Goal: Task Accomplishment & Management: Complete application form

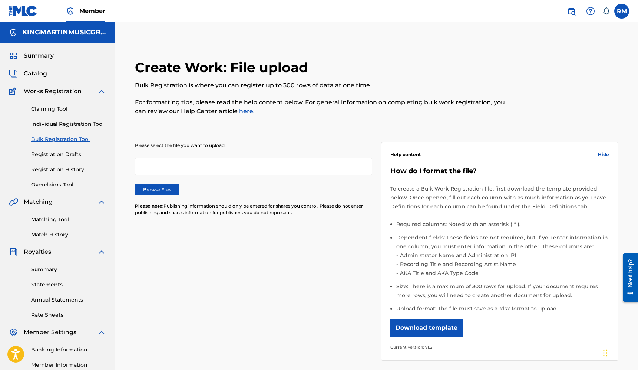
click at [167, 190] on label "Browse Files" at bounding box center [157, 189] width 44 height 11
click at [0, 0] on input "Browse Files" at bounding box center [0, 0] width 0 height 0
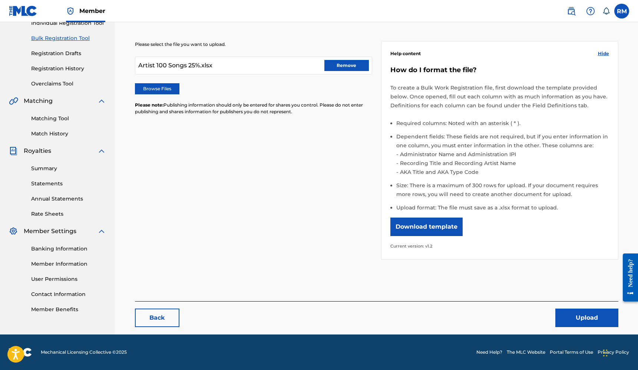
scroll to position [101, 0]
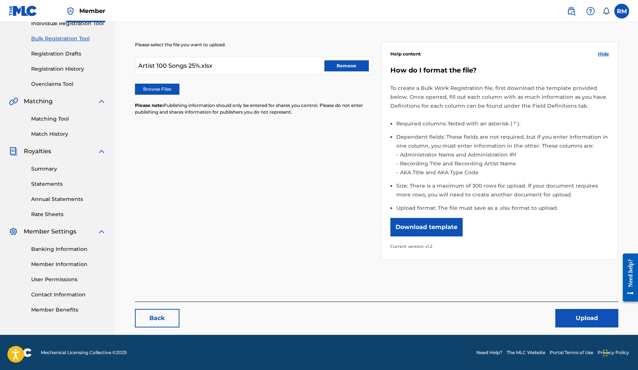
click at [594, 319] on button "Upload" at bounding box center [586, 318] width 63 height 19
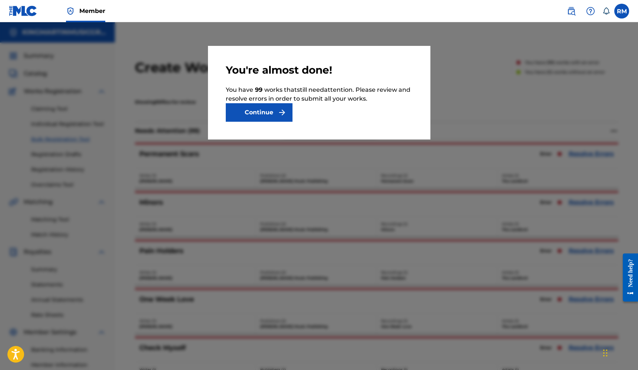
click at [269, 115] on button "Continue" at bounding box center [259, 112] width 67 height 19
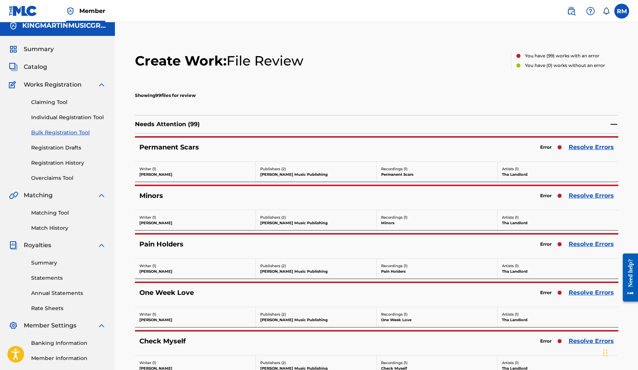
scroll to position [8, 0]
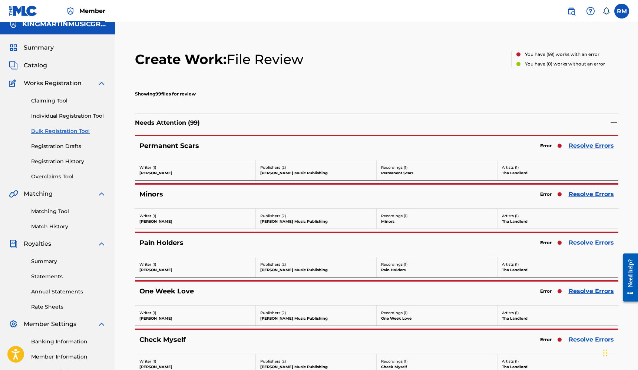
click at [583, 144] on link "Resolve Errors" at bounding box center [590, 146] width 45 height 9
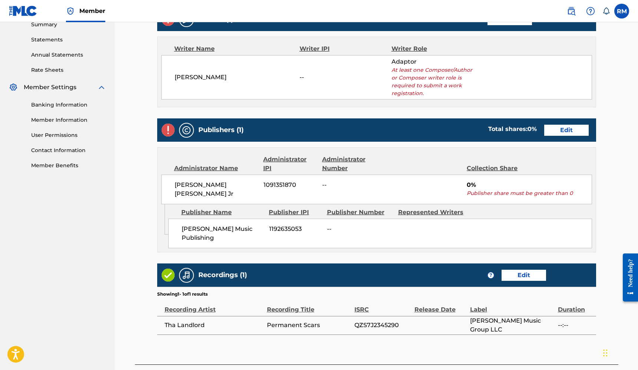
scroll to position [240, 0]
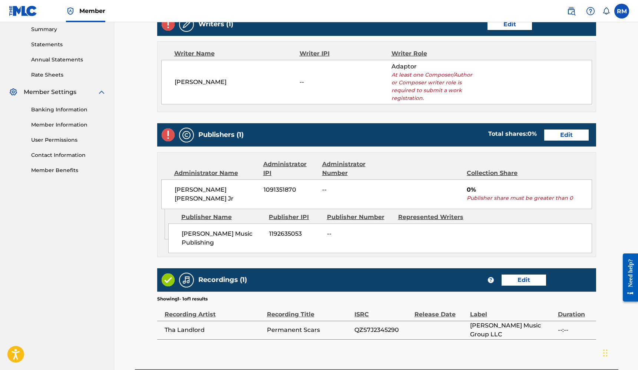
click at [562, 132] on link "Edit" at bounding box center [566, 135] width 44 height 11
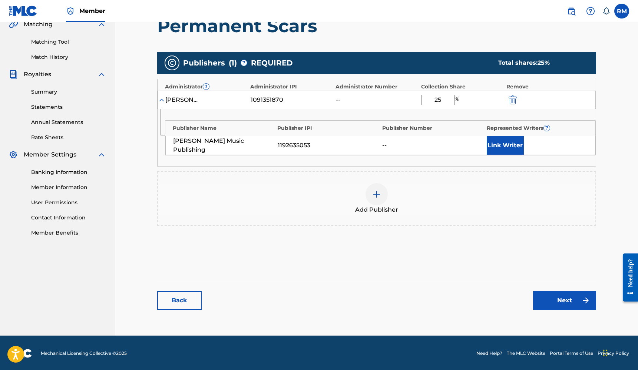
scroll to position [177, 0]
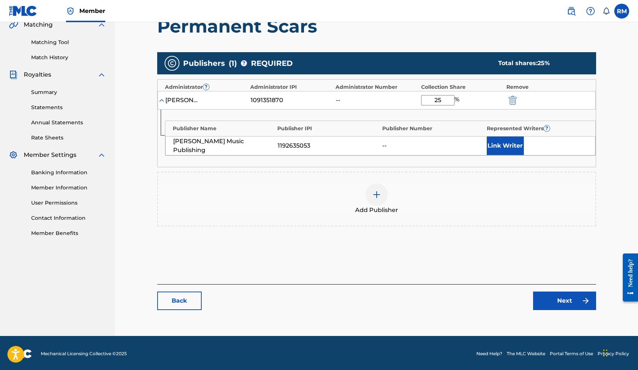
type input "25"
click at [569, 298] on link "Next" at bounding box center [564, 301] width 63 height 19
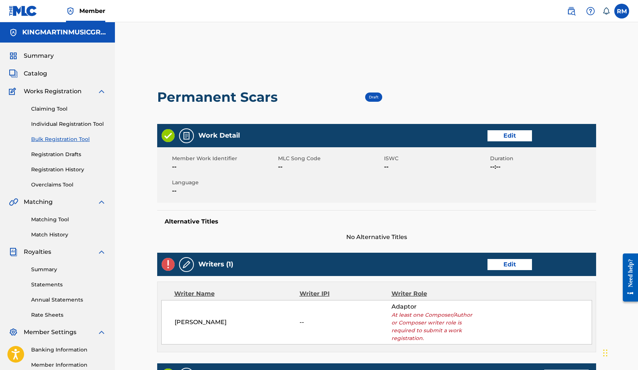
click at [505, 267] on link "Edit" at bounding box center [509, 264] width 44 height 11
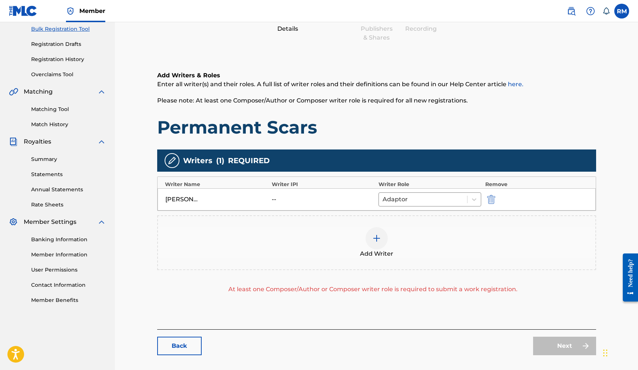
scroll to position [103, 0]
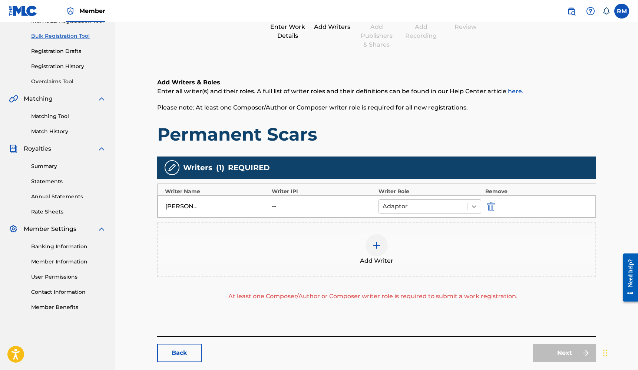
click at [473, 203] on icon at bounding box center [473, 206] width 7 height 7
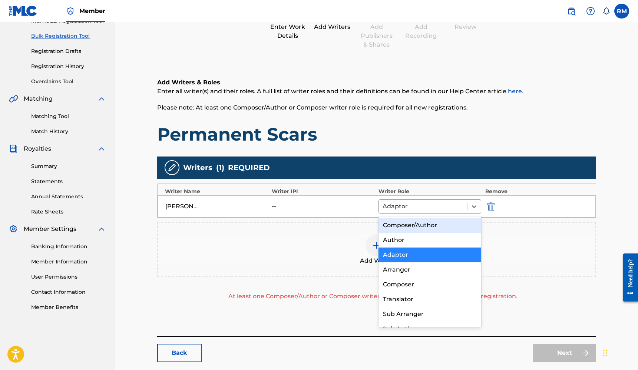
click at [445, 222] on div "Composer/Author" at bounding box center [429, 225] width 103 height 15
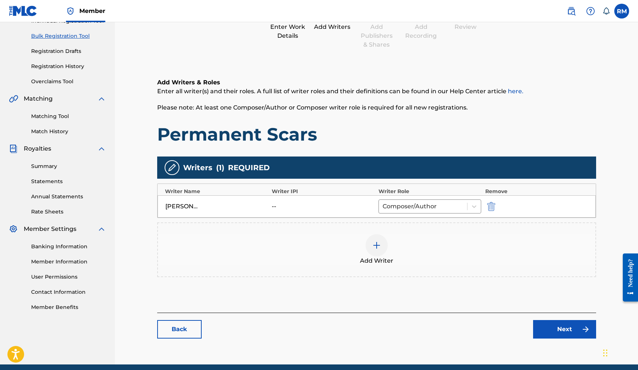
click at [558, 333] on link "Next" at bounding box center [564, 329] width 63 height 19
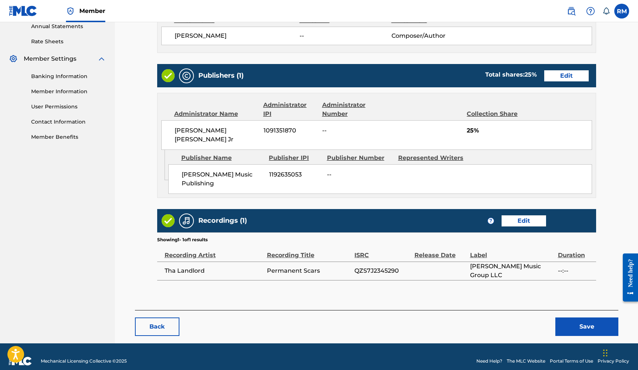
scroll to position [273, 0]
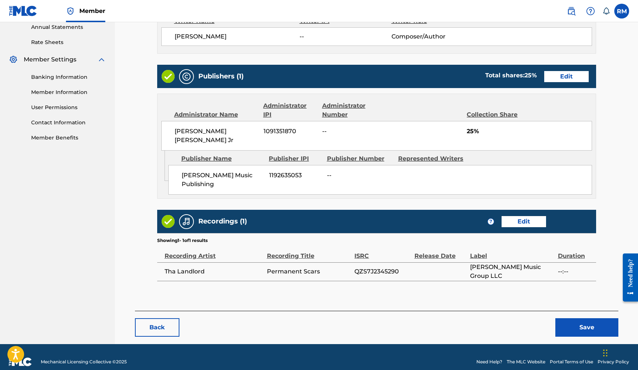
click at [570, 319] on button "Save" at bounding box center [586, 328] width 63 height 19
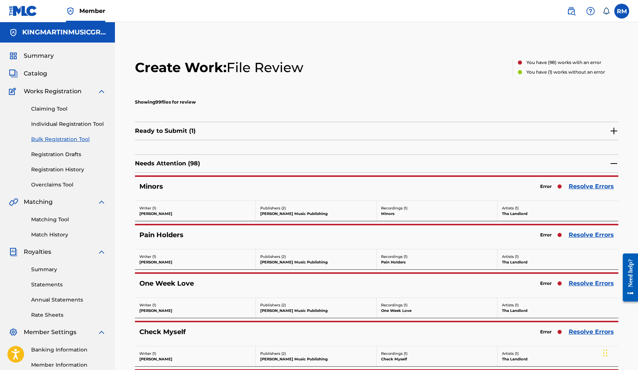
click at [576, 186] on link "Resolve Errors" at bounding box center [590, 186] width 45 height 9
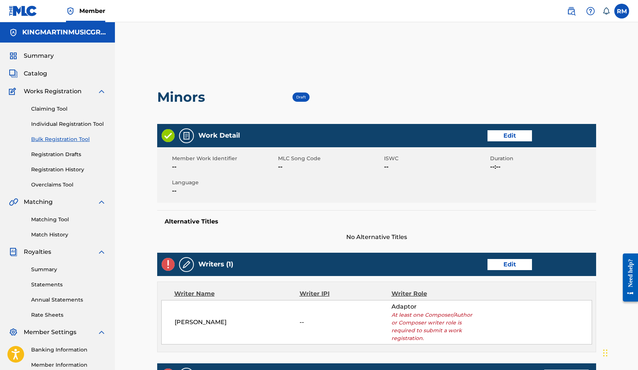
click at [502, 263] on link "Edit" at bounding box center [509, 264] width 44 height 11
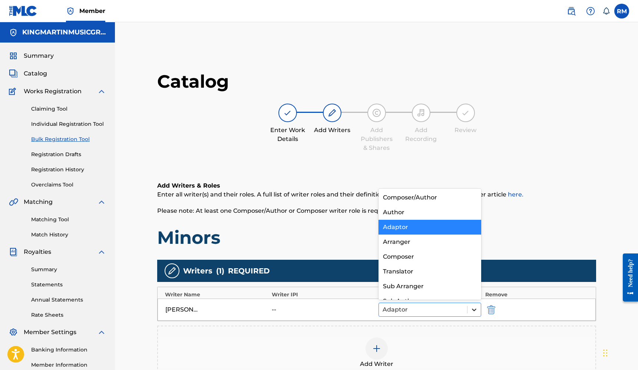
click at [472, 308] on icon at bounding box center [473, 309] width 7 height 7
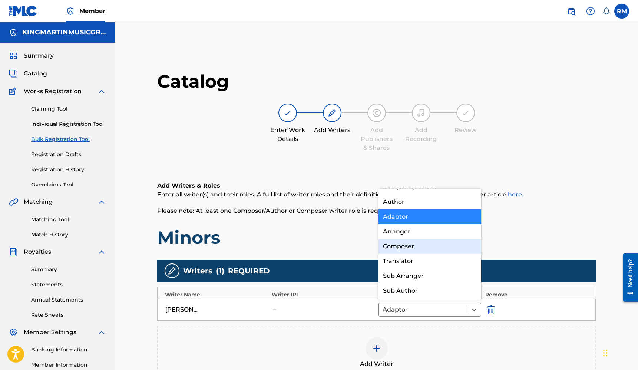
click at [428, 248] on div "Composer" at bounding box center [429, 246] width 103 height 15
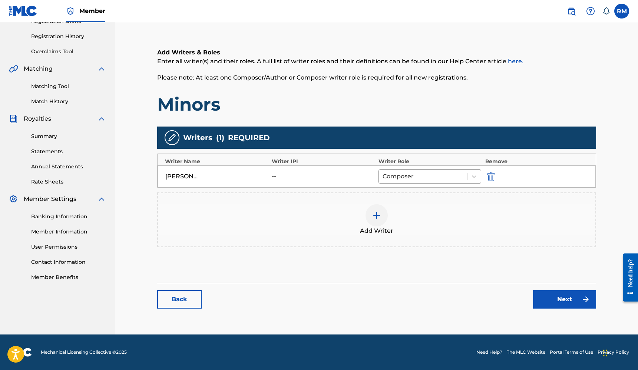
scroll to position [133, 0]
click at [555, 299] on link "Next" at bounding box center [564, 299] width 63 height 19
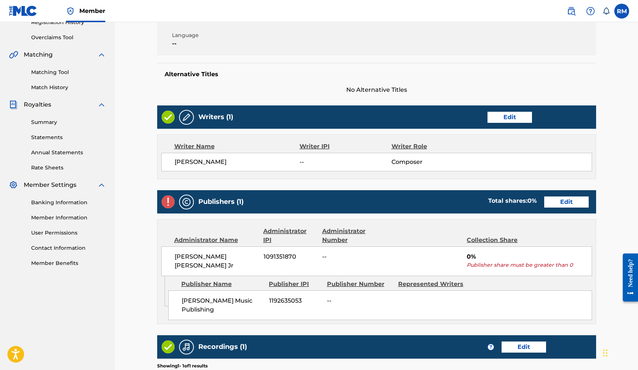
scroll to position [150, 0]
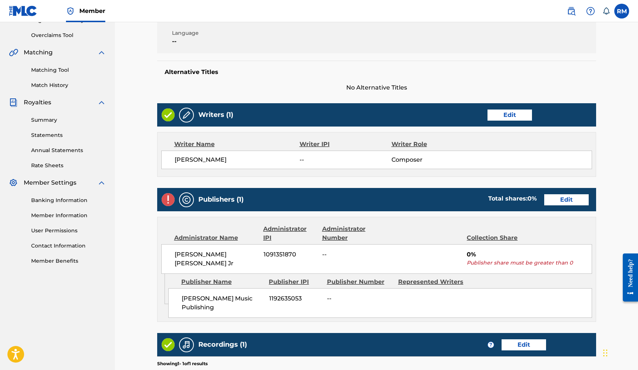
click at [569, 203] on link "Edit" at bounding box center [566, 199] width 44 height 11
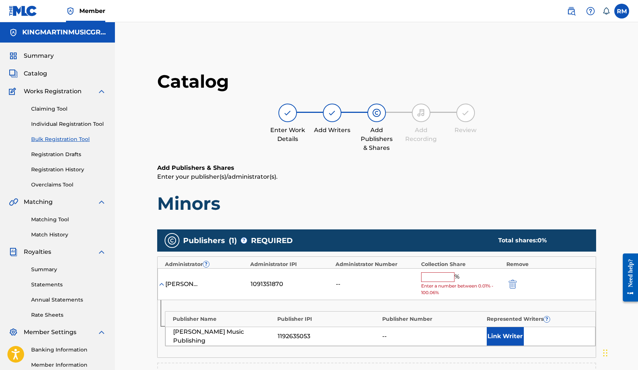
click at [439, 273] on input "text" at bounding box center [437, 278] width 33 height 10
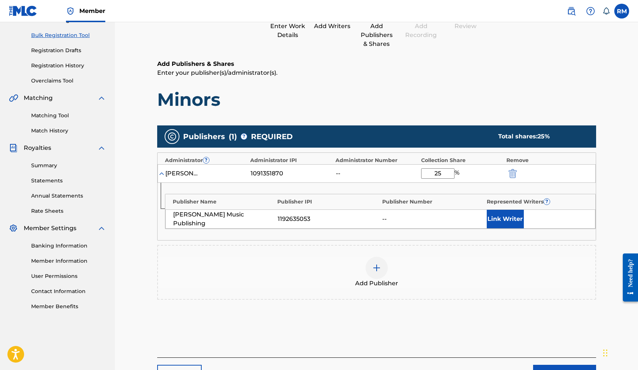
scroll to position [168, 0]
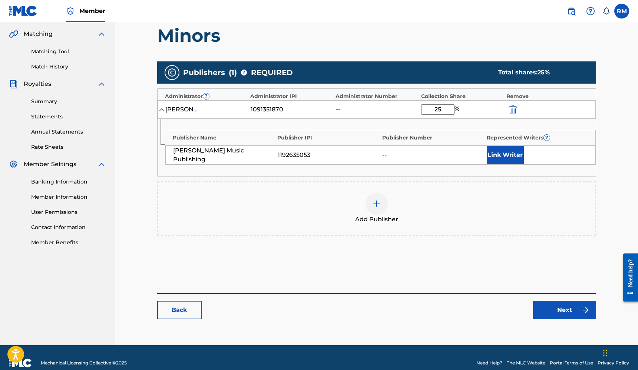
type input "25"
click at [555, 308] on link "Next" at bounding box center [564, 310] width 63 height 19
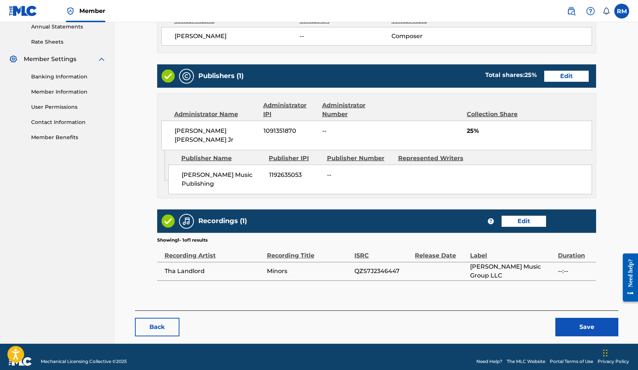
scroll to position [273, 0]
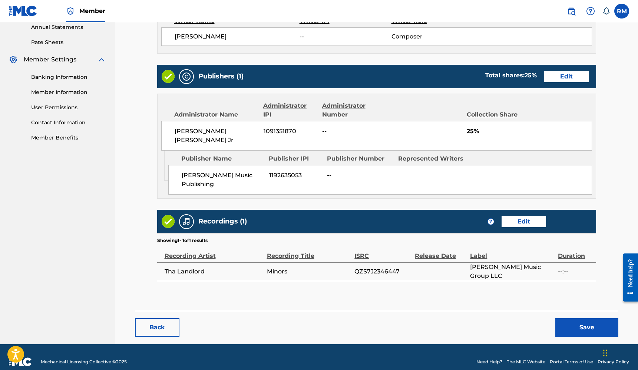
click at [591, 319] on button "Save" at bounding box center [586, 328] width 63 height 19
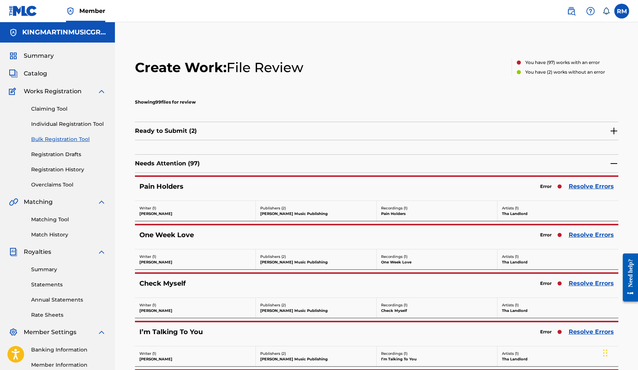
click at [585, 186] on link "Resolve Errors" at bounding box center [590, 186] width 45 height 9
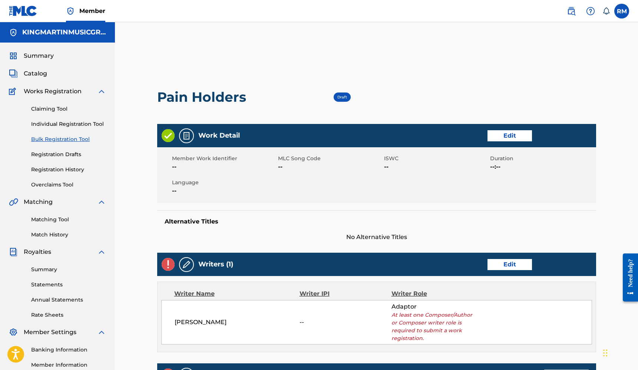
click at [503, 258] on div "Writers (1) Edit" at bounding box center [376, 264] width 439 height 23
click at [502, 263] on link "Edit" at bounding box center [509, 264] width 44 height 11
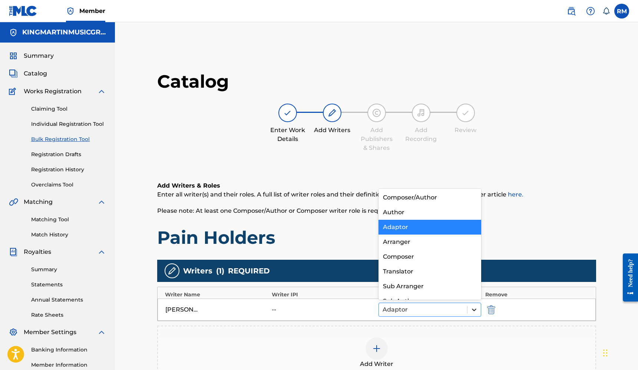
click at [475, 309] on icon at bounding box center [473, 309] width 7 height 7
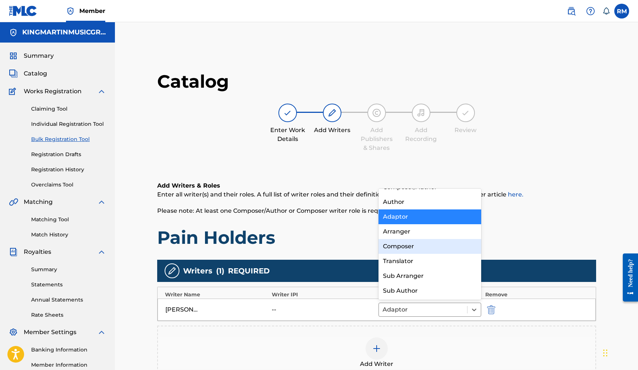
click at [418, 252] on div "Composer" at bounding box center [429, 246] width 103 height 15
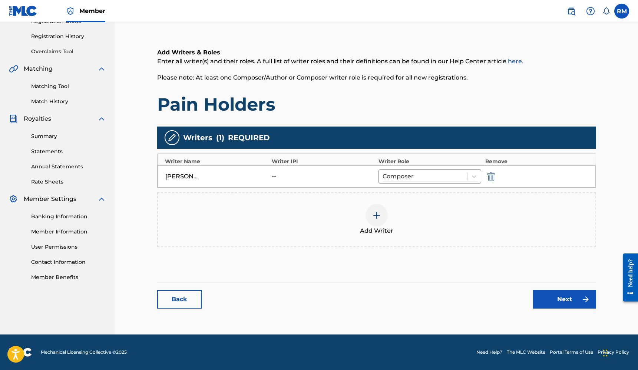
scroll to position [133, 0]
click at [548, 296] on link "Next" at bounding box center [564, 299] width 63 height 19
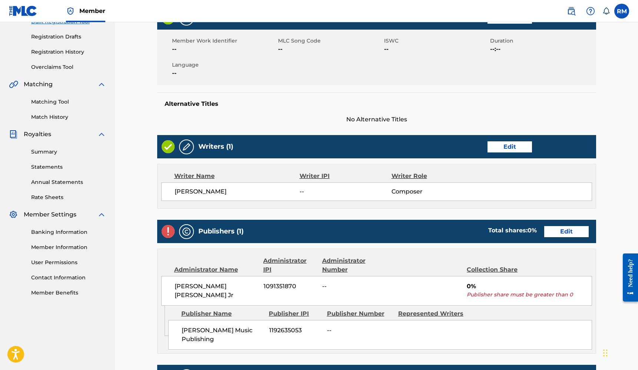
scroll to position [218, 0]
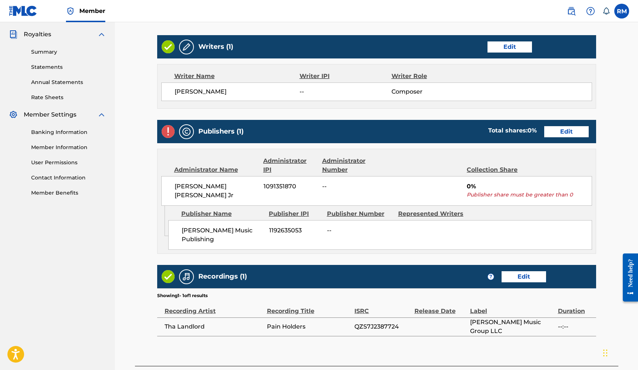
click at [571, 131] on link "Edit" at bounding box center [566, 131] width 44 height 11
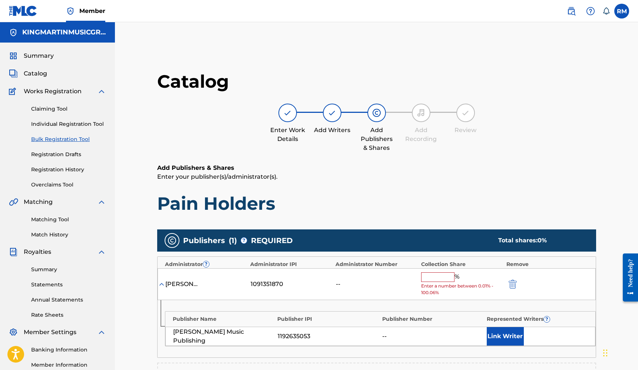
click at [433, 278] on input "text" at bounding box center [437, 278] width 33 height 10
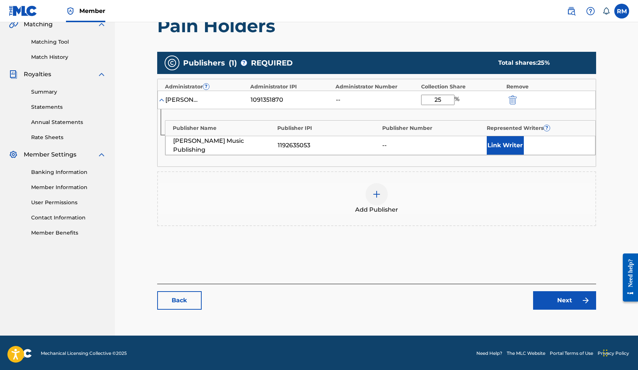
scroll to position [177, 0]
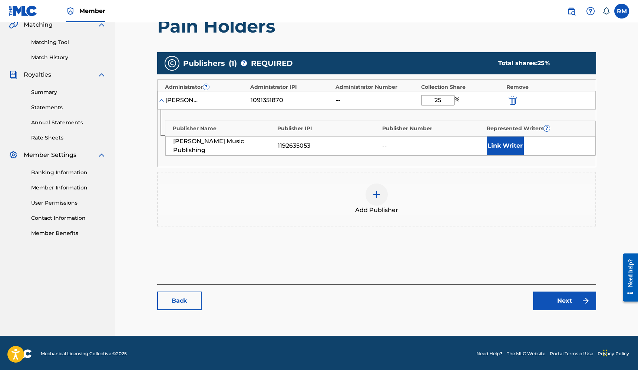
type input "25"
click at [552, 292] on link "Next" at bounding box center [564, 301] width 63 height 19
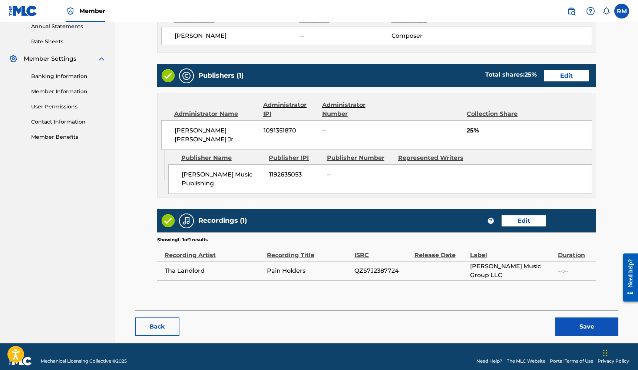
scroll to position [273, 0]
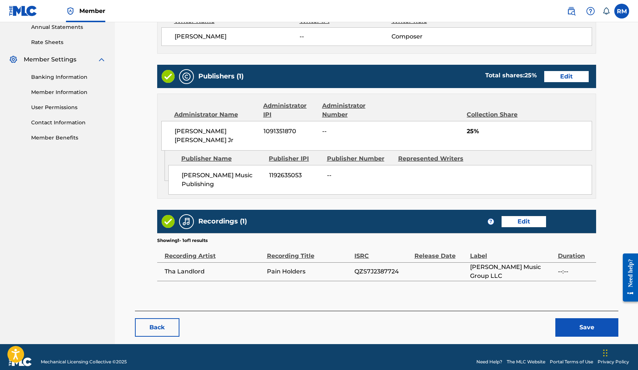
click at [586, 319] on button "Save" at bounding box center [586, 328] width 63 height 19
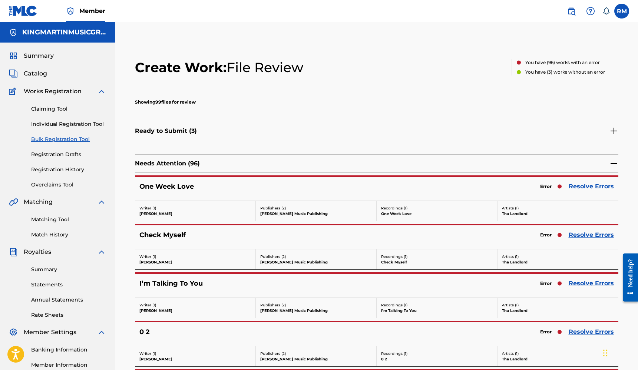
click at [587, 187] on link "Resolve Errors" at bounding box center [590, 186] width 45 height 9
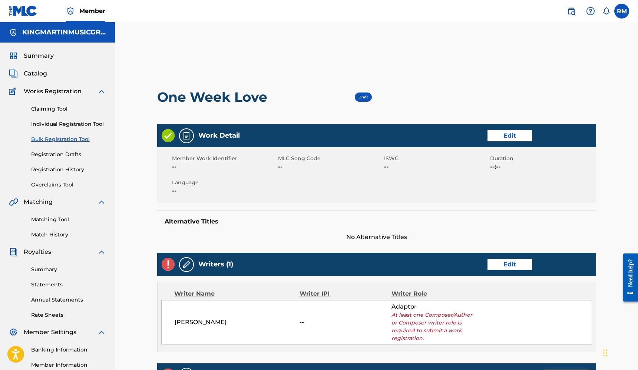
click at [499, 265] on link "Edit" at bounding box center [509, 264] width 44 height 11
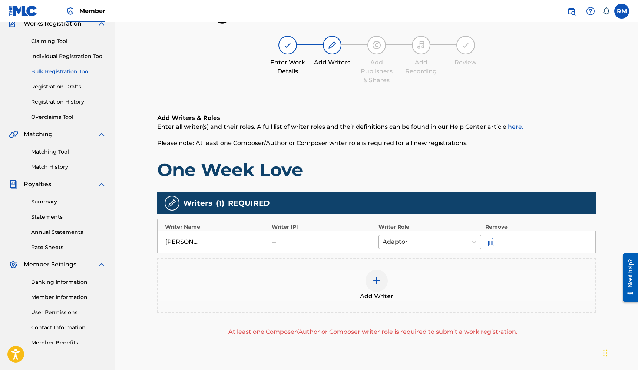
scroll to position [90, 0]
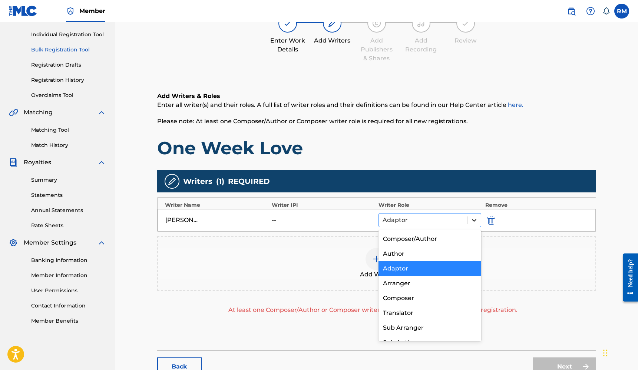
click at [475, 221] on icon at bounding box center [473, 220] width 7 height 7
click at [408, 294] on div "Composer" at bounding box center [429, 298] width 103 height 15
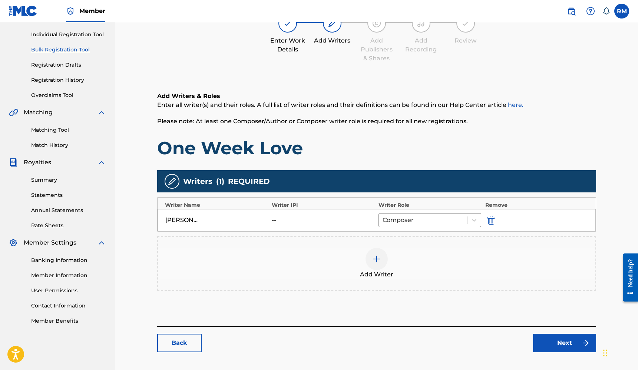
click at [545, 338] on link "Next" at bounding box center [564, 343] width 63 height 19
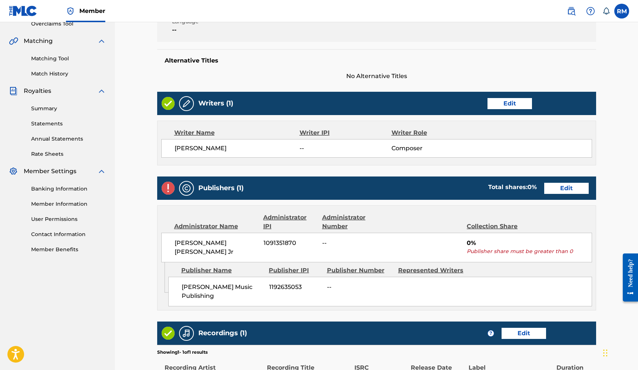
scroll to position [186, 0]
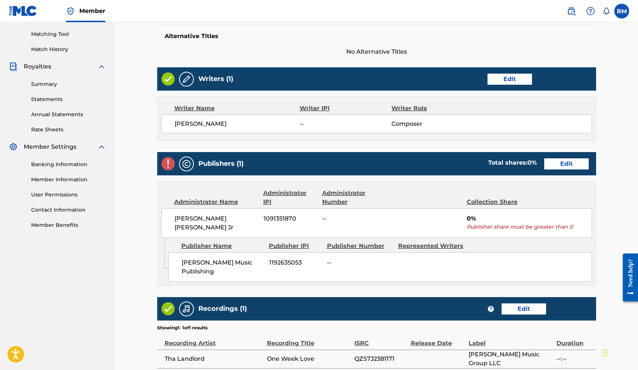
click at [571, 162] on link "Edit" at bounding box center [566, 164] width 44 height 11
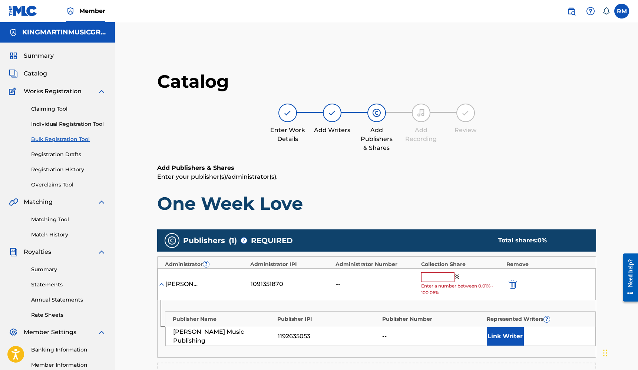
click at [430, 276] on input "text" at bounding box center [437, 278] width 33 height 10
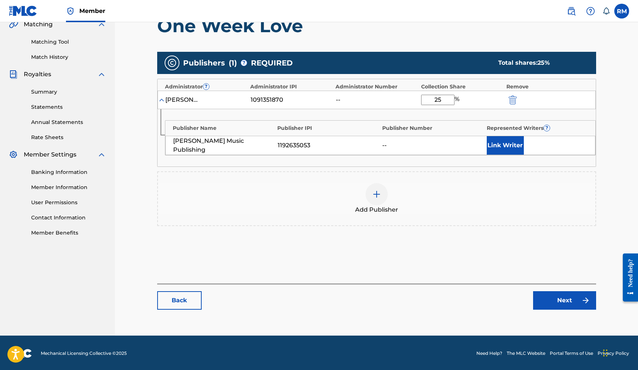
scroll to position [177, 0]
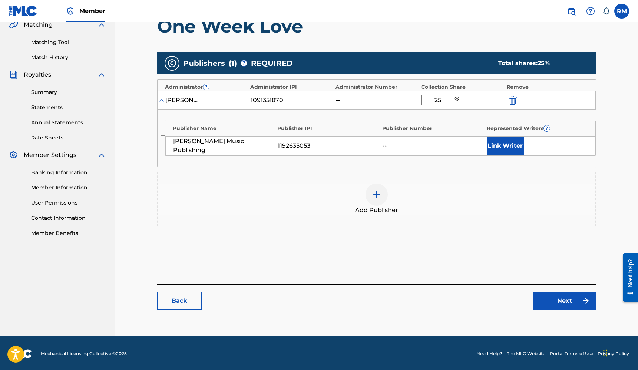
type input "25"
click at [559, 297] on link "Next" at bounding box center [564, 301] width 63 height 19
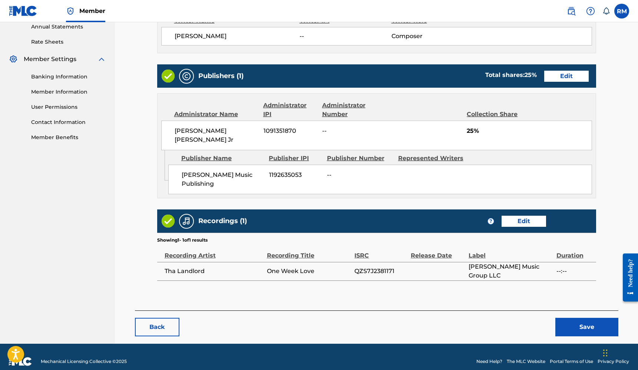
scroll to position [273, 0]
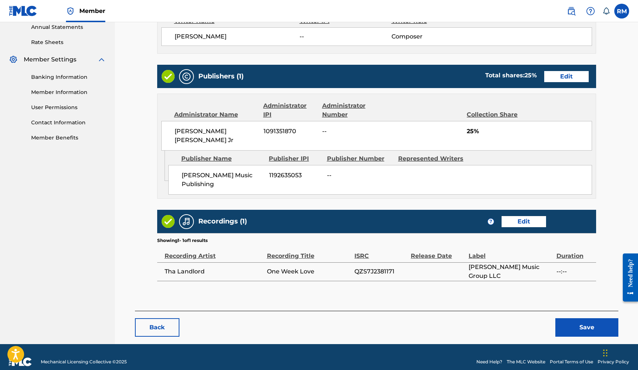
click at [576, 319] on button "Save" at bounding box center [586, 328] width 63 height 19
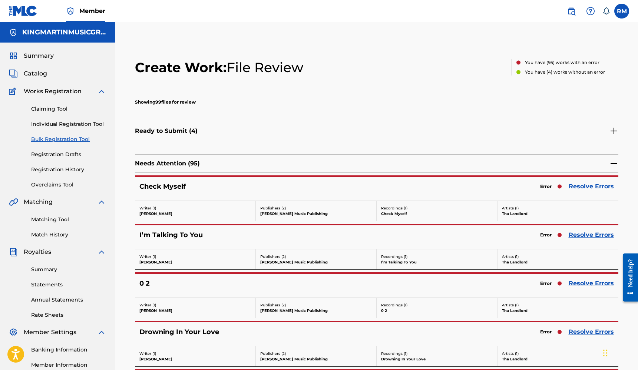
click at [583, 185] on link "Resolve Errors" at bounding box center [590, 186] width 45 height 9
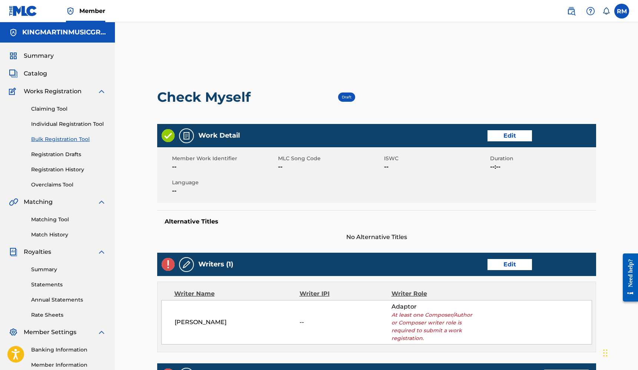
click at [493, 265] on link "Edit" at bounding box center [509, 264] width 44 height 11
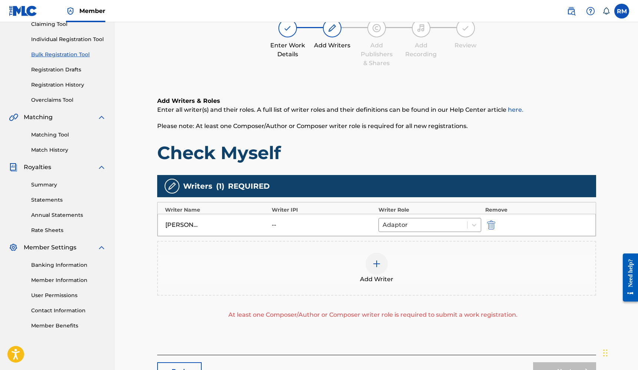
scroll to position [119, 0]
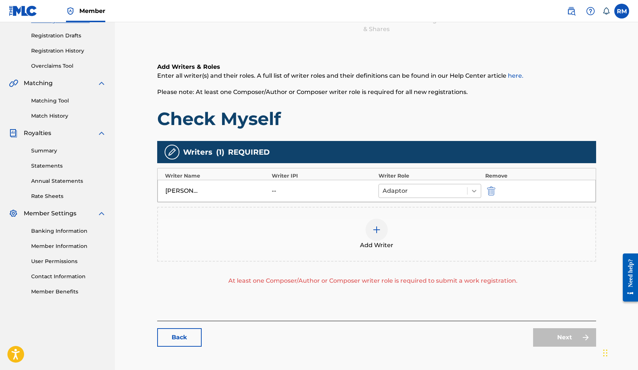
click at [477, 192] on icon at bounding box center [473, 190] width 7 height 7
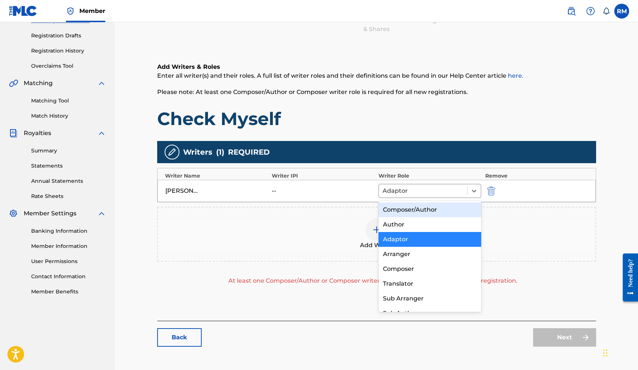
click at [409, 209] on div "Composer/Author" at bounding box center [429, 210] width 103 height 15
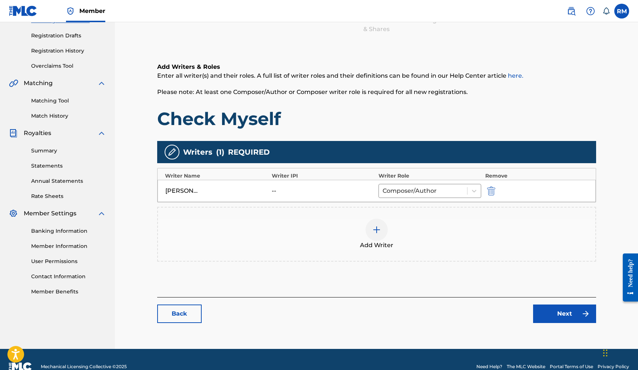
click at [551, 314] on link "Next" at bounding box center [564, 314] width 63 height 19
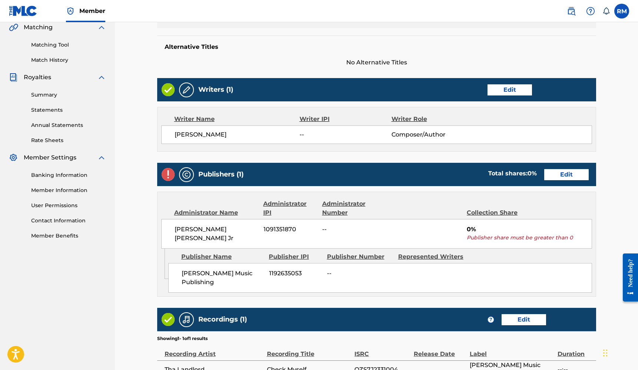
scroll to position [195, 0]
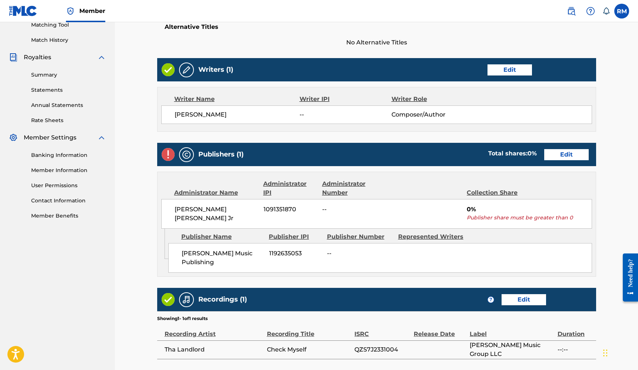
click at [571, 157] on link "Edit" at bounding box center [566, 154] width 44 height 11
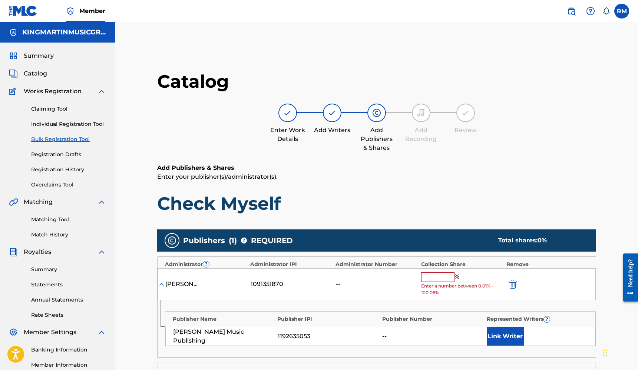
click at [430, 276] on input "text" at bounding box center [437, 278] width 33 height 10
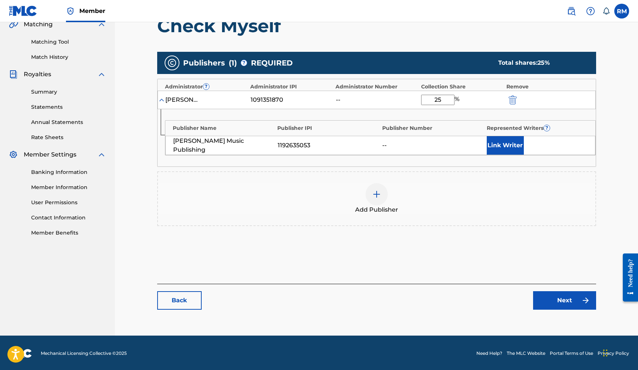
scroll to position [177, 0]
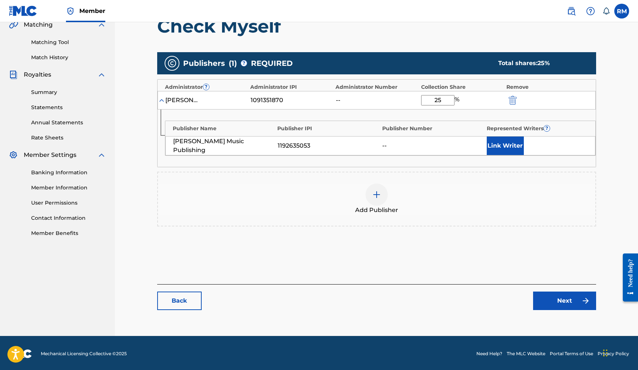
type input "25"
click at [566, 300] on link "Next" at bounding box center [564, 301] width 63 height 19
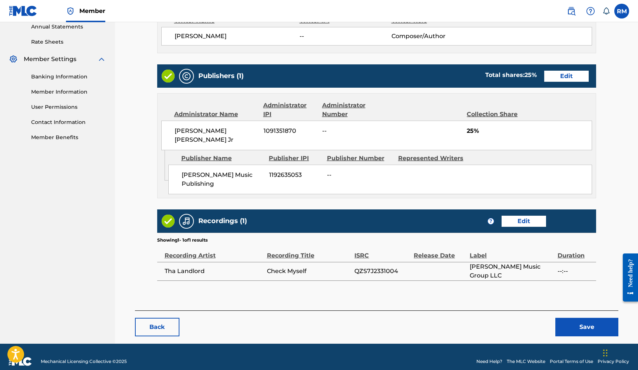
scroll to position [273, 0]
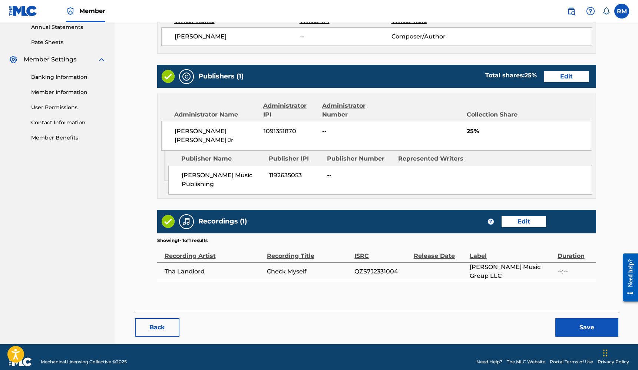
click at [579, 319] on button "Save" at bounding box center [586, 328] width 63 height 19
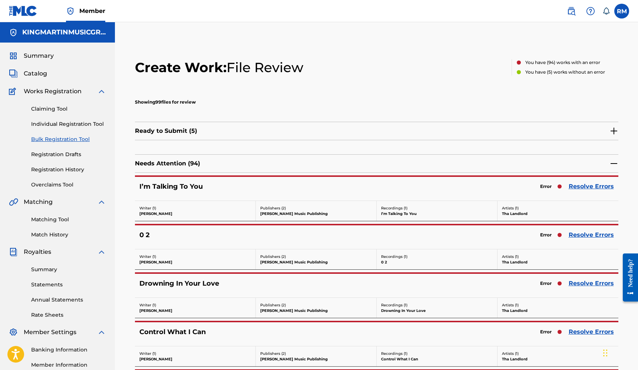
click at [586, 187] on link "Resolve Errors" at bounding box center [590, 186] width 45 height 9
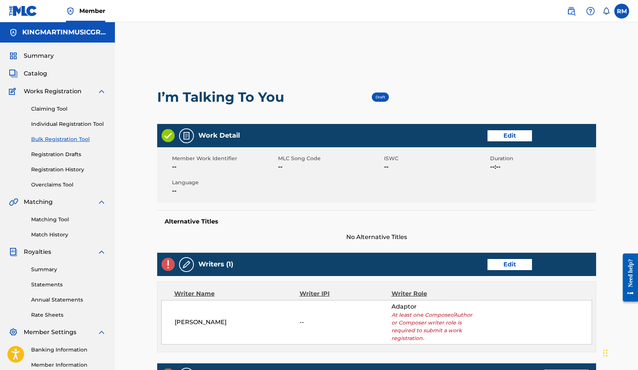
click at [509, 262] on link "Edit" at bounding box center [509, 264] width 44 height 11
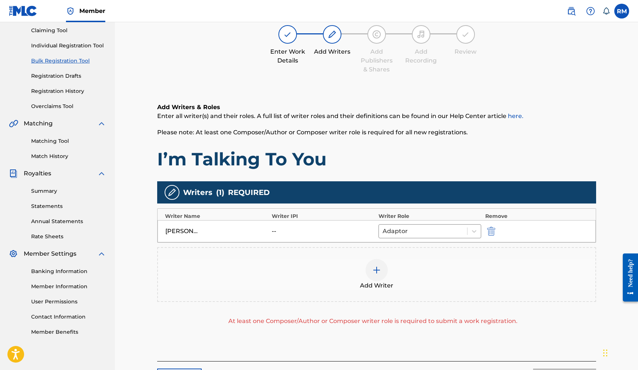
scroll to position [136, 0]
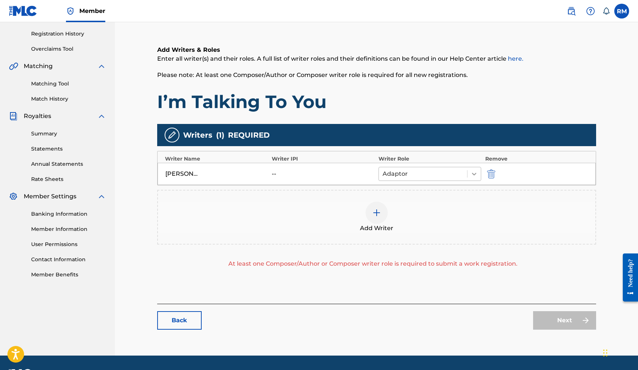
click at [476, 176] on icon at bounding box center [473, 173] width 7 height 7
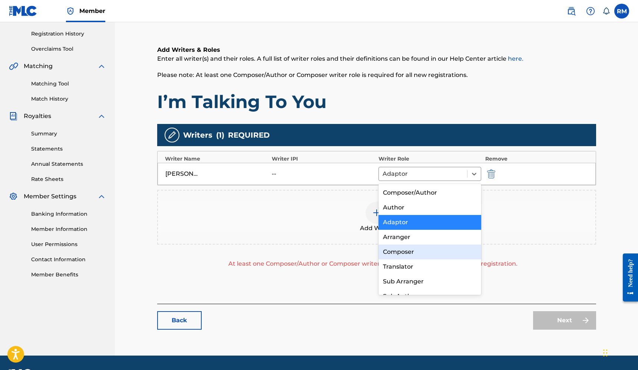
click at [410, 252] on div "Composer" at bounding box center [429, 252] width 103 height 15
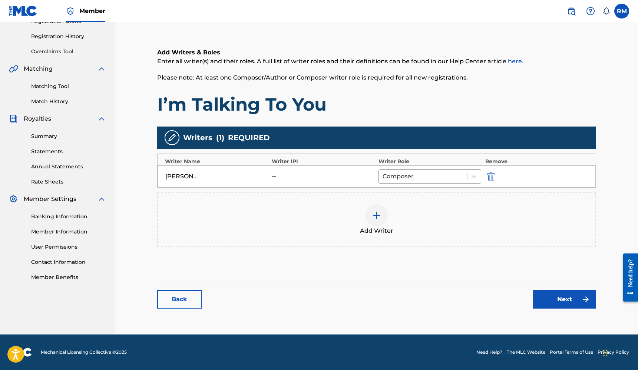
scroll to position [133, 0]
click at [545, 297] on link "Next" at bounding box center [564, 299] width 63 height 19
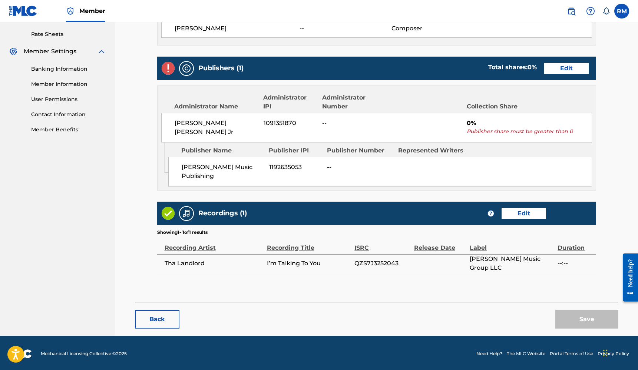
scroll to position [281, 0]
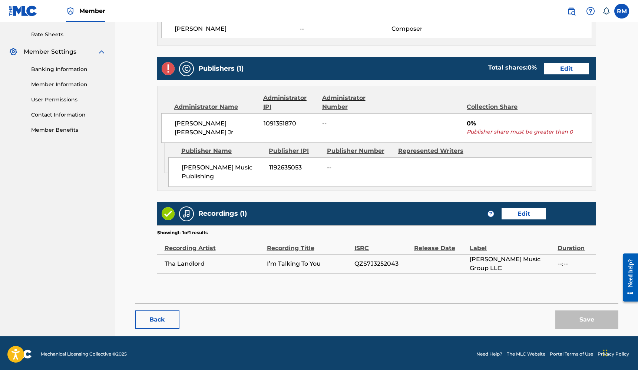
click at [566, 69] on link "Edit" at bounding box center [566, 68] width 44 height 11
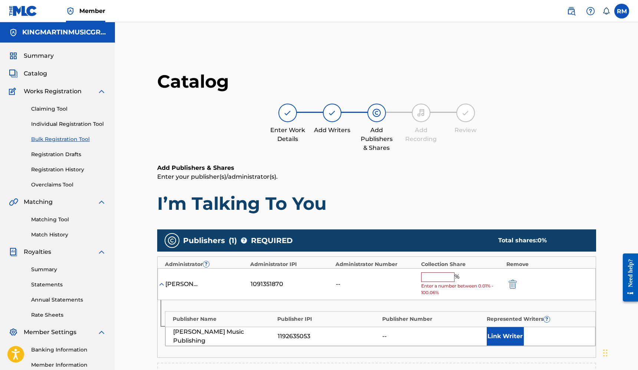
click at [446, 276] on input "text" at bounding box center [437, 278] width 33 height 10
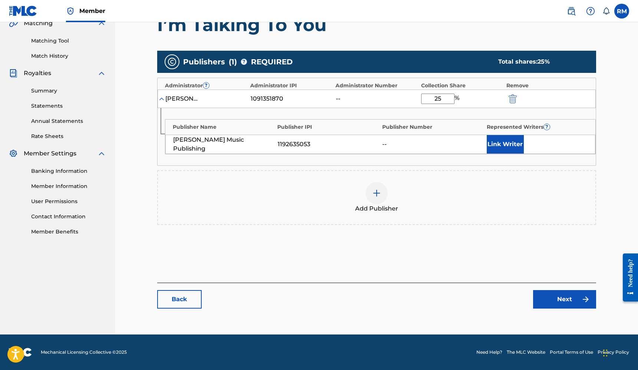
scroll to position [177, 0]
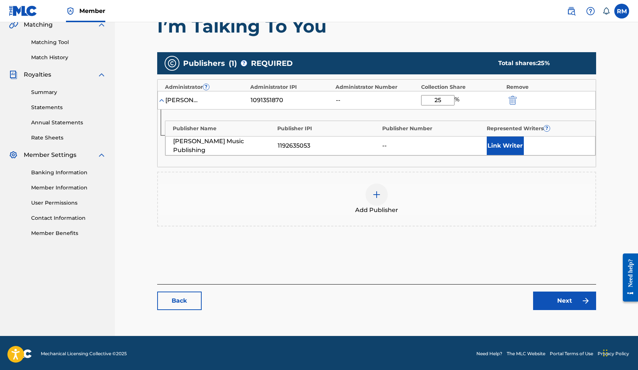
type input "25"
click at [581, 299] on img at bounding box center [585, 301] width 9 height 9
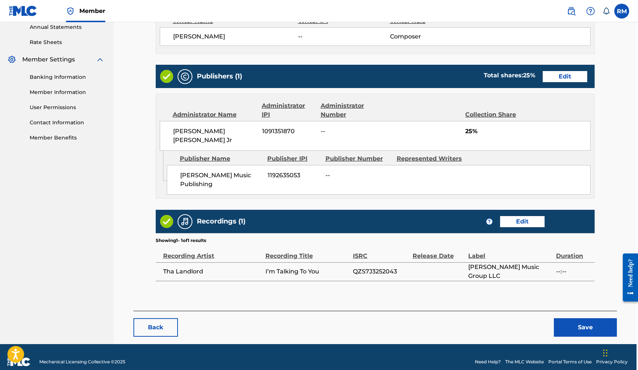
click at [582, 322] on button "Save" at bounding box center [584, 328] width 63 height 19
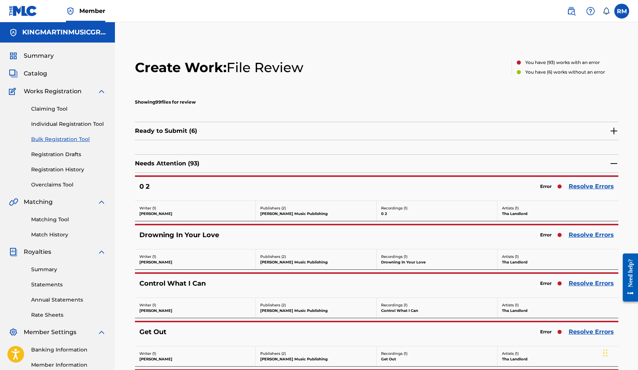
click at [580, 189] on link "Resolve Errors" at bounding box center [590, 186] width 45 height 9
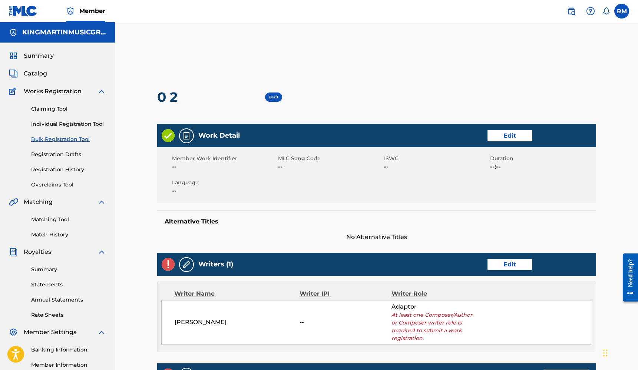
click at [510, 267] on link "Edit" at bounding box center [509, 264] width 44 height 11
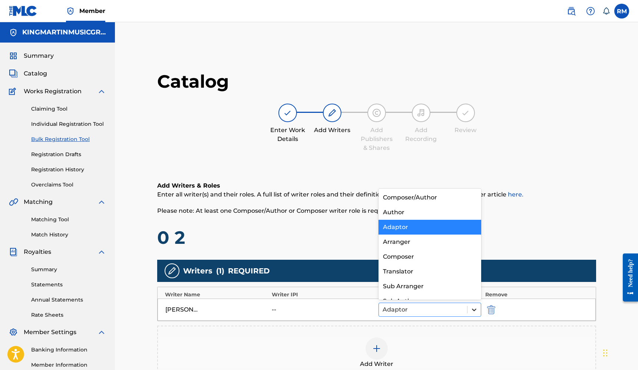
click at [470, 309] on icon at bounding box center [473, 309] width 7 height 7
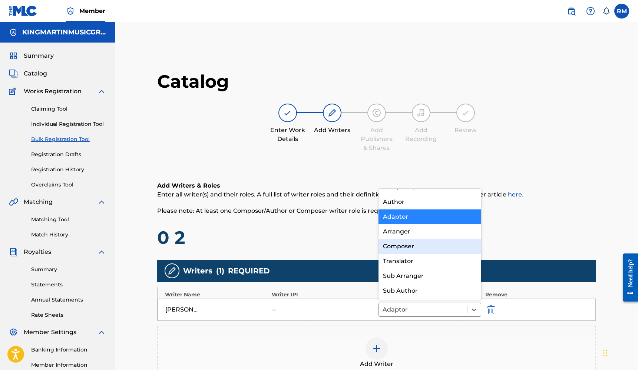
click at [420, 249] on div "Composer" at bounding box center [429, 246] width 103 height 15
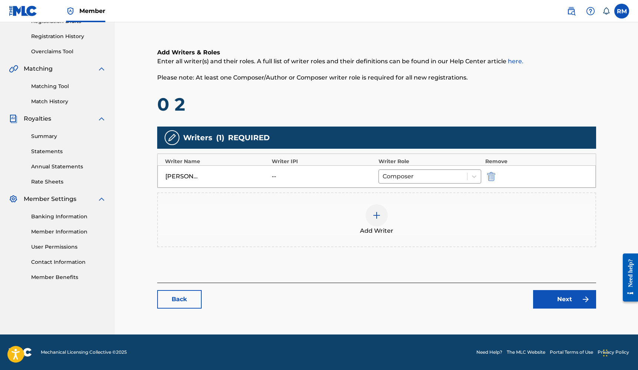
scroll to position [133, 0]
click at [551, 297] on link "Next" at bounding box center [564, 299] width 63 height 19
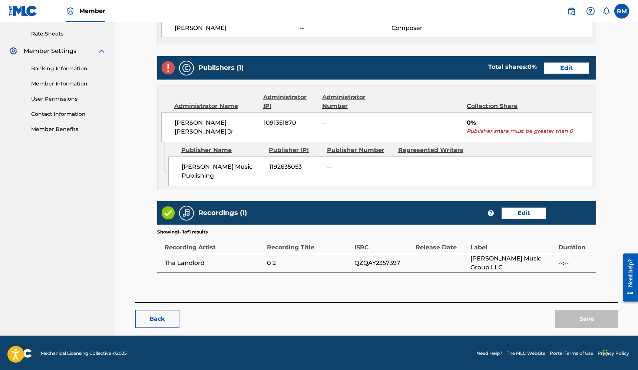
scroll to position [281, 0]
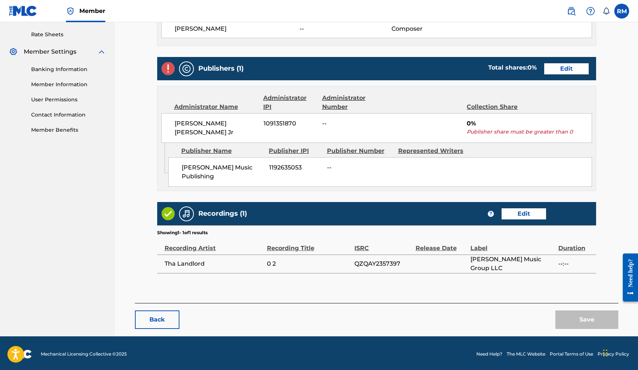
click at [573, 70] on link "Edit" at bounding box center [566, 68] width 44 height 11
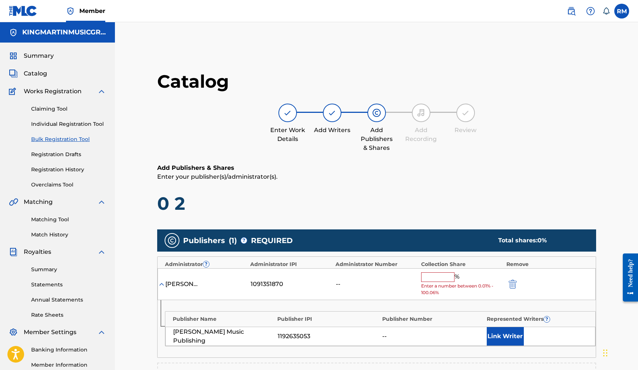
click at [440, 275] on input "text" at bounding box center [437, 278] width 33 height 10
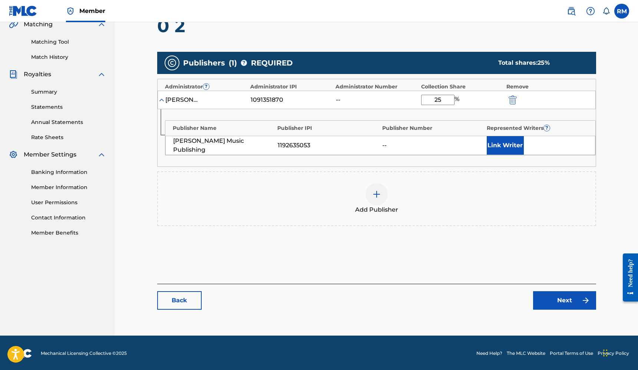
scroll to position [177, 0]
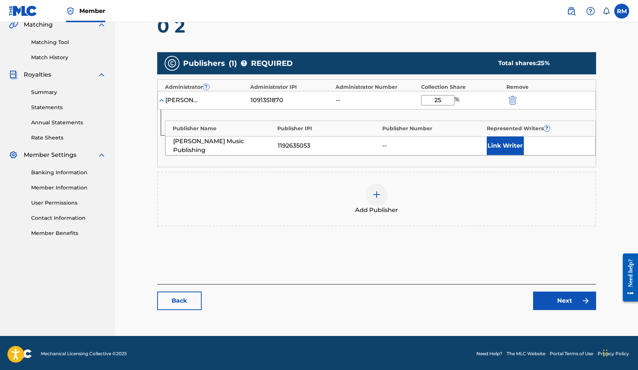
type input "25"
click at [542, 304] on link "Next" at bounding box center [564, 301] width 63 height 19
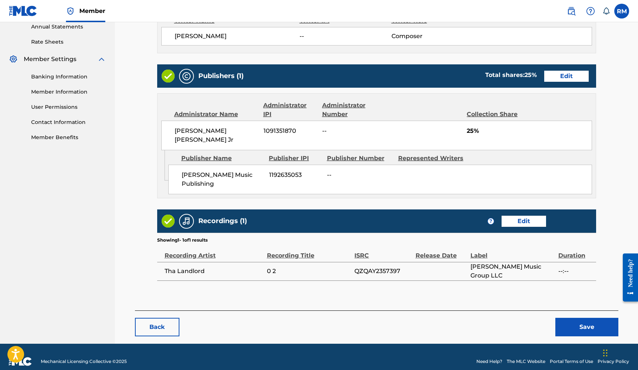
scroll to position [273, 0]
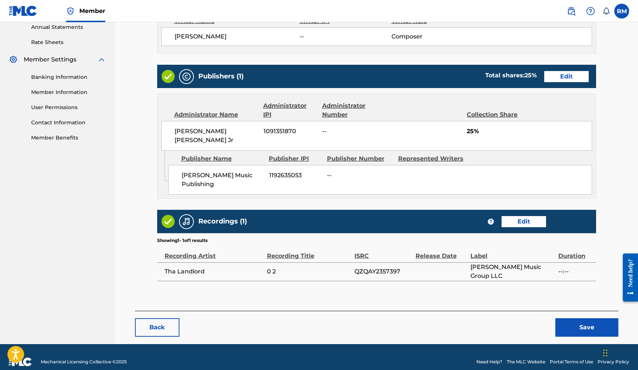
click at [578, 319] on button "Save" at bounding box center [586, 328] width 63 height 19
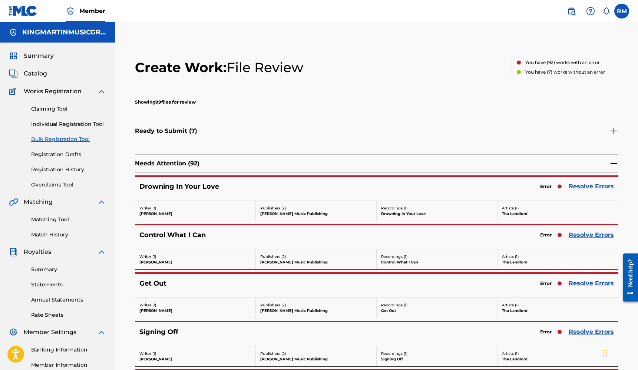
click at [586, 187] on link "Resolve Errors" at bounding box center [590, 186] width 45 height 9
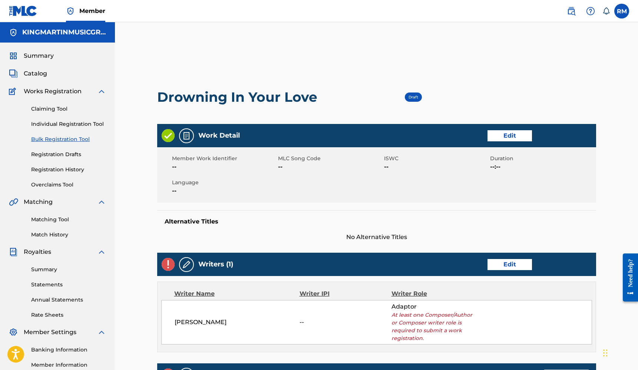
click at [509, 261] on link "Edit" at bounding box center [509, 264] width 44 height 11
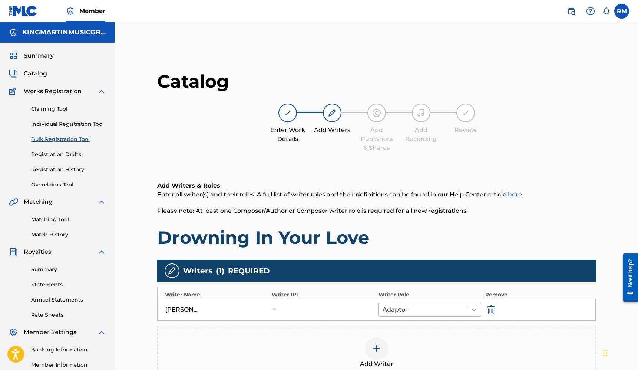
click at [468, 309] on div at bounding box center [473, 309] width 13 height 13
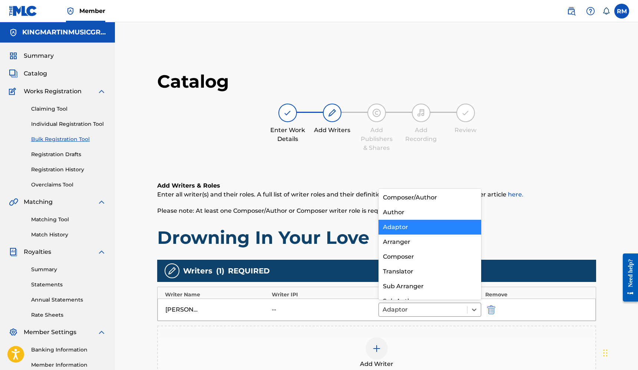
scroll to position [10, 0]
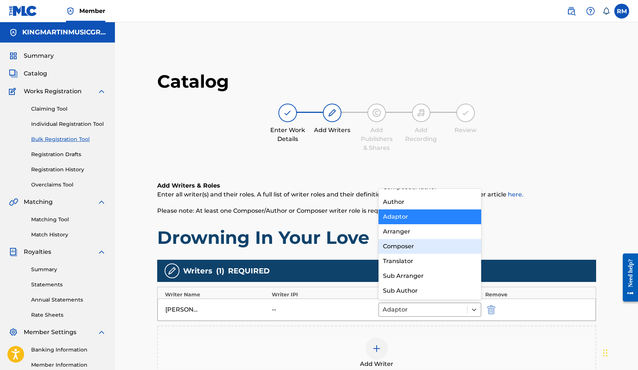
click at [422, 247] on div "Composer" at bounding box center [429, 246] width 103 height 15
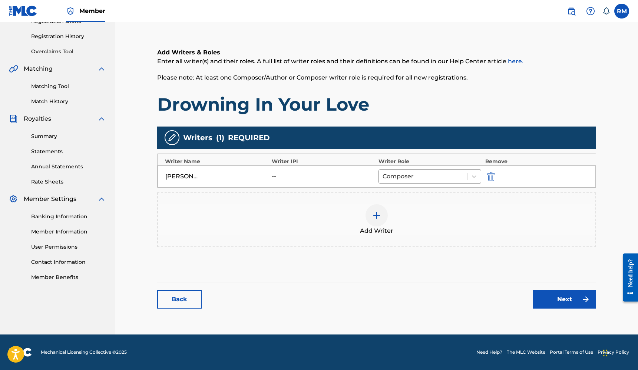
scroll to position [133, 0]
click at [569, 304] on link "Next" at bounding box center [564, 299] width 63 height 19
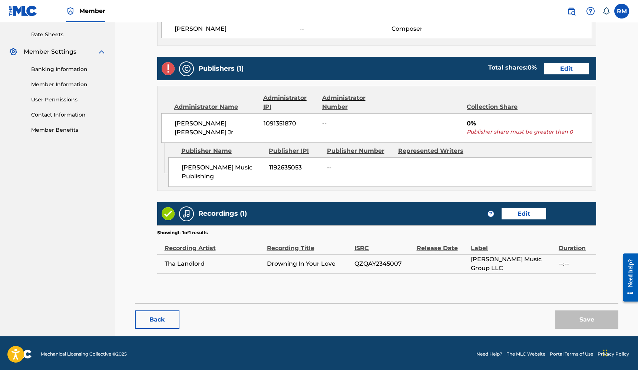
click at [569, 72] on link "Edit" at bounding box center [566, 68] width 44 height 11
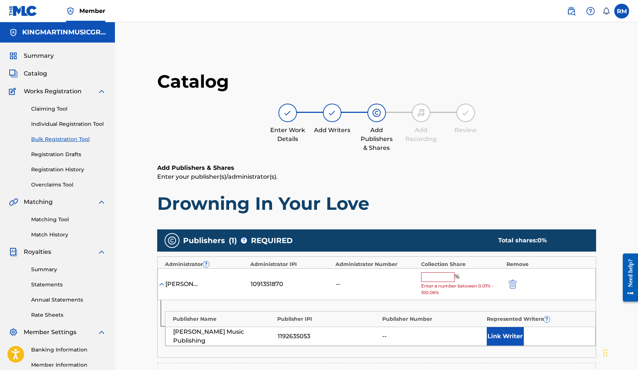
click at [445, 275] on input "text" at bounding box center [437, 278] width 33 height 10
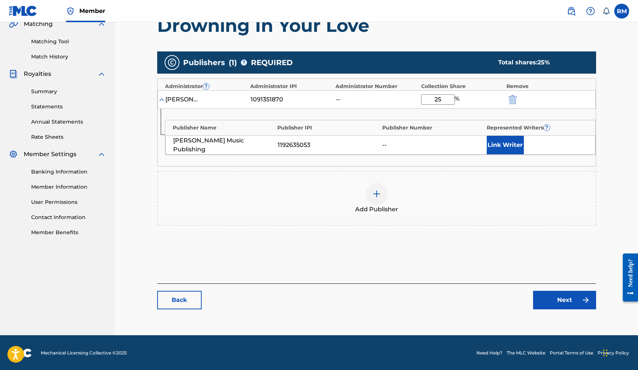
scroll to position [177, 0]
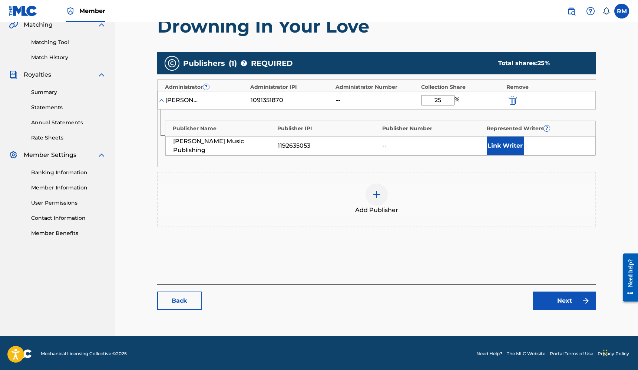
type input "25"
click at [568, 307] on link "Next" at bounding box center [564, 301] width 63 height 19
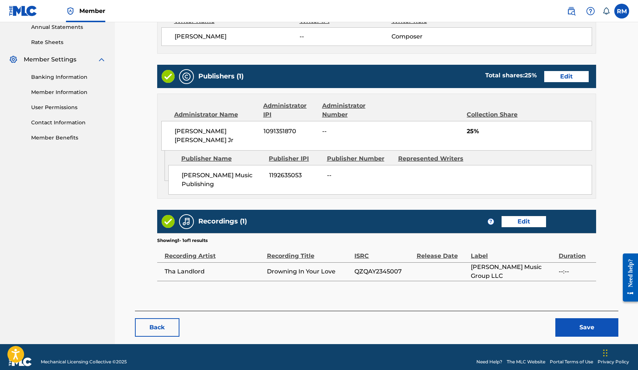
click at [575, 319] on button "Save" at bounding box center [586, 328] width 63 height 19
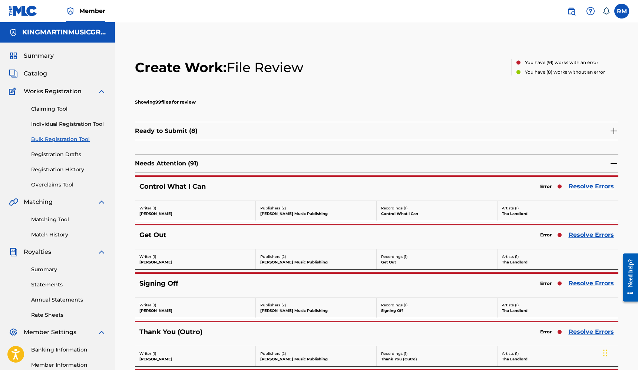
click at [579, 189] on link "Resolve Errors" at bounding box center [590, 186] width 45 height 9
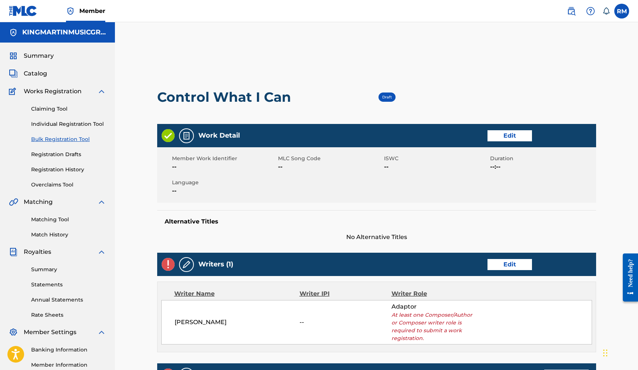
click at [499, 263] on link "Edit" at bounding box center [509, 264] width 44 height 11
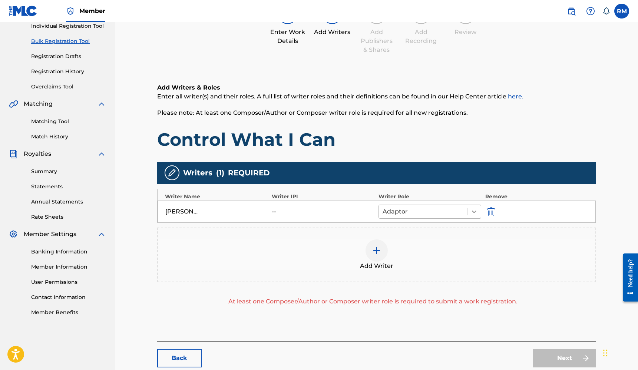
click at [479, 211] on div at bounding box center [473, 211] width 13 height 13
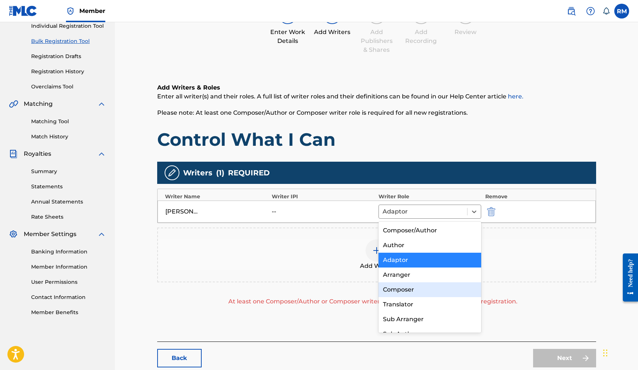
click at [411, 286] on div "Composer" at bounding box center [429, 290] width 103 height 15
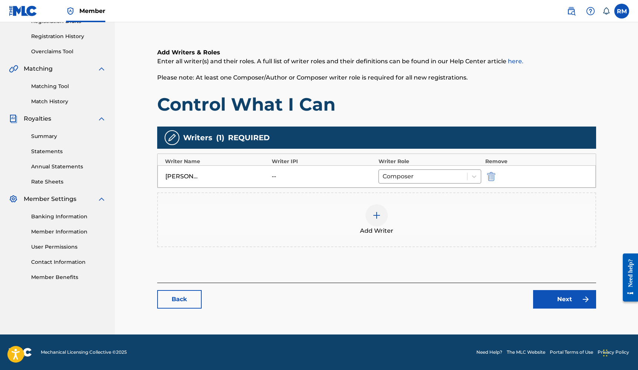
click at [539, 297] on link "Next" at bounding box center [564, 299] width 63 height 19
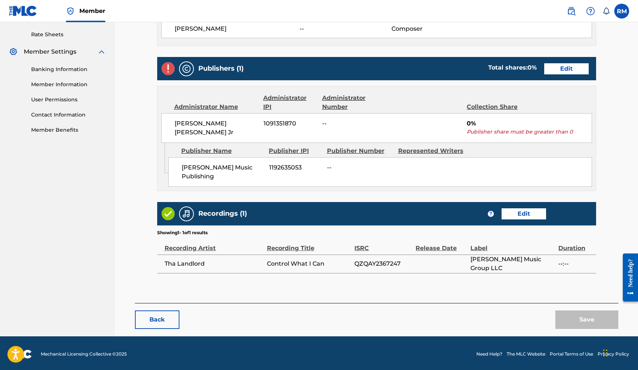
click at [572, 71] on link "Edit" at bounding box center [566, 68] width 44 height 11
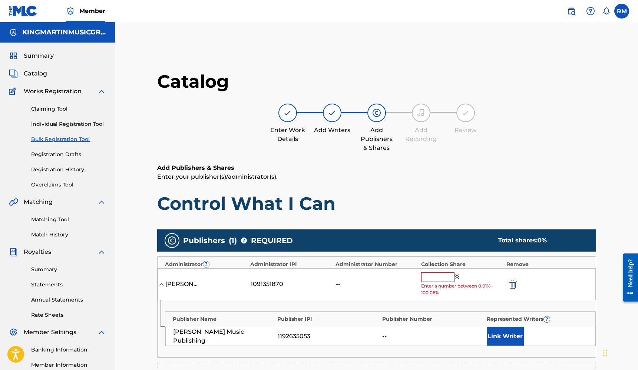
click at [447, 273] on input "text" at bounding box center [437, 278] width 33 height 10
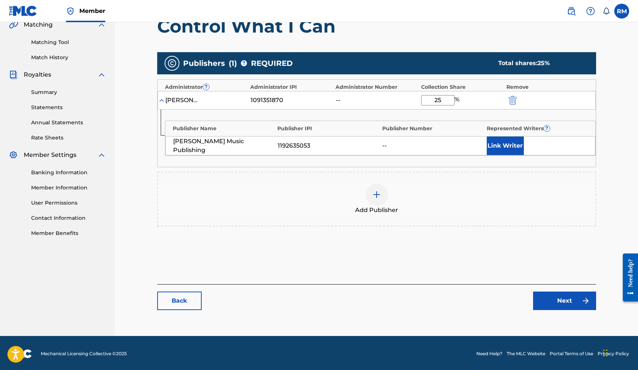
type input "25"
click at [557, 300] on link "Next" at bounding box center [564, 301] width 63 height 19
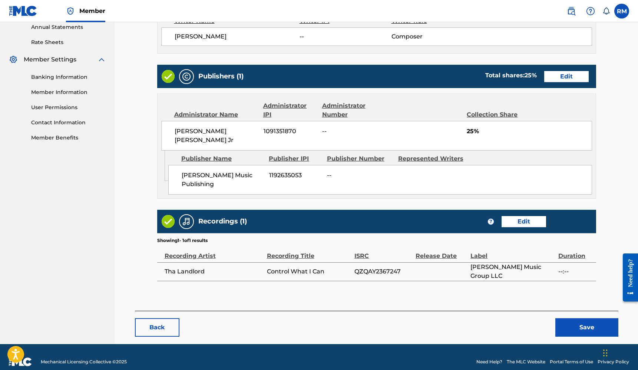
click at [571, 319] on button "Save" at bounding box center [586, 328] width 63 height 19
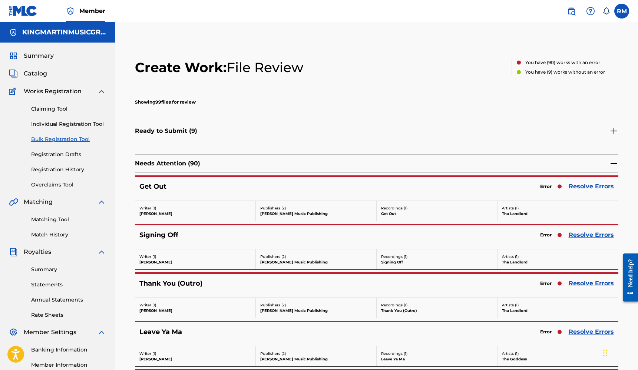
click at [581, 187] on link "Resolve Errors" at bounding box center [590, 186] width 45 height 9
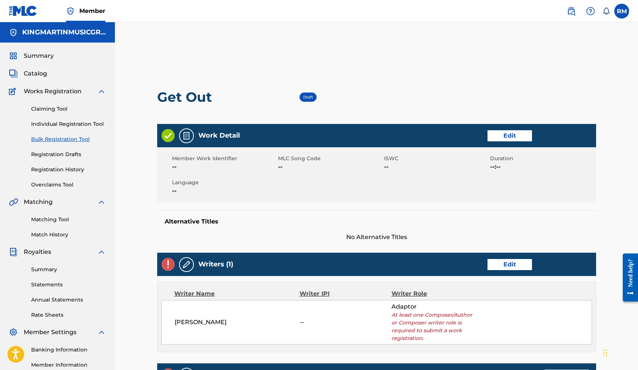
click at [510, 264] on link "Edit" at bounding box center [509, 264] width 44 height 11
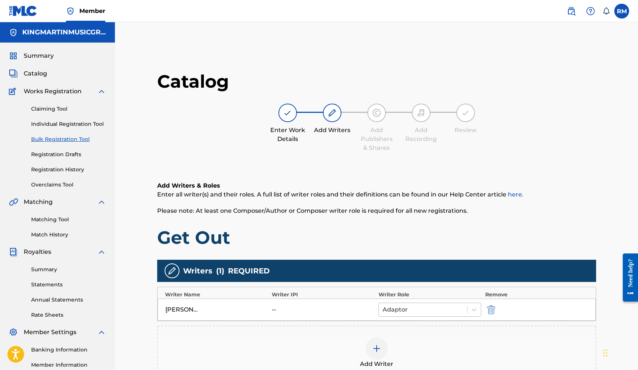
click at [440, 308] on div at bounding box center [422, 310] width 81 height 10
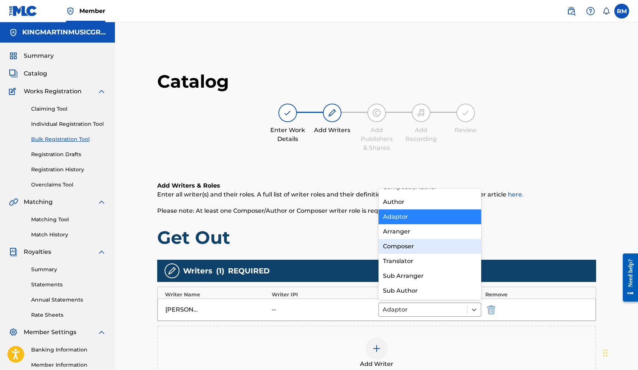
click at [427, 252] on div "Composer" at bounding box center [429, 246] width 103 height 15
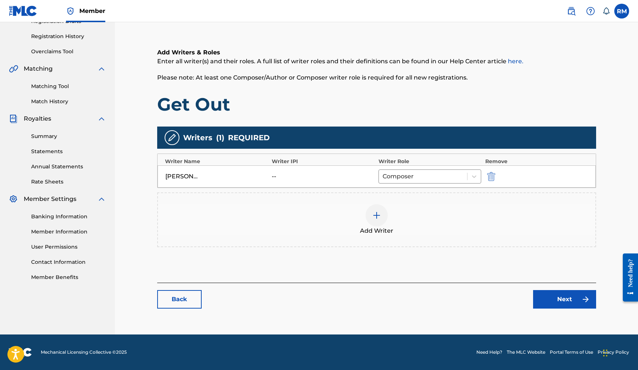
click at [545, 297] on link "Next" at bounding box center [564, 299] width 63 height 19
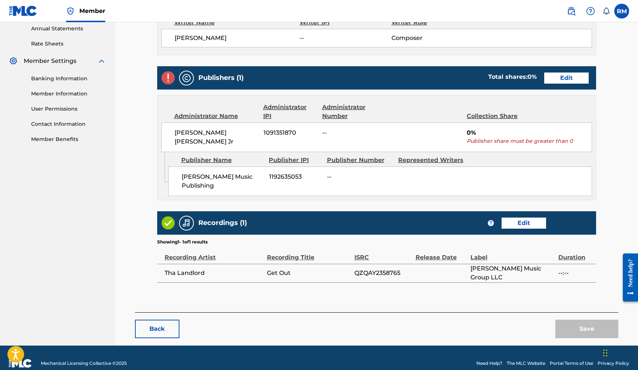
click at [577, 79] on link "Edit" at bounding box center [566, 78] width 44 height 11
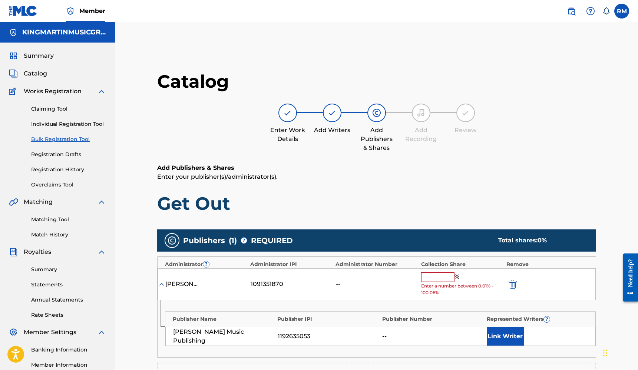
click at [448, 274] on input "text" at bounding box center [437, 278] width 33 height 10
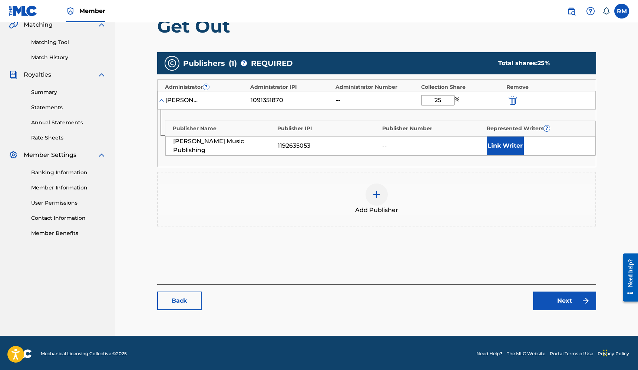
type input "25"
click at [560, 300] on link "Next" at bounding box center [564, 301] width 63 height 19
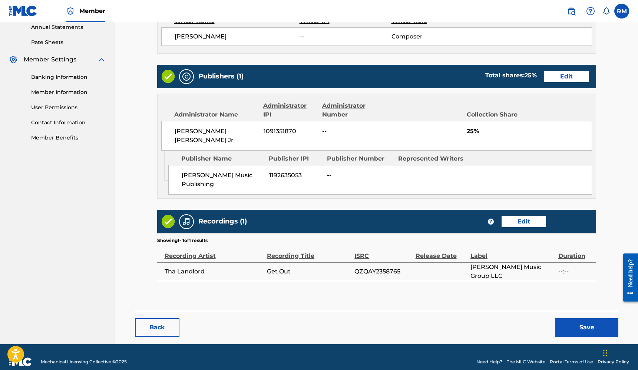
click at [578, 319] on button "Save" at bounding box center [586, 328] width 63 height 19
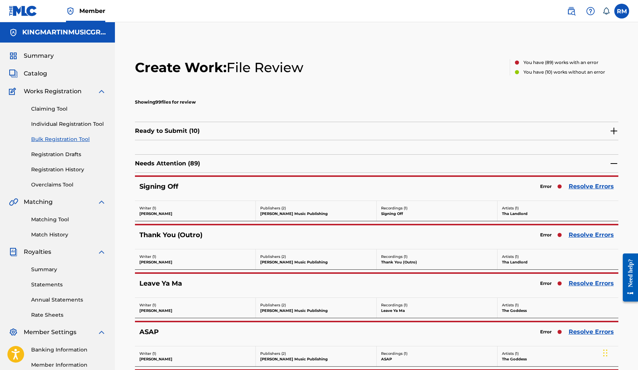
click at [589, 189] on link "Resolve Errors" at bounding box center [590, 186] width 45 height 9
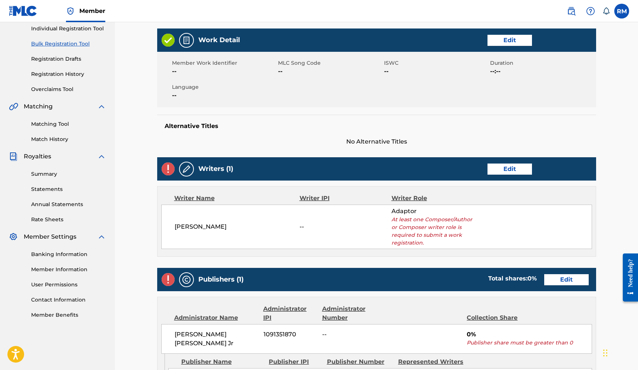
click at [510, 168] on link "Edit" at bounding box center [509, 169] width 44 height 11
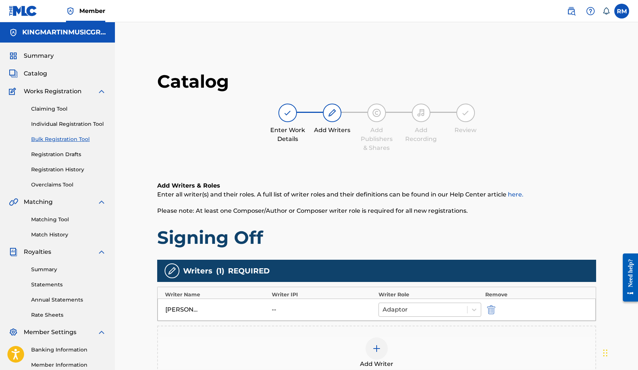
click at [448, 303] on div "Adaptor" at bounding box center [423, 309] width 89 height 13
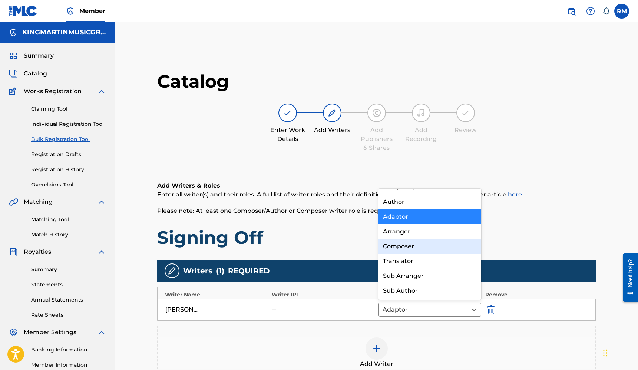
click at [427, 252] on div "Composer" at bounding box center [429, 246] width 103 height 15
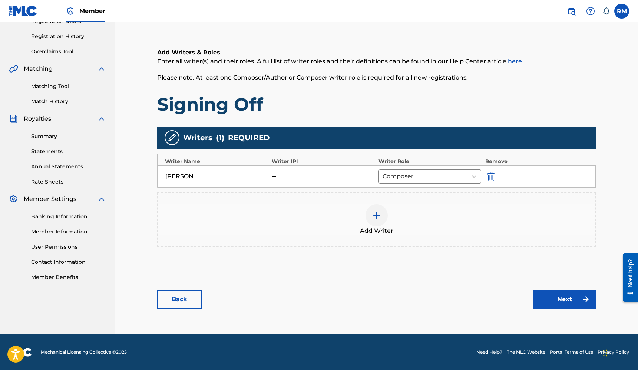
click at [559, 300] on link "Next" at bounding box center [564, 299] width 63 height 19
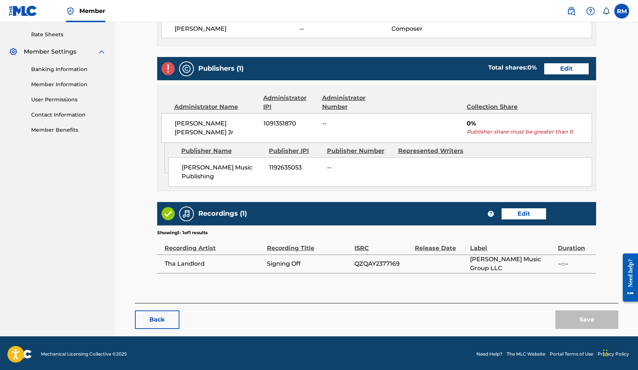
click at [577, 73] on link "Edit" at bounding box center [566, 68] width 44 height 11
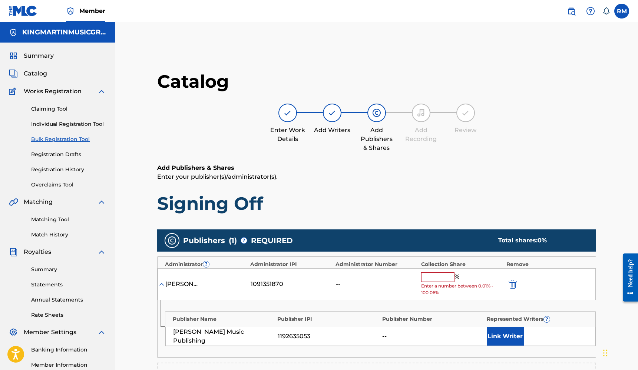
click at [440, 275] on input "text" at bounding box center [437, 278] width 33 height 10
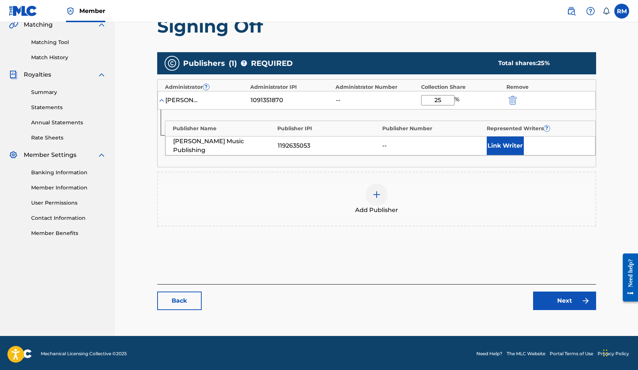
type input "25"
click at [562, 300] on link "Next" at bounding box center [564, 301] width 63 height 19
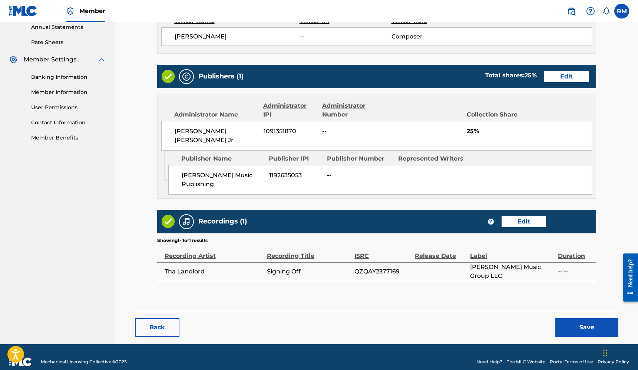
click at [573, 319] on button "Save" at bounding box center [586, 328] width 63 height 19
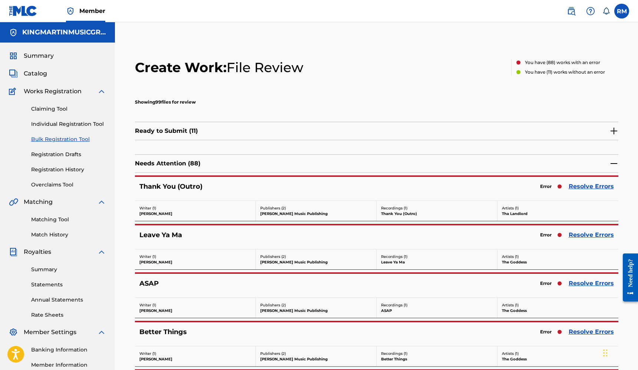
click at [575, 185] on link "Resolve Errors" at bounding box center [590, 186] width 45 height 9
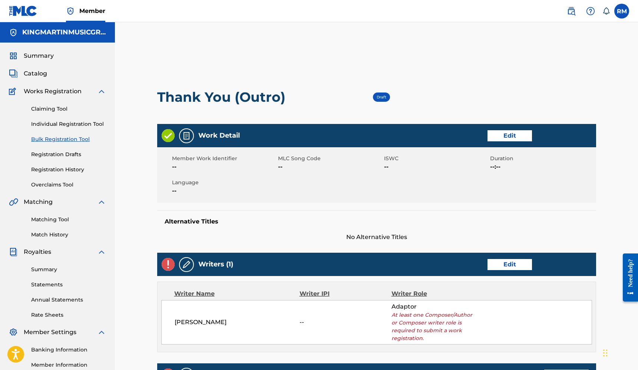
click at [506, 265] on link "Edit" at bounding box center [509, 264] width 44 height 11
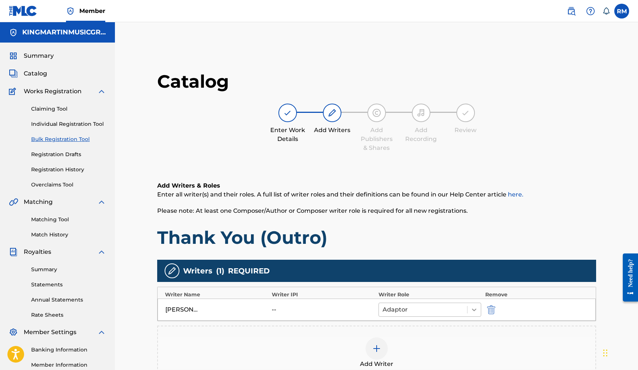
click at [470, 309] on icon at bounding box center [473, 309] width 7 height 7
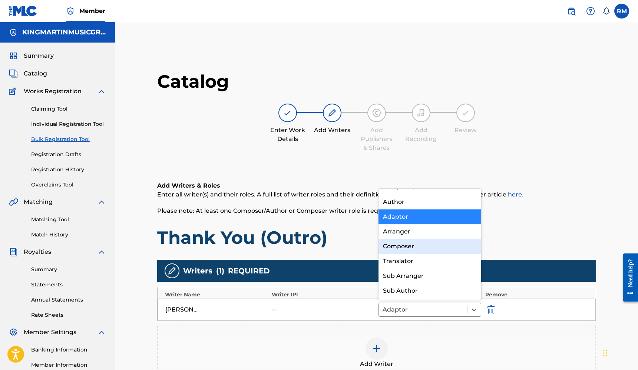
click at [430, 251] on div "Composer" at bounding box center [429, 246] width 103 height 15
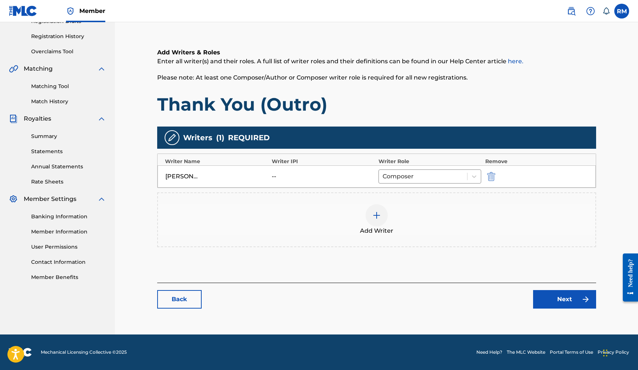
click at [546, 297] on link "Next" at bounding box center [564, 299] width 63 height 19
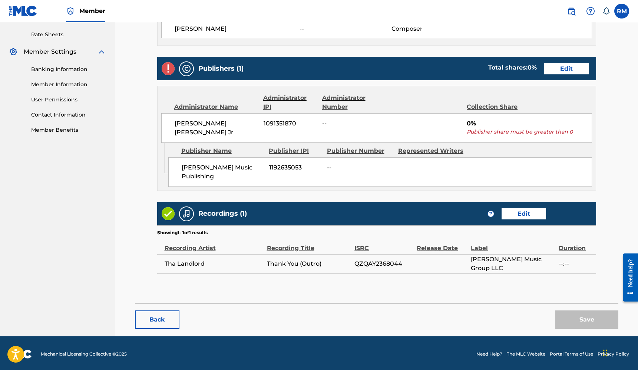
click at [576, 73] on link "Edit" at bounding box center [566, 68] width 44 height 11
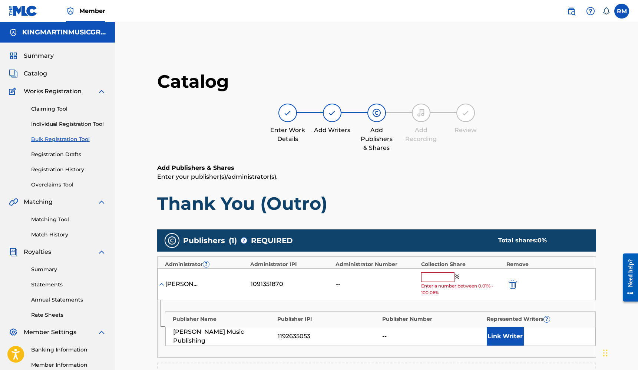
click at [440, 273] on input "text" at bounding box center [437, 278] width 33 height 10
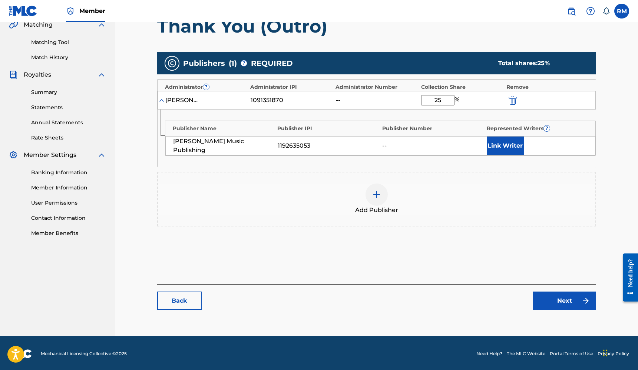
type input "25"
click at [550, 299] on link "Next" at bounding box center [564, 301] width 63 height 19
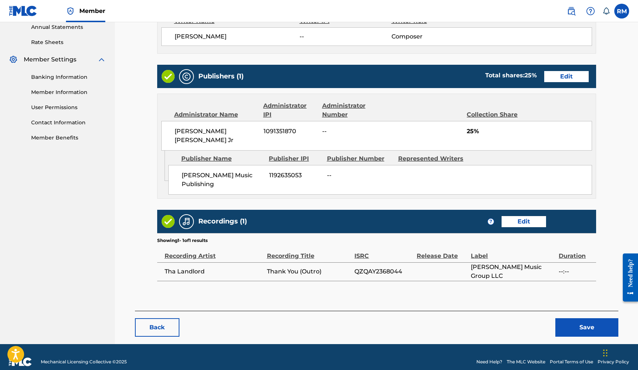
click at [582, 319] on button "Save" at bounding box center [586, 328] width 63 height 19
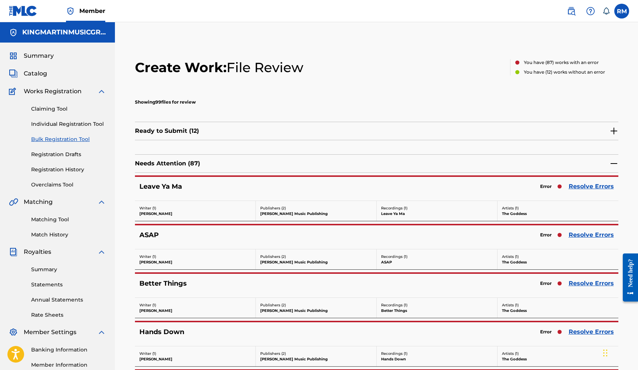
click at [586, 186] on link "Resolve Errors" at bounding box center [590, 186] width 45 height 9
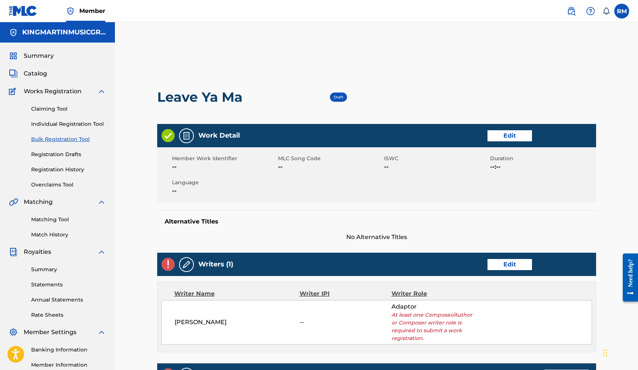
click at [502, 266] on link "Edit" at bounding box center [509, 264] width 44 height 11
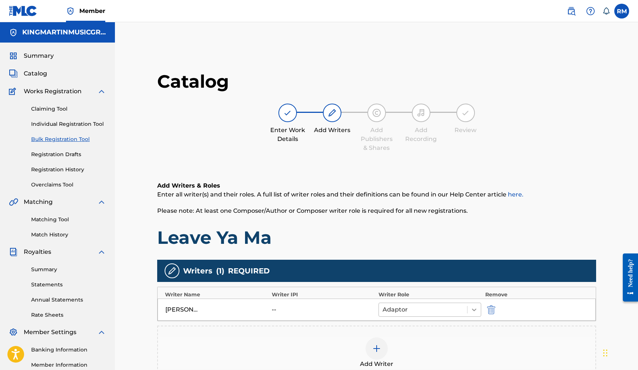
click at [476, 311] on icon at bounding box center [473, 309] width 7 height 7
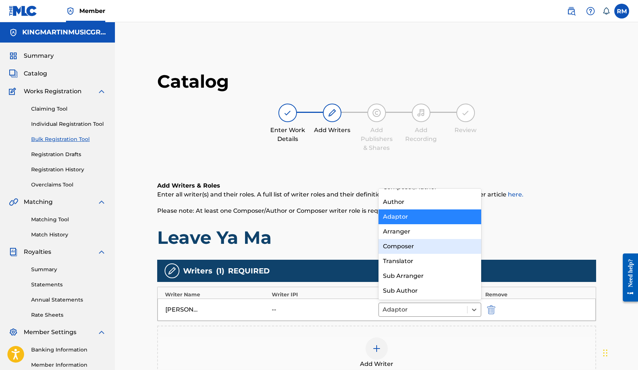
click at [428, 249] on div "Composer" at bounding box center [429, 246] width 103 height 15
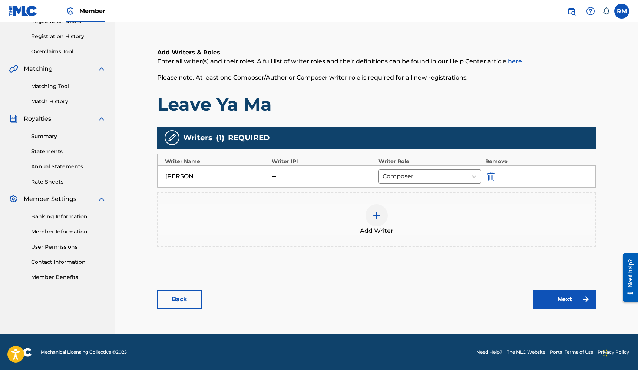
click at [553, 297] on link "Next" at bounding box center [564, 299] width 63 height 19
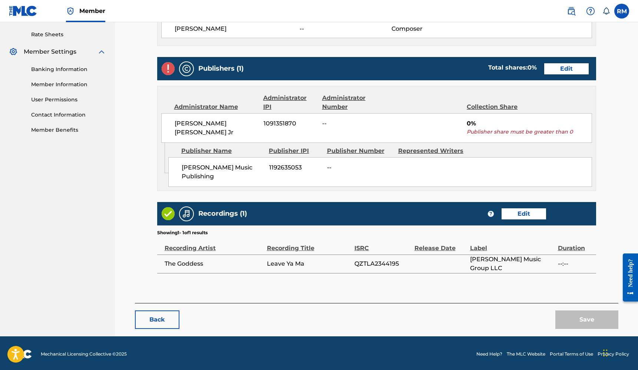
click at [578, 70] on link "Edit" at bounding box center [566, 68] width 44 height 11
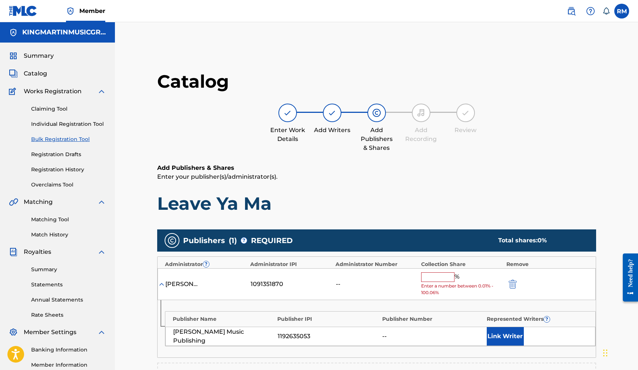
click at [434, 273] on input "text" at bounding box center [437, 278] width 33 height 10
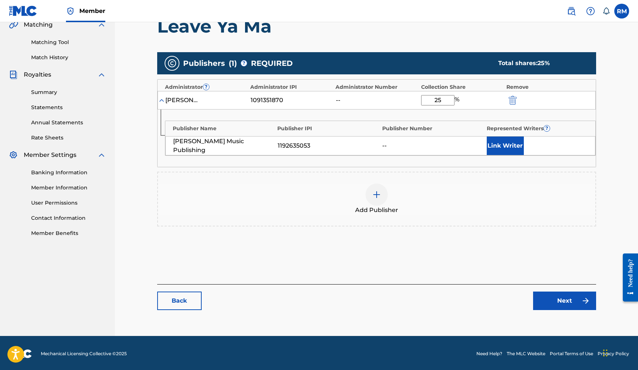
type input "25"
click at [556, 302] on link "Next" at bounding box center [564, 301] width 63 height 19
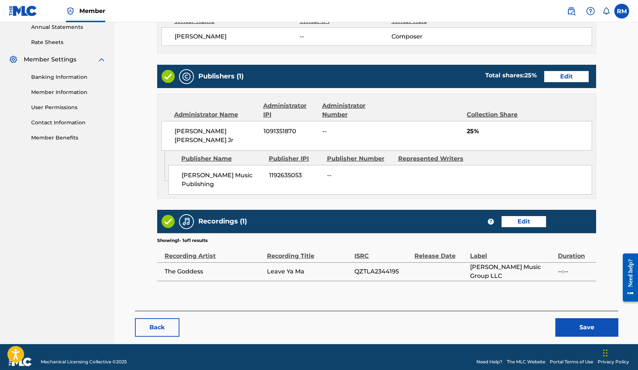
click at [579, 319] on button "Save" at bounding box center [586, 328] width 63 height 19
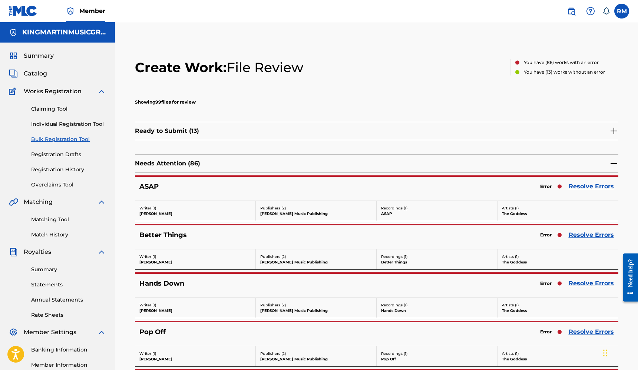
click at [576, 185] on link "Resolve Errors" at bounding box center [590, 186] width 45 height 9
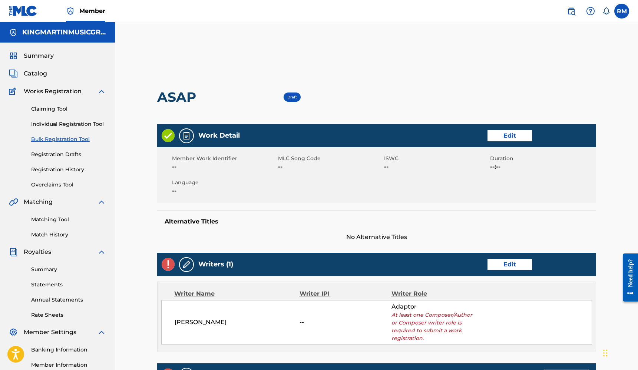
click at [507, 262] on link "Edit" at bounding box center [509, 264] width 44 height 11
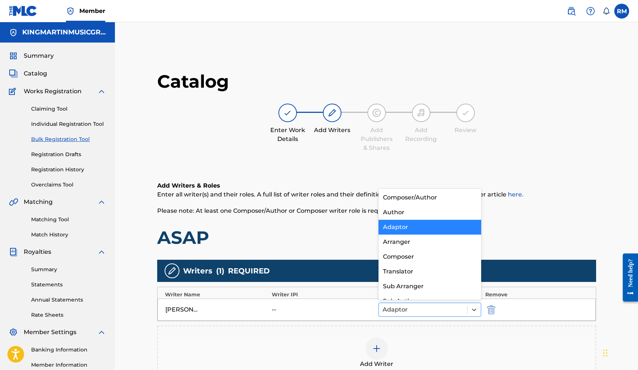
click at [459, 311] on div at bounding box center [422, 310] width 81 height 10
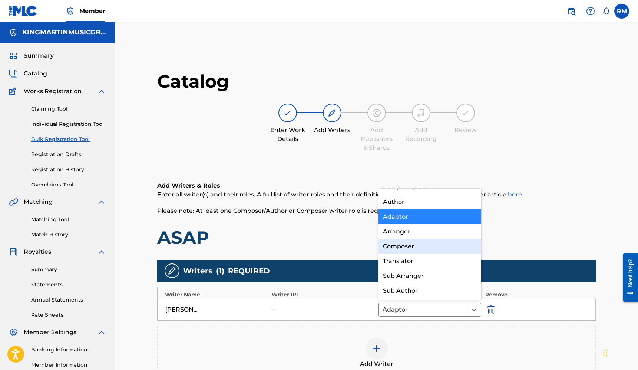
click at [439, 245] on div "Composer" at bounding box center [429, 246] width 103 height 15
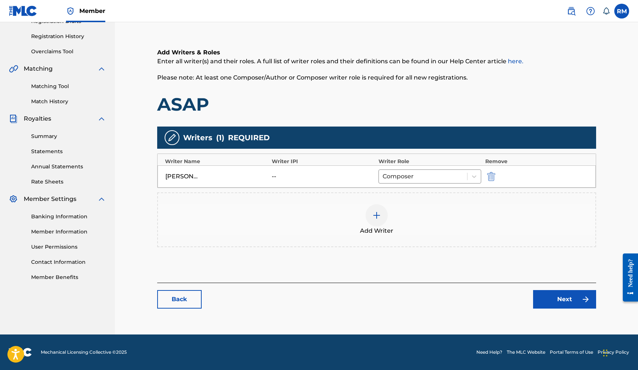
click at [564, 302] on link "Next" at bounding box center [564, 299] width 63 height 19
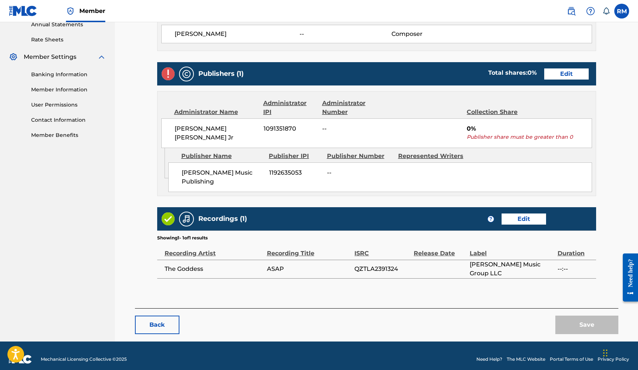
click at [579, 74] on link "Edit" at bounding box center [566, 74] width 44 height 11
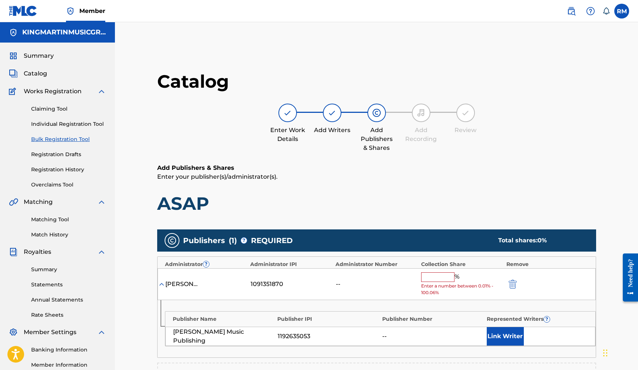
click at [429, 277] on input "text" at bounding box center [437, 278] width 33 height 10
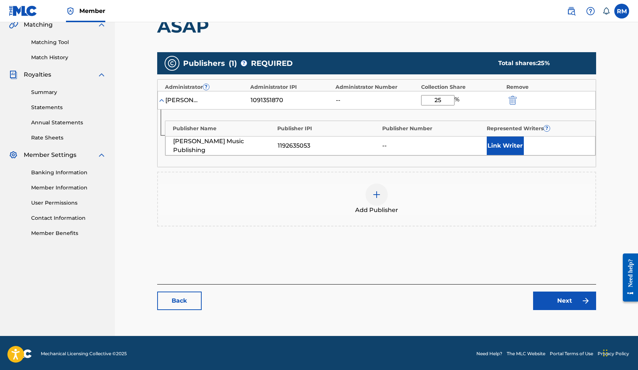
type input "25"
click at [551, 295] on link "Next" at bounding box center [564, 301] width 63 height 19
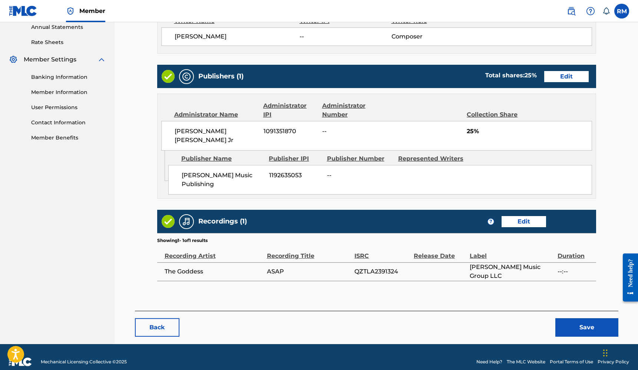
click at [578, 319] on button "Save" at bounding box center [586, 328] width 63 height 19
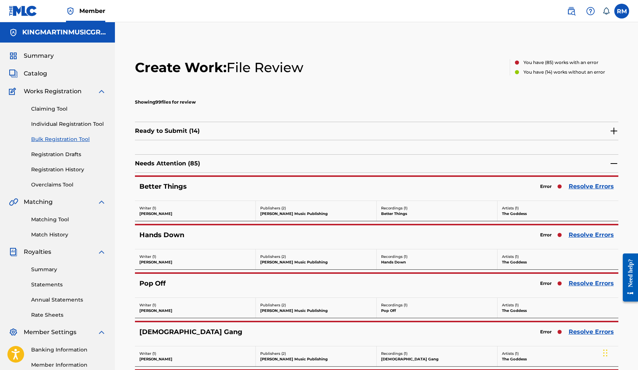
click at [588, 190] on link "Resolve Errors" at bounding box center [590, 186] width 45 height 9
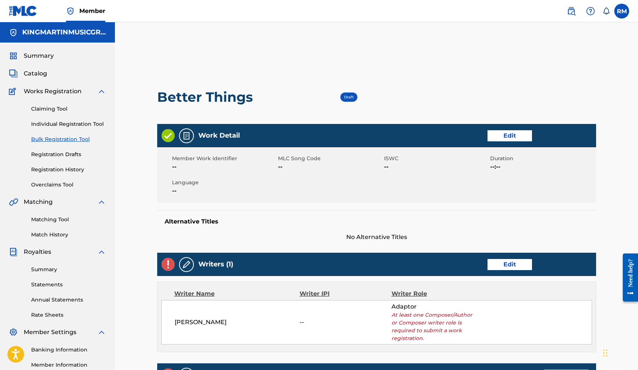
click at [525, 266] on link "Edit" at bounding box center [509, 264] width 44 height 11
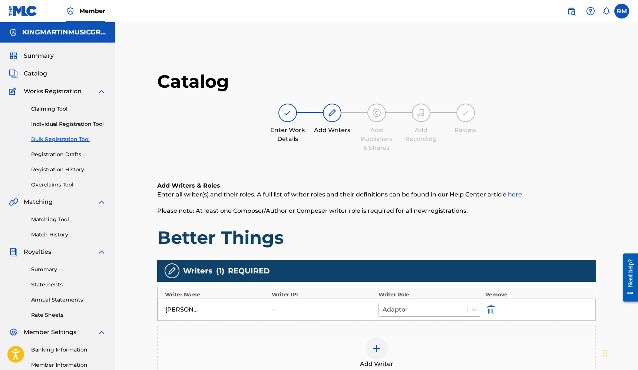
click at [429, 305] on div at bounding box center [422, 310] width 81 height 10
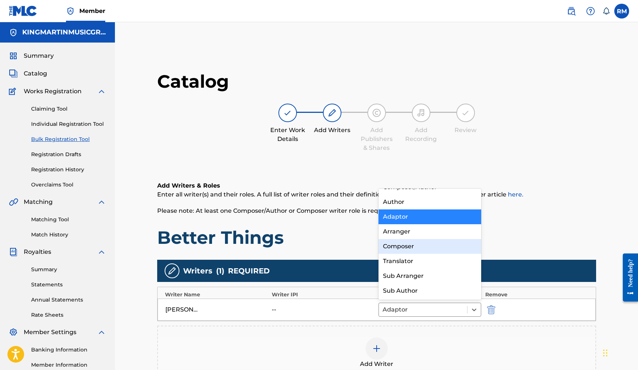
click at [424, 253] on div "Composer" at bounding box center [429, 246] width 103 height 15
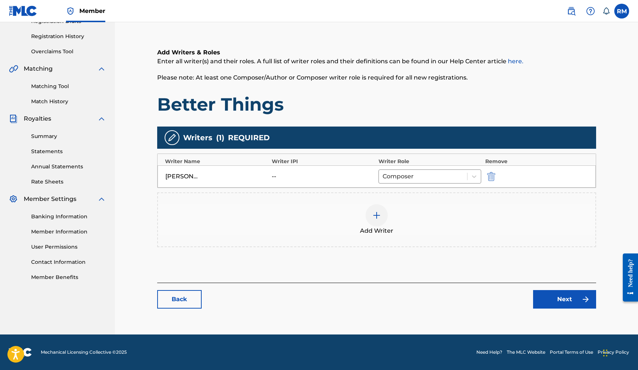
click at [566, 299] on link "Next" at bounding box center [564, 299] width 63 height 19
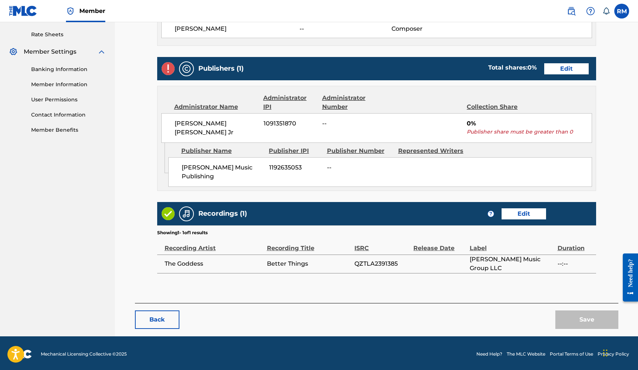
click at [574, 71] on link "Edit" at bounding box center [566, 68] width 44 height 11
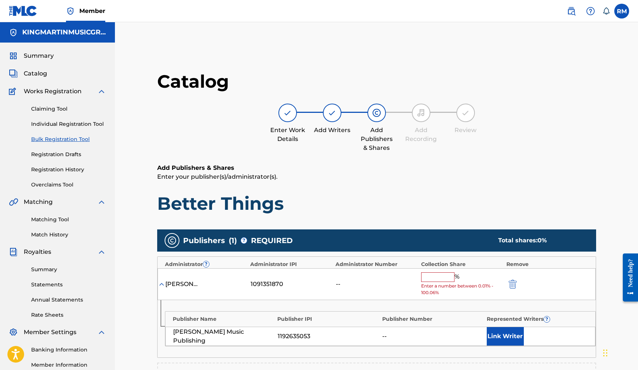
click at [436, 273] on input "text" at bounding box center [437, 278] width 33 height 10
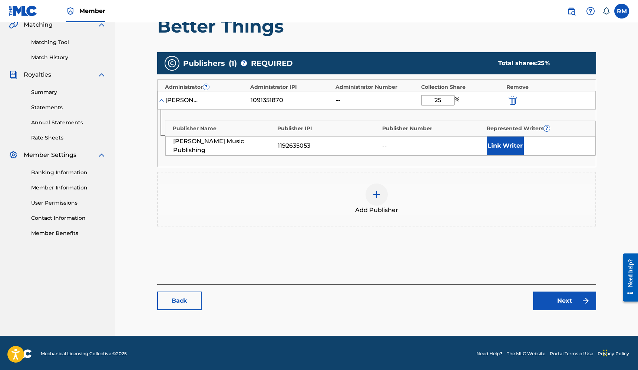
type input "25"
click at [542, 303] on link "Next" at bounding box center [564, 301] width 63 height 19
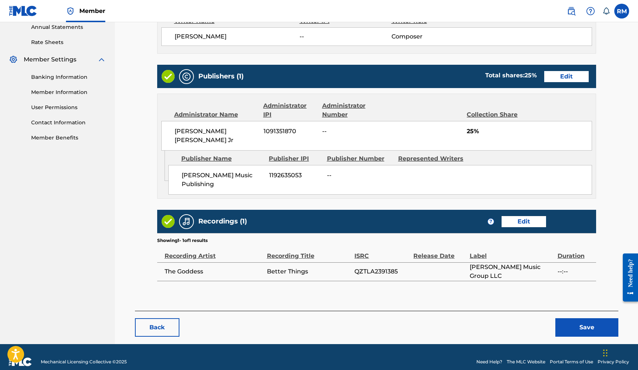
click at [573, 323] on button "Save" at bounding box center [586, 328] width 63 height 19
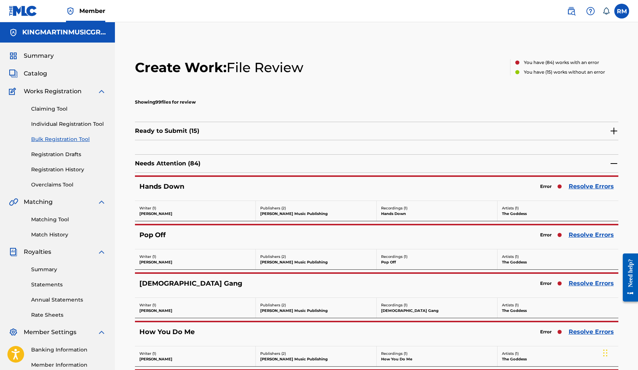
click at [601, 184] on link "Resolve Errors" at bounding box center [590, 186] width 45 height 9
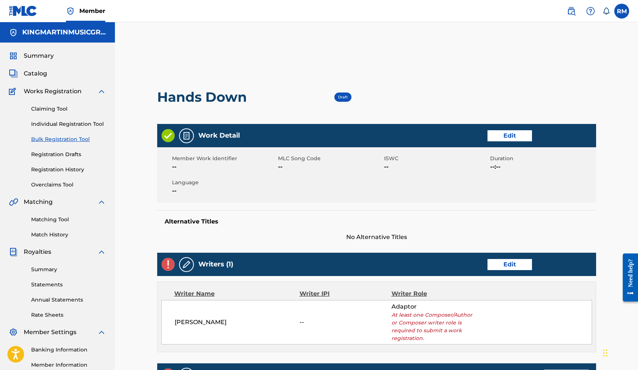
click at [498, 265] on link "Edit" at bounding box center [509, 264] width 44 height 11
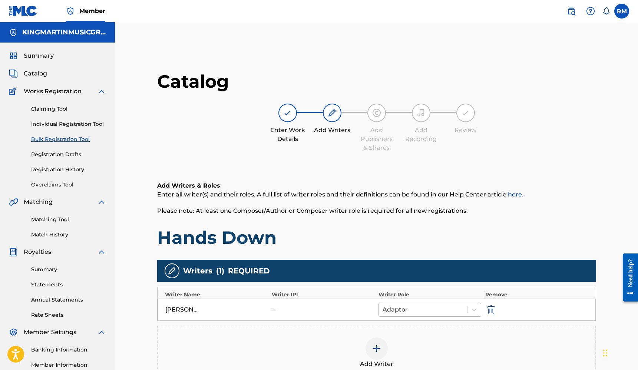
click at [435, 310] on div at bounding box center [422, 310] width 81 height 10
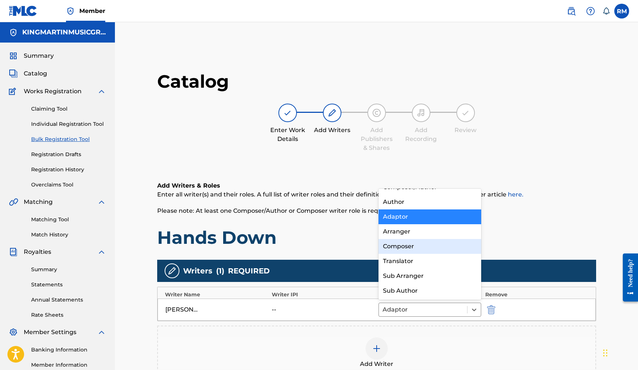
click at [431, 250] on div "Composer" at bounding box center [429, 246] width 103 height 15
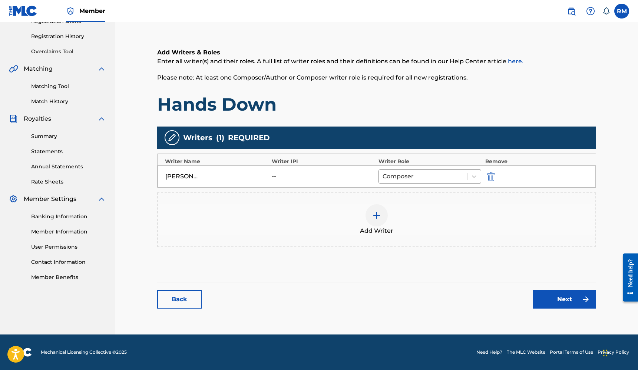
click at [561, 295] on link "Next" at bounding box center [564, 299] width 63 height 19
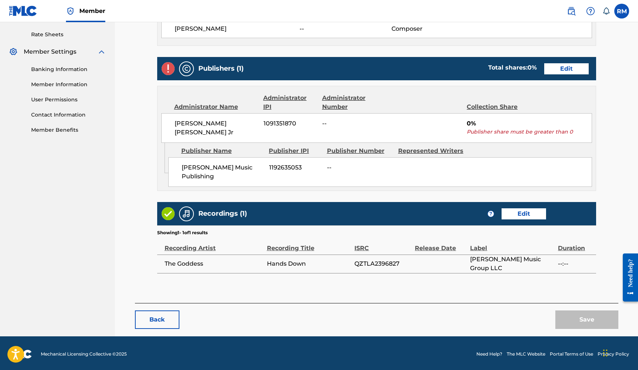
click at [579, 74] on link "Edit" at bounding box center [566, 68] width 44 height 11
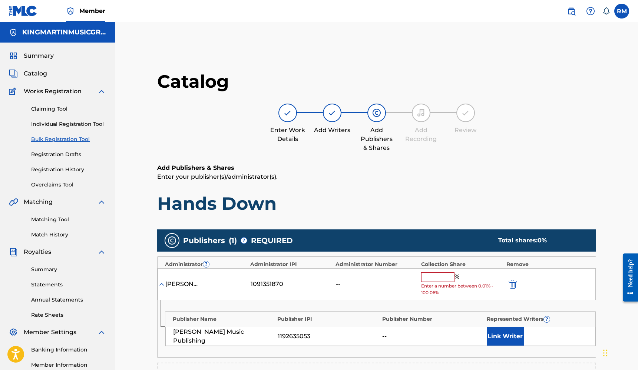
click at [447, 275] on input "text" at bounding box center [437, 278] width 33 height 10
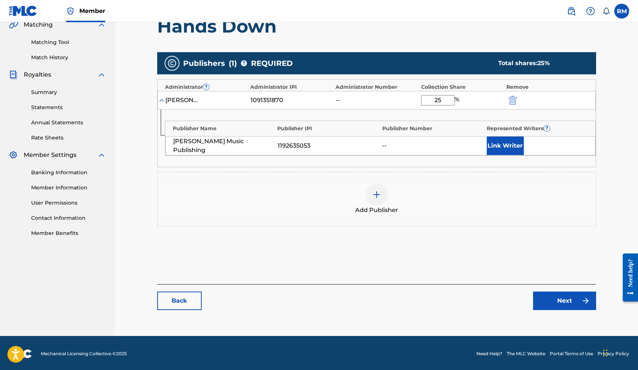
type input "25"
click at [549, 298] on link "Next" at bounding box center [564, 301] width 63 height 19
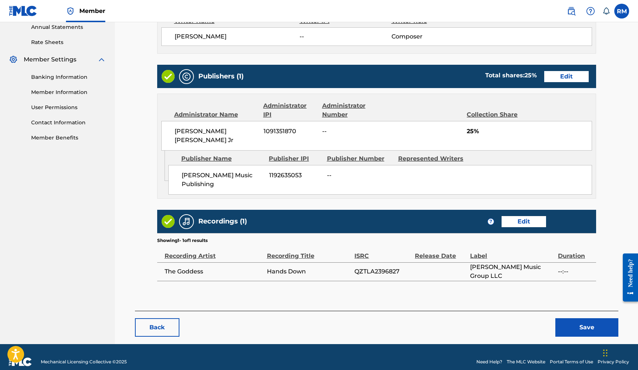
click at [576, 319] on button "Save" at bounding box center [586, 328] width 63 height 19
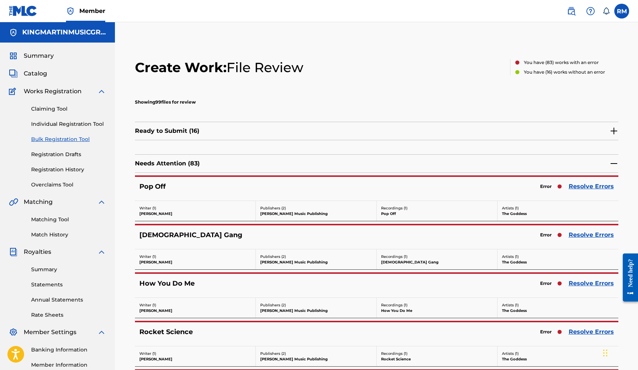
click at [582, 185] on link "Resolve Errors" at bounding box center [590, 186] width 45 height 9
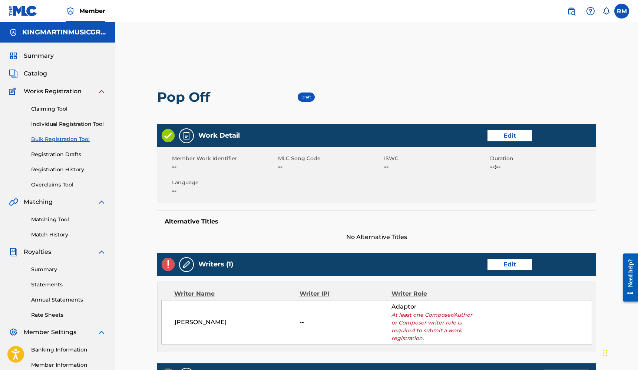
click at [503, 267] on link "Edit" at bounding box center [509, 264] width 44 height 11
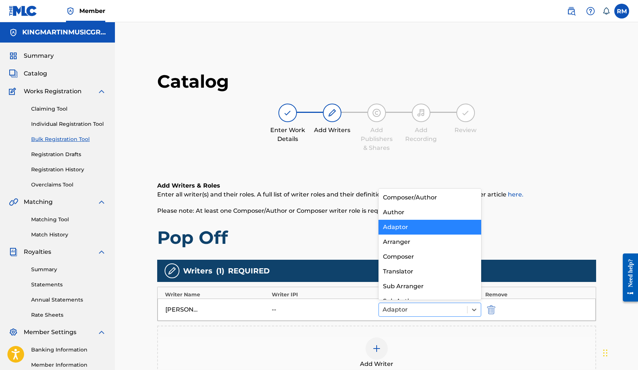
click at [442, 311] on div at bounding box center [422, 310] width 81 height 10
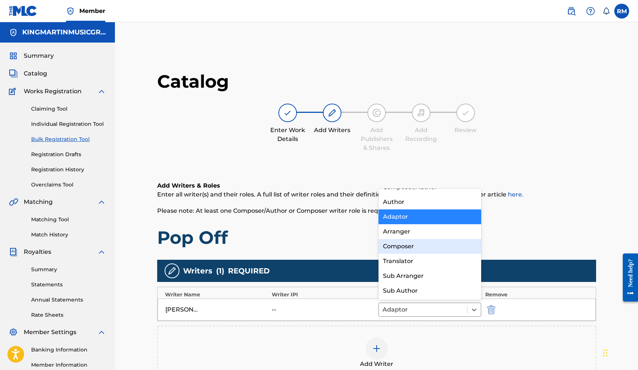
click at [428, 253] on div "Composer" at bounding box center [429, 246] width 103 height 15
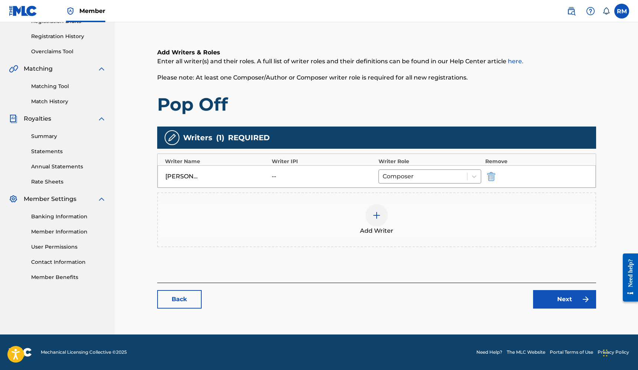
click at [546, 297] on link "Next" at bounding box center [564, 299] width 63 height 19
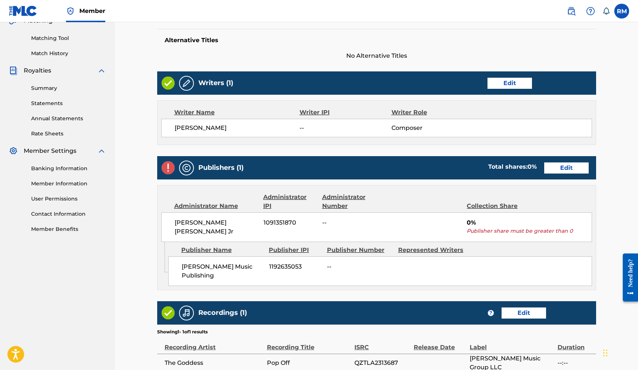
click at [574, 164] on link "Edit" at bounding box center [566, 168] width 44 height 11
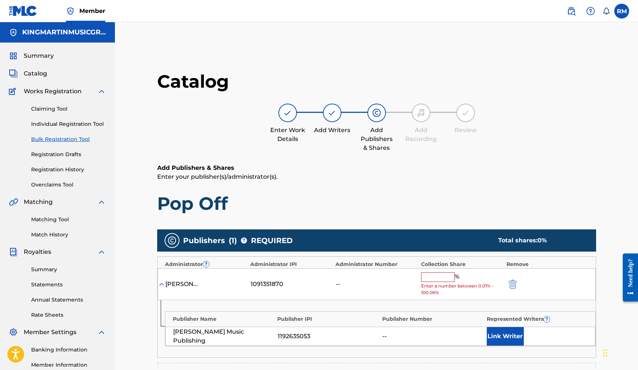
click at [447, 276] on input "text" at bounding box center [437, 278] width 33 height 10
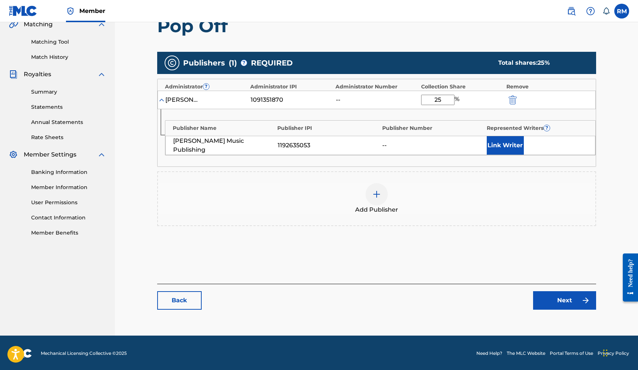
type input "25"
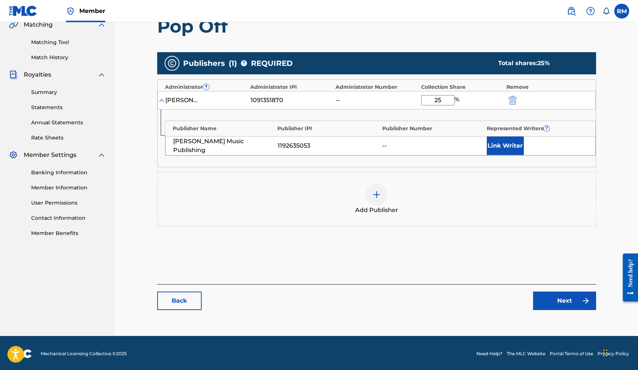
click at [555, 307] on link "Next" at bounding box center [564, 301] width 63 height 19
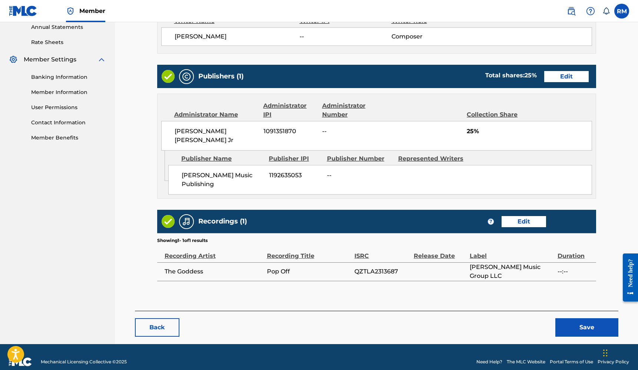
click at [581, 319] on button "Save" at bounding box center [586, 328] width 63 height 19
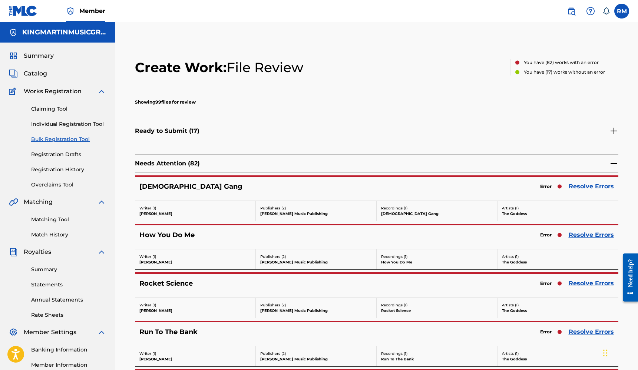
click at [585, 184] on link "Resolve Errors" at bounding box center [590, 186] width 45 height 9
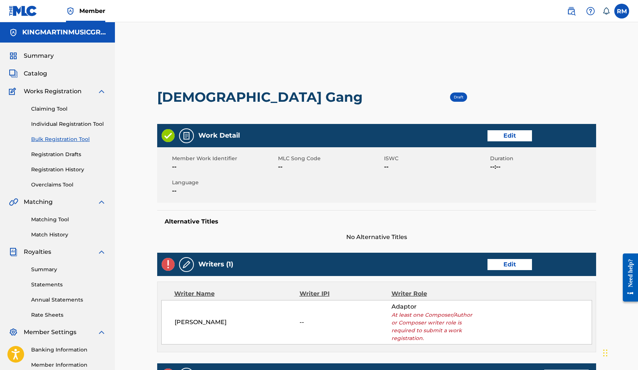
click at [505, 268] on link "Edit" at bounding box center [509, 264] width 44 height 11
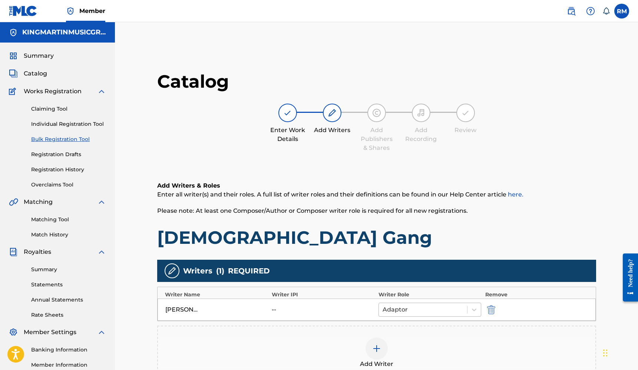
click at [432, 309] on div at bounding box center [422, 310] width 81 height 10
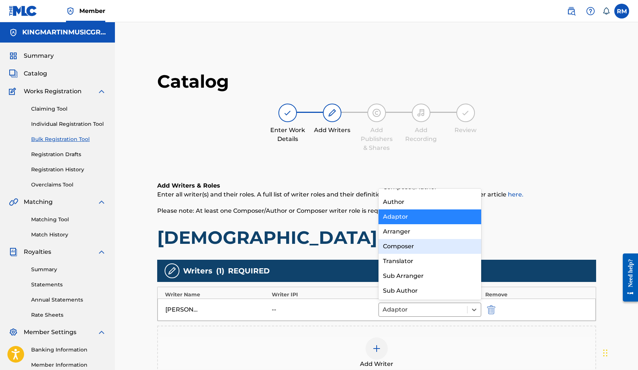
click at [427, 252] on div "Composer" at bounding box center [429, 246] width 103 height 15
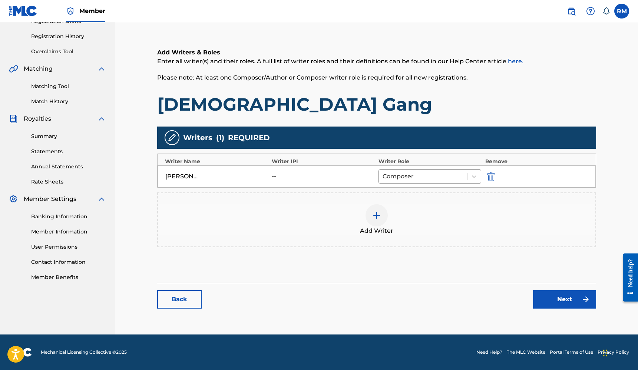
click at [561, 297] on link "Next" at bounding box center [564, 299] width 63 height 19
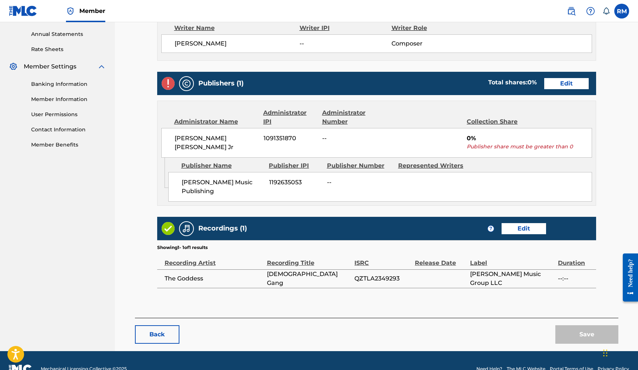
click at [571, 84] on link "Edit" at bounding box center [566, 83] width 44 height 11
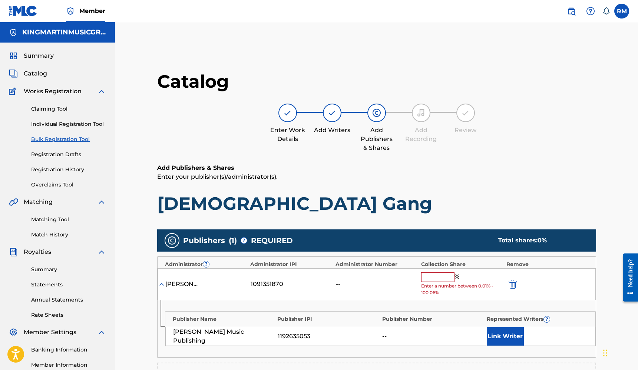
click at [430, 276] on input "text" at bounding box center [437, 278] width 33 height 10
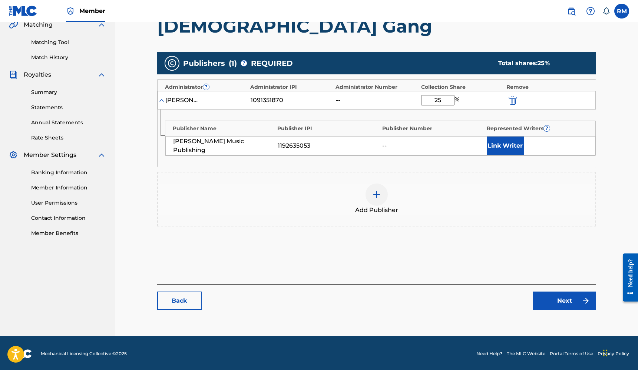
type input "25"
click at [549, 301] on link "Next" at bounding box center [564, 301] width 63 height 19
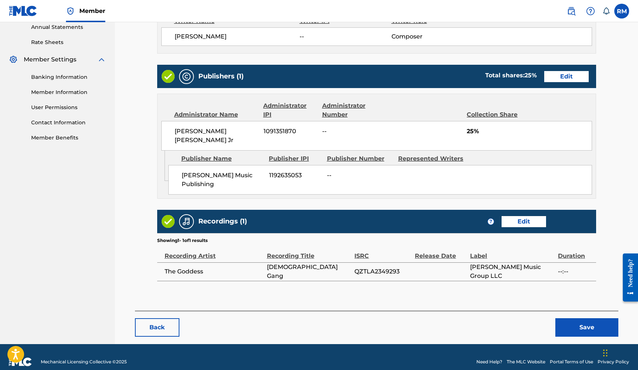
click at [577, 319] on button "Save" at bounding box center [586, 328] width 63 height 19
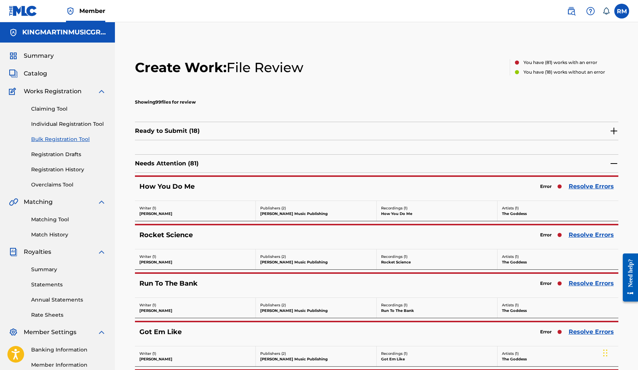
click at [585, 186] on link "Resolve Errors" at bounding box center [590, 186] width 45 height 9
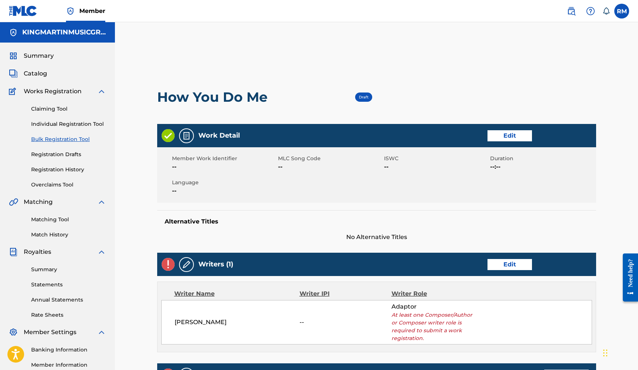
click at [495, 266] on link "Edit" at bounding box center [509, 264] width 44 height 11
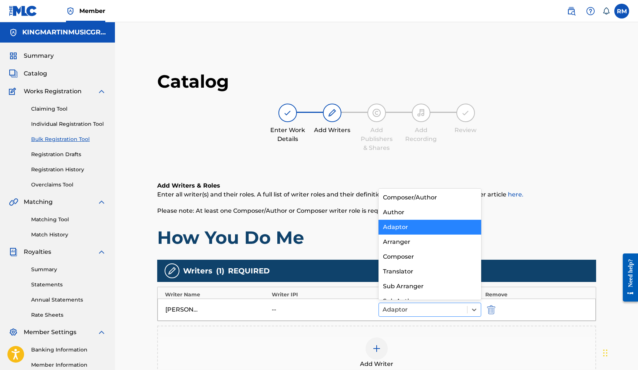
click at [435, 307] on div at bounding box center [422, 310] width 81 height 10
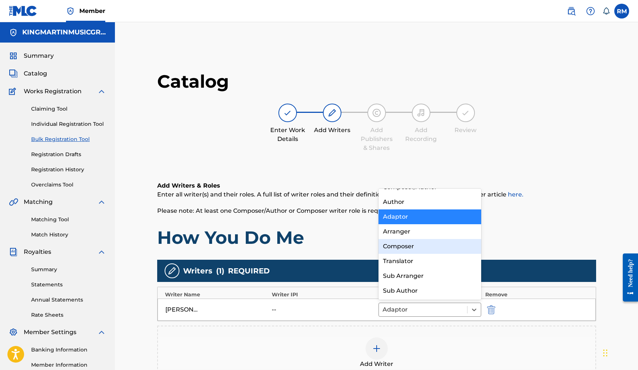
click at [429, 250] on div "Composer" at bounding box center [429, 246] width 103 height 15
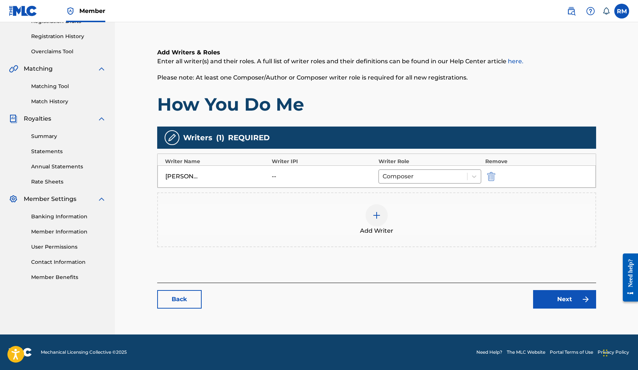
click at [547, 296] on link "Next" at bounding box center [564, 299] width 63 height 19
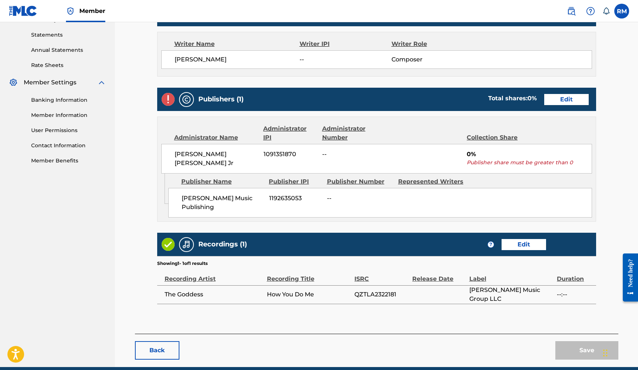
click at [580, 103] on link "Edit" at bounding box center [566, 99] width 44 height 11
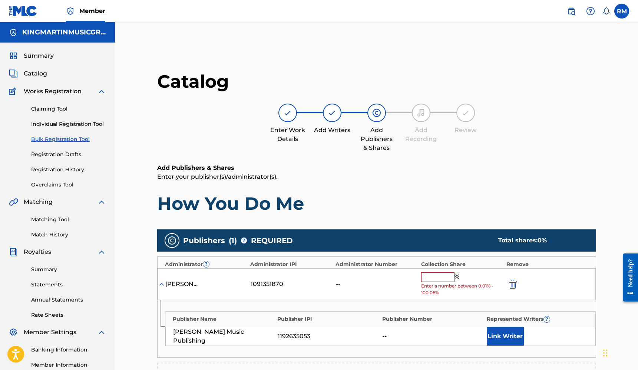
click at [443, 274] on input "text" at bounding box center [437, 278] width 33 height 10
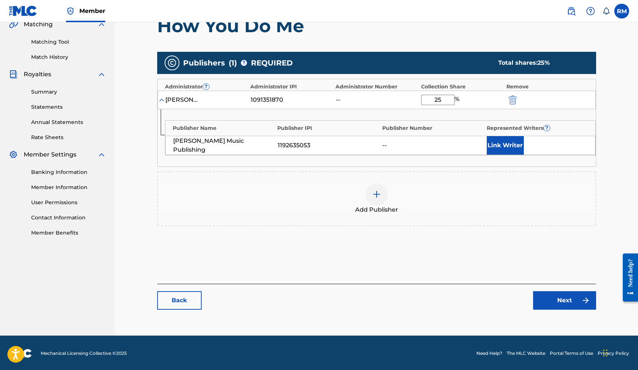
type input "25"
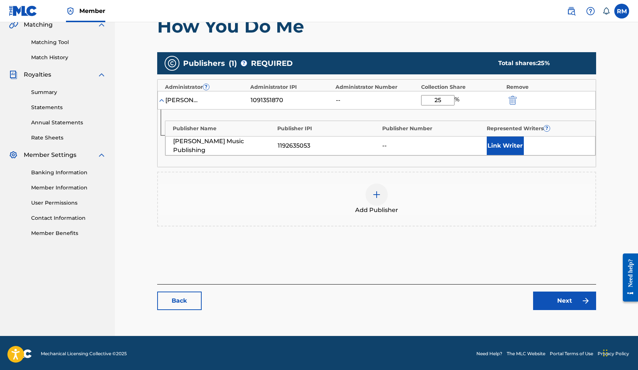
click at [580, 303] on link "Next" at bounding box center [564, 301] width 63 height 19
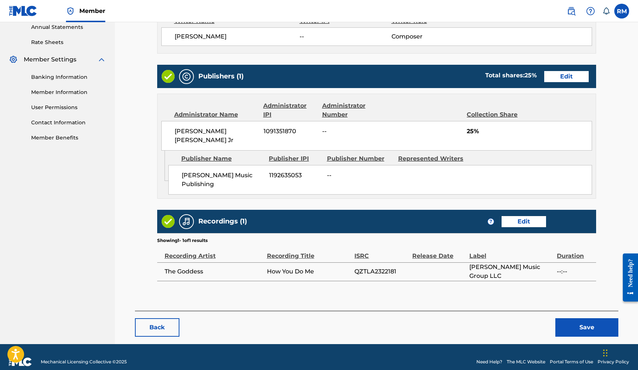
click at [576, 321] on button "Save" at bounding box center [586, 328] width 63 height 19
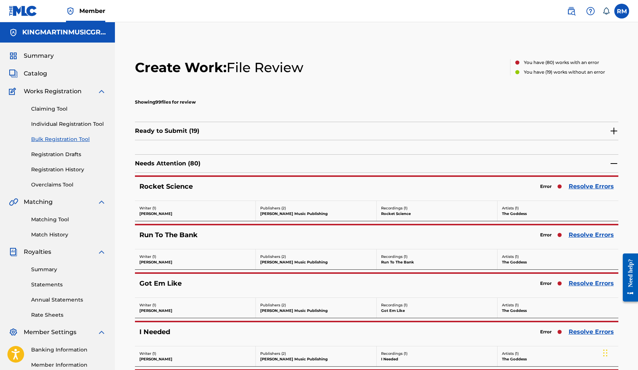
click at [573, 189] on link "Resolve Errors" at bounding box center [590, 186] width 45 height 9
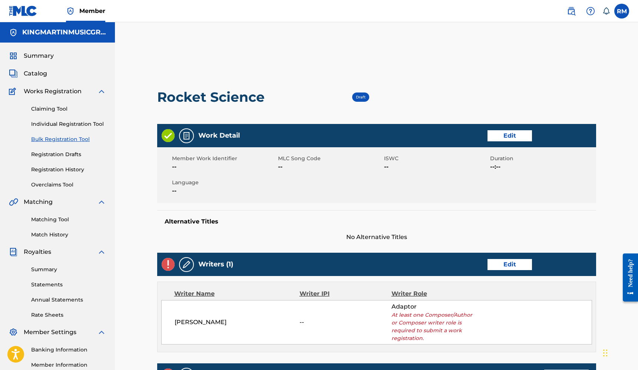
click at [502, 267] on link "Edit" at bounding box center [509, 264] width 44 height 11
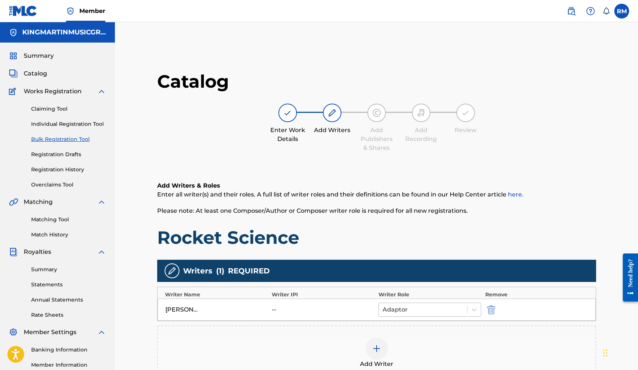
click at [436, 309] on div at bounding box center [422, 310] width 81 height 10
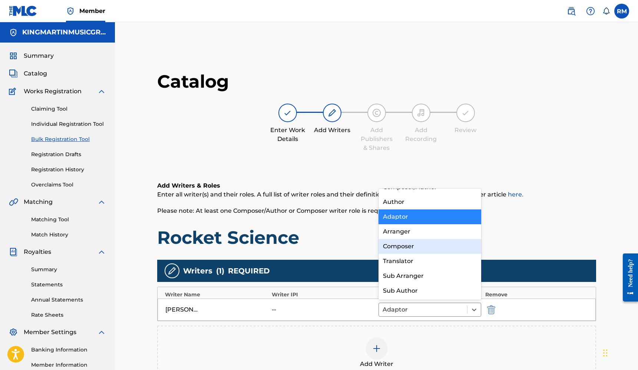
click at [424, 251] on div "Composer" at bounding box center [429, 246] width 103 height 15
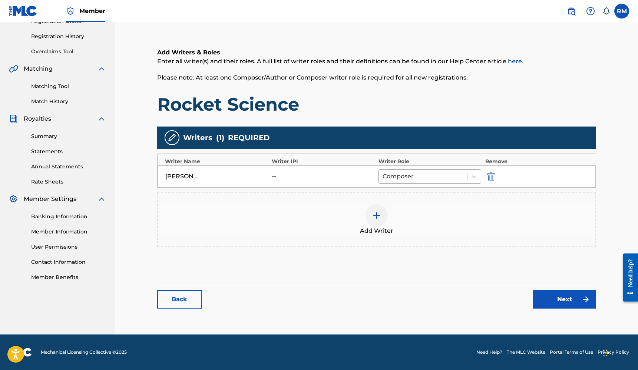
click at [560, 299] on link "Next" at bounding box center [564, 299] width 63 height 19
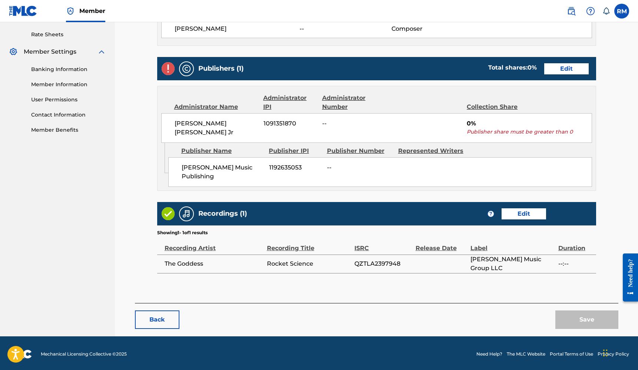
click at [574, 70] on link "Edit" at bounding box center [566, 68] width 44 height 11
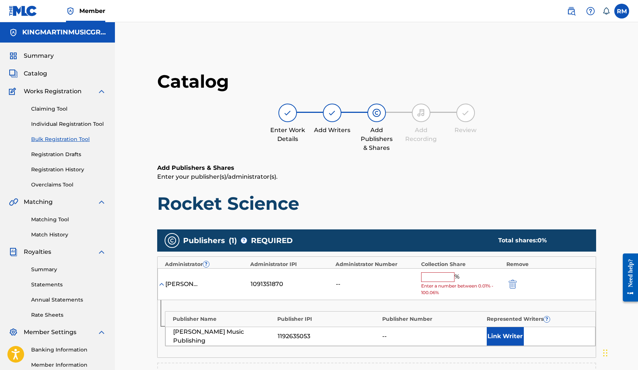
click at [438, 273] on input "text" at bounding box center [437, 278] width 33 height 10
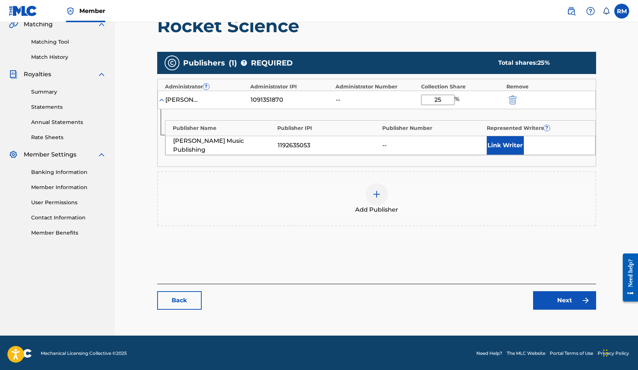
type input "25"
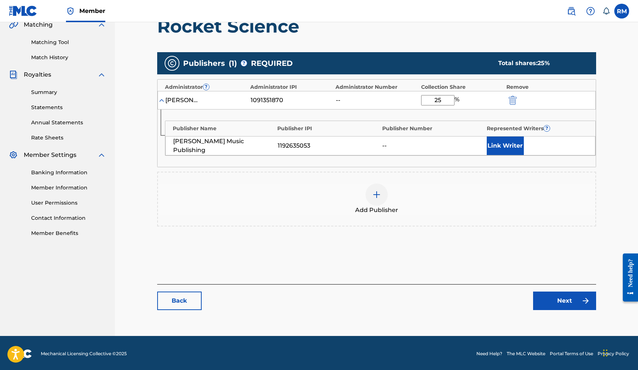
click at [549, 303] on link "Next" at bounding box center [564, 301] width 63 height 19
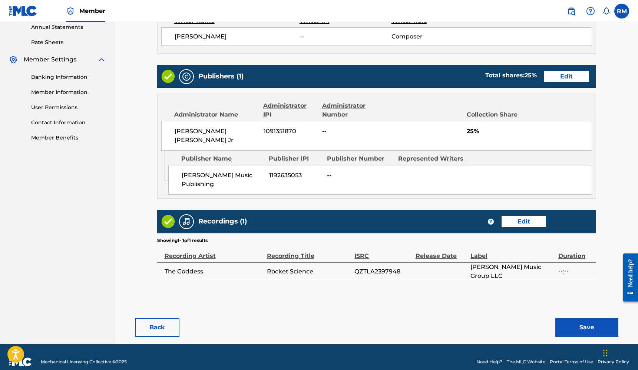
click at [581, 319] on button "Save" at bounding box center [586, 328] width 63 height 19
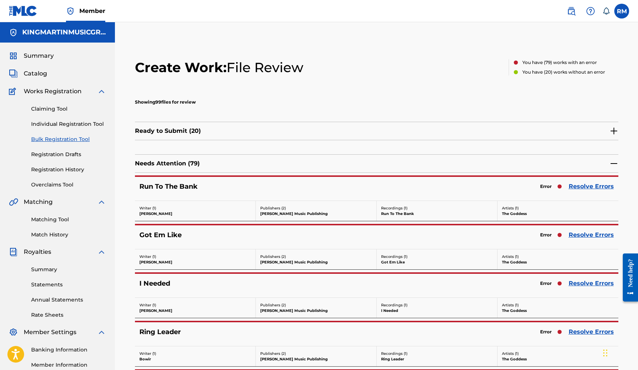
click at [577, 187] on link "Resolve Errors" at bounding box center [590, 186] width 45 height 9
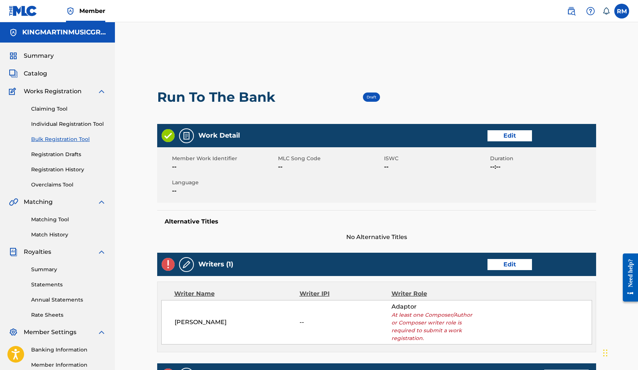
click at [513, 263] on link "Edit" at bounding box center [509, 264] width 44 height 11
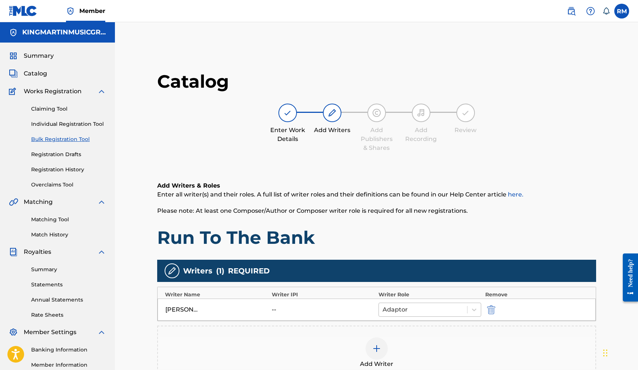
click at [450, 307] on div at bounding box center [422, 310] width 81 height 10
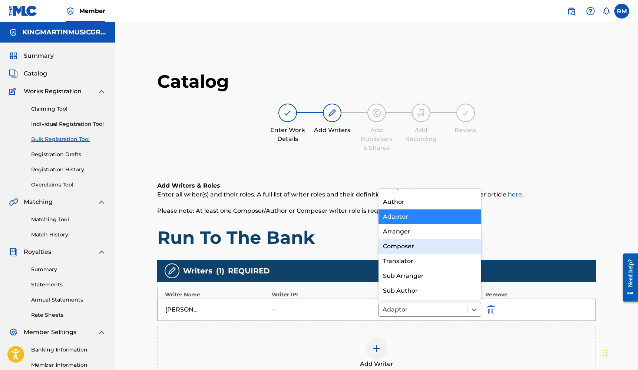
click at [418, 251] on div "Composer" at bounding box center [429, 246] width 103 height 15
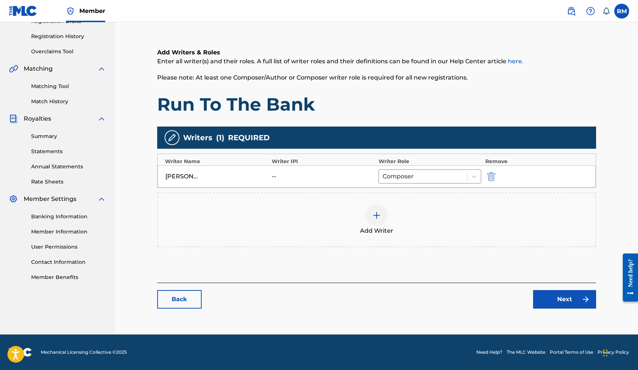
click at [574, 303] on link "Next" at bounding box center [564, 299] width 63 height 19
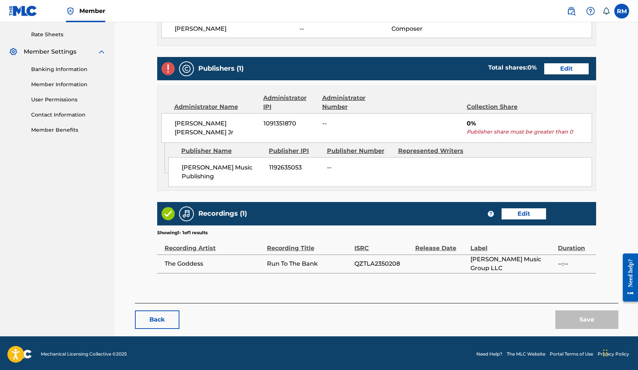
click at [572, 70] on link "Edit" at bounding box center [566, 68] width 44 height 11
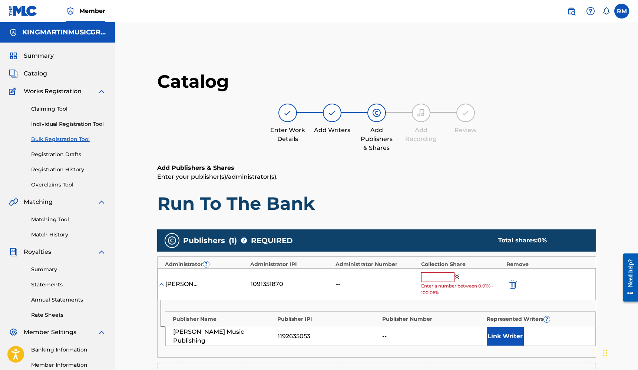
click at [428, 276] on input "text" at bounding box center [437, 278] width 33 height 10
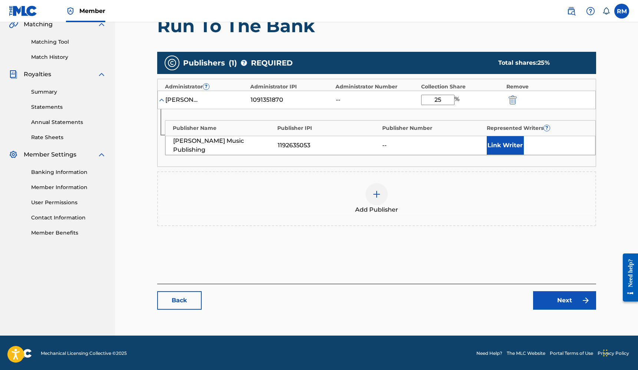
type input "25"
click at [565, 300] on link "Next" at bounding box center [564, 301] width 63 height 19
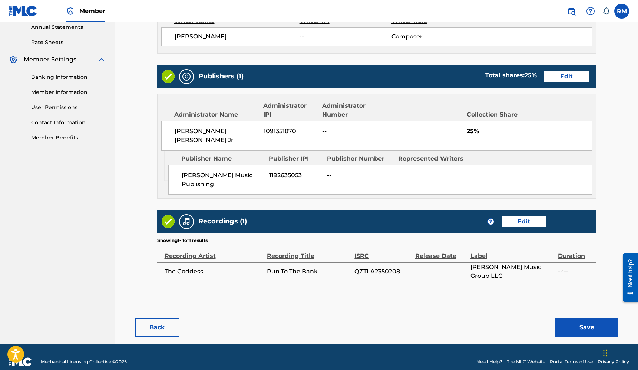
click at [580, 319] on button "Save" at bounding box center [586, 328] width 63 height 19
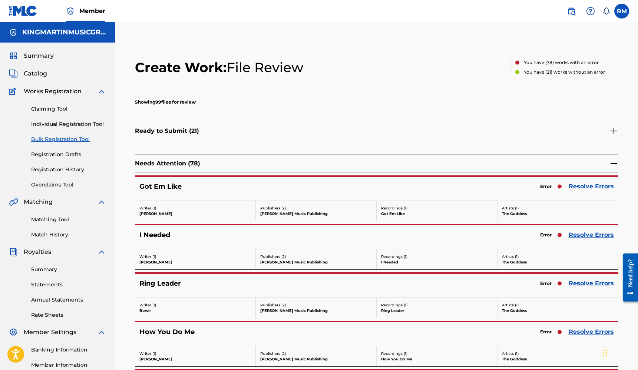
click at [579, 187] on link "Resolve Errors" at bounding box center [590, 186] width 45 height 9
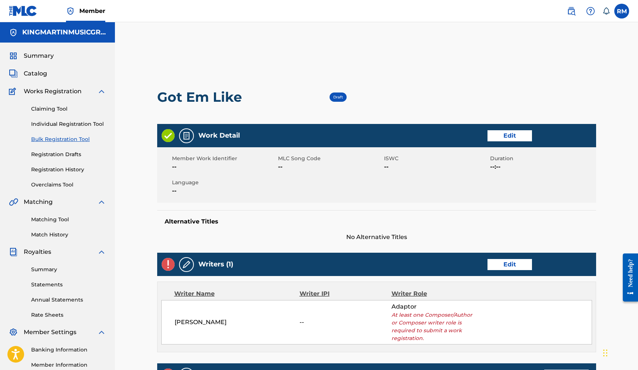
click at [505, 265] on link "Edit" at bounding box center [509, 264] width 44 height 11
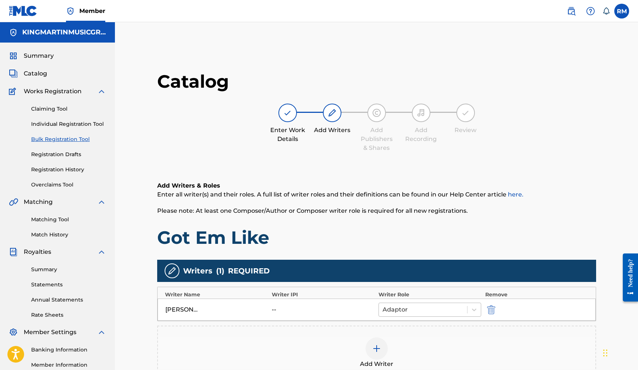
click at [437, 305] on div at bounding box center [422, 310] width 81 height 10
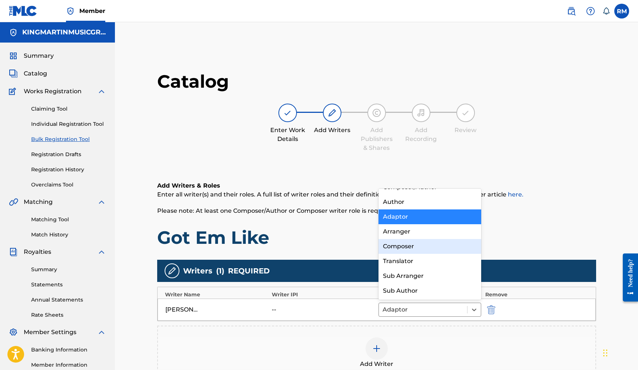
click at [423, 249] on div "Composer" at bounding box center [429, 246] width 103 height 15
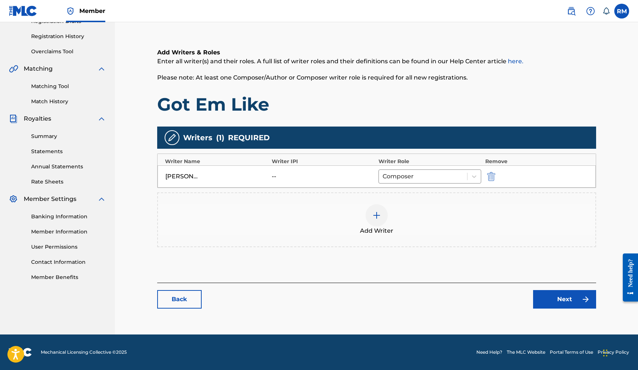
click at [565, 297] on link "Next" at bounding box center [564, 299] width 63 height 19
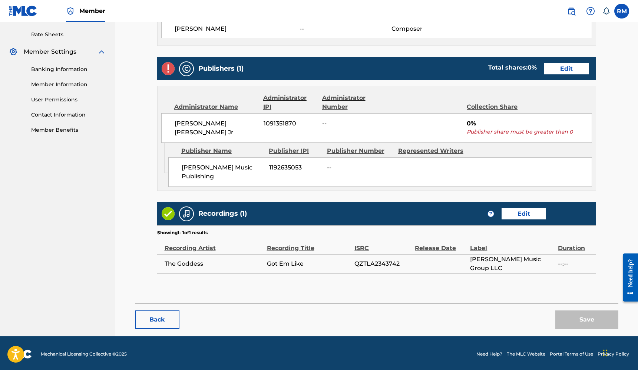
click at [578, 67] on link "Edit" at bounding box center [566, 68] width 44 height 11
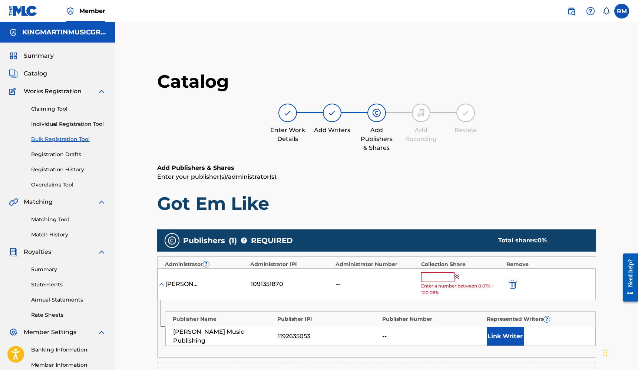
click at [433, 275] on input "text" at bounding box center [437, 278] width 33 height 10
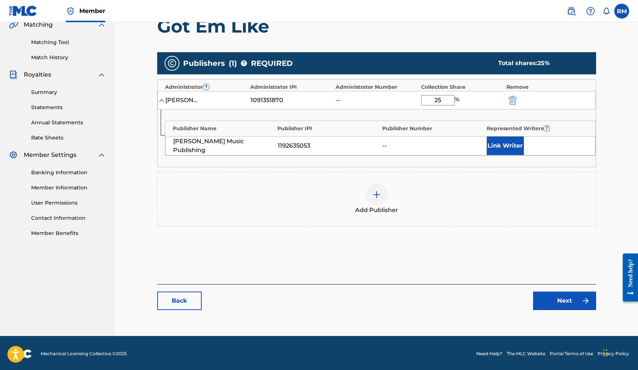
type input "25"
click at [561, 288] on div "Back Next" at bounding box center [376, 298] width 439 height 26
click at [561, 297] on link "Next" at bounding box center [564, 301] width 63 height 19
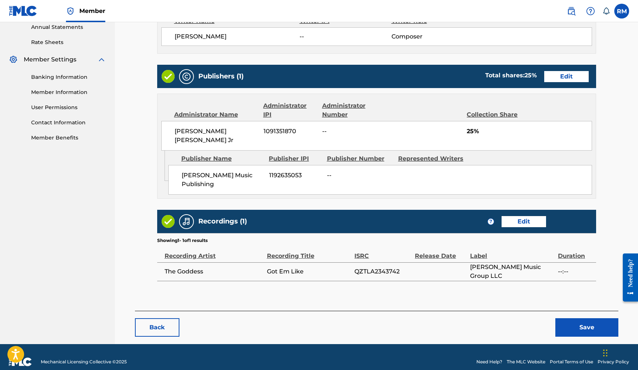
click at [581, 319] on button "Save" at bounding box center [586, 328] width 63 height 19
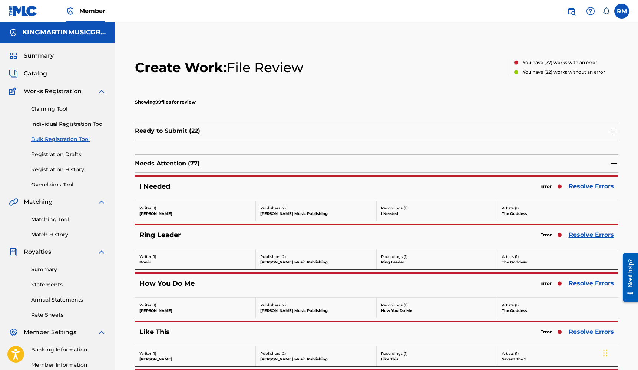
click at [591, 186] on link "Resolve Errors" at bounding box center [590, 186] width 45 height 9
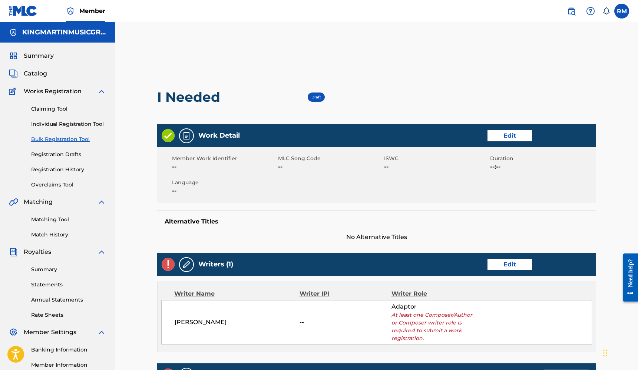
click at [497, 261] on link "Edit" at bounding box center [509, 264] width 44 height 11
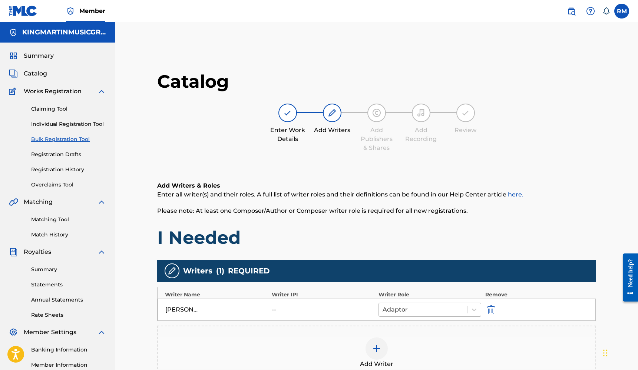
click at [422, 309] on div at bounding box center [422, 310] width 81 height 10
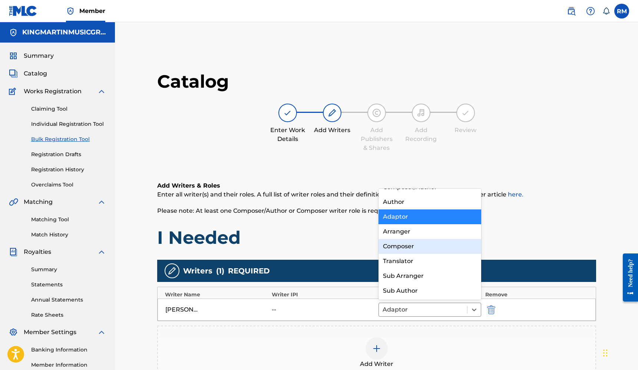
click at [414, 251] on div "Composer" at bounding box center [429, 246] width 103 height 15
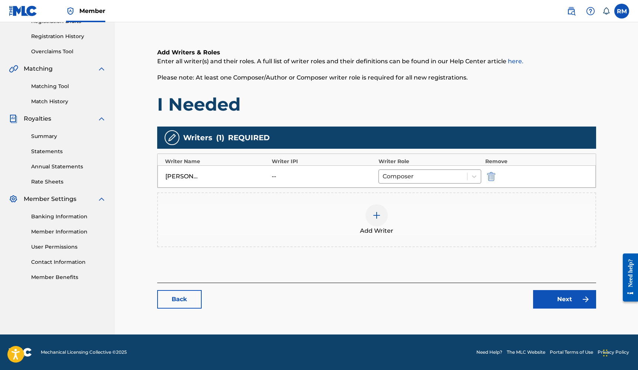
click at [566, 295] on link "Next" at bounding box center [564, 299] width 63 height 19
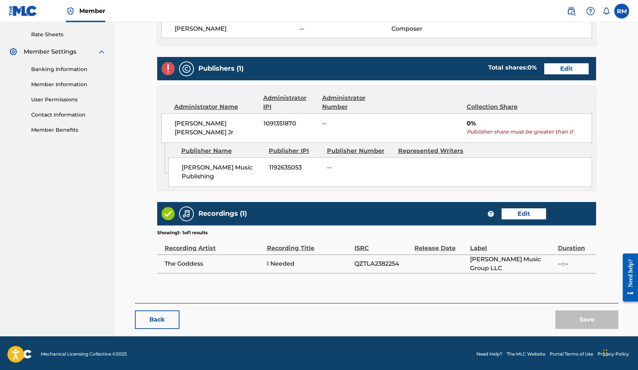
click at [575, 67] on link "Edit" at bounding box center [566, 68] width 44 height 11
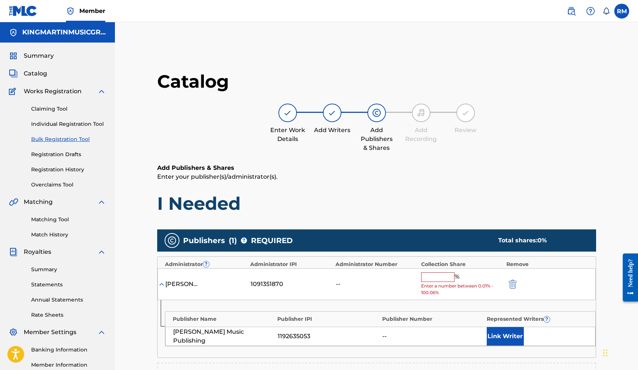
click at [432, 273] on input "text" at bounding box center [437, 278] width 33 height 10
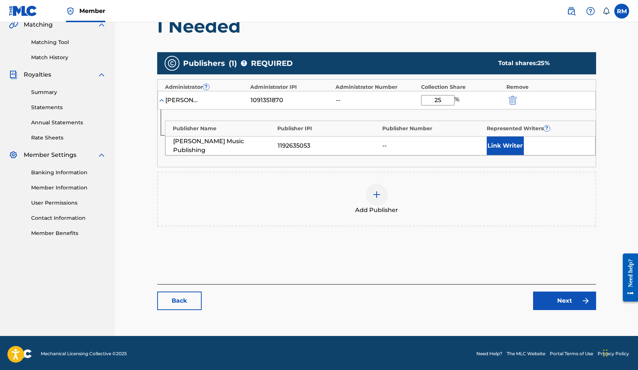
type input "25"
click at [562, 301] on link "Next" at bounding box center [564, 301] width 63 height 19
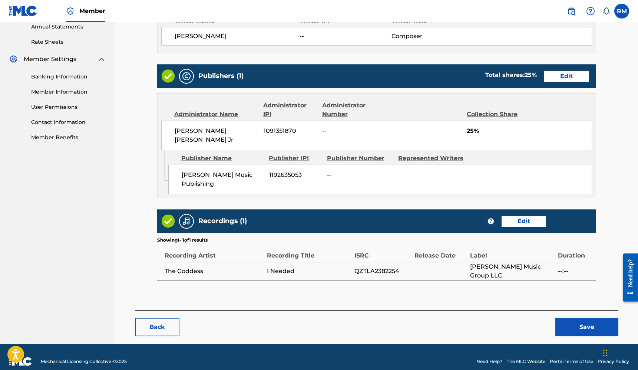
click at [582, 318] on button "Save" at bounding box center [586, 327] width 63 height 19
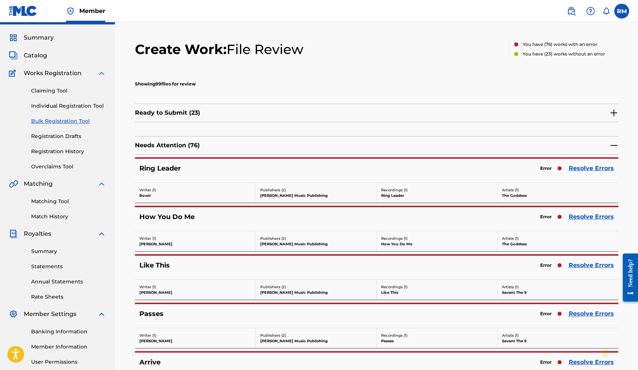
click at [584, 165] on link "Resolve Errors" at bounding box center [590, 168] width 45 height 9
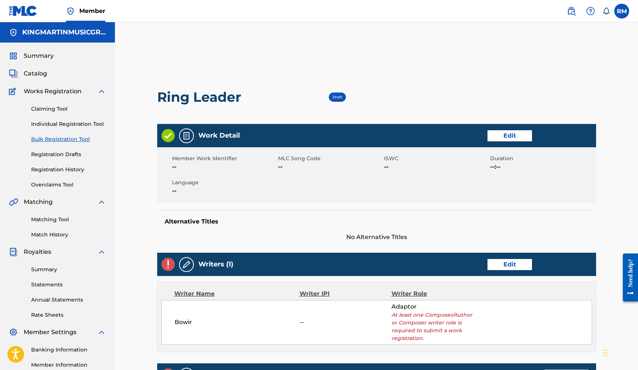
click at [509, 263] on link "Edit" at bounding box center [509, 264] width 44 height 11
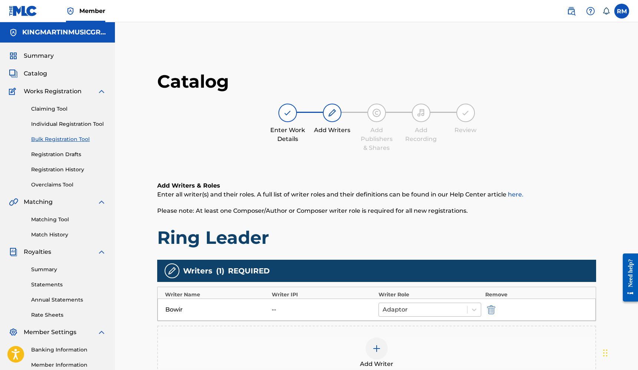
click at [427, 312] on div at bounding box center [422, 310] width 81 height 10
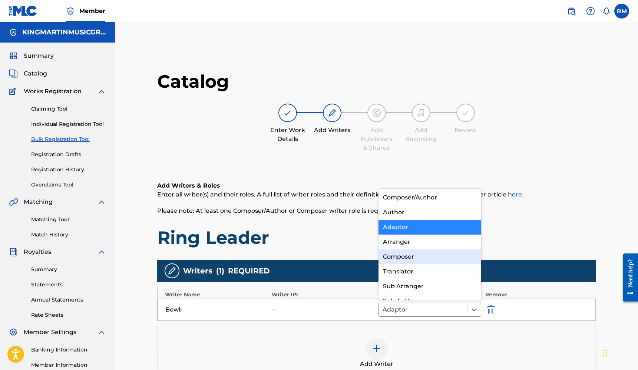
click at [419, 262] on div "Composer" at bounding box center [429, 257] width 103 height 15
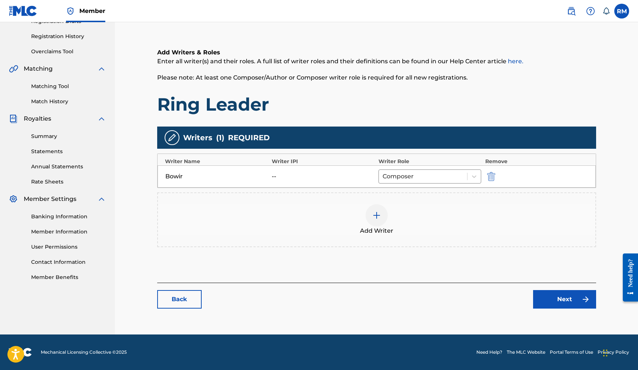
click at [559, 302] on link "Next" at bounding box center [564, 299] width 63 height 19
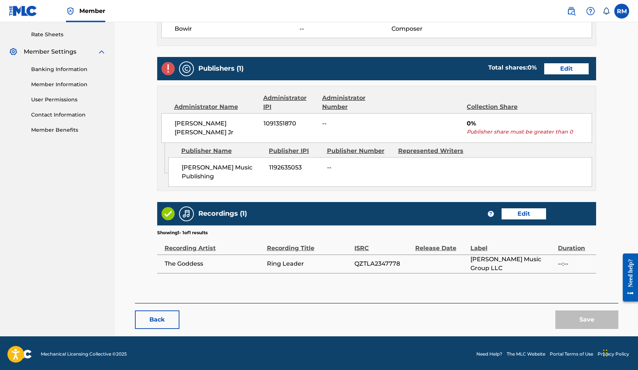
click at [578, 69] on link "Edit" at bounding box center [566, 68] width 44 height 11
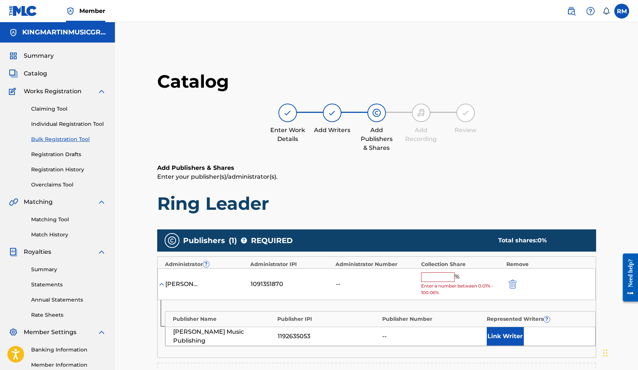
click at [445, 275] on input "text" at bounding box center [437, 278] width 33 height 10
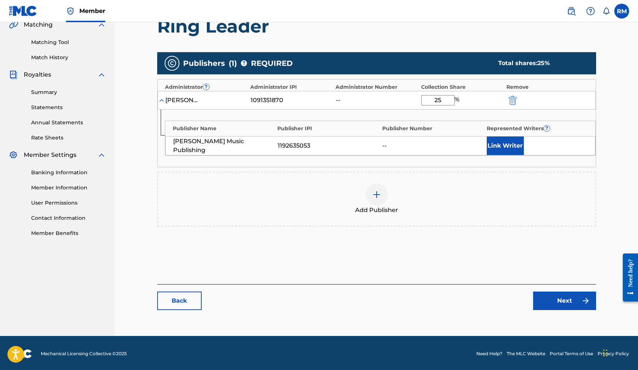
type input "25"
click at [561, 307] on link "Next" at bounding box center [564, 301] width 63 height 19
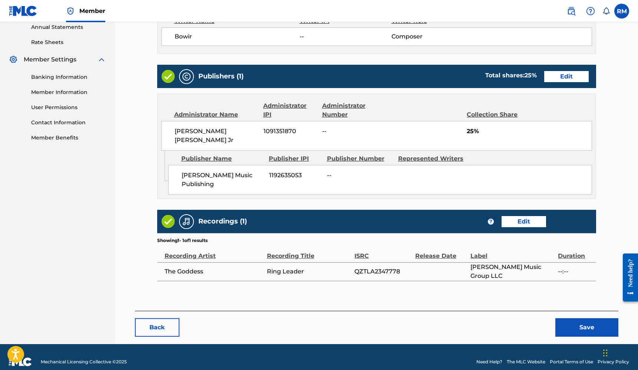
click at [571, 319] on button "Save" at bounding box center [586, 328] width 63 height 19
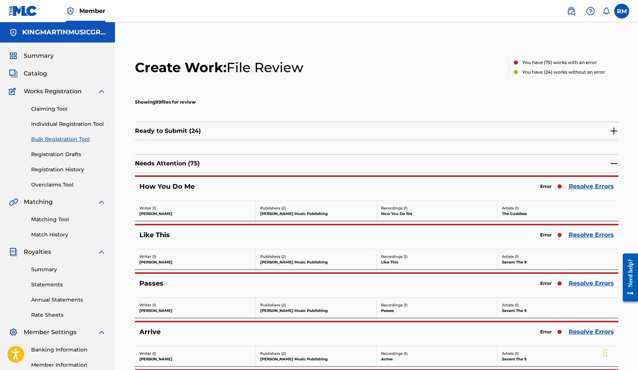
click at [586, 187] on link "Resolve Errors" at bounding box center [590, 186] width 45 height 9
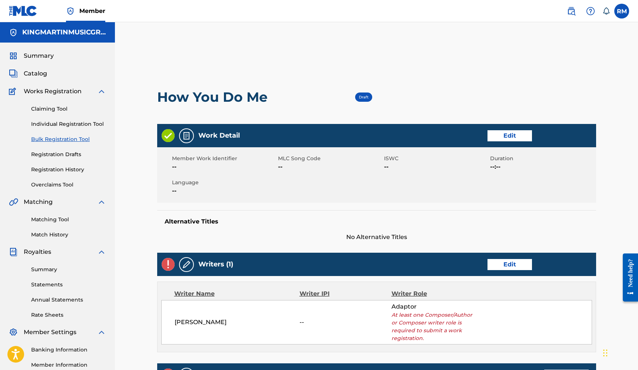
click at [506, 264] on link "Edit" at bounding box center [509, 264] width 44 height 11
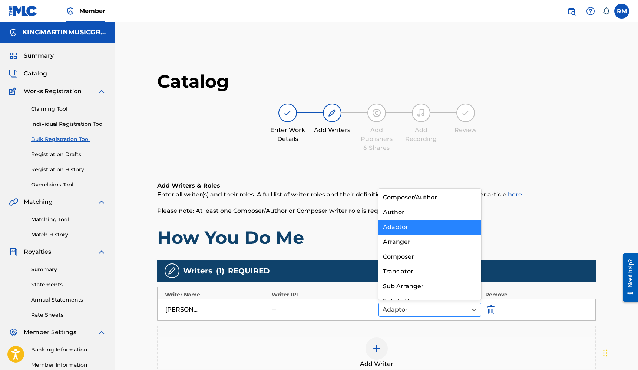
click at [433, 310] on div at bounding box center [422, 310] width 81 height 10
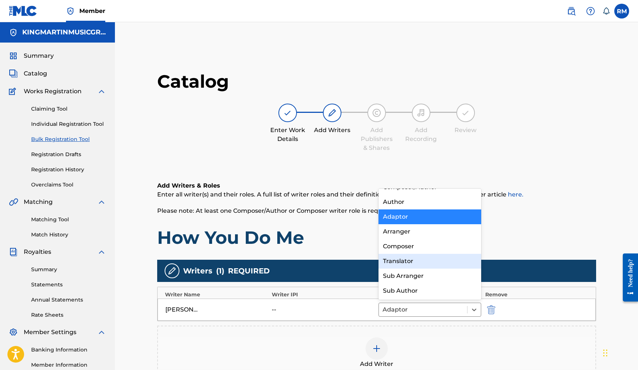
click at [416, 254] on div "Translator" at bounding box center [429, 261] width 103 height 15
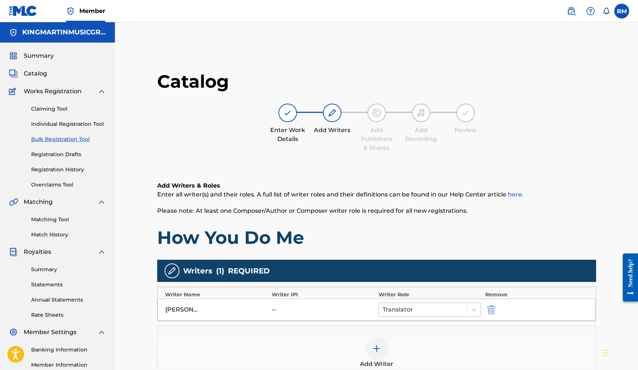
click at [433, 310] on div at bounding box center [422, 310] width 81 height 10
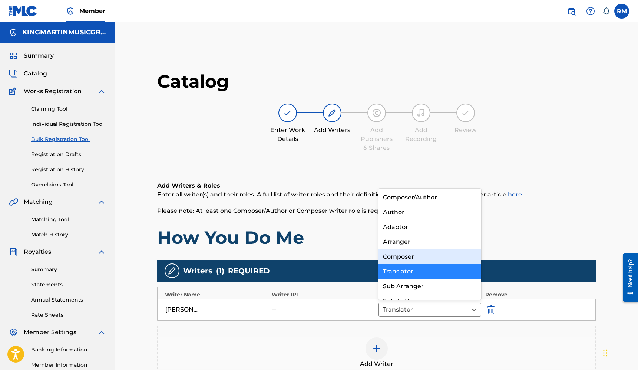
click at [424, 258] on div "Composer" at bounding box center [429, 257] width 103 height 15
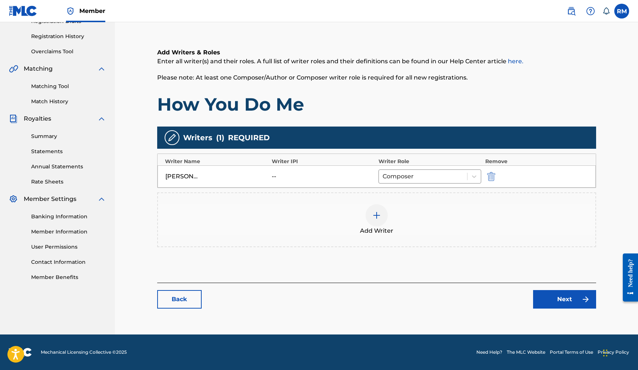
click at [563, 297] on link "Next" at bounding box center [564, 299] width 63 height 19
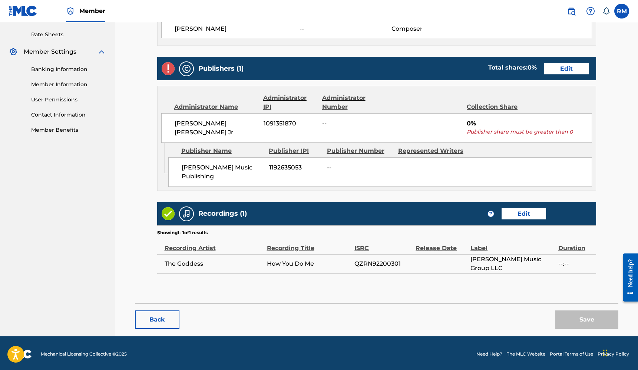
click at [574, 71] on link "Edit" at bounding box center [566, 68] width 44 height 11
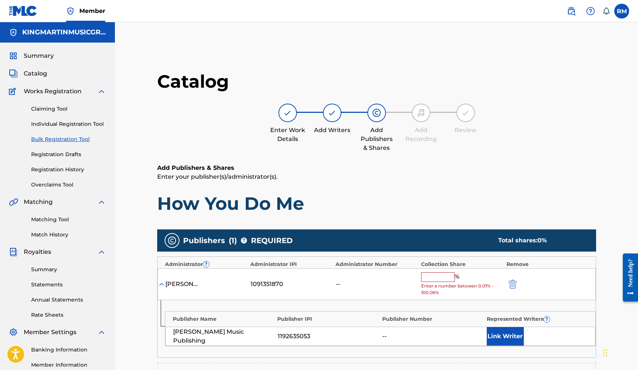
click at [447, 275] on input "text" at bounding box center [437, 278] width 33 height 10
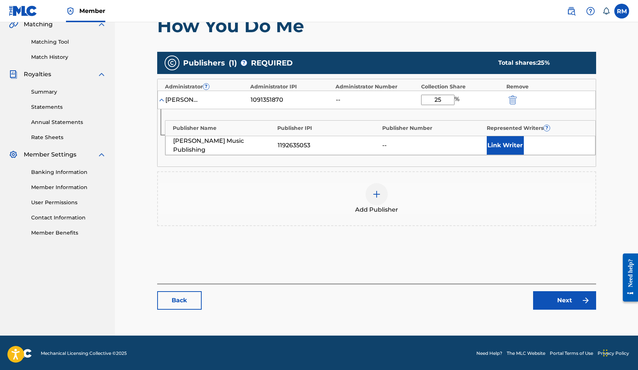
type input "25"
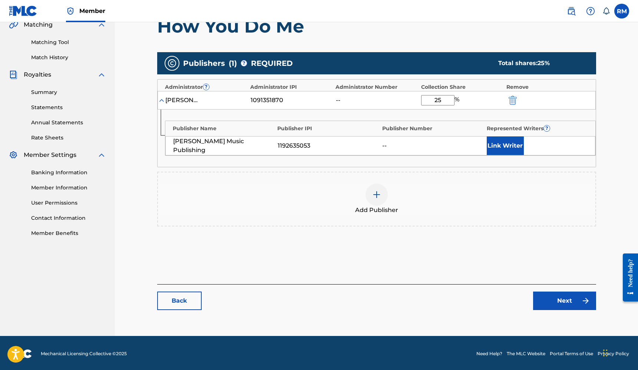
click at [558, 297] on link "Next" at bounding box center [564, 301] width 63 height 19
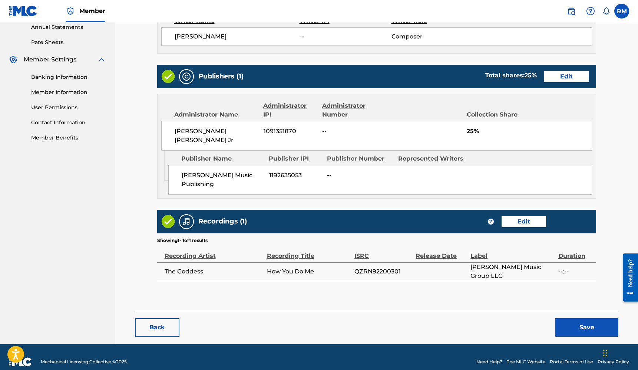
click at [571, 319] on button "Save" at bounding box center [586, 328] width 63 height 19
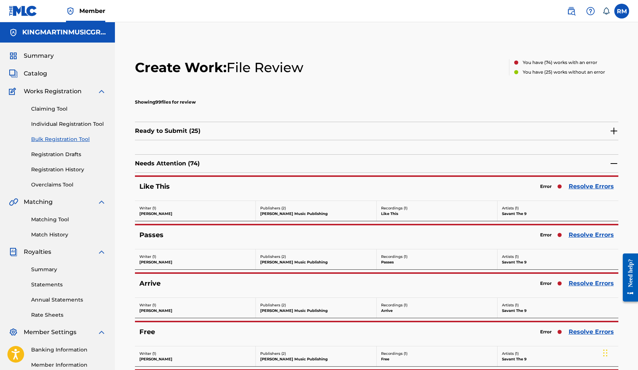
click at [592, 186] on link "Resolve Errors" at bounding box center [590, 186] width 45 height 9
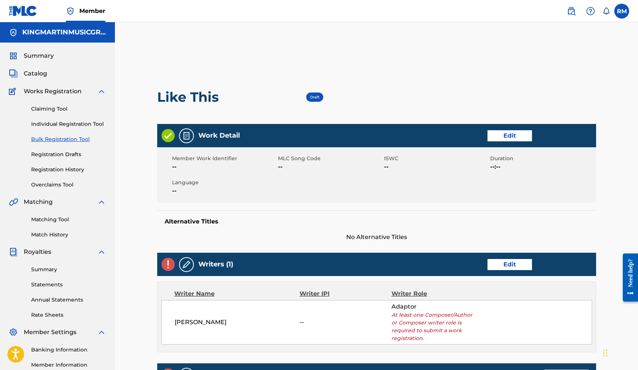
click at [498, 265] on link "Edit" at bounding box center [509, 264] width 44 height 11
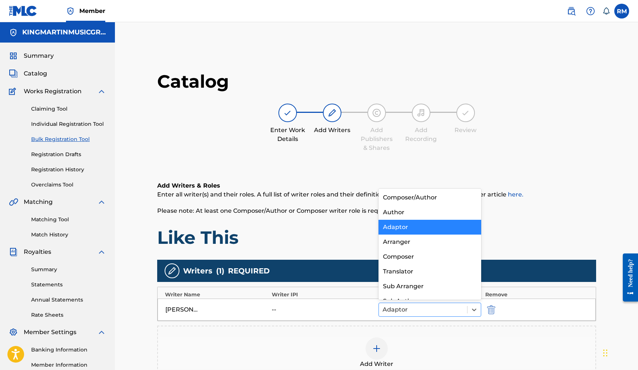
click at [443, 311] on div at bounding box center [422, 310] width 81 height 10
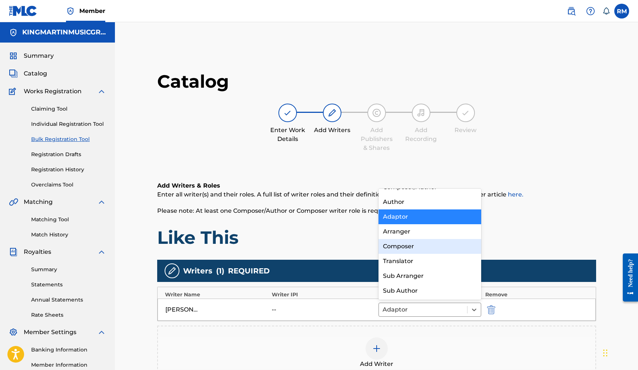
click at [415, 248] on div "Composer" at bounding box center [429, 246] width 103 height 15
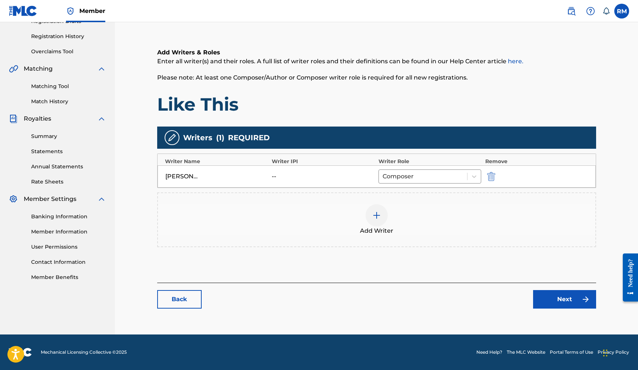
click at [560, 304] on link "Next" at bounding box center [564, 299] width 63 height 19
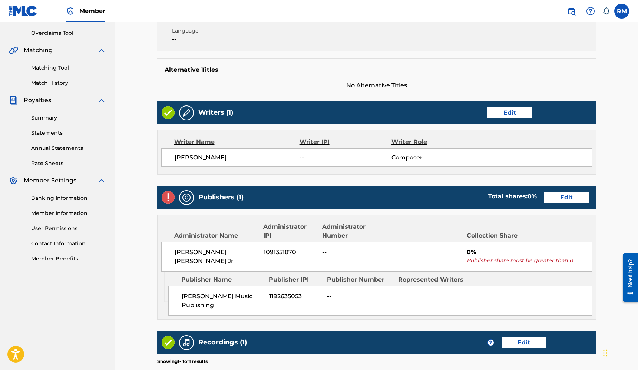
click at [572, 194] on link "Edit" at bounding box center [566, 197] width 44 height 11
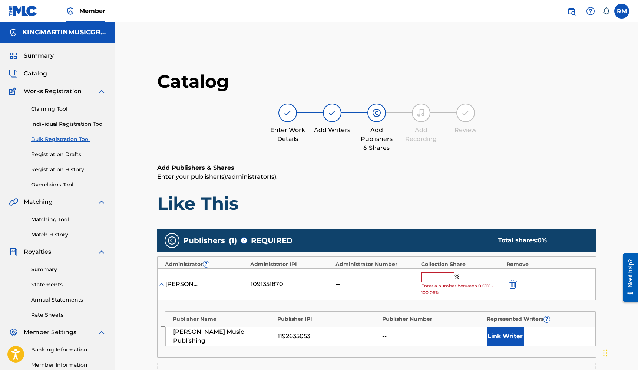
click at [433, 276] on input "text" at bounding box center [437, 278] width 33 height 10
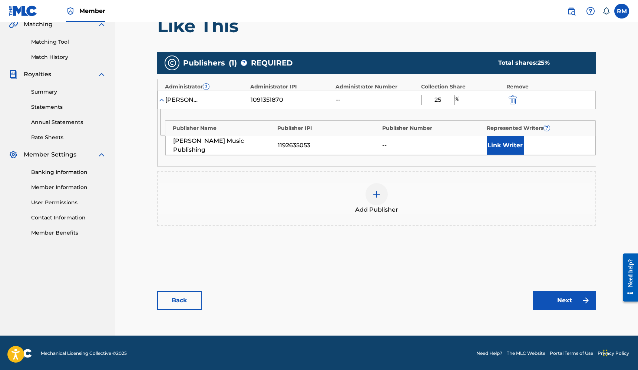
type input "25"
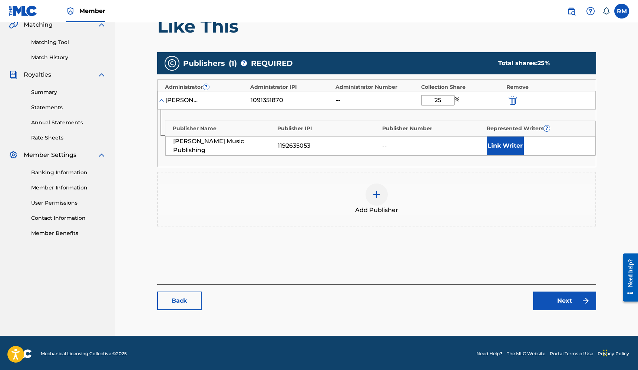
click at [561, 307] on link "Next" at bounding box center [564, 301] width 63 height 19
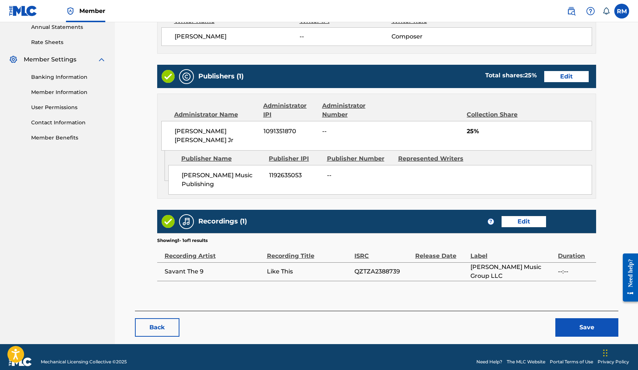
click at [573, 319] on button "Save" at bounding box center [586, 328] width 63 height 19
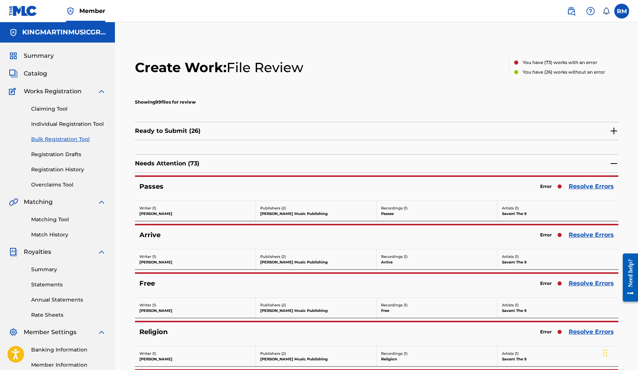
click at [595, 186] on link "Resolve Errors" at bounding box center [590, 186] width 45 height 9
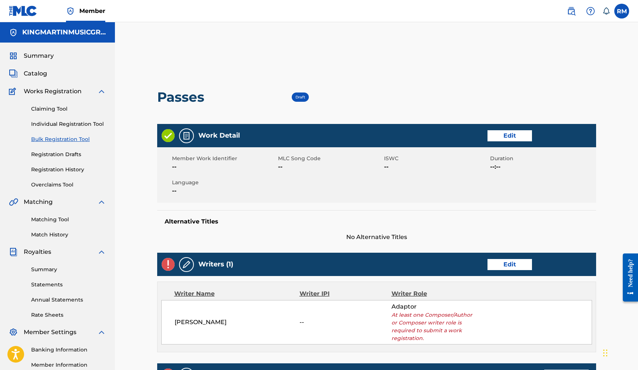
click at [516, 255] on div "Writers (1) Edit" at bounding box center [376, 264] width 439 height 23
click at [515, 265] on link "Edit" at bounding box center [509, 264] width 44 height 11
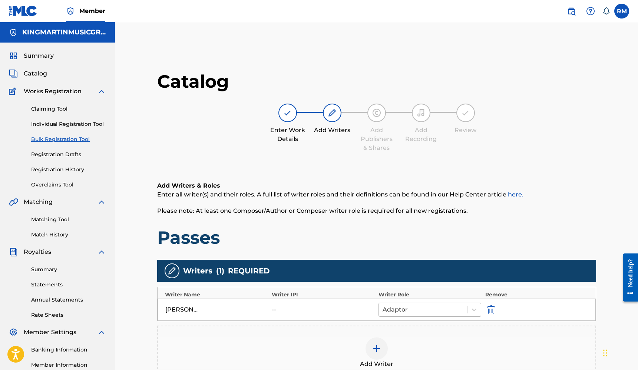
click at [448, 308] on div at bounding box center [422, 310] width 81 height 10
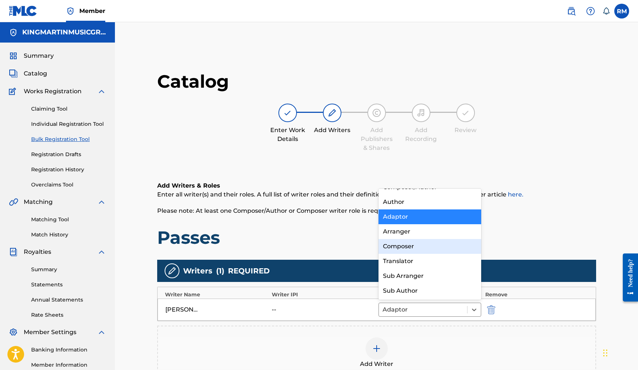
click at [416, 252] on div "Composer" at bounding box center [429, 246] width 103 height 15
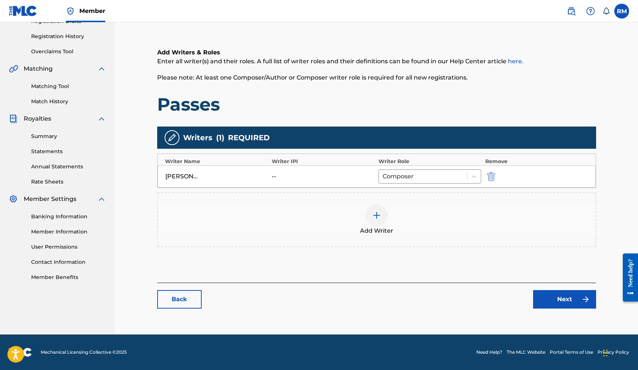
click at [550, 300] on link "Next" at bounding box center [564, 299] width 63 height 19
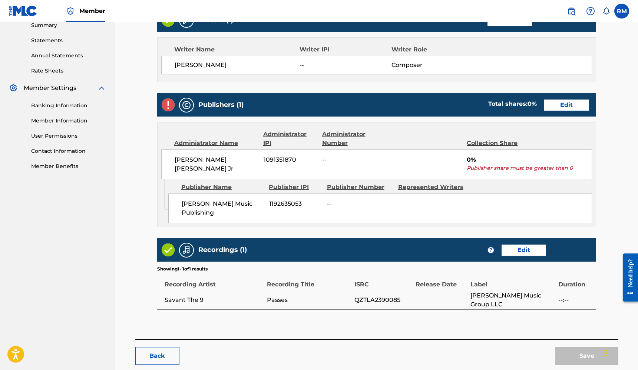
click at [567, 101] on link "Edit" at bounding box center [566, 105] width 44 height 11
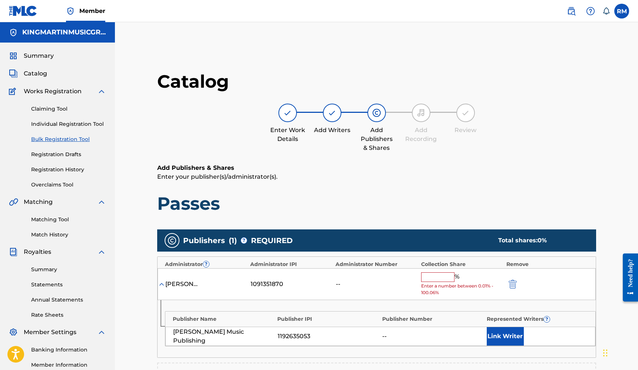
click at [439, 277] on input "text" at bounding box center [437, 278] width 33 height 10
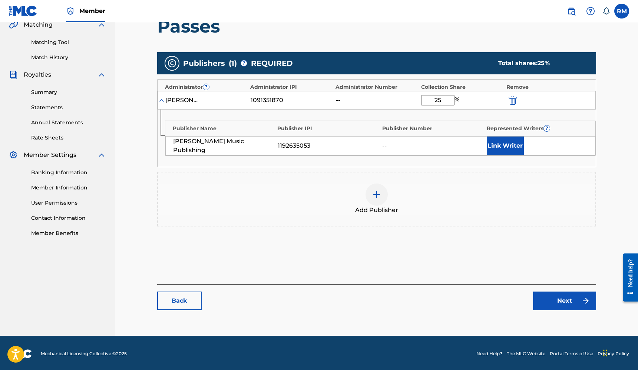
type input "25"
click at [568, 297] on link "Next" at bounding box center [564, 301] width 63 height 19
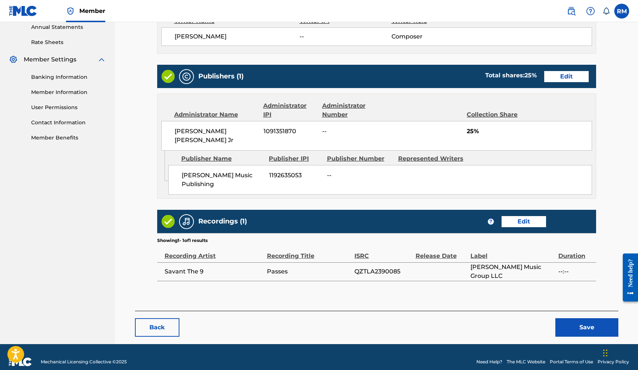
click at [580, 319] on button "Save" at bounding box center [586, 328] width 63 height 19
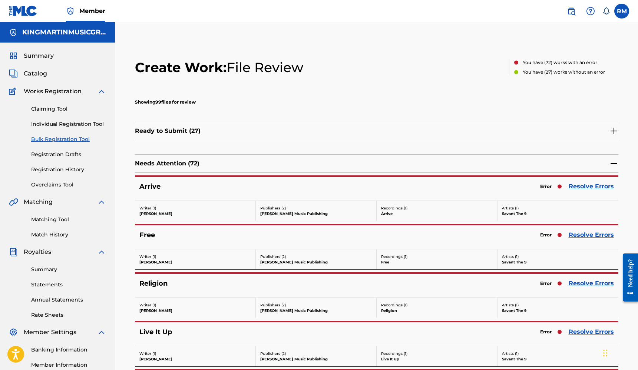
click at [587, 187] on link "Resolve Errors" at bounding box center [590, 186] width 45 height 9
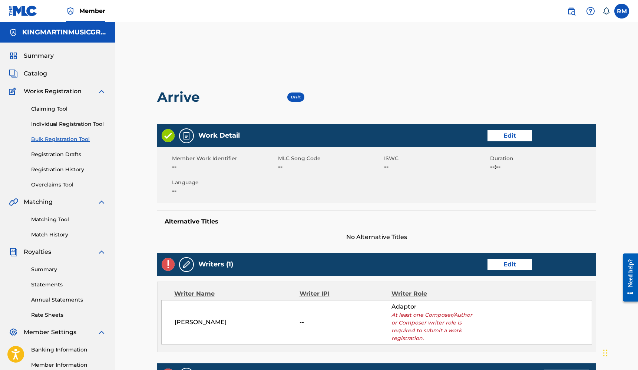
click at [504, 262] on link "Edit" at bounding box center [509, 264] width 44 height 11
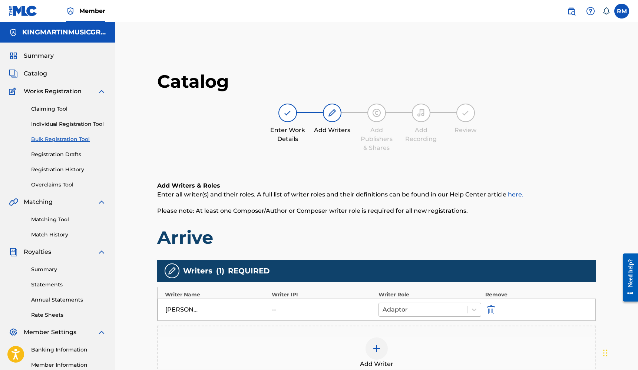
click at [442, 306] on div at bounding box center [422, 310] width 81 height 10
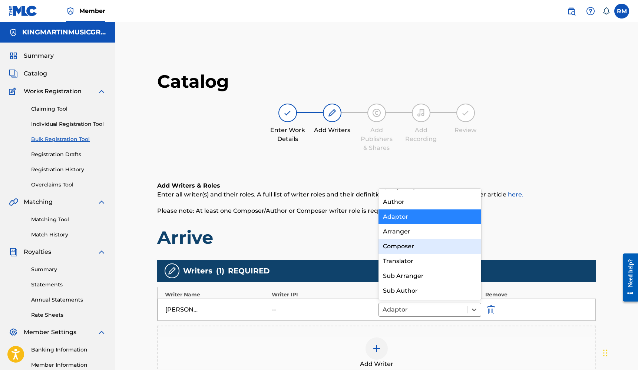
click at [415, 246] on div "Composer" at bounding box center [429, 246] width 103 height 15
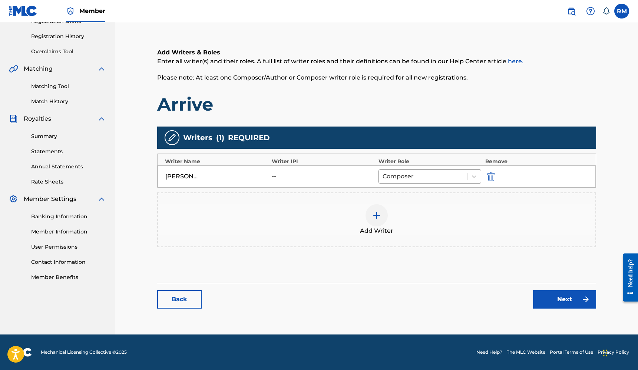
click at [558, 302] on link "Next" at bounding box center [564, 299] width 63 height 19
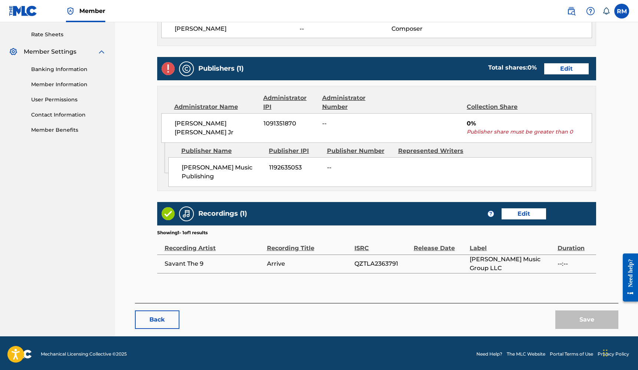
click at [563, 68] on link "Edit" at bounding box center [566, 68] width 44 height 11
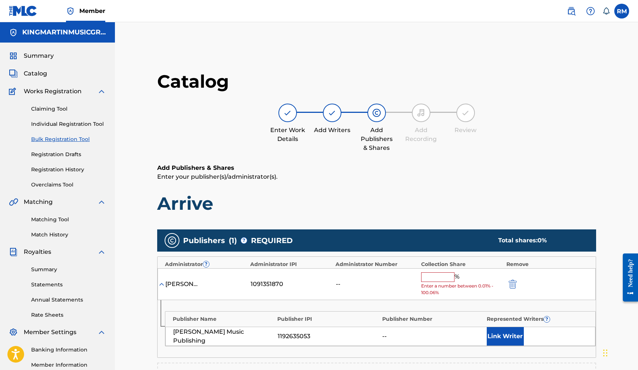
click at [436, 273] on input "text" at bounding box center [437, 278] width 33 height 10
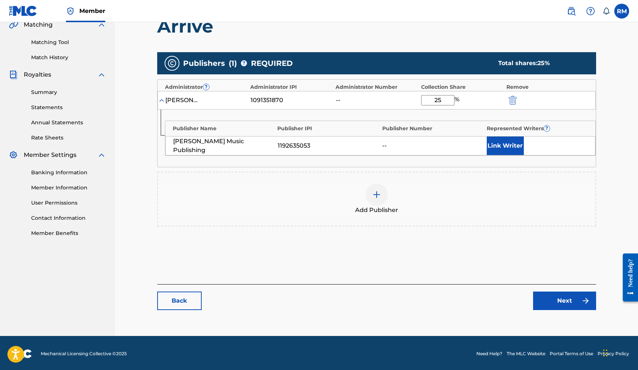
type input "25"
click at [543, 304] on link "Next" at bounding box center [564, 301] width 63 height 19
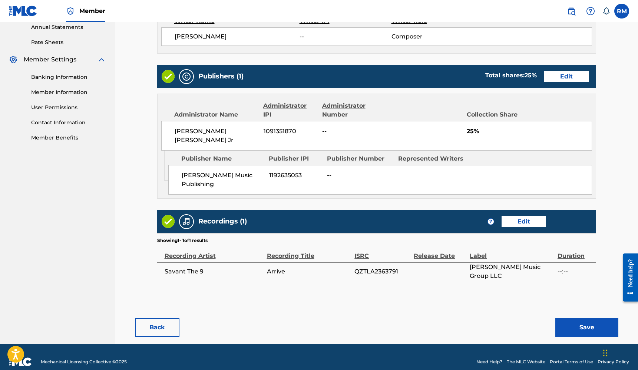
click at [579, 319] on button "Save" at bounding box center [586, 328] width 63 height 19
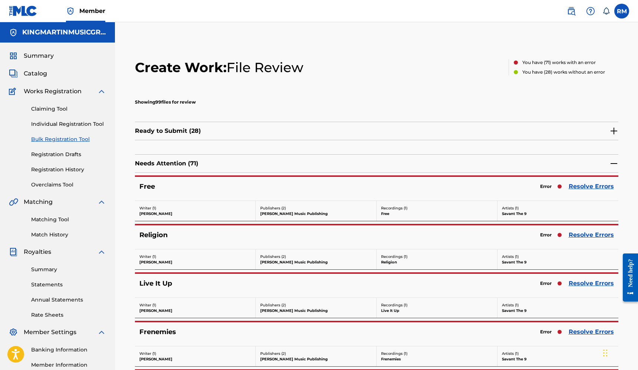
click at [588, 188] on link "Resolve Errors" at bounding box center [590, 186] width 45 height 9
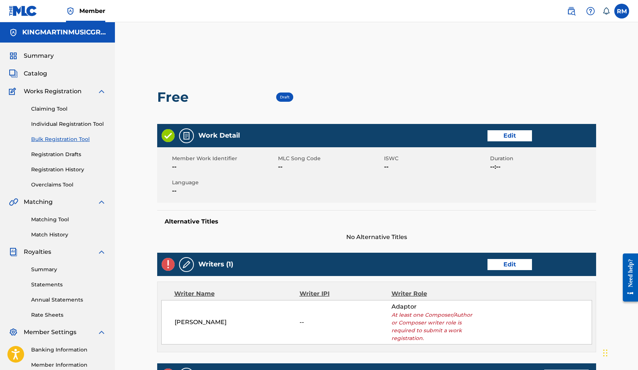
click at [498, 268] on link "Edit" at bounding box center [509, 264] width 44 height 11
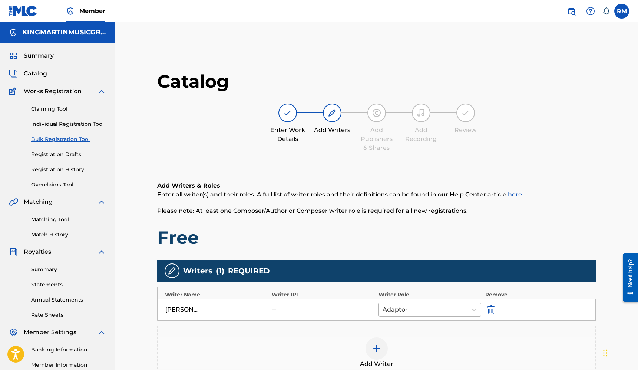
click at [426, 307] on div at bounding box center [422, 310] width 81 height 10
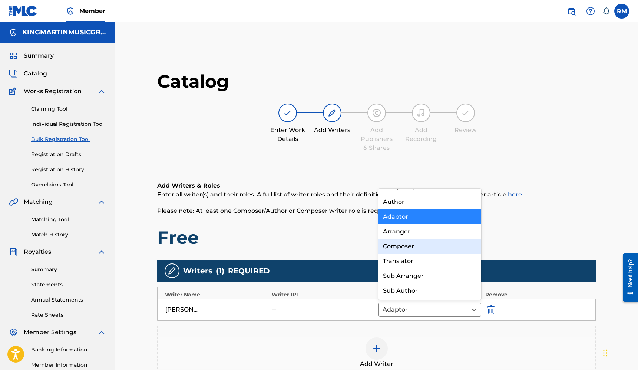
click at [415, 250] on div "Composer" at bounding box center [429, 246] width 103 height 15
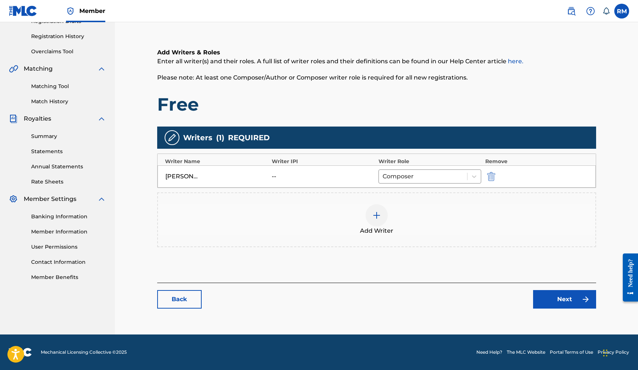
click at [561, 292] on link "Next" at bounding box center [564, 299] width 63 height 19
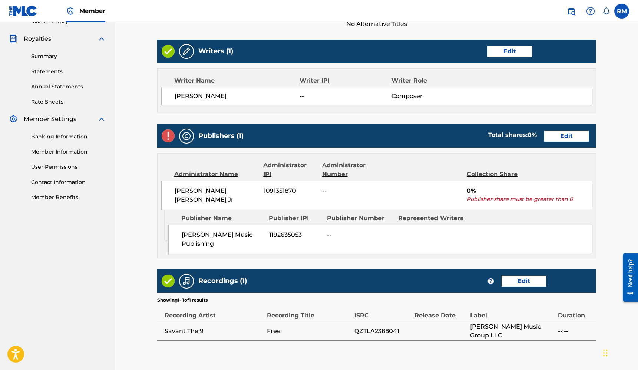
click at [567, 134] on link "Edit" at bounding box center [566, 136] width 44 height 11
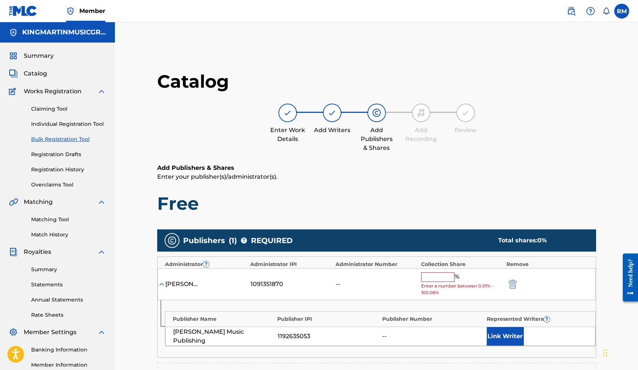
click at [437, 275] on input "text" at bounding box center [437, 278] width 33 height 10
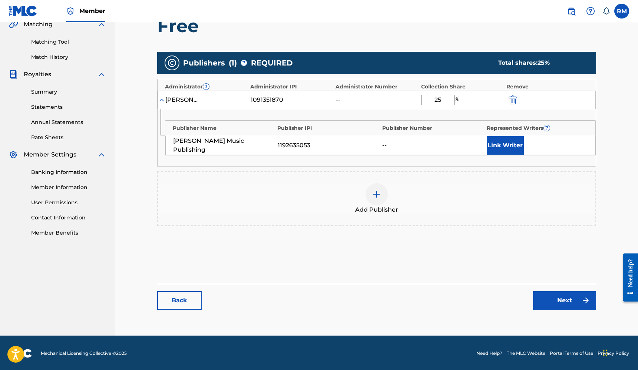
type input "25"
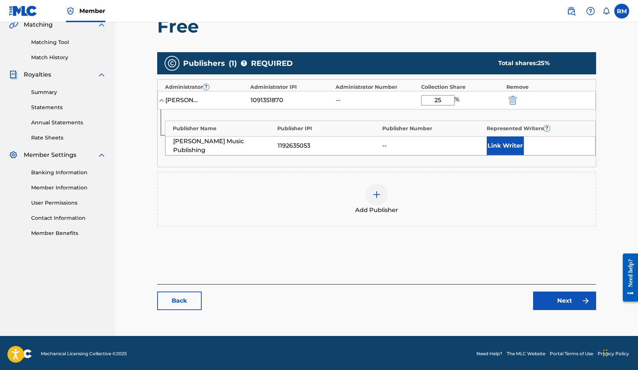
click at [579, 299] on link "Next" at bounding box center [564, 301] width 63 height 19
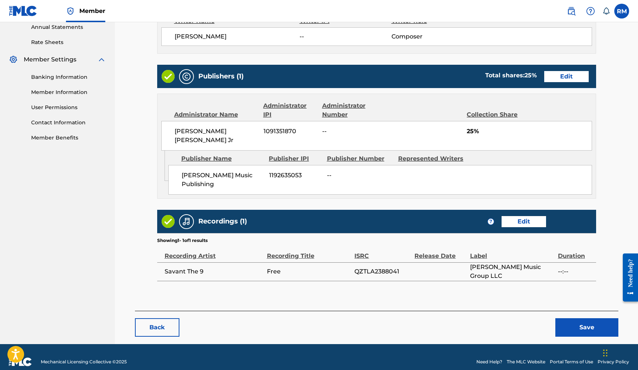
click at [581, 319] on button "Save" at bounding box center [586, 328] width 63 height 19
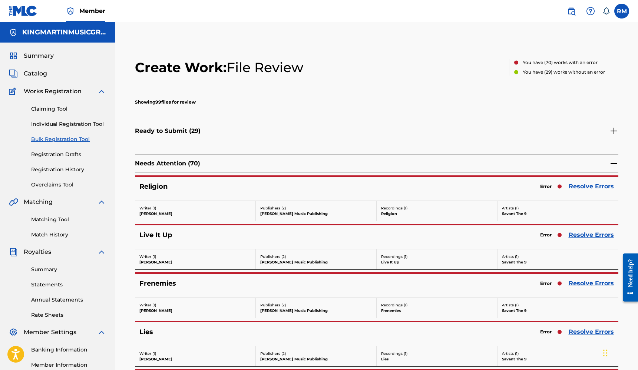
click at [572, 189] on link "Resolve Errors" at bounding box center [590, 186] width 45 height 9
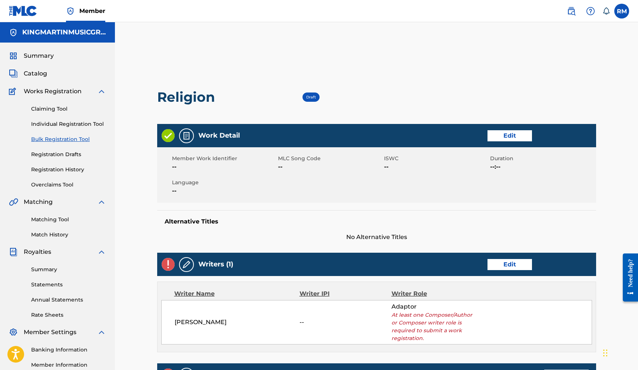
click at [508, 267] on link "Edit" at bounding box center [509, 264] width 44 height 11
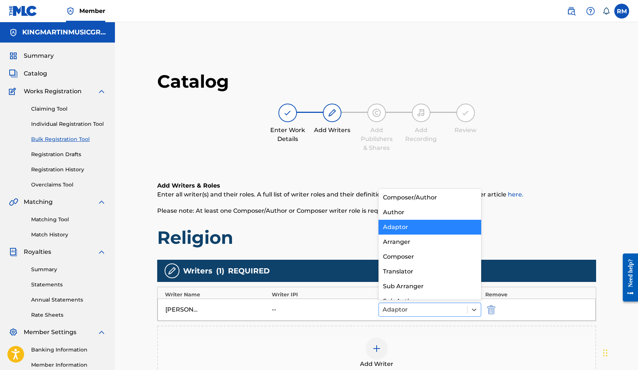
click at [416, 316] on div "Adaptor" at bounding box center [423, 309] width 89 height 13
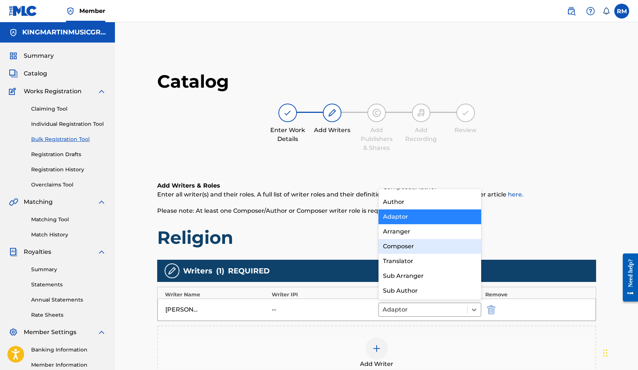
click at [407, 250] on div "Composer" at bounding box center [429, 246] width 103 height 15
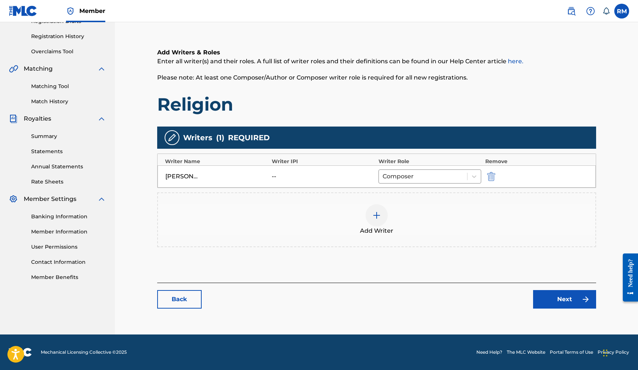
click at [552, 298] on link "Next" at bounding box center [564, 299] width 63 height 19
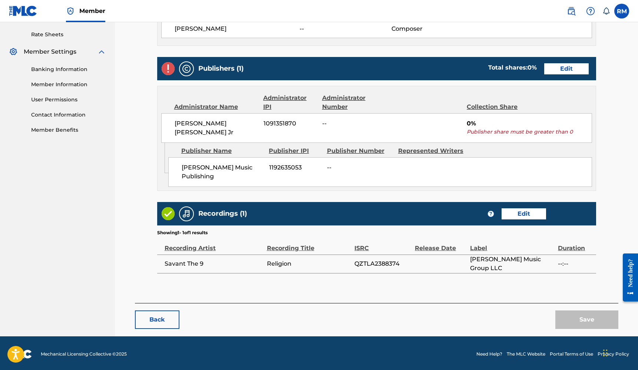
click at [583, 71] on link "Edit" at bounding box center [566, 68] width 44 height 11
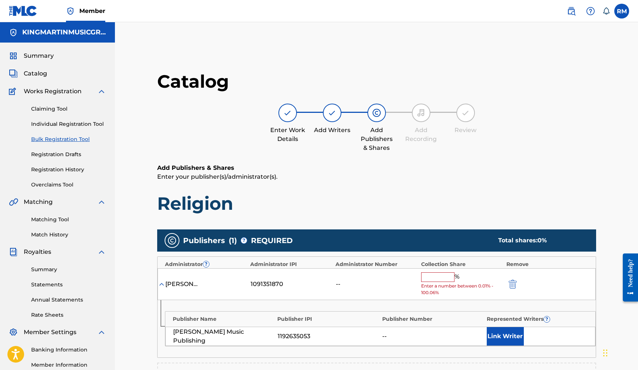
click at [435, 273] on input "text" at bounding box center [437, 278] width 33 height 10
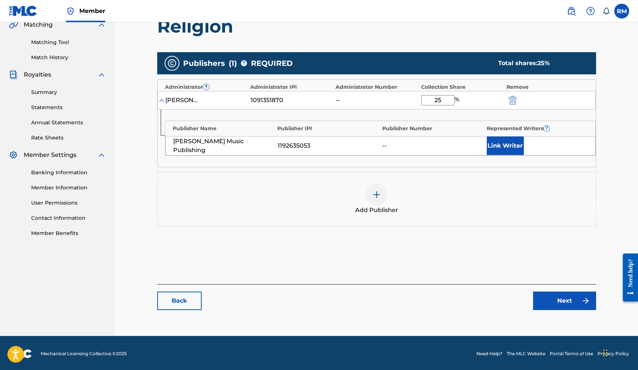
type input "25"
click at [554, 299] on link "Next" at bounding box center [564, 301] width 63 height 19
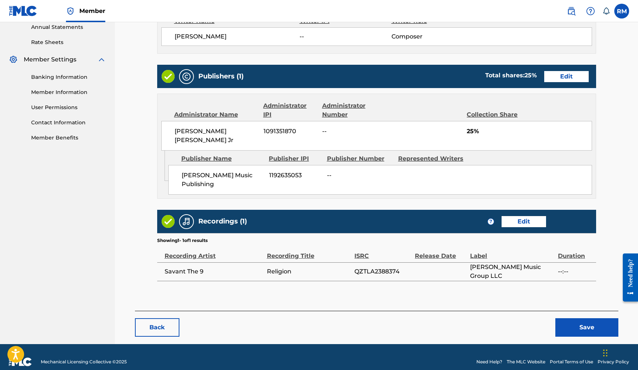
click at [574, 319] on button "Save" at bounding box center [586, 328] width 63 height 19
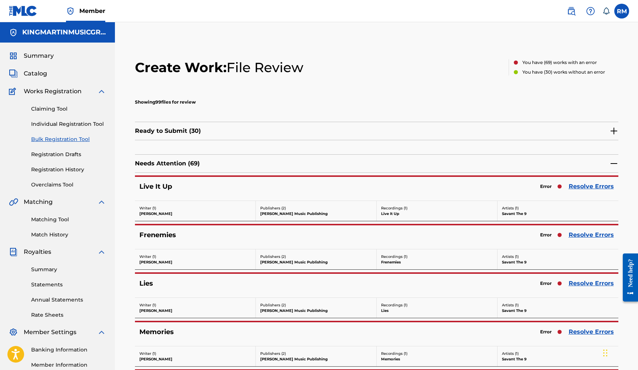
click at [592, 185] on link "Resolve Errors" at bounding box center [590, 186] width 45 height 9
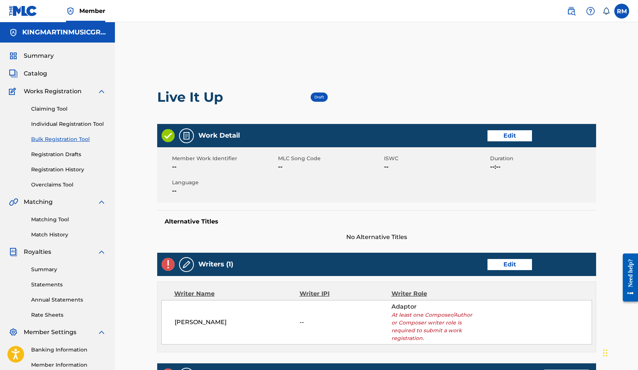
click at [500, 264] on link "Edit" at bounding box center [509, 264] width 44 height 11
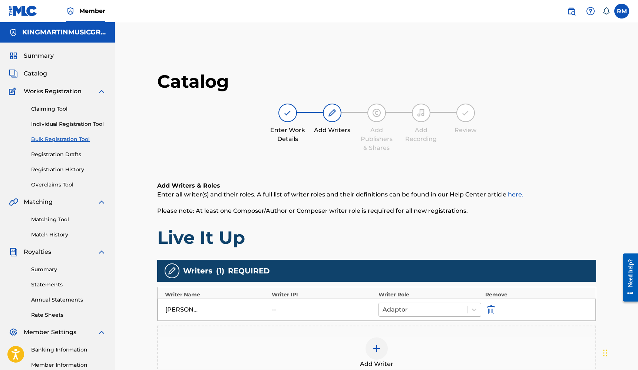
click at [451, 310] on div at bounding box center [422, 310] width 81 height 10
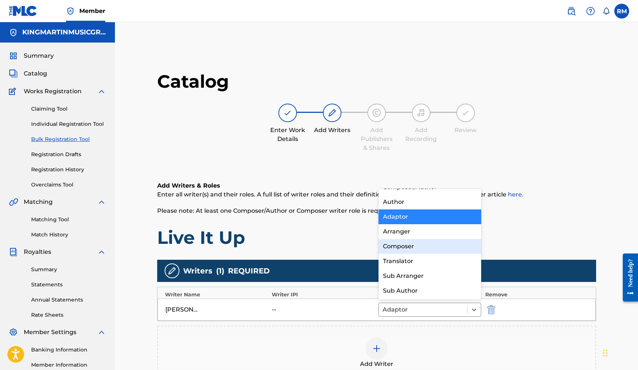
click at [430, 250] on div "Composer" at bounding box center [429, 246] width 103 height 15
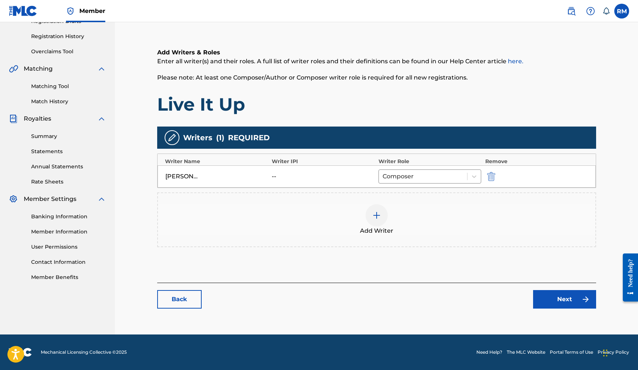
click at [558, 299] on link "Next" at bounding box center [564, 299] width 63 height 19
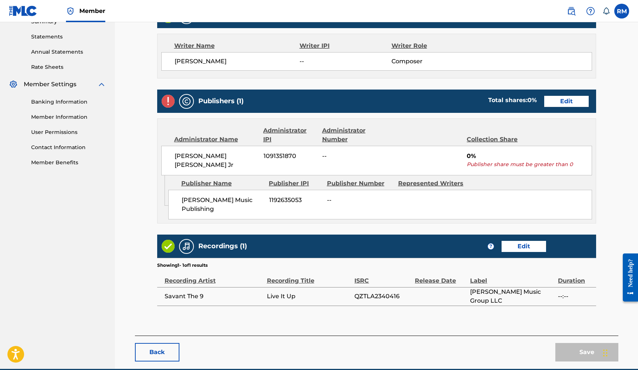
click at [578, 103] on link "Edit" at bounding box center [566, 101] width 44 height 11
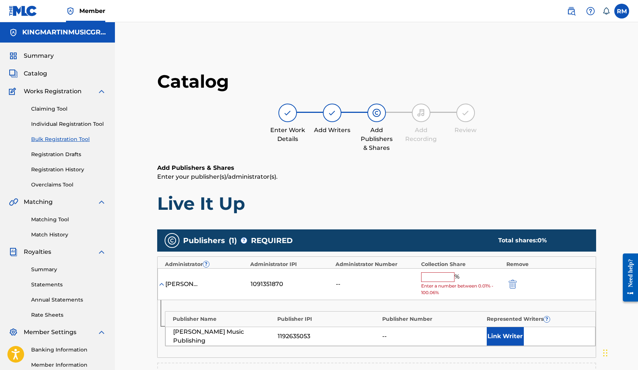
click at [445, 273] on input "text" at bounding box center [437, 278] width 33 height 10
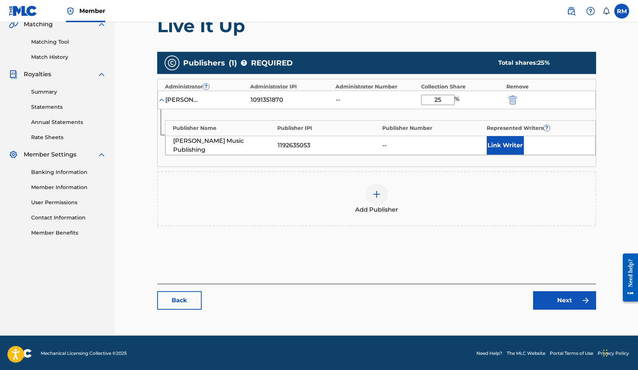
type input "25"
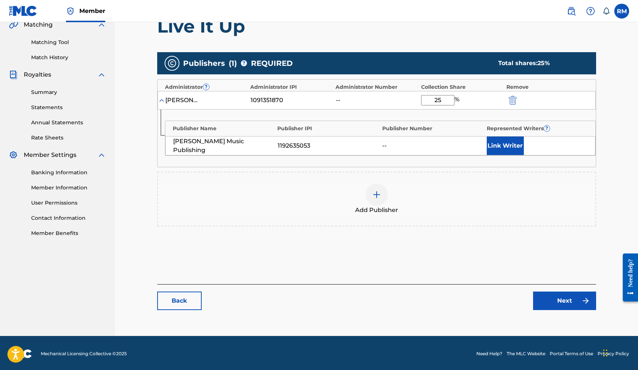
click at [543, 302] on link "Next" at bounding box center [564, 301] width 63 height 19
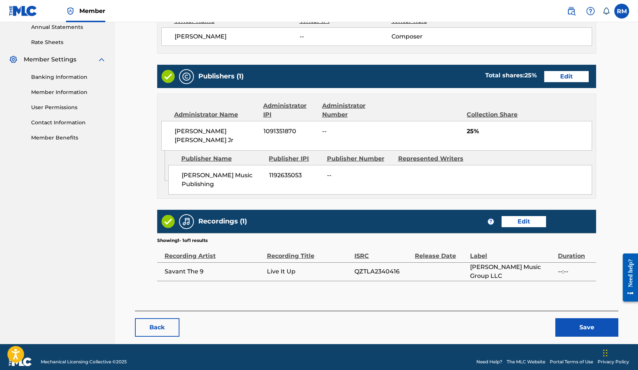
click at [572, 319] on button "Save" at bounding box center [586, 328] width 63 height 19
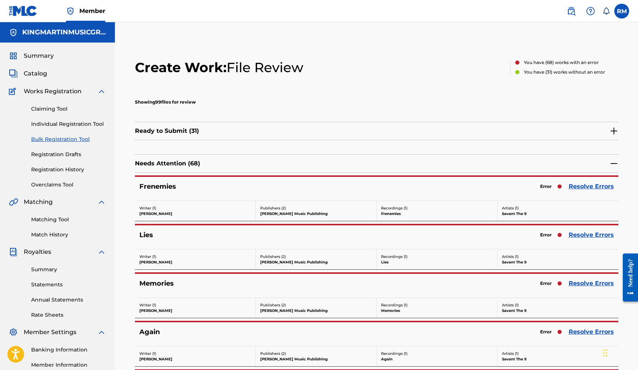
click at [584, 187] on link "Resolve Errors" at bounding box center [590, 186] width 45 height 9
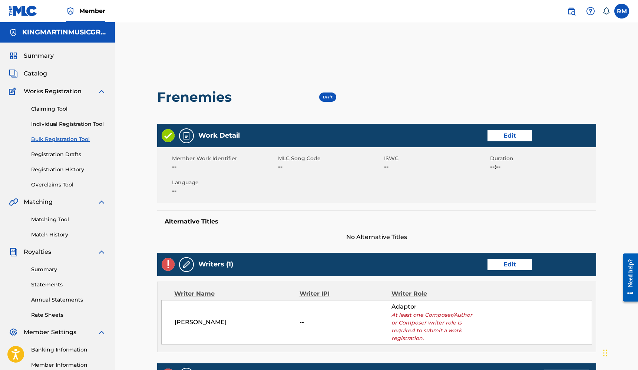
click at [504, 262] on link "Edit" at bounding box center [509, 264] width 44 height 11
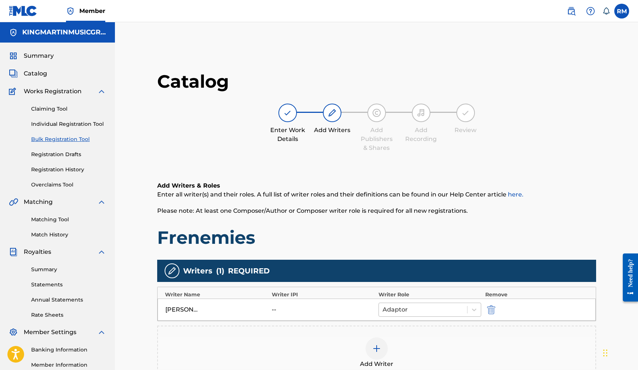
click at [430, 307] on div at bounding box center [422, 310] width 81 height 10
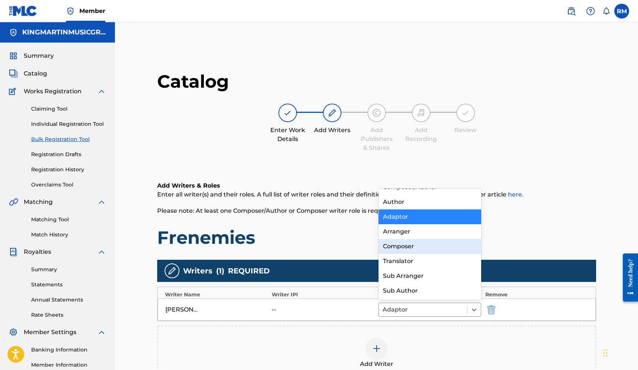
click at [422, 252] on div "Composer" at bounding box center [429, 246] width 103 height 15
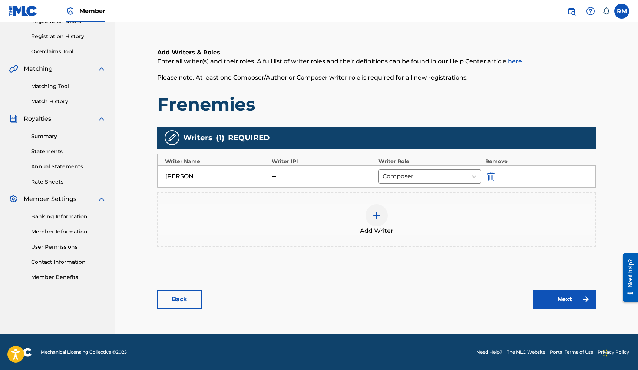
click at [546, 297] on link "Next" at bounding box center [564, 299] width 63 height 19
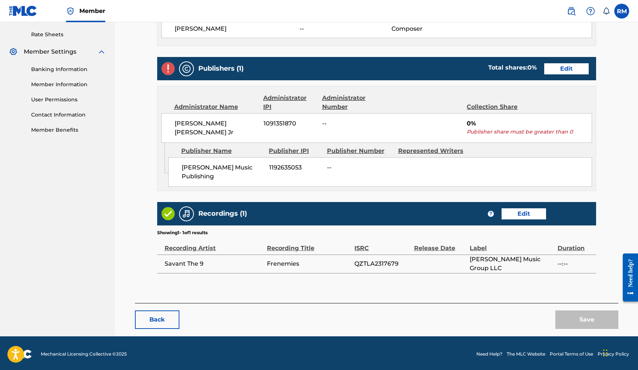
click at [569, 69] on link "Edit" at bounding box center [566, 68] width 44 height 11
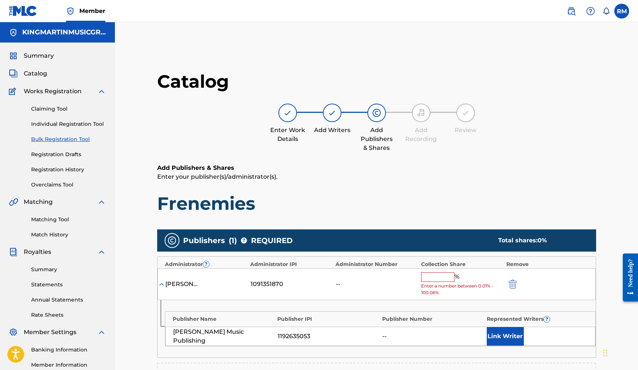
click at [446, 277] on input "text" at bounding box center [437, 278] width 33 height 10
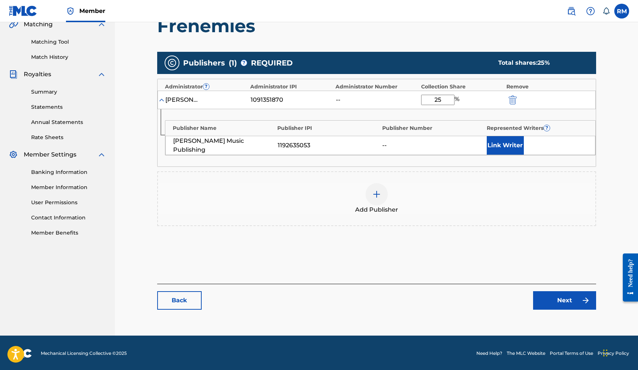
type input "25"
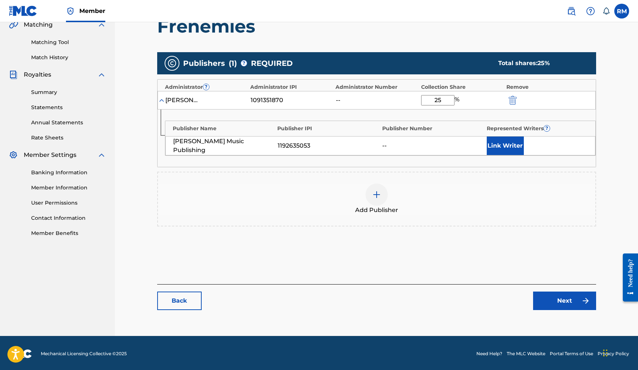
click at [563, 301] on link "Next" at bounding box center [564, 301] width 63 height 19
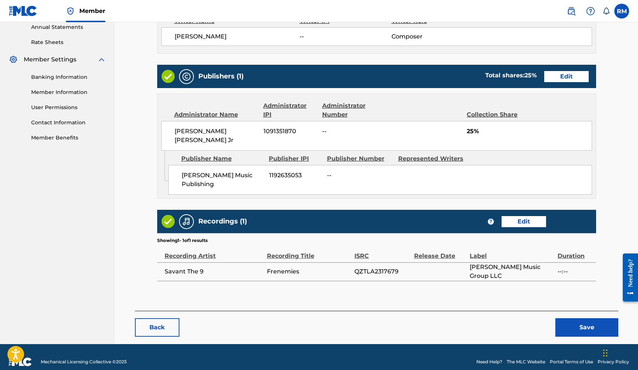
click at [572, 319] on button "Save" at bounding box center [586, 328] width 63 height 19
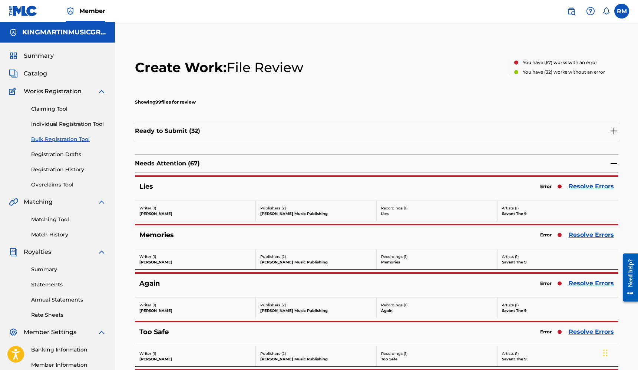
click at [581, 185] on link "Resolve Errors" at bounding box center [590, 186] width 45 height 9
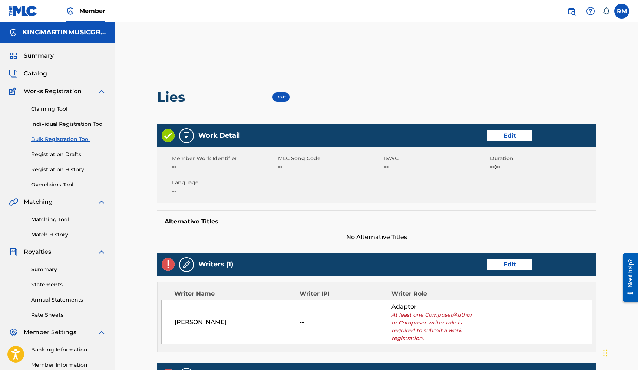
click at [504, 259] on link "Edit" at bounding box center [509, 264] width 44 height 11
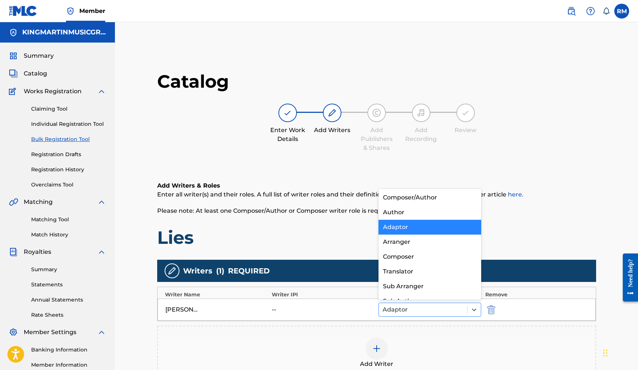
click at [442, 309] on div at bounding box center [422, 310] width 81 height 10
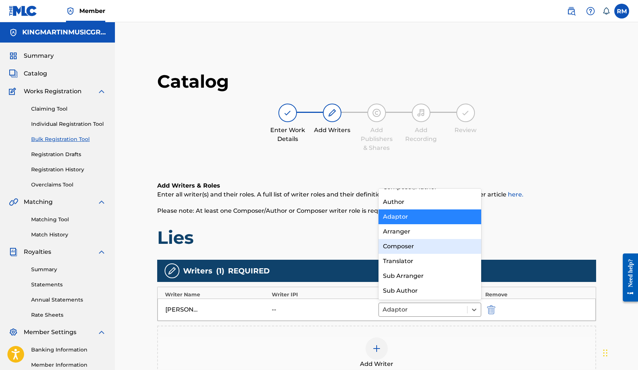
click at [414, 250] on div "Composer" at bounding box center [429, 246] width 103 height 15
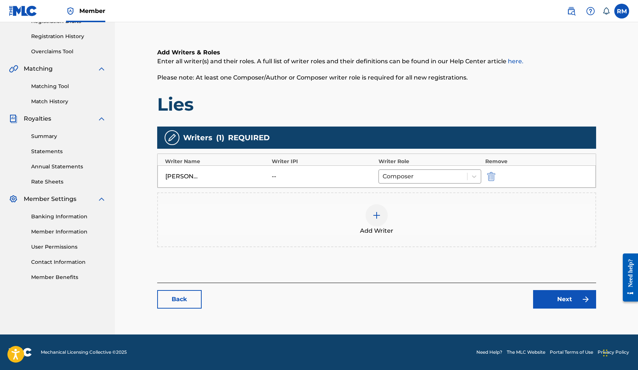
click at [545, 299] on link "Next" at bounding box center [564, 299] width 63 height 19
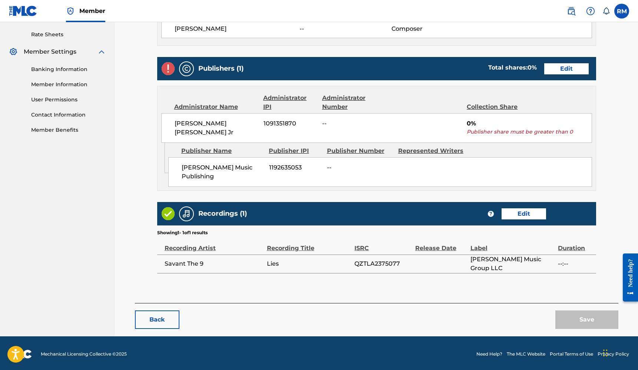
click at [577, 72] on link "Edit" at bounding box center [566, 68] width 44 height 11
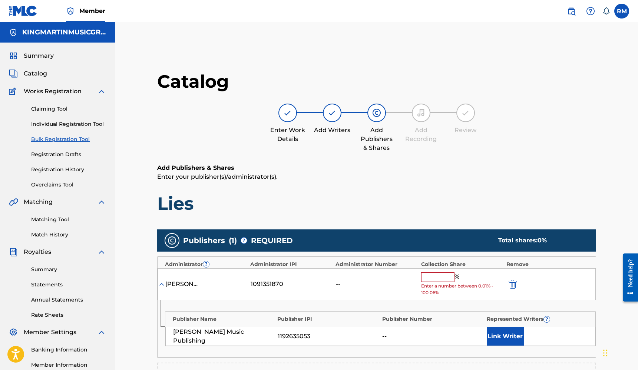
click at [438, 278] on input "text" at bounding box center [437, 278] width 33 height 10
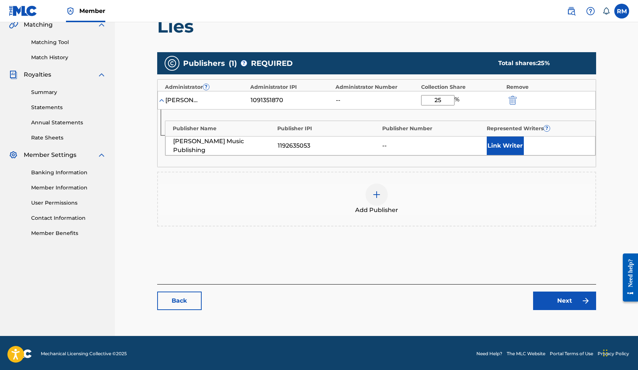
type input "25"
click at [571, 301] on link "Next" at bounding box center [564, 301] width 63 height 19
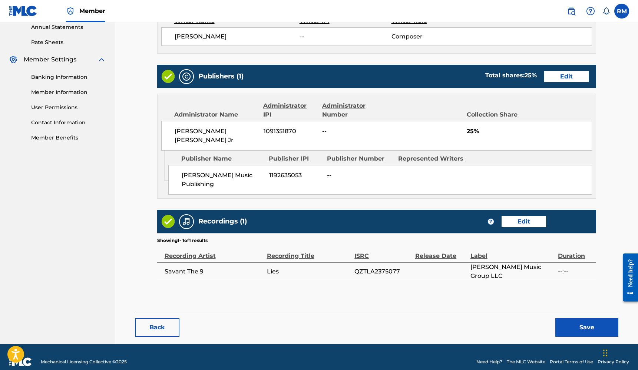
click at [577, 319] on button "Save" at bounding box center [586, 328] width 63 height 19
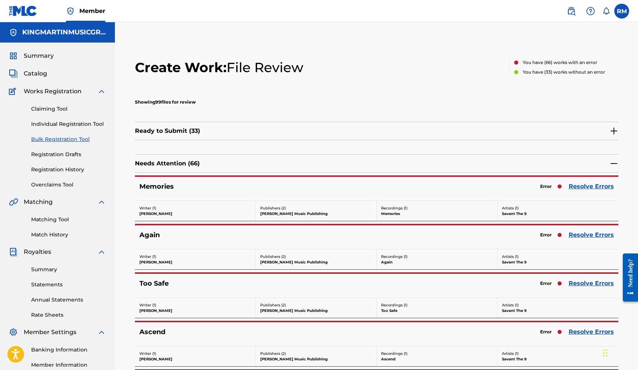
click at [585, 185] on link "Resolve Errors" at bounding box center [590, 186] width 45 height 9
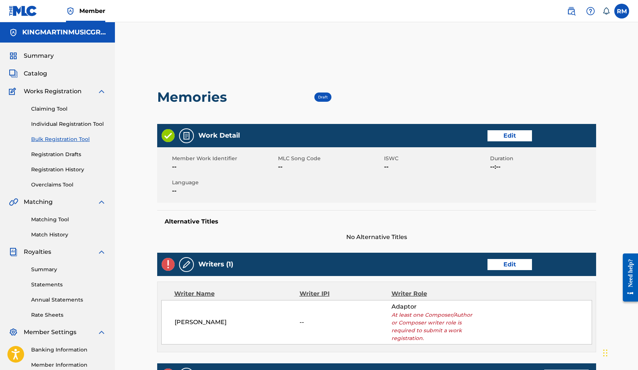
click at [511, 262] on link "Edit" at bounding box center [509, 264] width 44 height 11
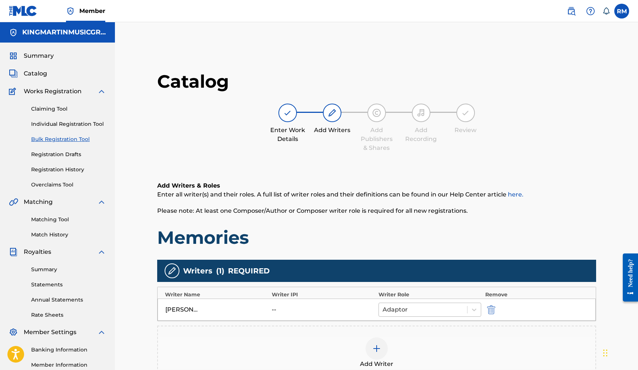
click at [448, 307] on div at bounding box center [422, 310] width 81 height 10
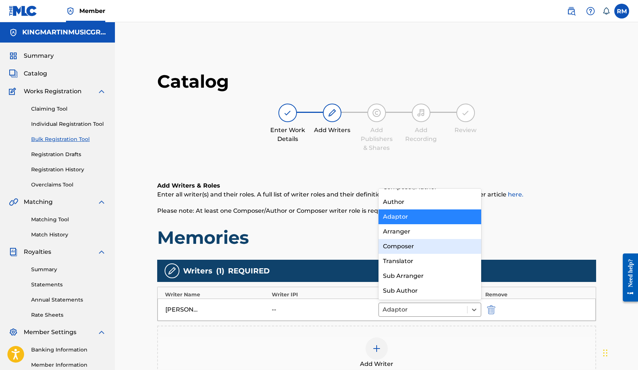
click at [427, 247] on div "Composer" at bounding box center [429, 246] width 103 height 15
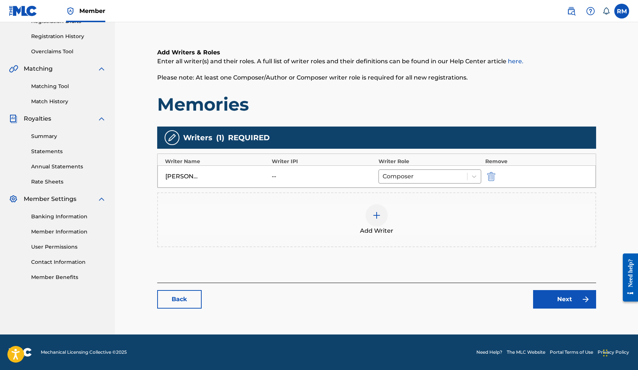
click at [562, 303] on link "Next" at bounding box center [564, 299] width 63 height 19
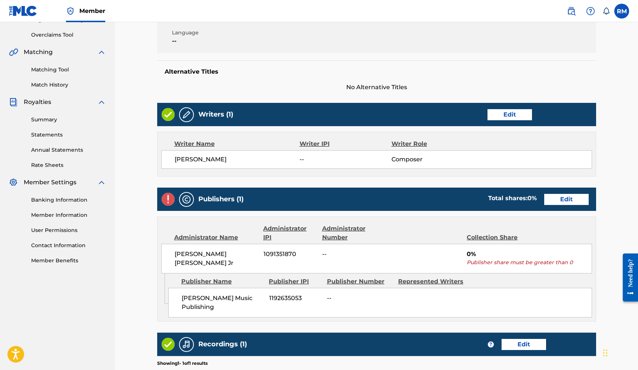
click at [571, 202] on link "Edit" at bounding box center [566, 199] width 44 height 11
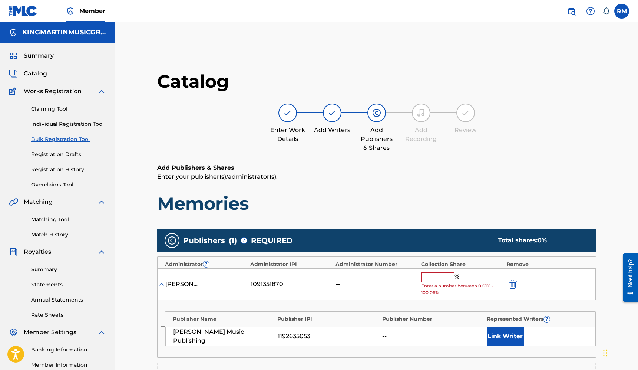
click at [432, 279] on input "text" at bounding box center [437, 278] width 33 height 10
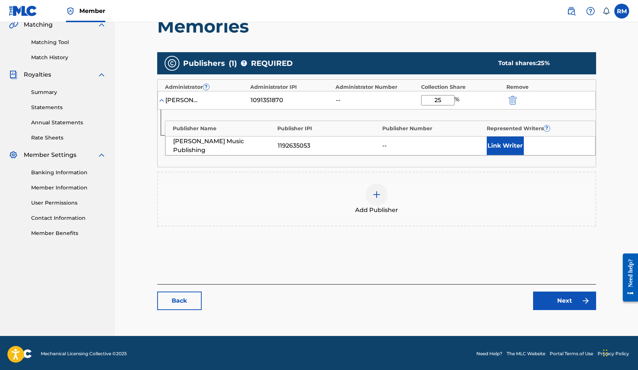
type input "25"
click at [554, 294] on link "Next" at bounding box center [564, 301] width 63 height 19
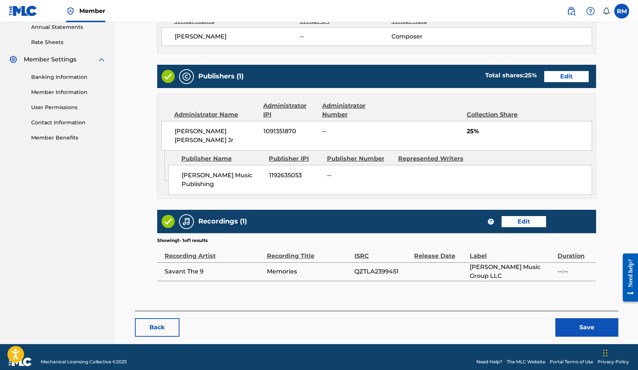
click at [574, 319] on button "Save" at bounding box center [586, 328] width 63 height 19
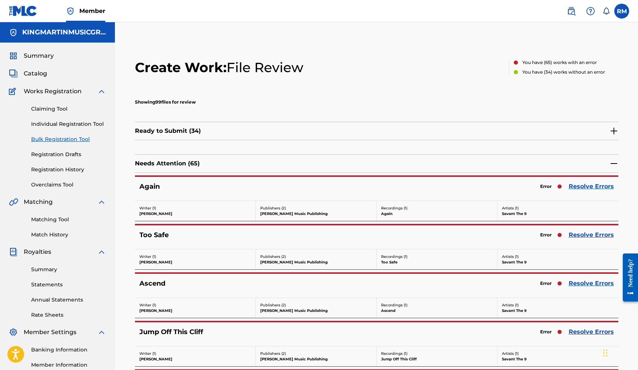
click at [590, 186] on link "Resolve Errors" at bounding box center [590, 186] width 45 height 9
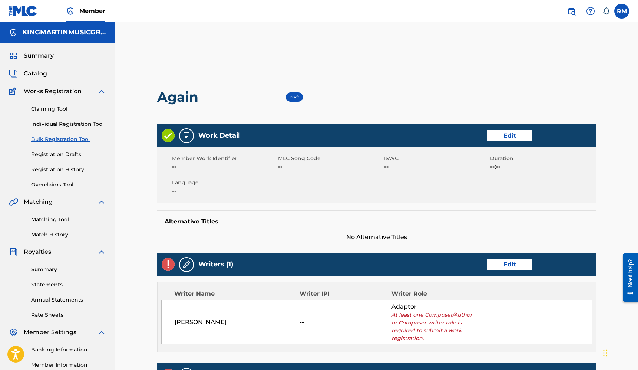
click at [492, 270] on link "Edit" at bounding box center [509, 264] width 44 height 11
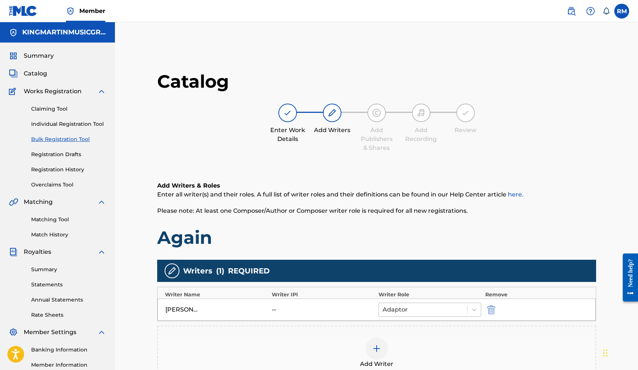
click at [432, 311] on div at bounding box center [422, 310] width 81 height 10
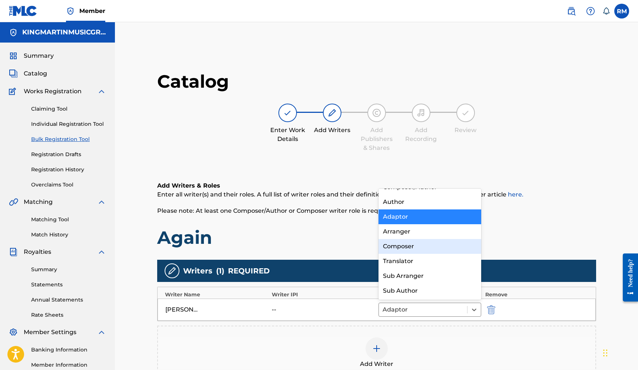
click at [411, 251] on div "Composer" at bounding box center [429, 246] width 103 height 15
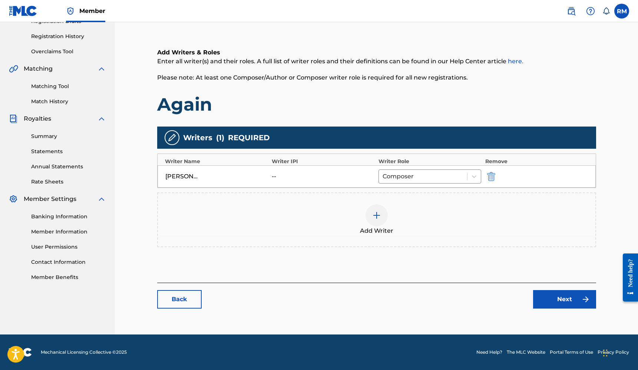
click at [557, 298] on link "Next" at bounding box center [564, 299] width 63 height 19
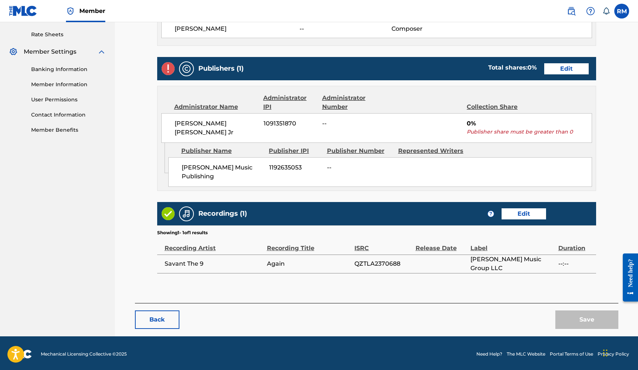
click at [567, 69] on link "Edit" at bounding box center [566, 68] width 44 height 11
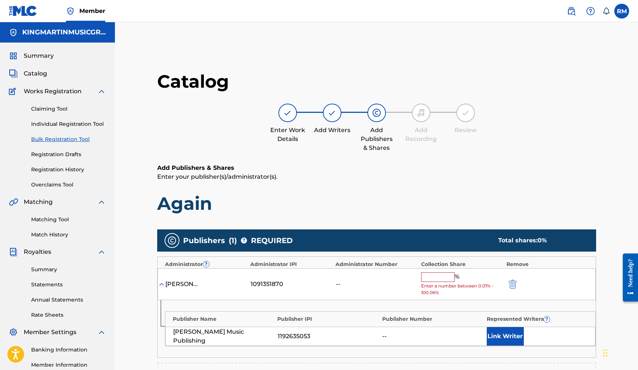
click at [443, 274] on input "text" at bounding box center [437, 278] width 33 height 10
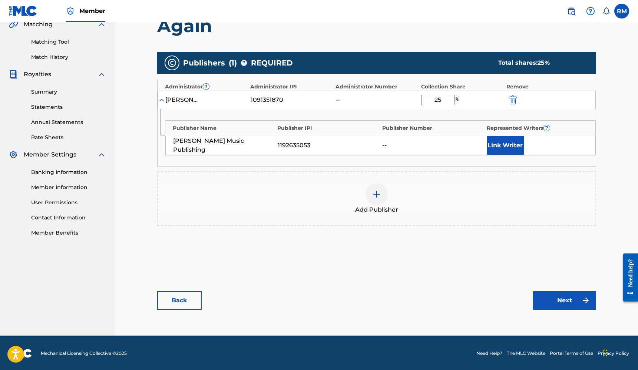
type input "25"
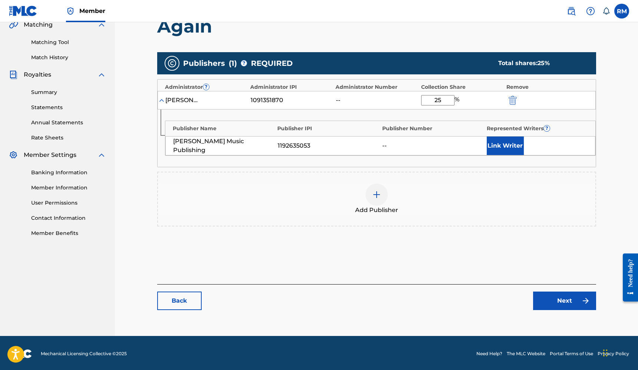
click at [549, 297] on link "Next" at bounding box center [564, 301] width 63 height 19
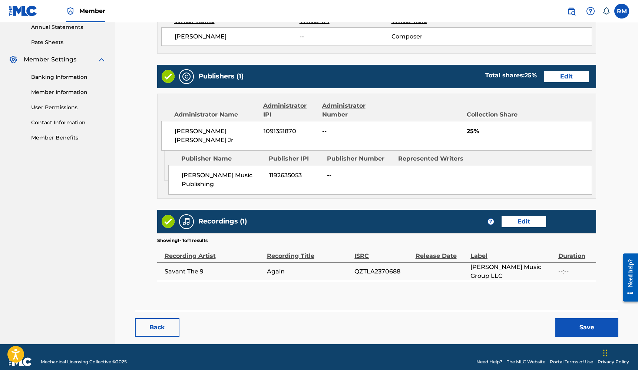
click at [576, 322] on button "Save" at bounding box center [586, 328] width 63 height 19
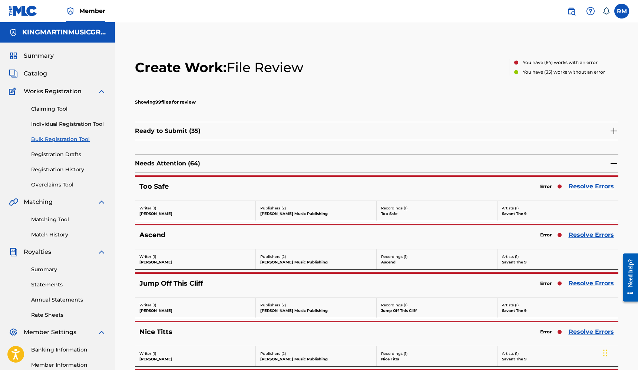
click at [594, 186] on link "Resolve Errors" at bounding box center [590, 186] width 45 height 9
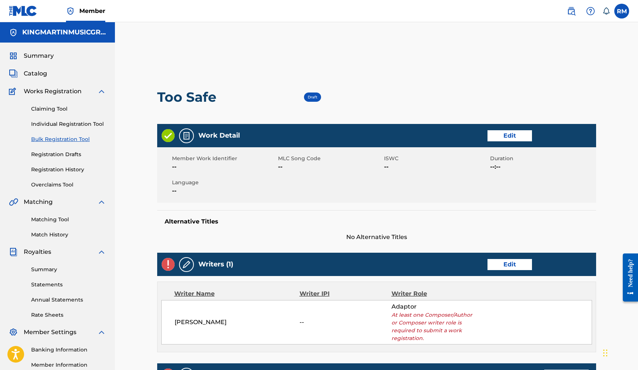
click at [498, 267] on link "Edit" at bounding box center [509, 264] width 44 height 11
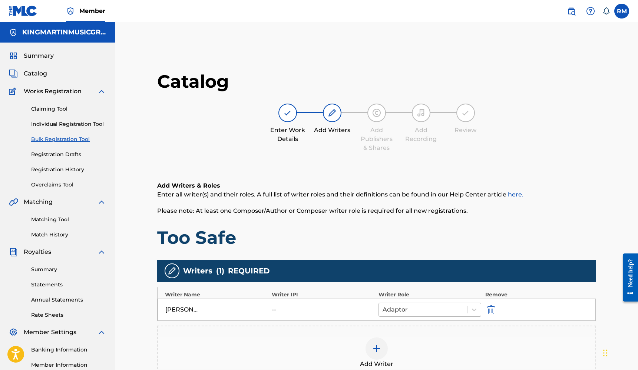
click at [427, 307] on div at bounding box center [422, 310] width 81 height 10
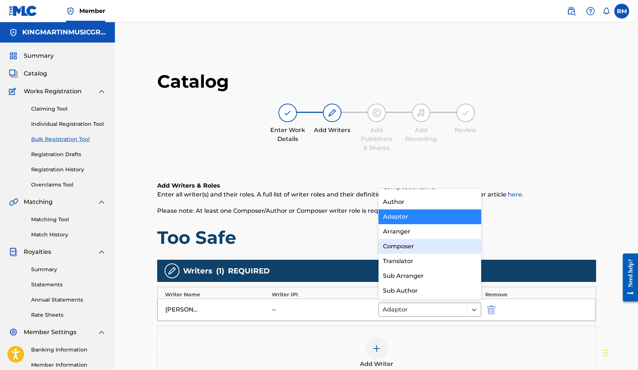
click at [415, 247] on div "Composer" at bounding box center [429, 246] width 103 height 15
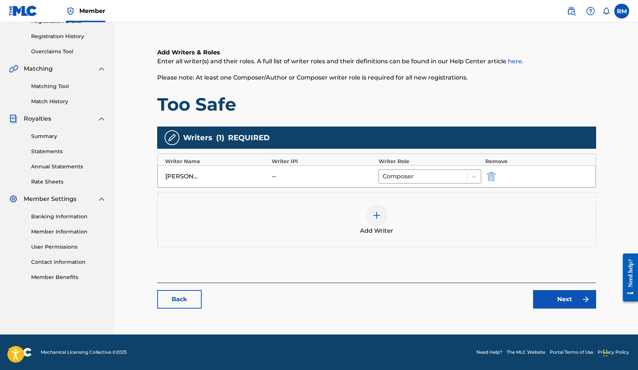
click at [542, 303] on link "Next" at bounding box center [564, 299] width 63 height 19
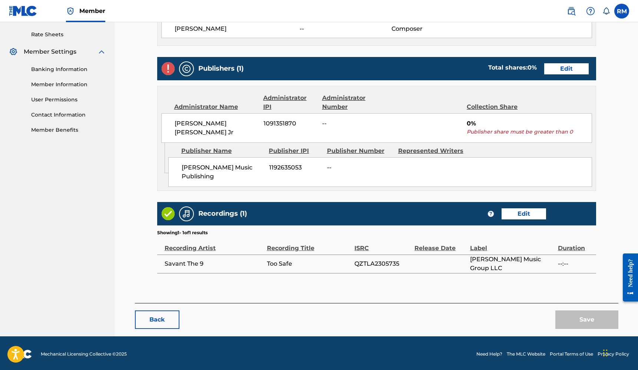
click at [572, 70] on link "Edit" at bounding box center [566, 68] width 44 height 11
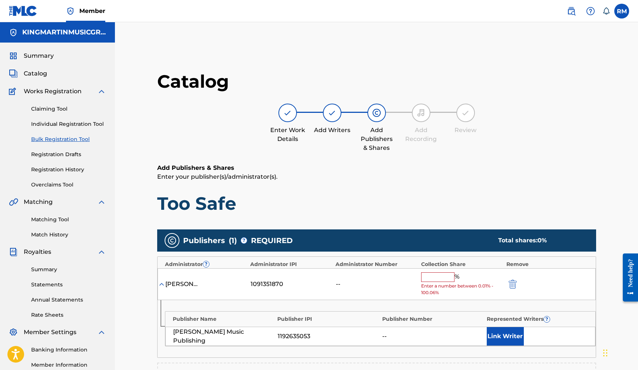
click at [435, 275] on input "text" at bounding box center [437, 278] width 33 height 10
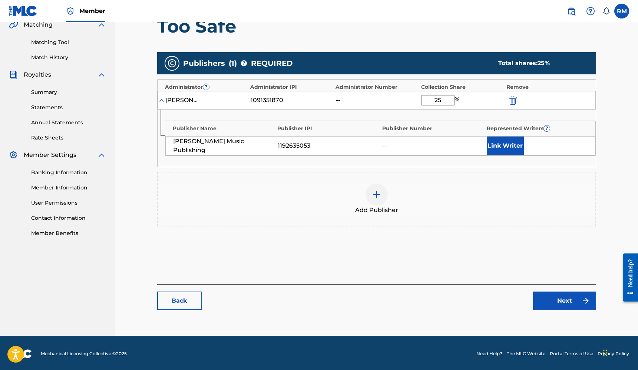
type input "25"
click at [571, 302] on link "Next" at bounding box center [564, 301] width 63 height 19
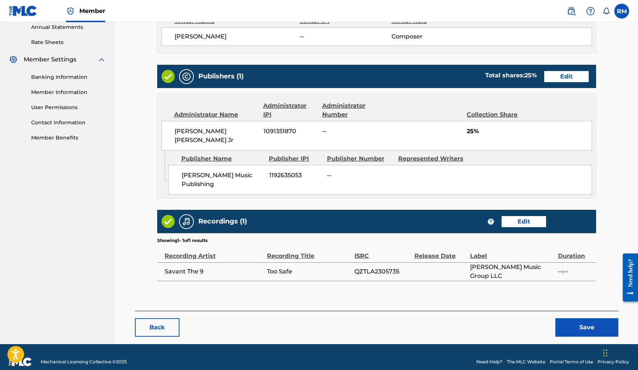
click at [581, 319] on button "Save" at bounding box center [586, 328] width 63 height 19
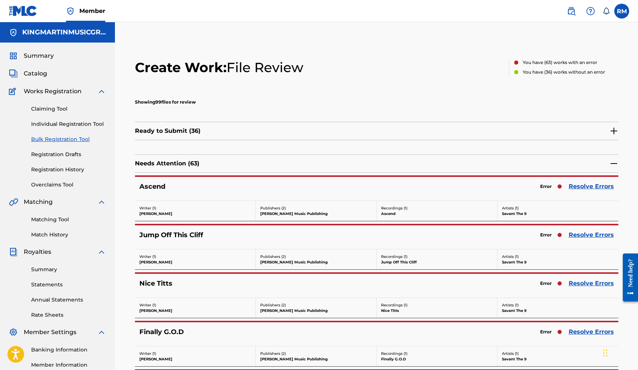
click at [591, 184] on link "Resolve Errors" at bounding box center [590, 186] width 45 height 9
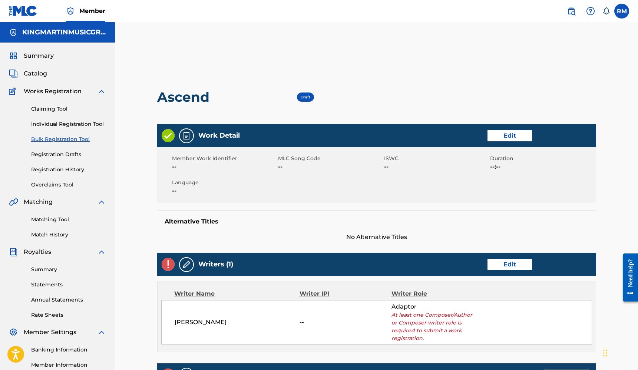
click at [502, 266] on link "Edit" at bounding box center [509, 264] width 44 height 11
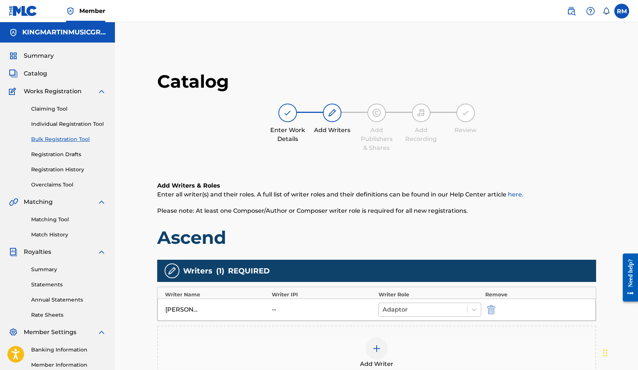
click at [432, 313] on div at bounding box center [422, 310] width 81 height 10
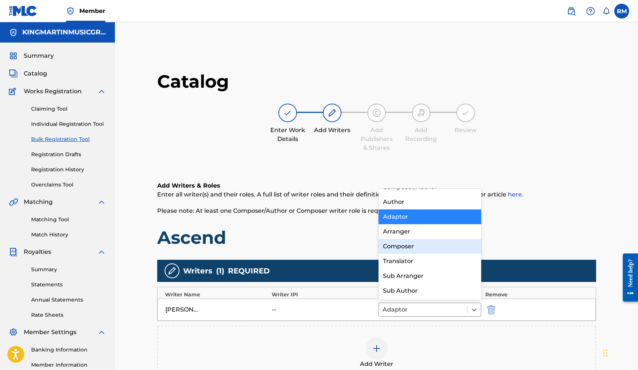
click at [416, 250] on div "Composer" at bounding box center [429, 246] width 103 height 15
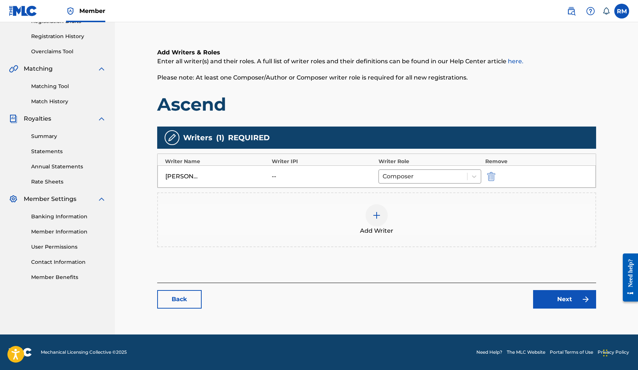
click at [544, 301] on link "Next" at bounding box center [564, 299] width 63 height 19
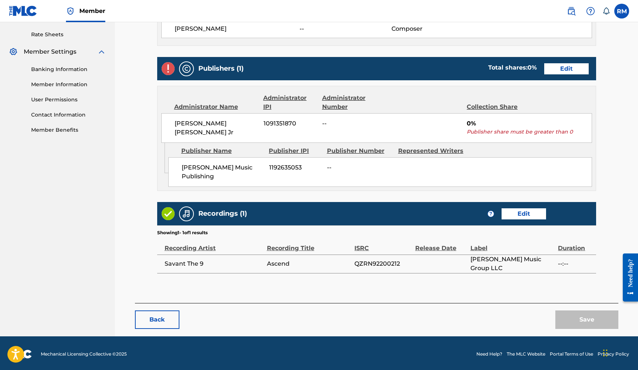
click at [584, 74] on link "Edit" at bounding box center [566, 68] width 44 height 11
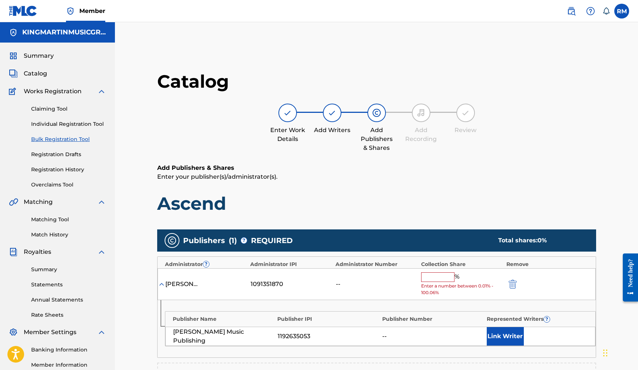
click at [431, 277] on input "text" at bounding box center [437, 278] width 33 height 10
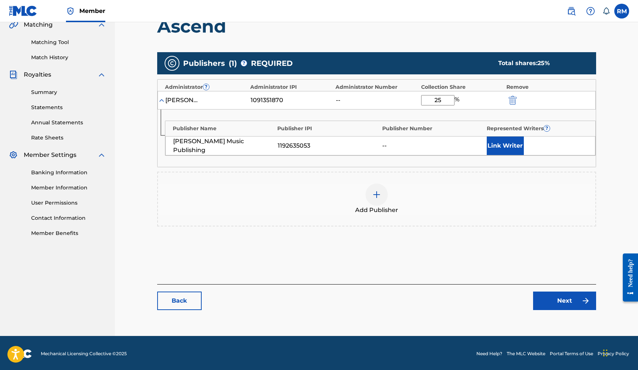
type input "25"
click at [555, 300] on link "Next" at bounding box center [564, 301] width 63 height 19
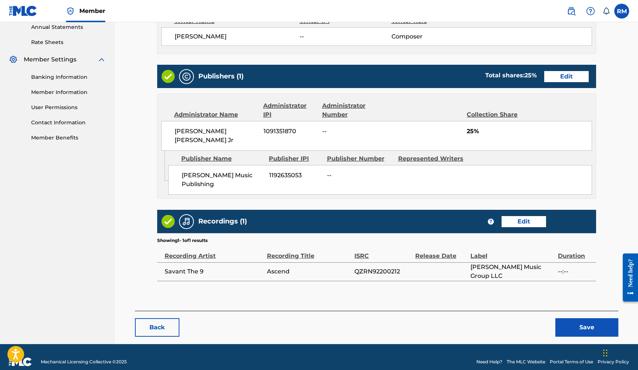
click at [576, 319] on button "Save" at bounding box center [586, 328] width 63 height 19
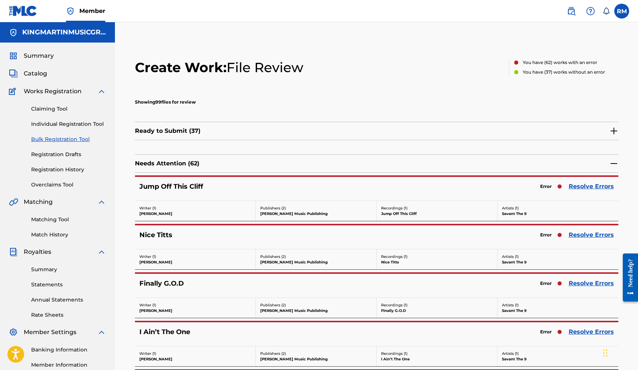
click at [589, 185] on link "Resolve Errors" at bounding box center [590, 186] width 45 height 9
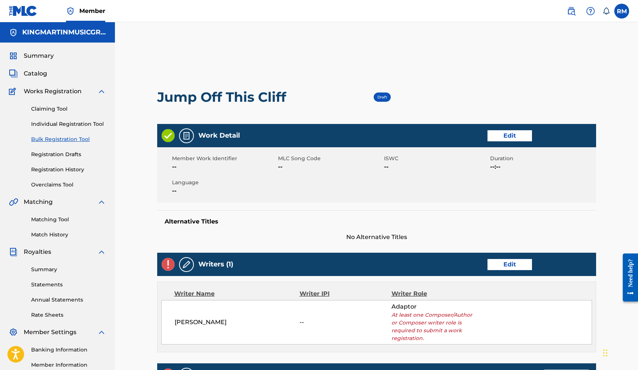
click at [506, 267] on link "Edit" at bounding box center [509, 264] width 44 height 11
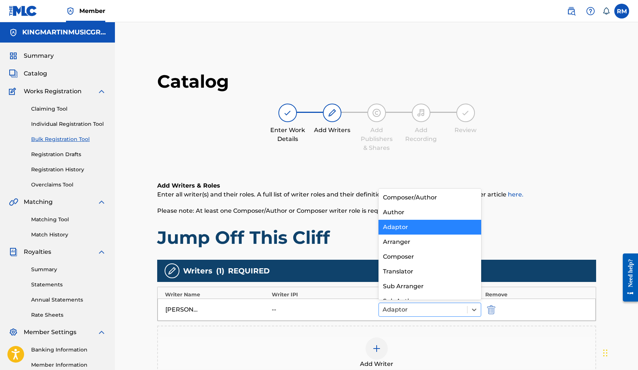
click at [436, 309] on div at bounding box center [422, 310] width 81 height 10
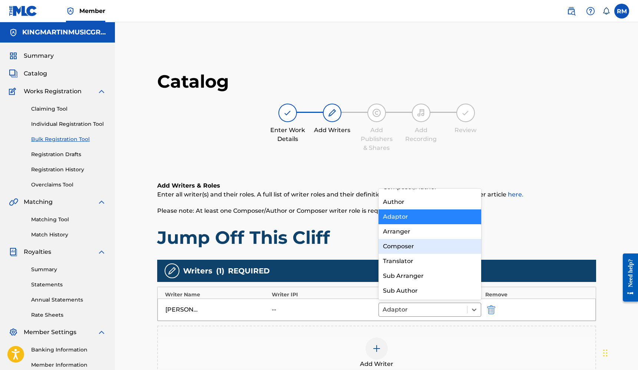
click at [426, 252] on div "Composer" at bounding box center [429, 246] width 103 height 15
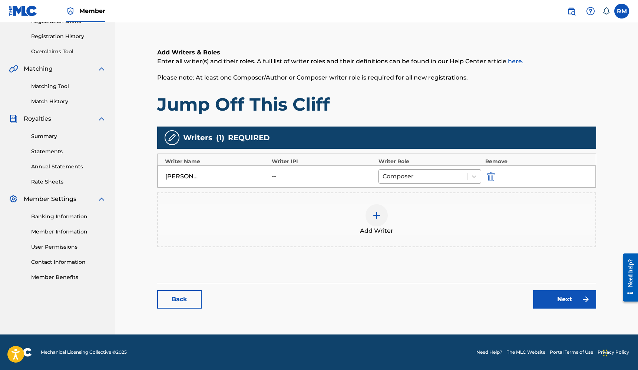
click at [546, 303] on link "Next" at bounding box center [564, 299] width 63 height 19
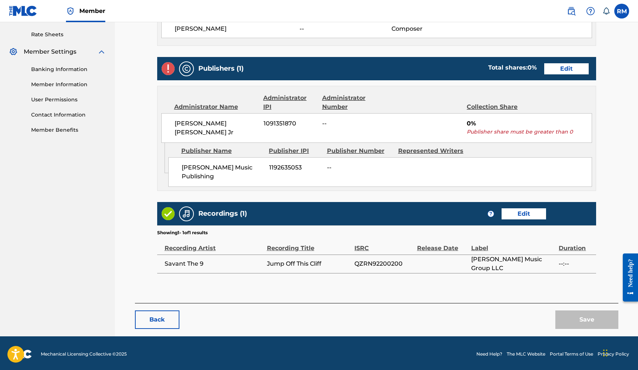
click at [581, 70] on link "Edit" at bounding box center [566, 68] width 44 height 11
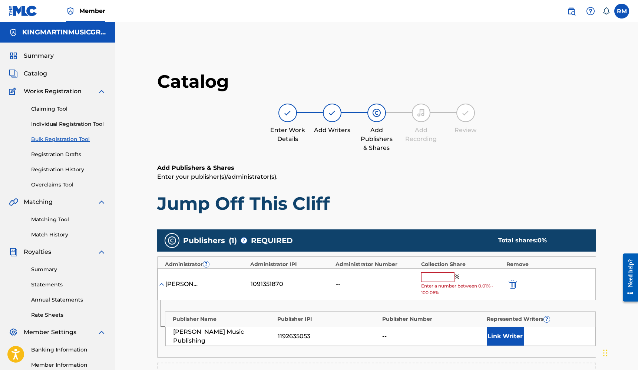
click at [446, 275] on input "text" at bounding box center [437, 278] width 33 height 10
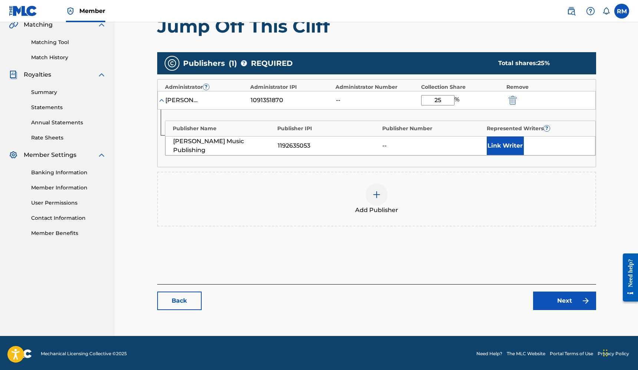
type input "25"
click at [561, 302] on link "Next" at bounding box center [564, 301] width 63 height 19
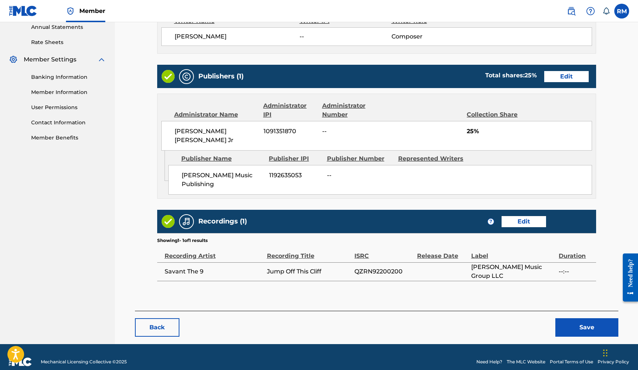
click at [573, 319] on button "Save" at bounding box center [586, 328] width 63 height 19
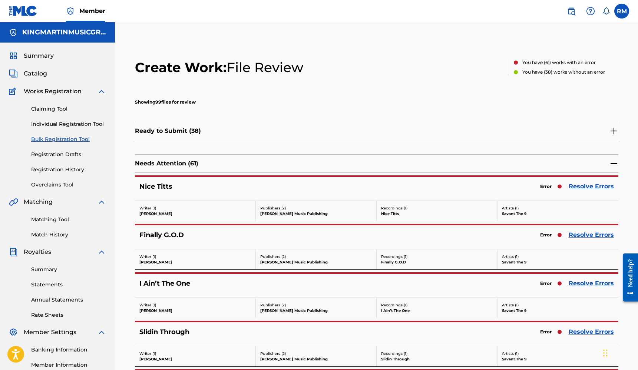
click at [579, 184] on link "Resolve Errors" at bounding box center [590, 186] width 45 height 9
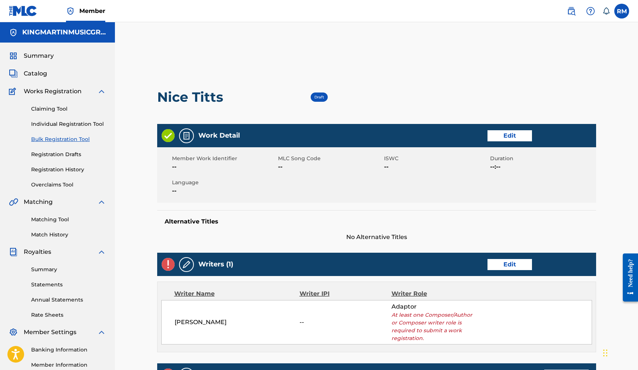
click at [505, 267] on link "Edit" at bounding box center [509, 264] width 44 height 11
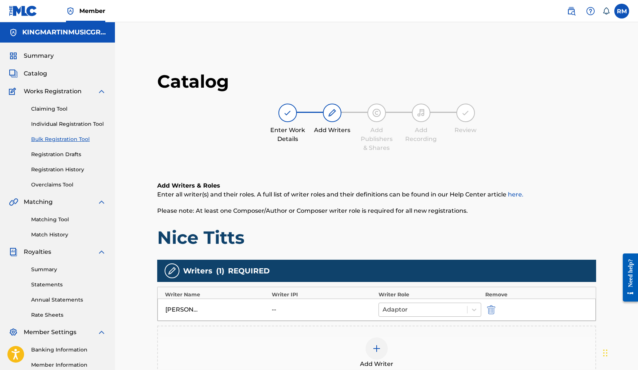
click at [416, 311] on div at bounding box center [422, 310] width 81 height 10
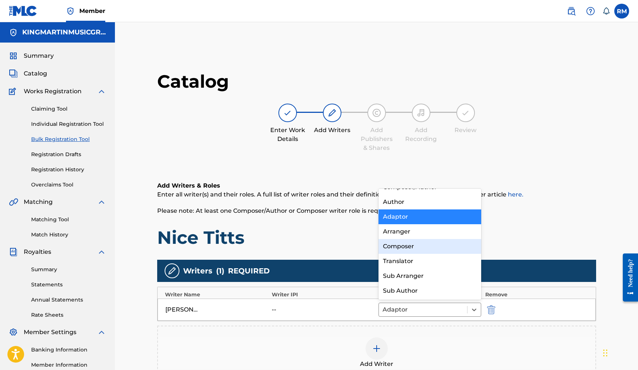
click at [413, 249] on div "Composer" at bounding box center [429, 246] width 103 height 15
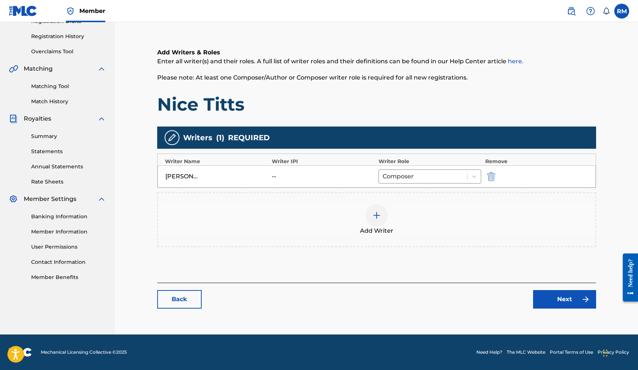
click at [543, 297] on link "Next" at bounding box center [564, 299] width 63 height 19
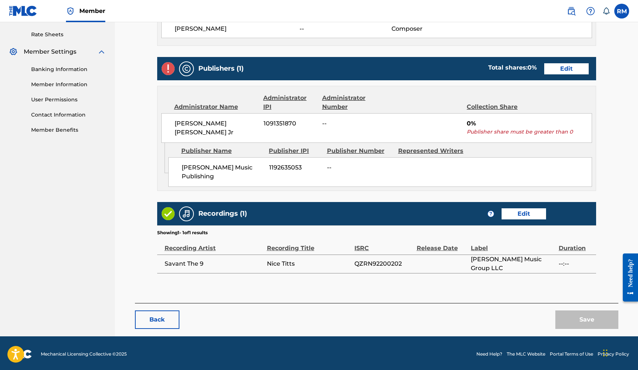
click at [561, 68] on link "Edit" at bounding box center [566, 68] width 44 height 11
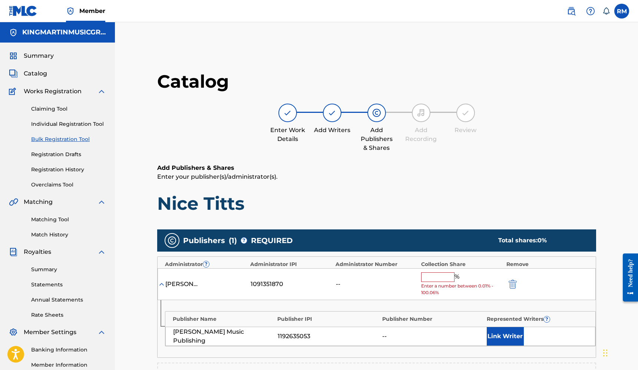
click at [445, 269] on div "[PERSON_NAME] [PERSON_NAME] Jr 1091351870 -- % Enter a number between 0.01% - 1…" at bounding box center [376, 285] width 438 height 32
click at [438, 280] on input "text" at bounding box center [437, 278] width 33 height 10
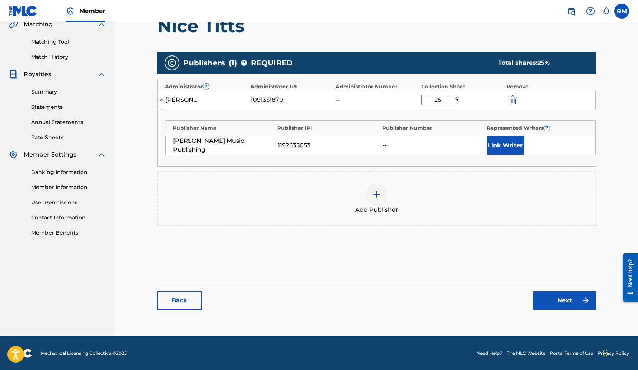
type input "25"
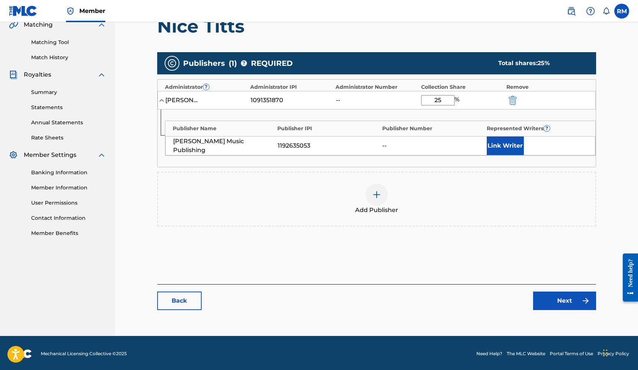
click at [588, 303] on img at bounding box center [585, 301] width 9 height 9
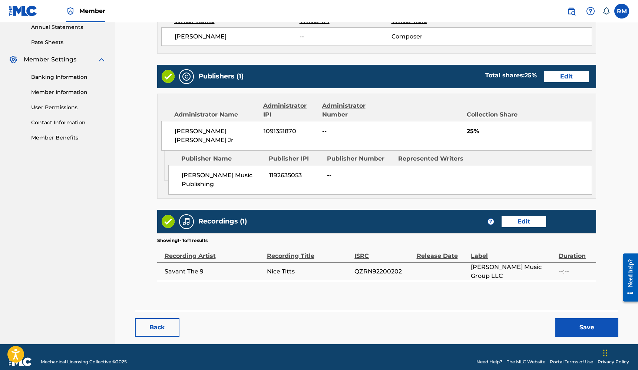
click at [584, 319] on button "Save" at bounding box center [586, 328] width 63 height 19
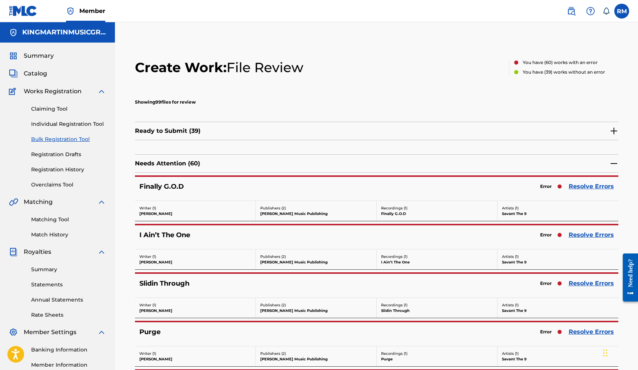
click at [586, 186] on link "Resolve Errors" at bounding box center [590, 186] width 45 height 9
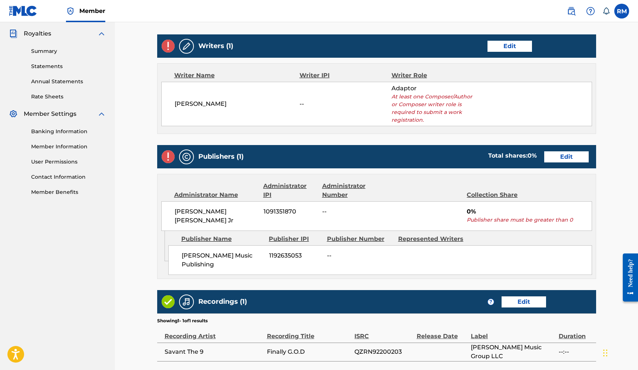
click at [520, 43] on link "Edit" at bounding box center [509, 46] width 44 height 11
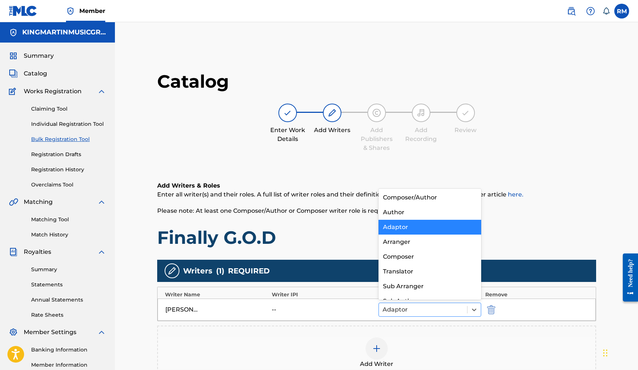
click at [413, 311] on div at bounding box center [422, 310] width 81 height 10
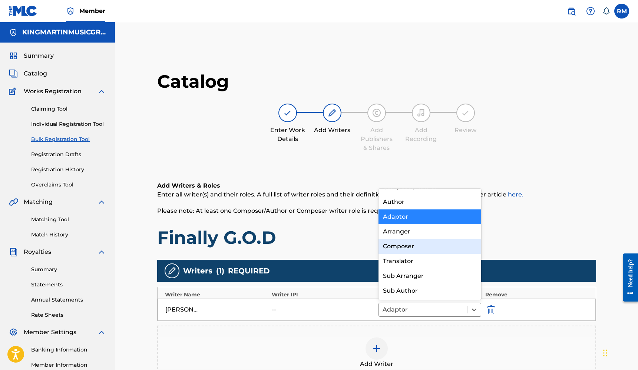
click at [415, 252] on div "Composer" at bounding box center [429, 246] width 103 height 15
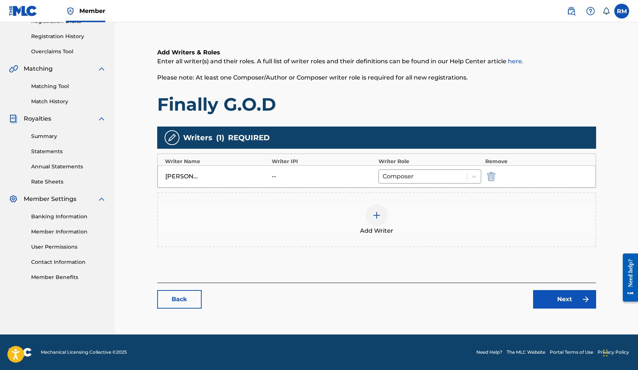
click at [536, 300] on link "Next" at bounding box center [564, 299] width 63 height 19
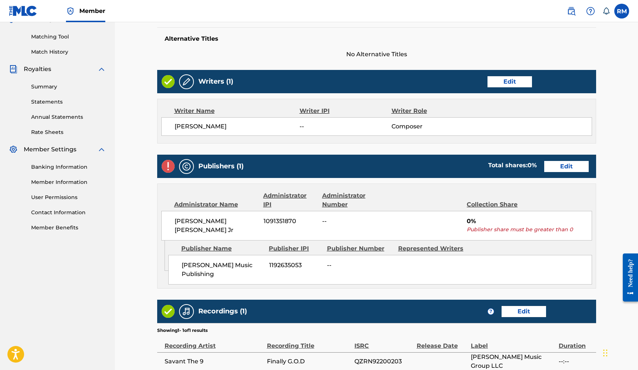
click at [571, 172] on div "Publishers (1) Total shares: 0 % Edit" at bounding box center [376, 166] width 439 height 23
click at [574, 161] on link "Edit" at bounding box center [566, 166] width 44 height 11
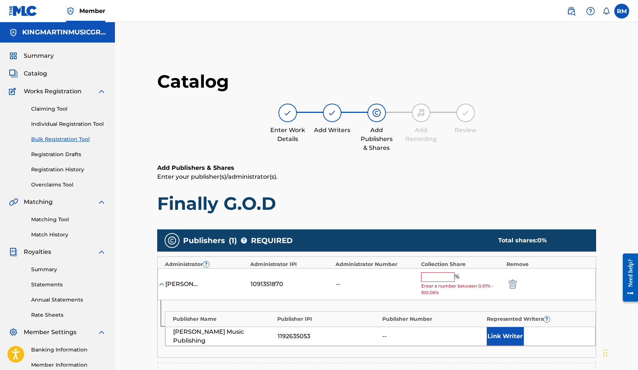
click at [431, 275] on input "text" at bounding box center [437, 278] width 33 height 10
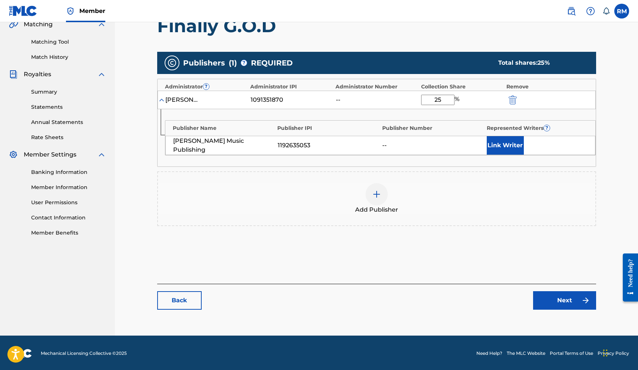
type input "25"
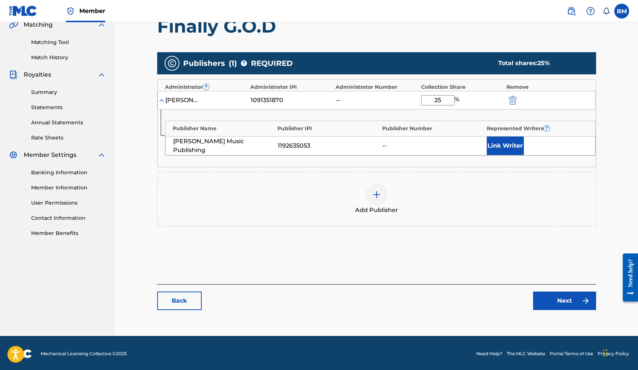
click at [575, 306] on link "Next" at bounding box center [564, 301] width 63 height 19
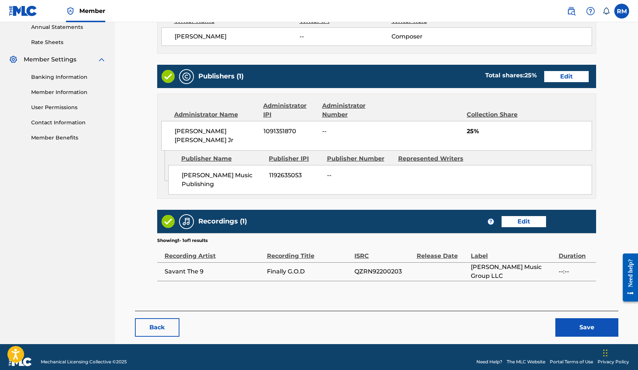
click at [579, 319] on button "Save" at bounding box center [586, 328] width 63 height 19
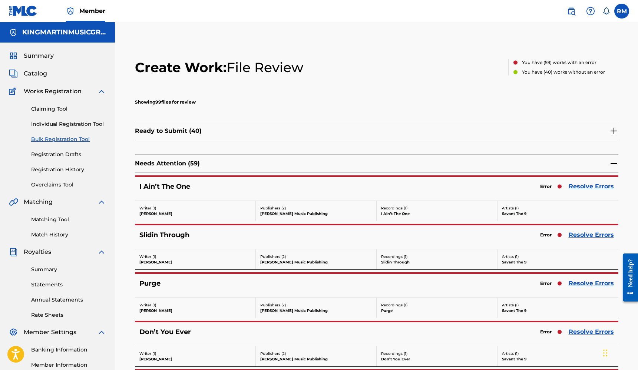
click at [599, 189] on link "Resolve Errors" at bounding box center [590, 186] width 45 height 9
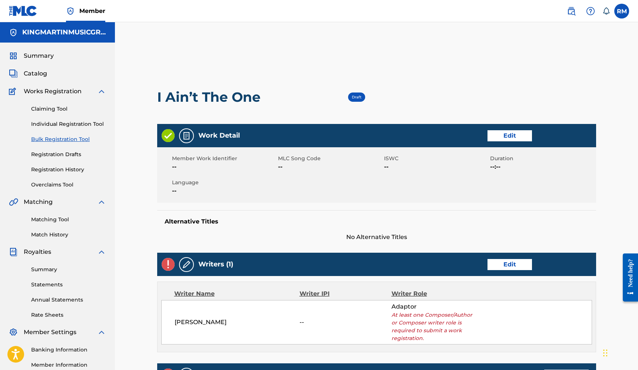
click at [502, 269] on link "Edit" at bounding box center [509, 264] width 44 height 11
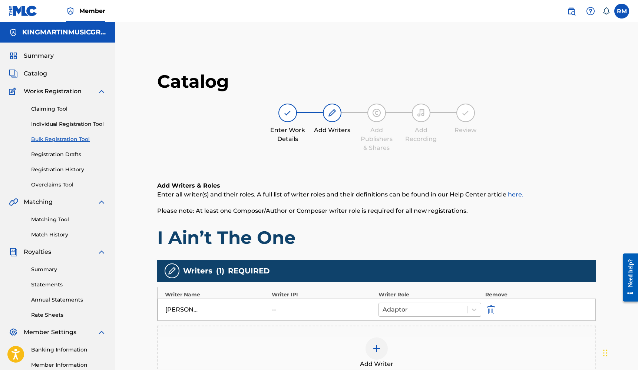
click at [435, 315] on div at bounding box center [422, 310] width 81 height 10
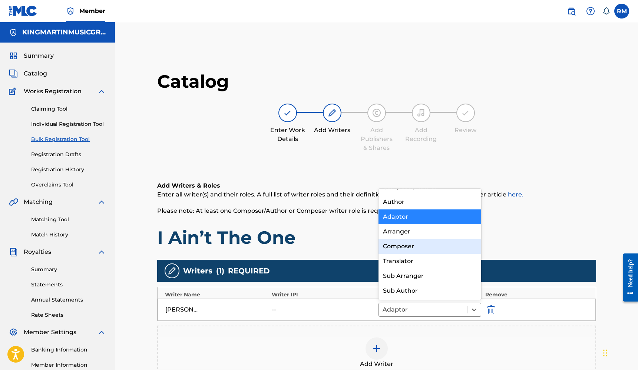
click at [417, 252] on div "Composer" at bounding box center [429, 246] width 103 height 15
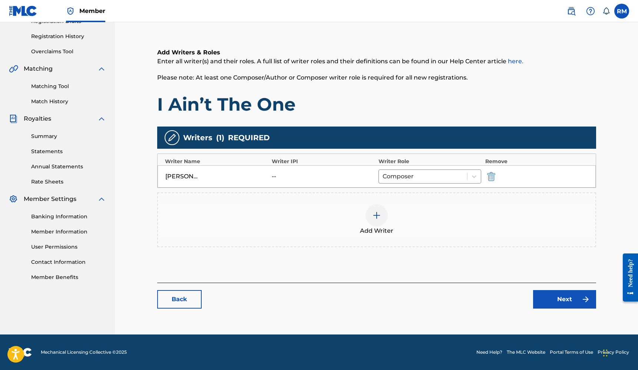
click at [550, 299] on link "Next" at bounding box center [564, 299] width 63 height 19
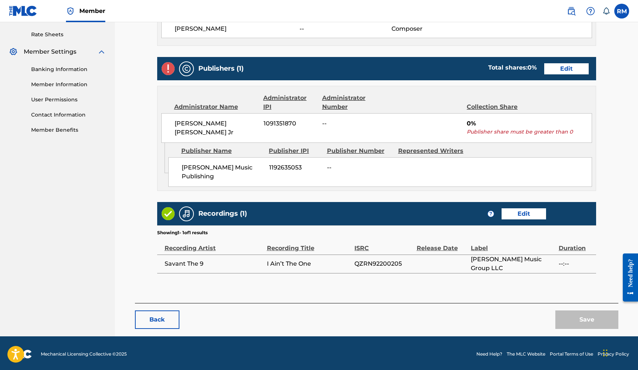
click at [571, 71] on link "Edit" at bounding box center [566, 68] width 44 height 11
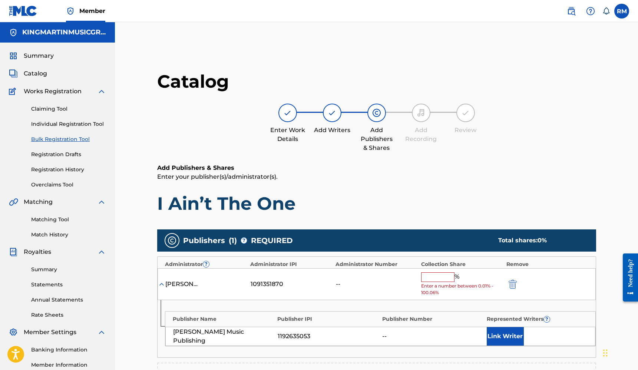
click at [445, 276] on input "text" at bounding box center [437, 278] width 33 height 10
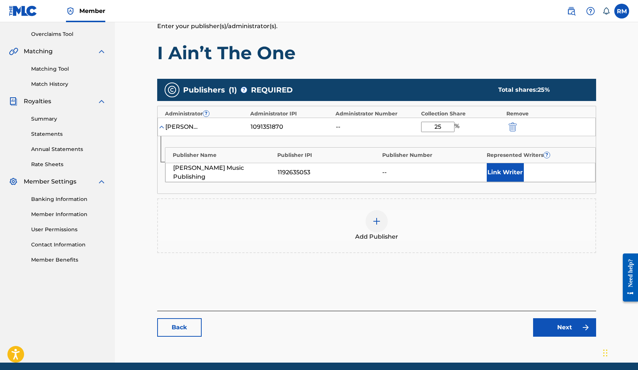
type input "25"
click at [567, 320] on link "Next" at bounding box center [564, 328] width 63 height 19
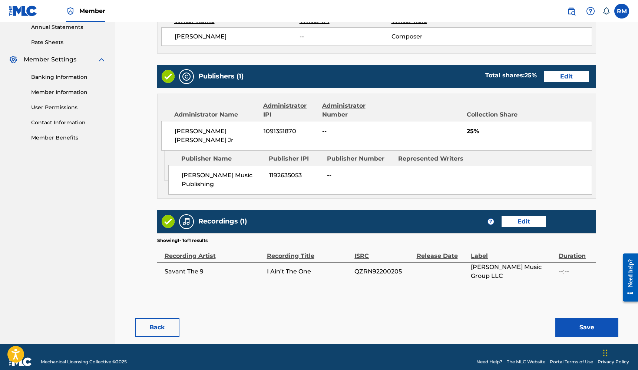
click at [577, 321] on button "Save" at bounding box center [586, 328] width 63 height 19
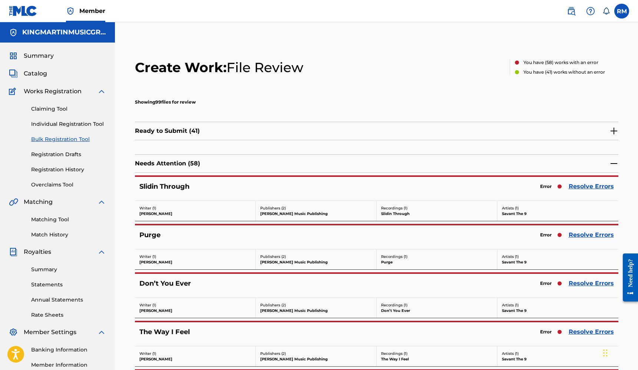
click at [577, 186] on link "Resolve Errors" at bounding box center [590, 186] width 45 height 9
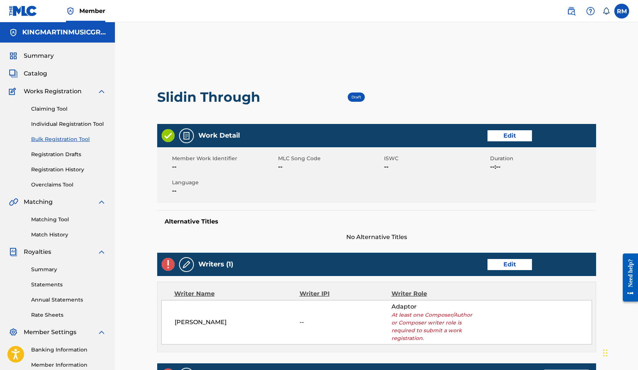
click at [505, 262] on link "Edit" at bounding box center [509, 264] width 44 height 11
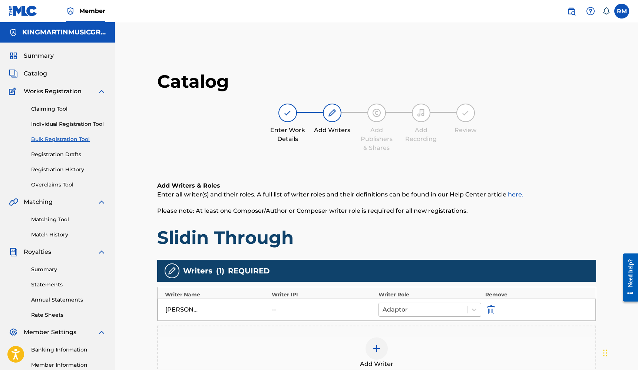
click at [419, 309] on div at bounding box center [422, 310] width 81 height 10
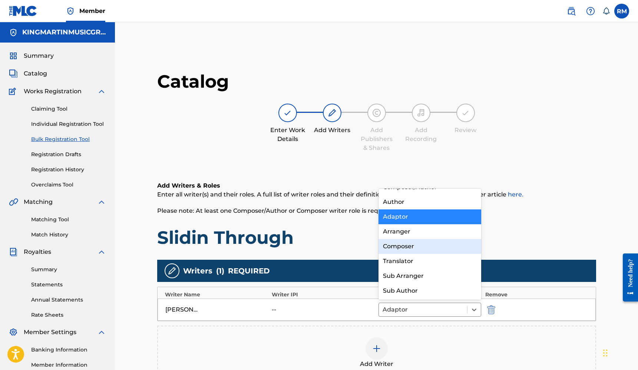
click at [404, 250] on div "Composer" at bounding box center [429, 246] width 103 height 15
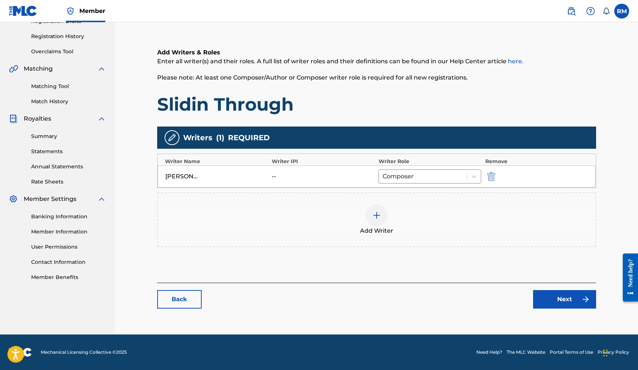
click at [552, 299] on link "Next" at bounding box center [564, 299] width 63 height 19
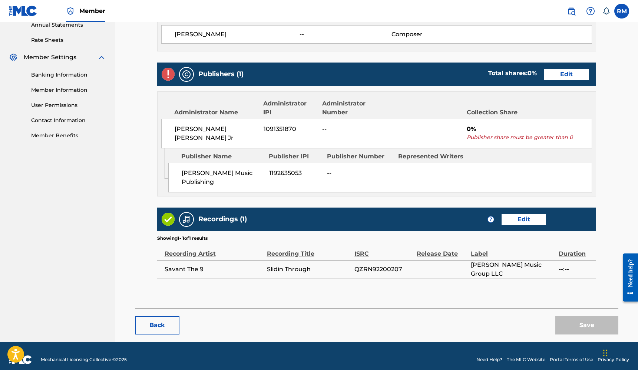
click at [578, 64] on div "Publishers (1) Total shares: 0 % Edit" at bounding box center [376, 74] width 439 height 23
click at [576, 76] on link "Edit" at bounding box center [566, 74] width 44 height 11
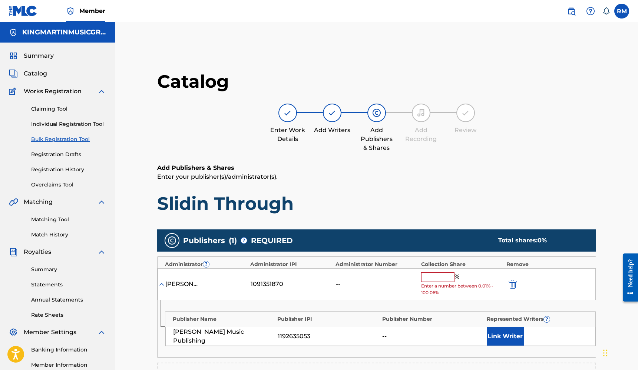
click at [434, 277] on input "text" at bounding box center [437, 278] width 33 height 10
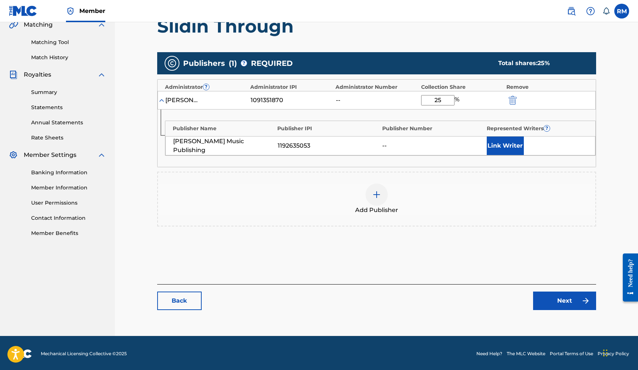
type input "25"
click at [557, 312] on div "Catalog Enter Work Details Add Writers Add Publishers & Shares Add Recording Re…" at bounding box center [376, 105] width 439 height 425
click at [558, 306] on link "Next" at bounding box center [564, 301] width 63 height 19
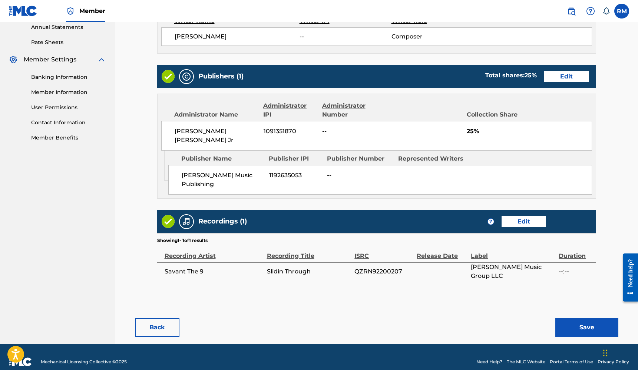
click at [573, 319] on button "Save" at bounding box center [586, 328] width 63 height 19
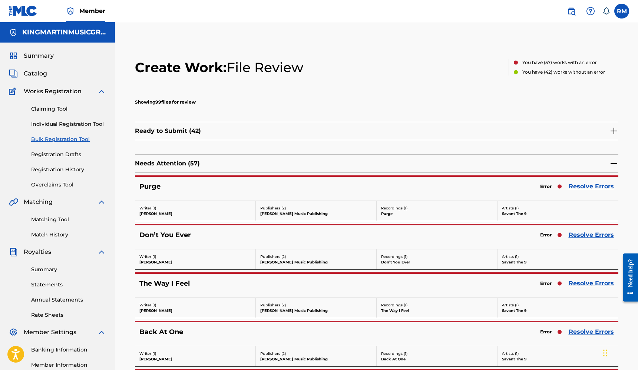
click at [579, 187] on link "Resolve Errors" at bounding box center [590, 186] width 45 height 9
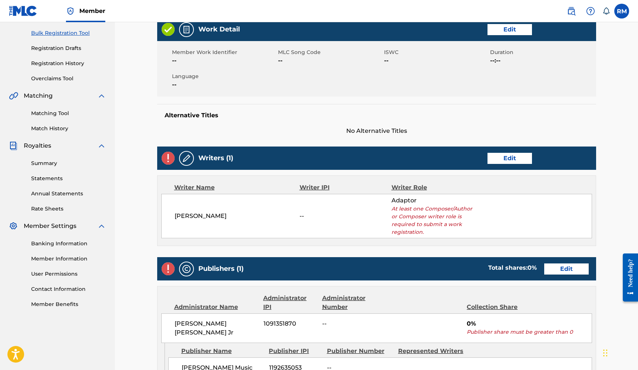
click at [523, 162] on link "Edit" at bounding box center [509, 158] width 44 height 11
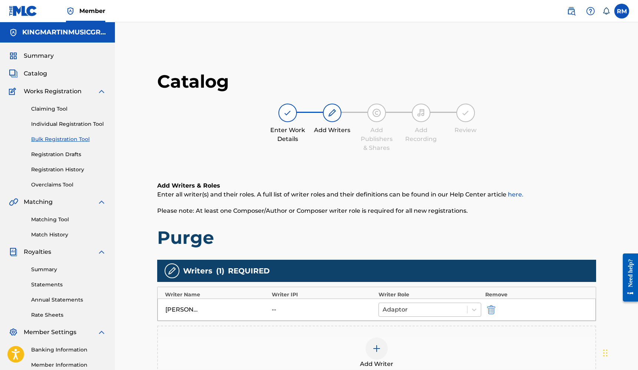
click at [415, 306] on div at bounding box center [422, 310] width 81 height 10
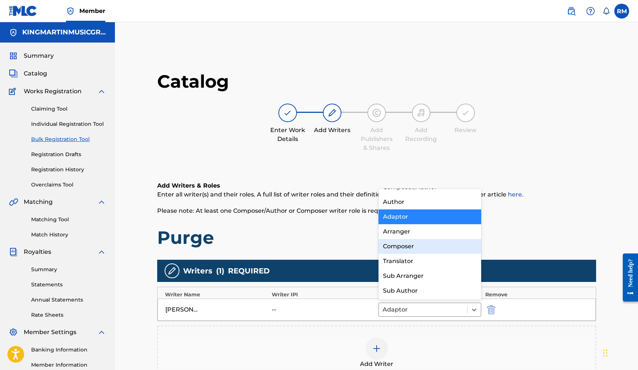
click at [414, 249] on div "Composer" at bounding box center [429, 246] width 103 height 15
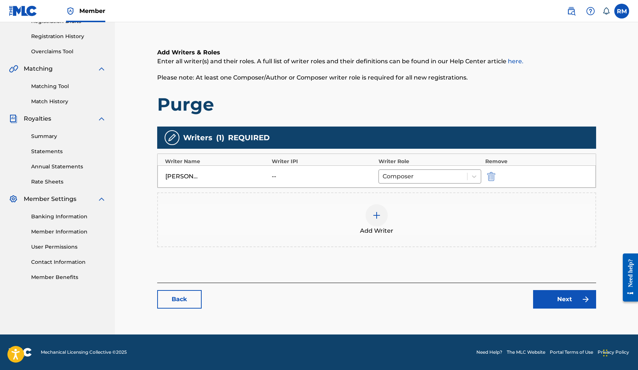
click at [557, 295] on link "Next" at bounding box center [564, 299] width 63 height 19
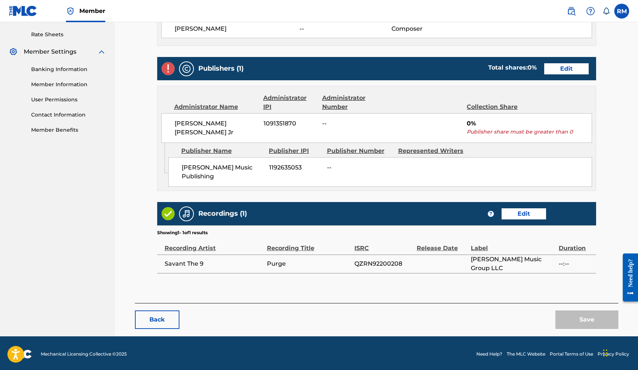
click at [573, 71] on link "Edit" at bounding box center [566, 68] width 44 height 11
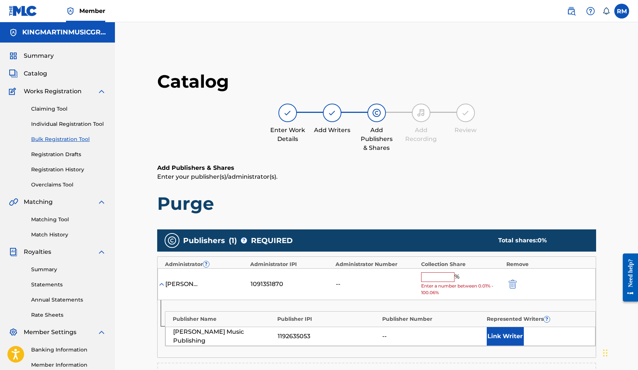
click at [442, 277] on input "text" at bounding box center [437, 278] width 33 height 10
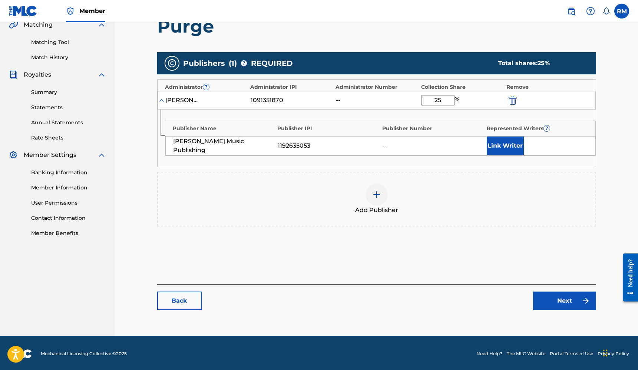
type input "25"
click at [566, 299] on link "Next" at bounding box center [564, 301] width 63 height 19
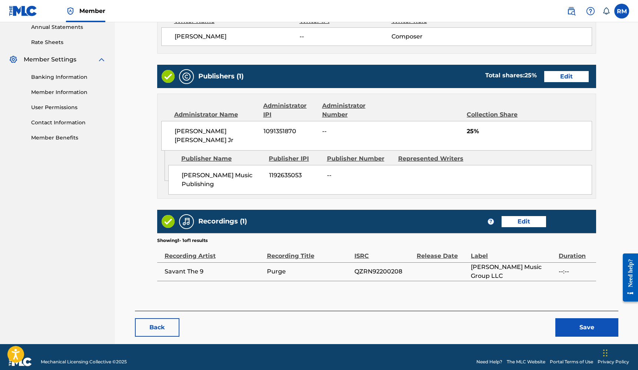
click at [577, 319] on button "Save" at bounding box center [586, 328] width 63 height 19
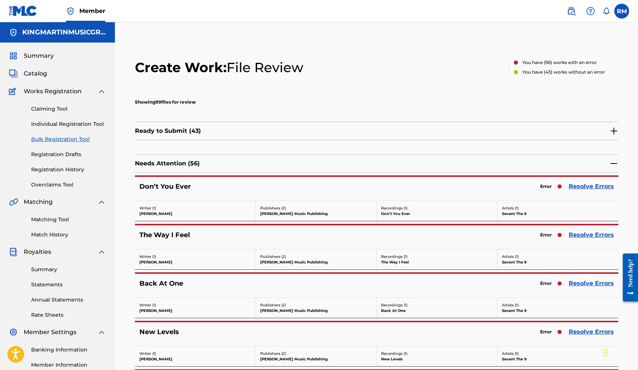
click at [578, 186] on link "Resolve Errors" at bounding box center [590, 186] width 45 height 9
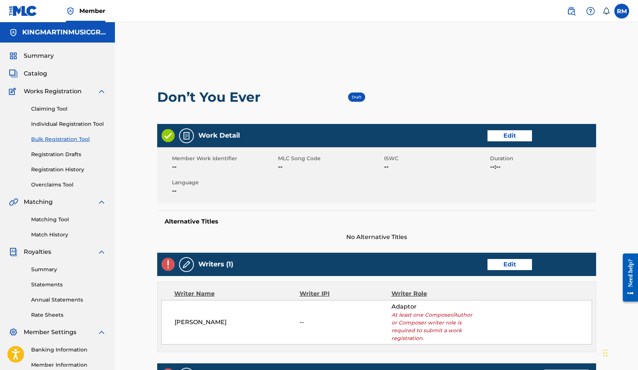
click at [512, 259] on link "Edit" at bounding box center [509, 264] width 44 height 11
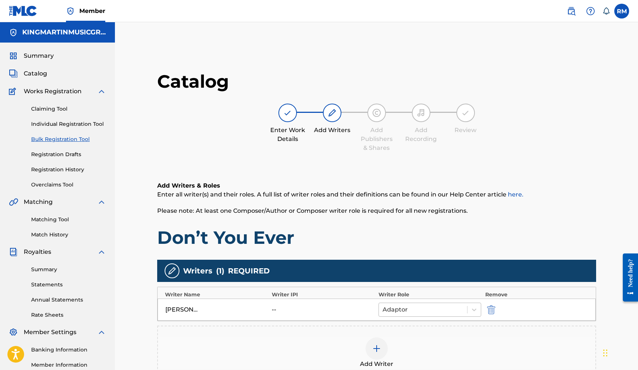
click at [426, 310] on div at bounding box center [422, 310] width 81 height 10
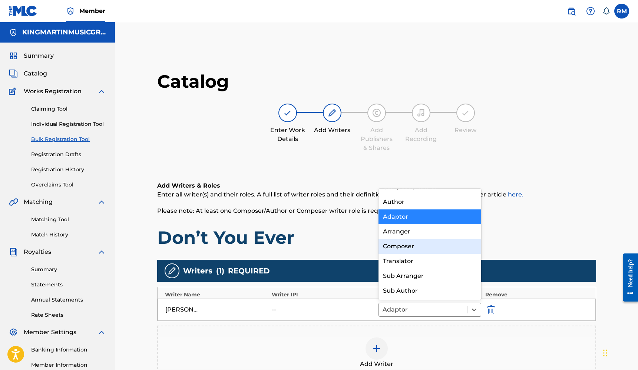
click at [406, 249] on div "Composer" at bounding box center [429, 246] width 103 height 15
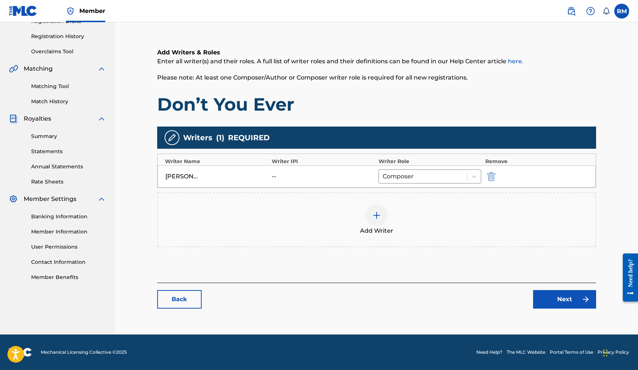
click at [552, 292] on link "Next" at bounding box center [564, 299] width 63 height 19
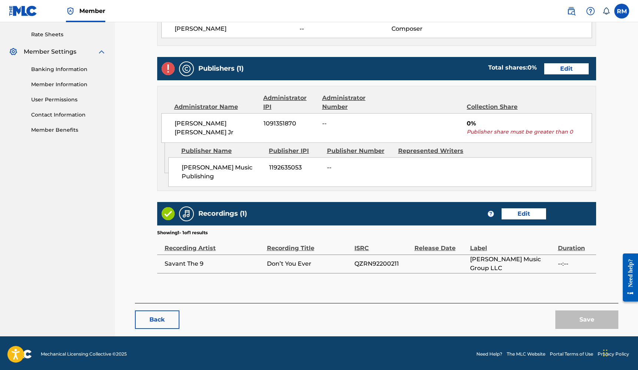
click at [568, 70] on link "Edit" at bounding box center [566, 68] width 44 height 11
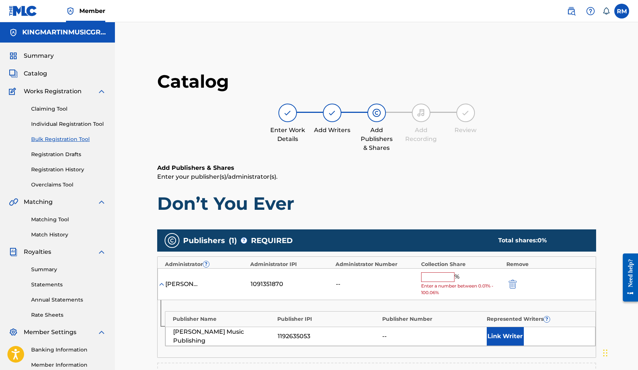
click at [429, 275] on input "text" at bounding box center [437, 278] width 33 height 10
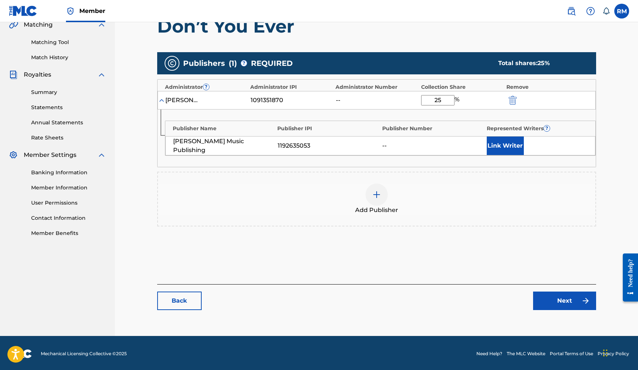
type input "25"
click at [580, 304] on link "Next" at bounding box center [564, 301] width 63 height 19
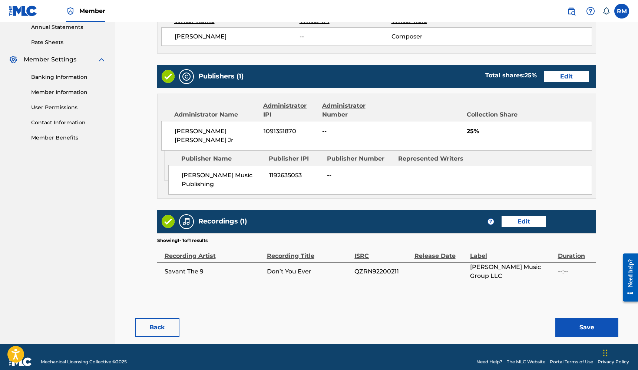
click at [584, 319] on button "Save" at bounding box center [586, 328] width 63 height 19
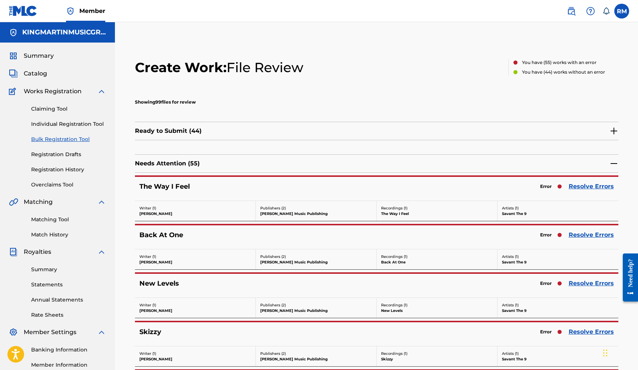
click at [589, 188] on link "Resolve Errors" at bounding box center [590, 186] width 45 height 9
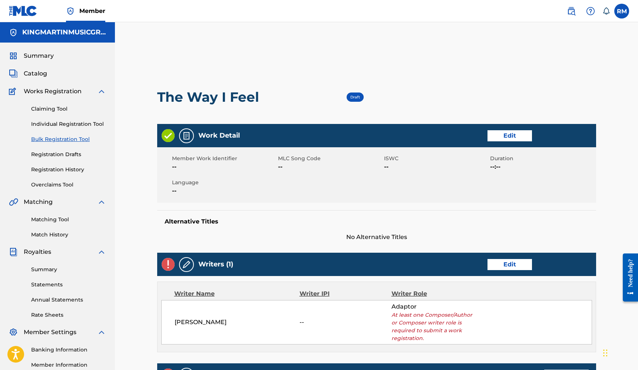
click at [505, 266] on link "Edit" at bounding box center [509, 264] width 44 height 11
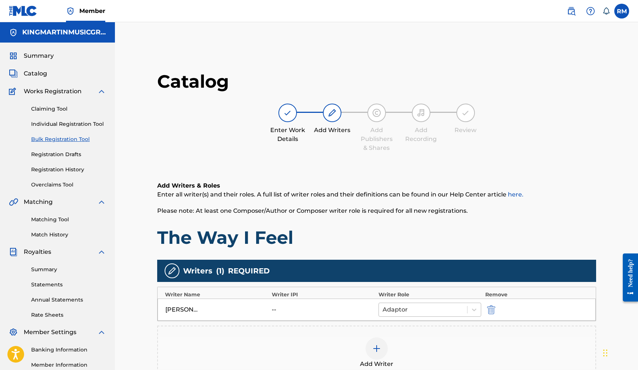
click at [437, 308] on div at bounding box center [422, 310] width 81 height 10
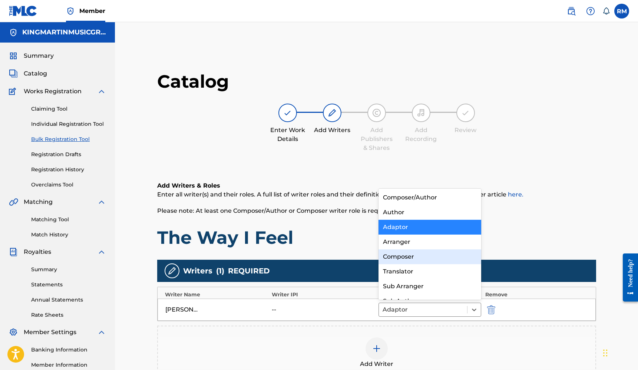
click at [415, 255] on div "Composer" at bounding box center [429, 257] width 103 height 15
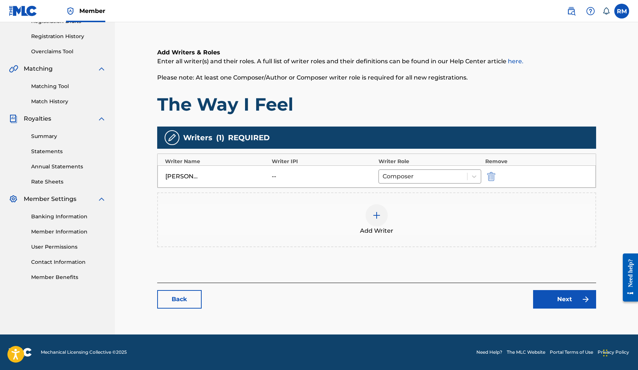
click at [548, 298] on link "Next" at bounding box center [564, 299] width 63 height 19
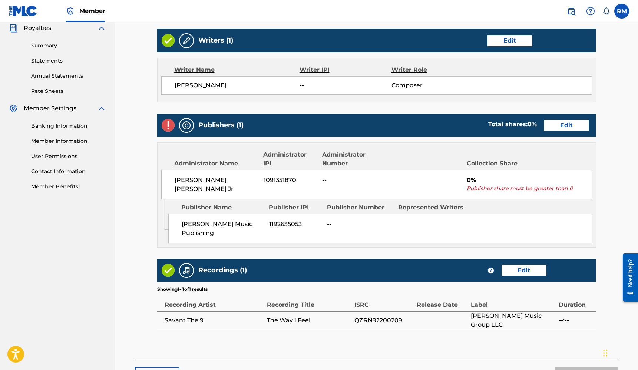
click at [572, 127] on link "Edit" at bounding box center [566, 125] width 44 height 11
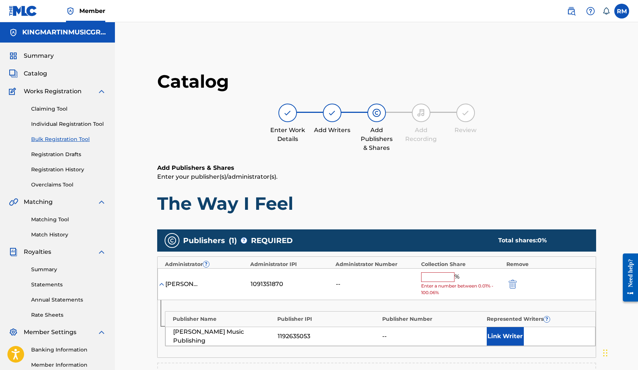
click at [435, 274] on input "text" at bounding box center [437, 278] width 33 height 10
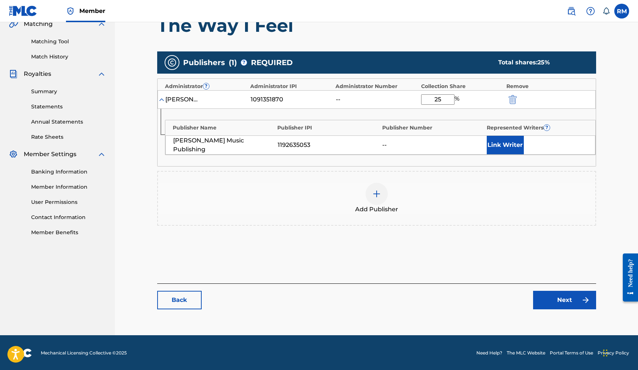
type input "25"
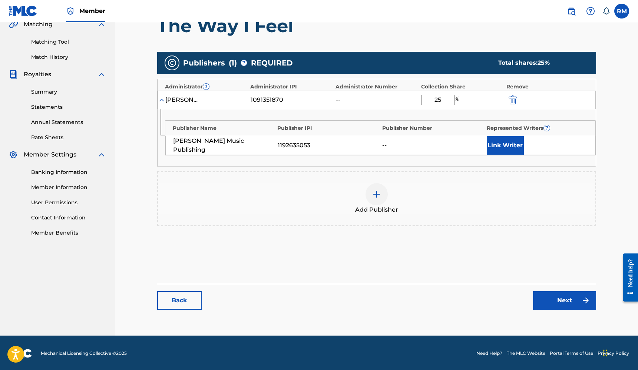
click at [567, 300] on link "Next" at bounding box center [564, 301] width 63 height 19
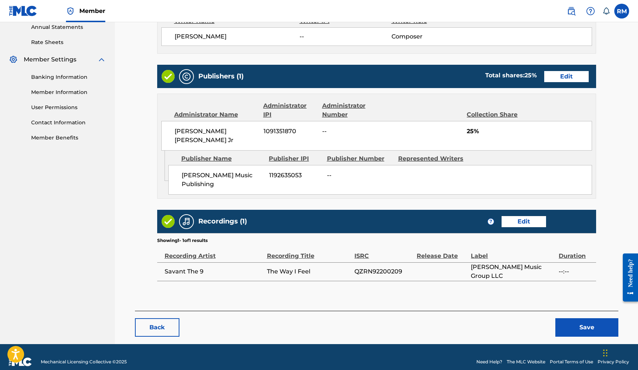
click at [581, 319] on button "Save" at bounding box center [586, 328] width 63 height 19
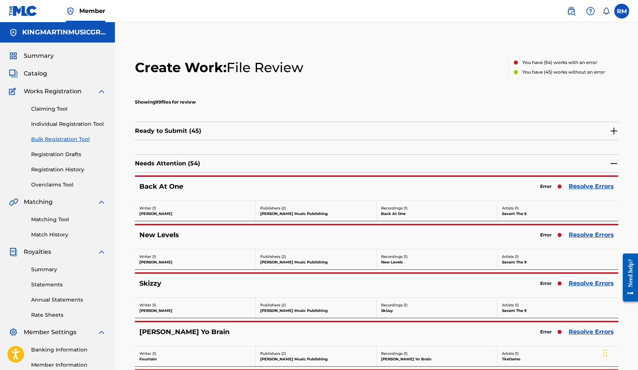
click at [598, 189] on link "Resolve Errors" at bounding box center [590, 186] width 45 height 9
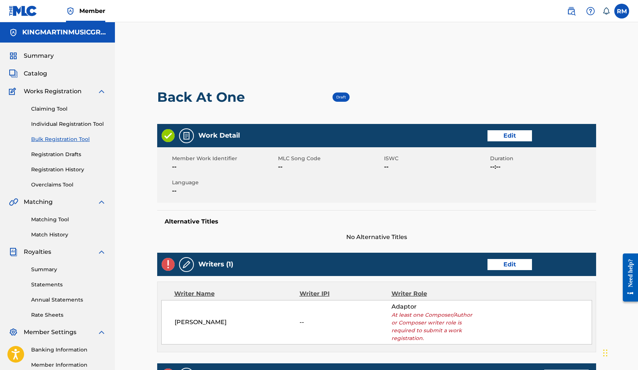
click at [513, 271] on div "Writers (1) Edit" at bounding box center [376, 264] width 439 height 23
click at [514, 265] on link "Edit" at bounding box center [509, 264] width 44 height 11
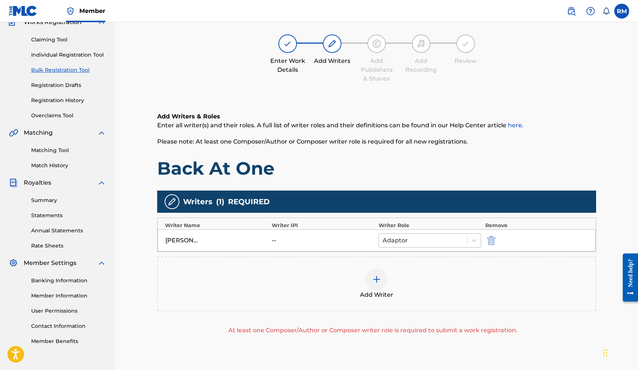
click at [436, 244] on div at bounding box center [422, 241] width 81 height 10
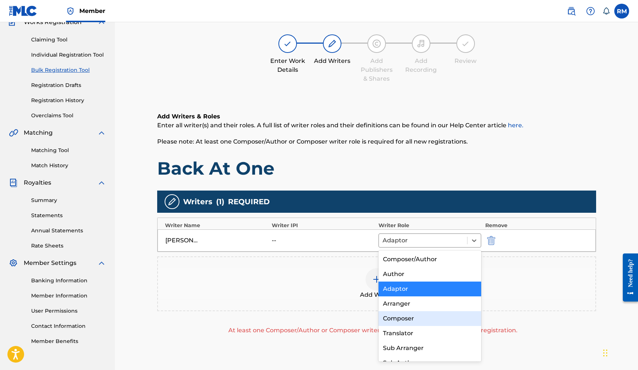
click at [409, 315] on div "Composer" at bounding box center [429, 319] width 103 height 15
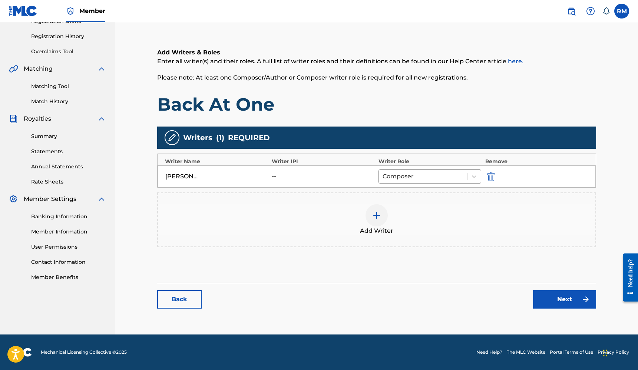
click at [546, 296] on link "Next" at bounding box center [564, 299] width 63 height 19
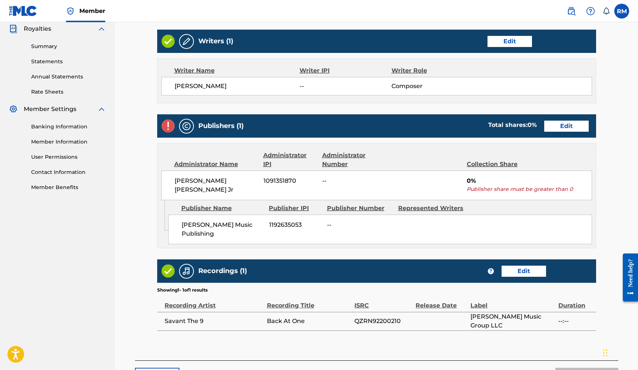
click at [581, 127] on link "Edit" at bounding box center [566, 126] width 44 height 11
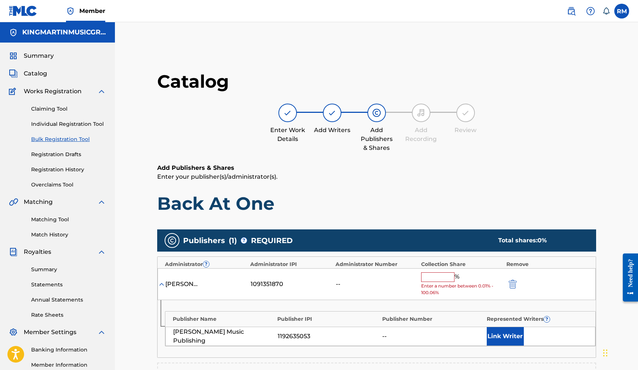
click at [445, 278] on input "text" at bounding box center [437, 278] width 33 height 10
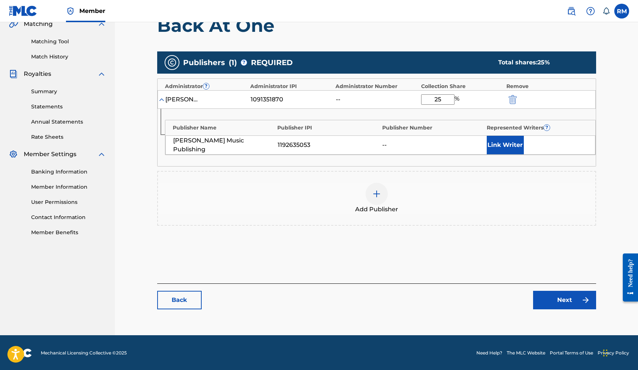
type input "25"
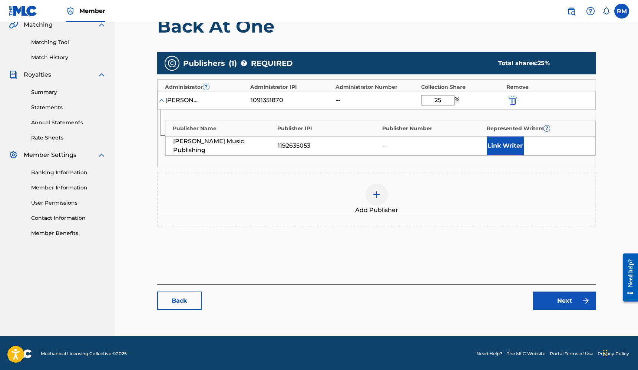
click at [578, 304] on link "Next" at bounding box center [564, 301] width 63 height 19
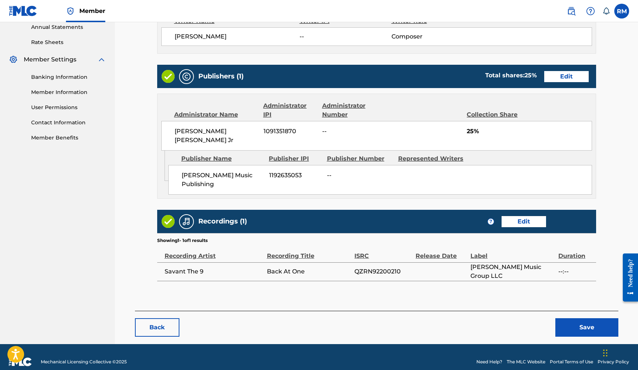
click at [583, 320] on button "Save" at bounding box center [586, 328] width 63 height 19
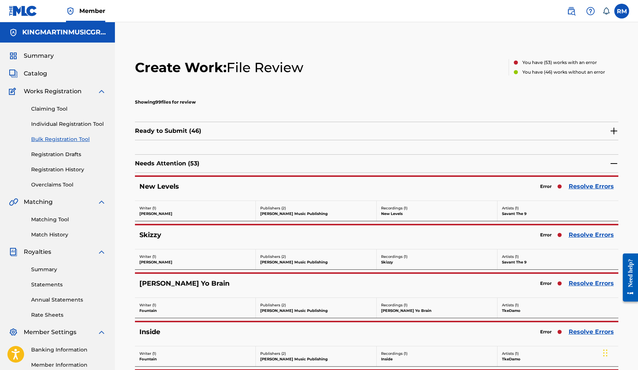
click at [579, 189] on link "Resolve Errors" at bounding box center [590, 186] width 45 height 9
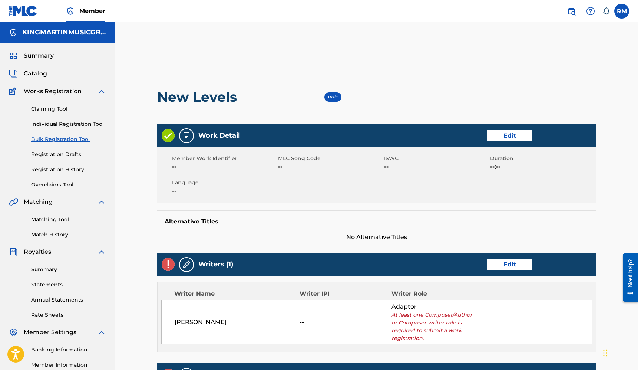
click at [505, 265] on link "Edit" at bounding box center [509, 264] width 44 height 11
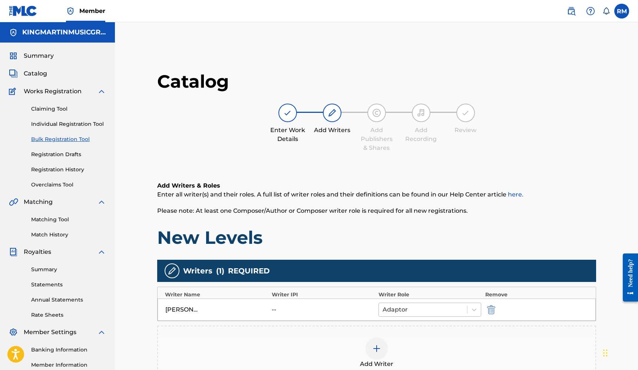
click at [429, 310] on div at bounding box center [422, 310] width 81 height 10
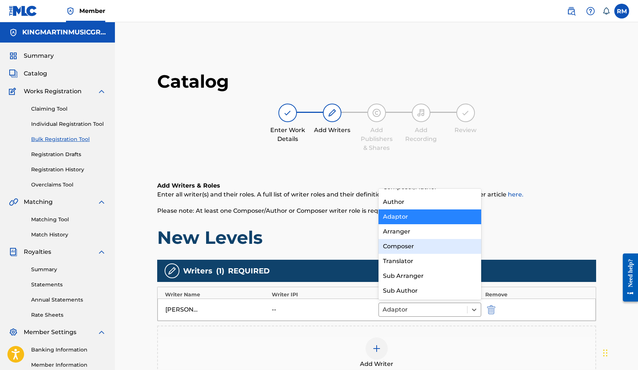
click at [410, 248] on div "Composer" at bounding box center [429, 246] width 103 height 15
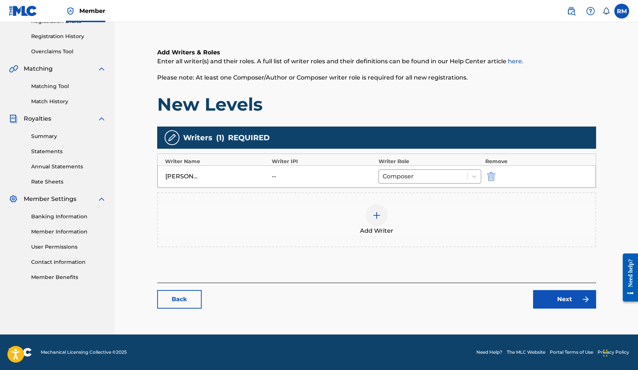
click at [548, 298] on link "Next" at bounding box center [564, 299] width 63 height 19
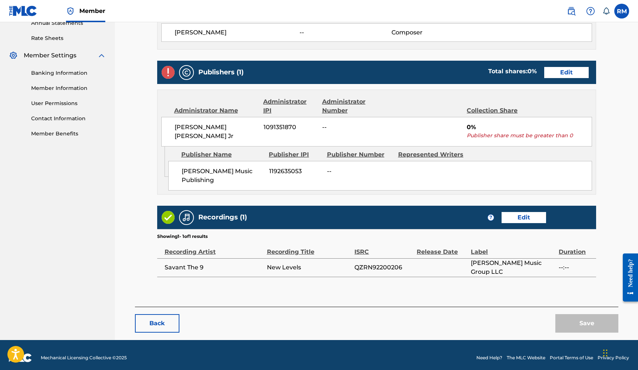
click at [570, 74] on link "Edit" at bounding box center [566, 72] width 44 height 11
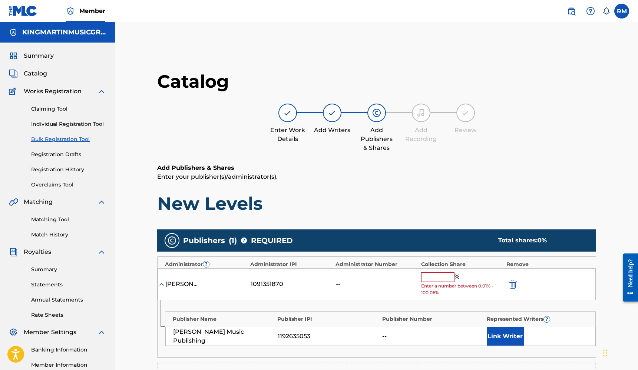
click at [446, 276] on input "text" at bounding box center [437, 278] width 33 height 10
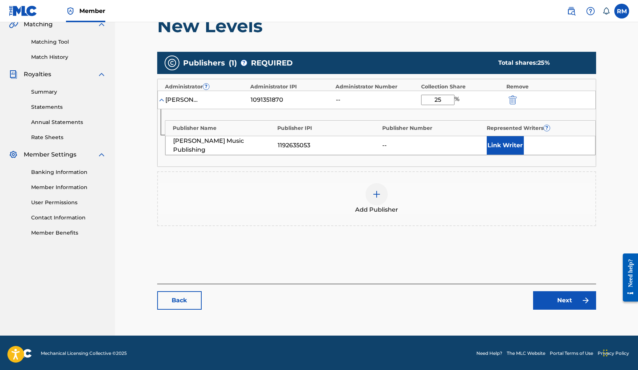
type input "25"
click at [577, 292] on link "Next" at bounding box center [564, 301] width 63 height 19
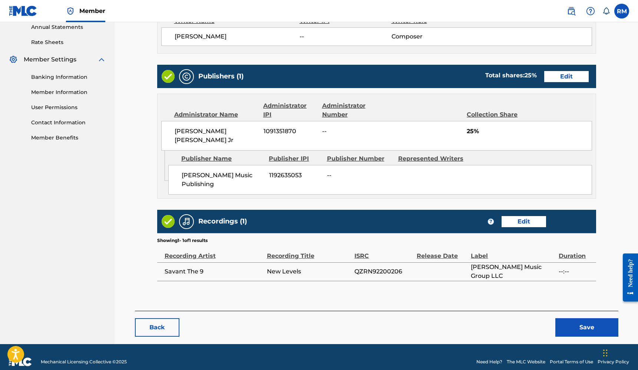
click at [582, 319] on button "Save" at bounding box center [586, 328] width 63 height 19
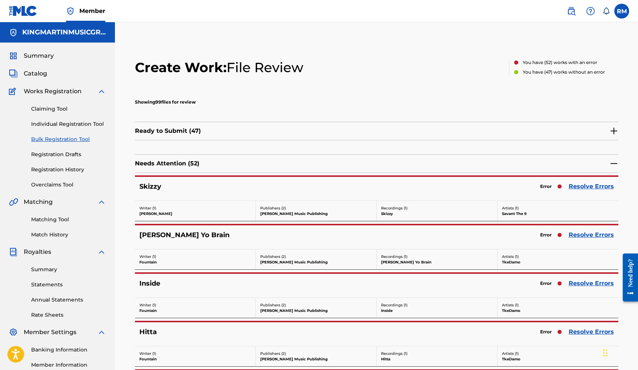
click at [588, 186] on link "Resolve Errors" at bounding box center [590, 186] width 45 height 9
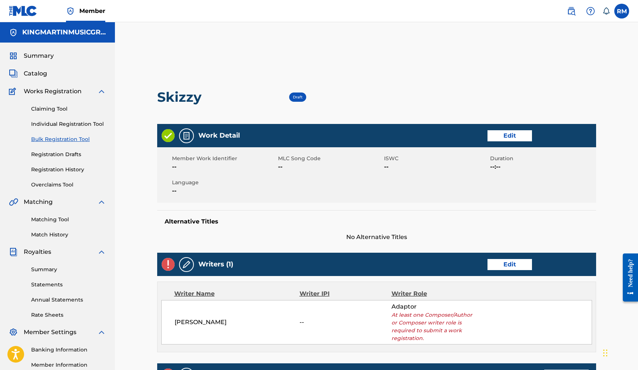
click at [493, 265] on link "Edit" at bounding box center [509, 264] width 44 height 11
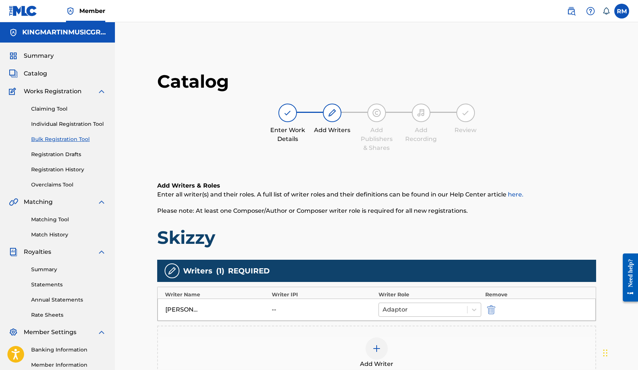
click at [448, 310] on div at bounding box center [422, 310] width 81 height 10
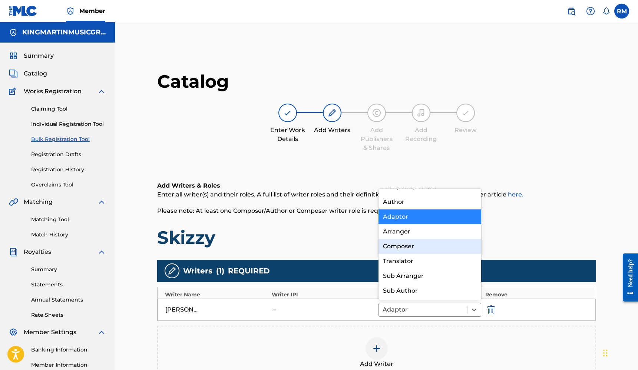
click at [415, 251] on div "Composer" at bounding box center [429, 246] width 103 height 15
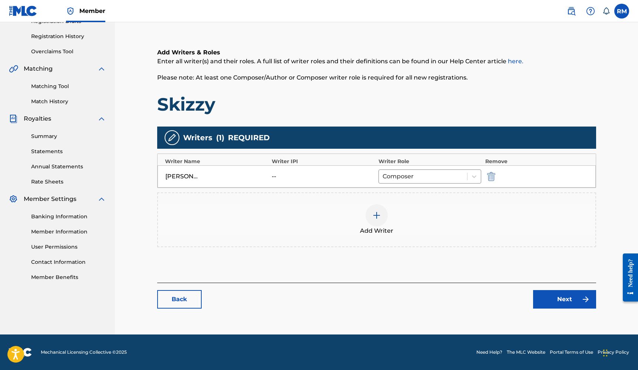
click at [559, 300] on link "Next" at bounding box center [564, 299] width 63 height 19
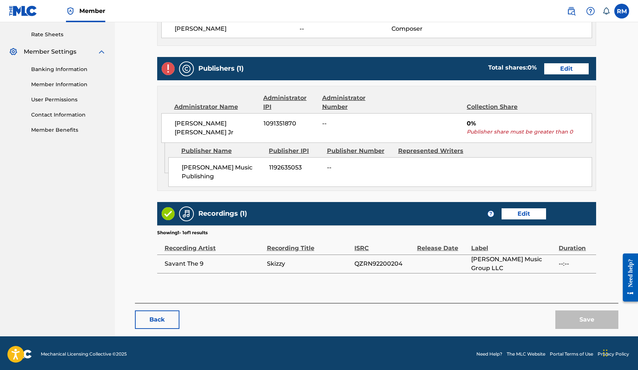
click at [573, 72] on link "Edit" at bounding box center [566, 68] width 44 height 11
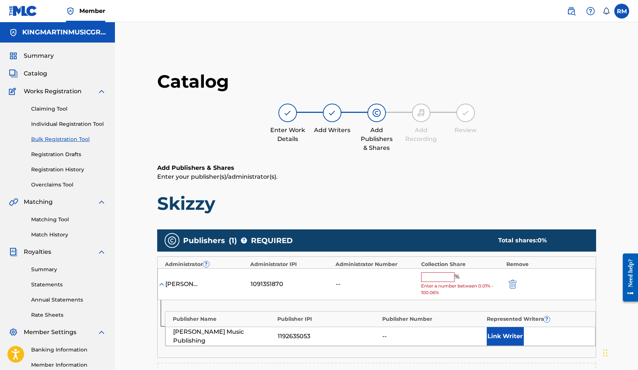
click at [437, 277] on input "text" at bounding box center [437, 278] width 33 height 10
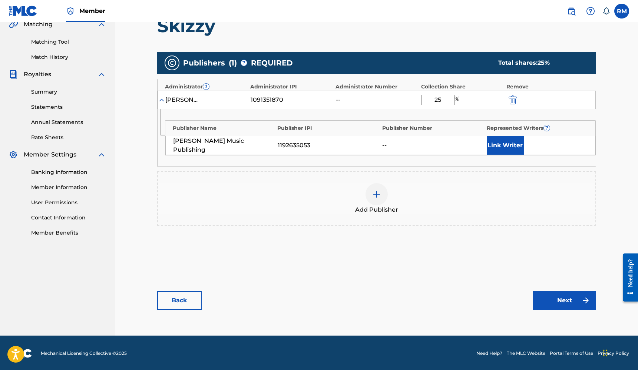
type input "25"
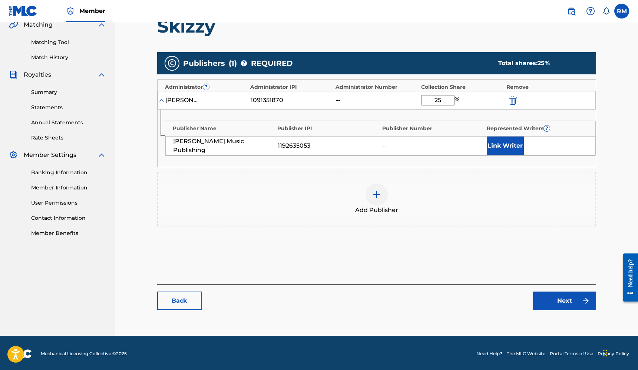
click at [569, 302] on link "Next" at bounding box center [564, 301] width 63 height 19
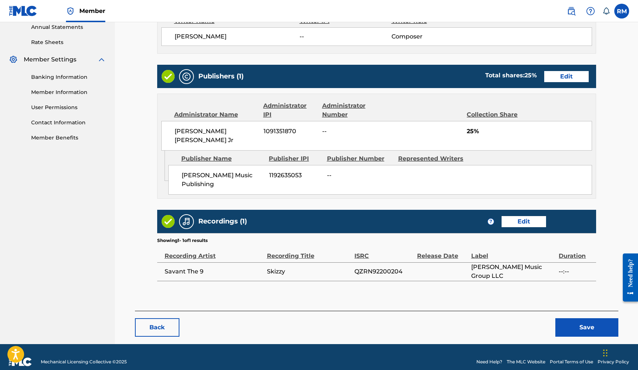
click at [577, 319] on button "Save" at bounding box center [586, 328] width 63 height 19
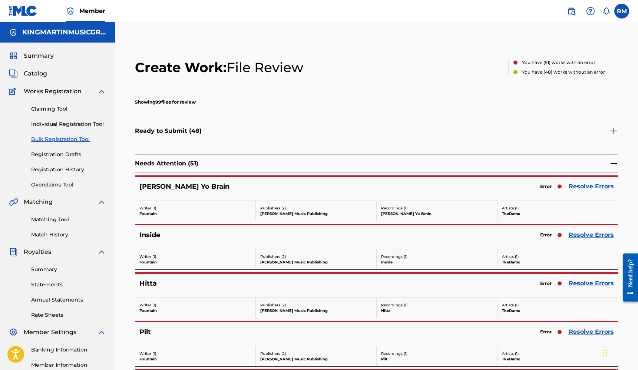
click at [577, 186] on link "Resolve Errors" at bounding box center [590, 186] width 45 height 9
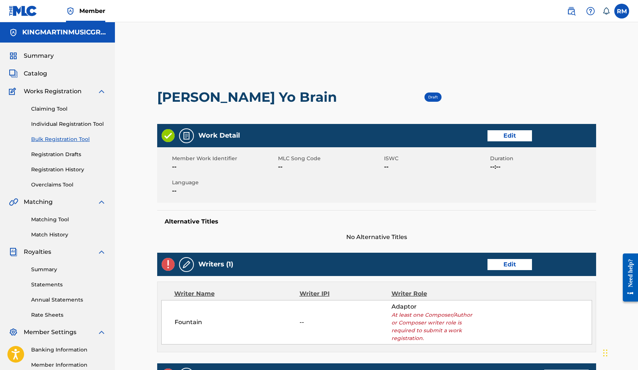
click at [511, 265] on link "Edit" at bounding box center [509, 264] width 44 height 11
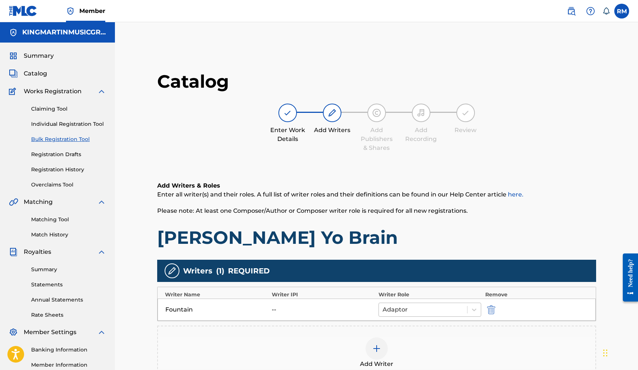
click at [423, 312] on div at bounding box center [422, 310] width 81 height 10
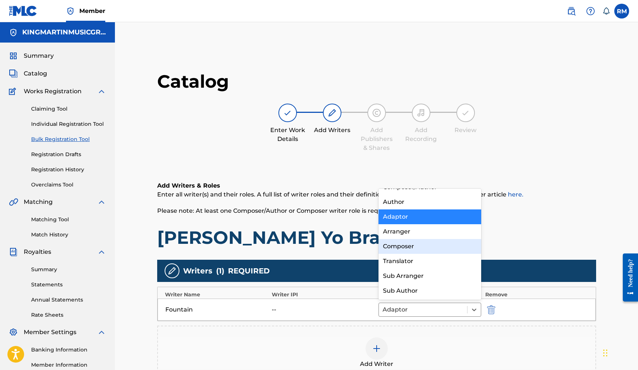
click at [413, 247] on div "Composer" at bounding box center [429, 246] width 103 height 15
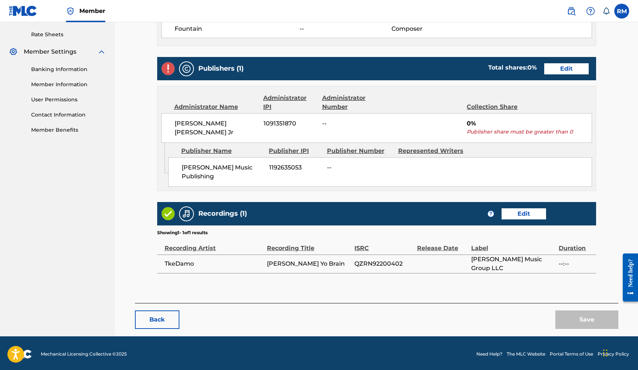
click at [563, 69] on link "Edit" at bounding box center [566, 68] width 44 height 11
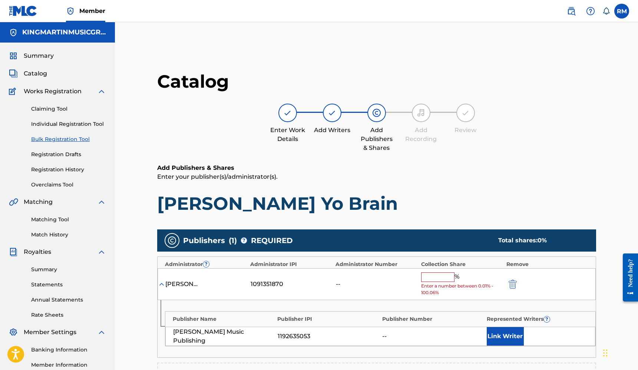
click at [434, 273] on input "text" at bounding box center [437, 278] width 33 height 10
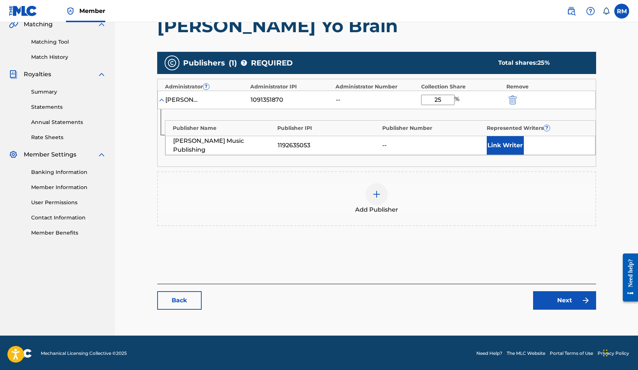
type input "25"
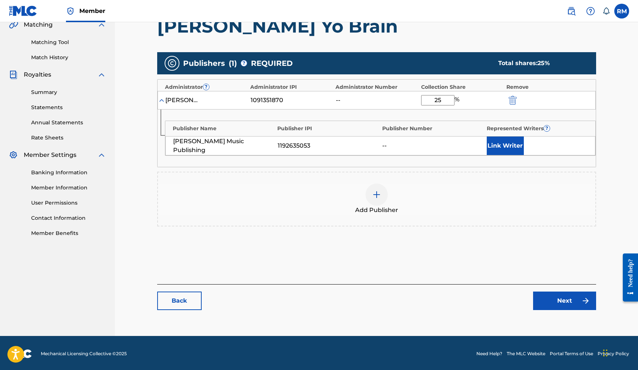
click at [566, 299] on link "Next" at bounding box center [564, 301] width 63 height 19
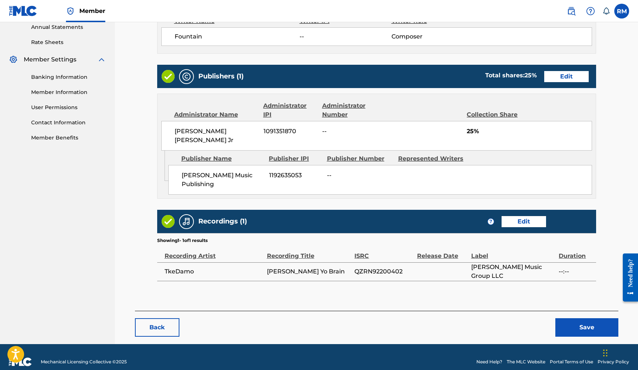
click at [581, 319] on button "Save" at bounding box center [586, 328] width 63 height 19
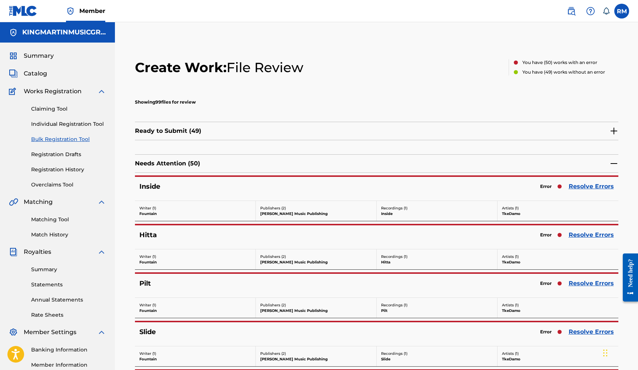
click at [580, 182] on div "Error Resolve Errors" at bounding box center [574, 187] width 77 height 10
click at [580, 189] on link "Resolve Errors" at bounding box center [590, 186] width 45 height 9
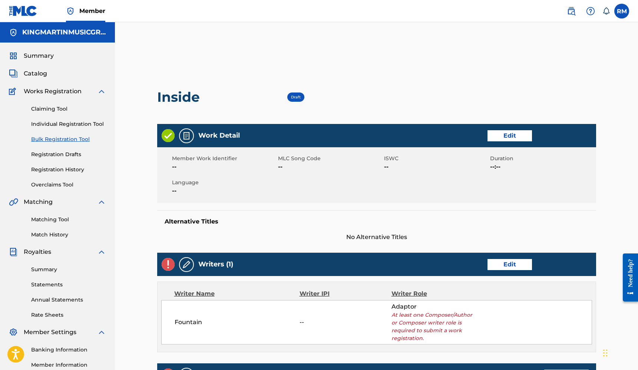
click at [500, 258] on div "Writers (1) Edit" at bounding box center [376, 264] width 439 height 23
click at [500, 267] on link "Edit" at bounding box center [509, 264] width 44 height 11
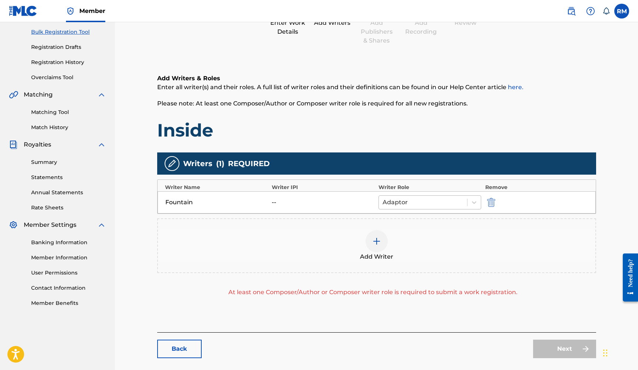
click at [432, 204] on div at bounding box center [422, 202] width 81 height 10
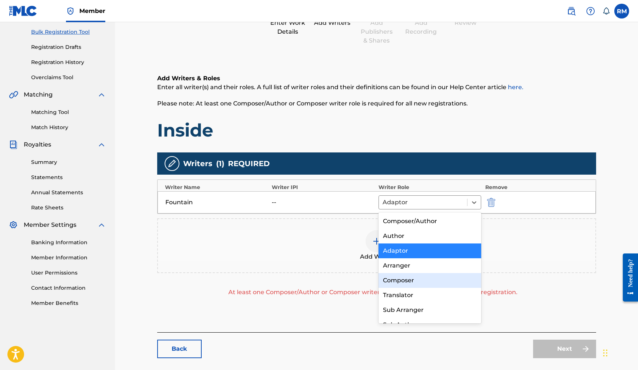
click at [408, 279] on div "Composer" at bounding box center [429, 280] width 103 height 15
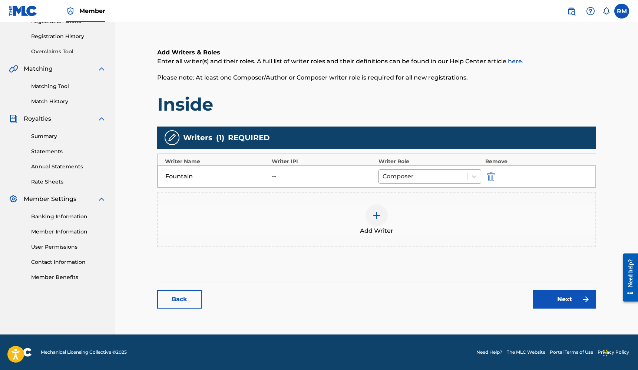
click at [567, 305] on link "Next" at bounding box center [564, 299] width 63 height 19
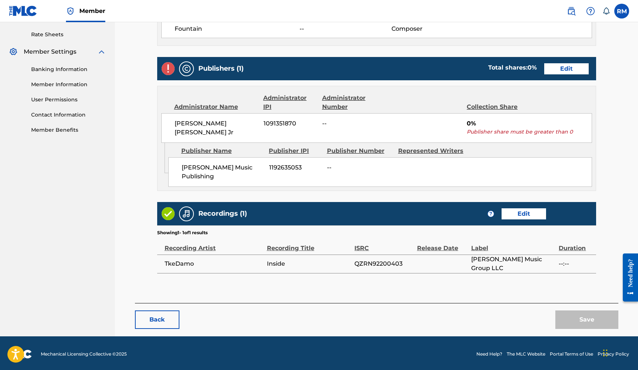
click at [569, 73] on link "Edit" at bounding box center [566, 68] width 44 height 11
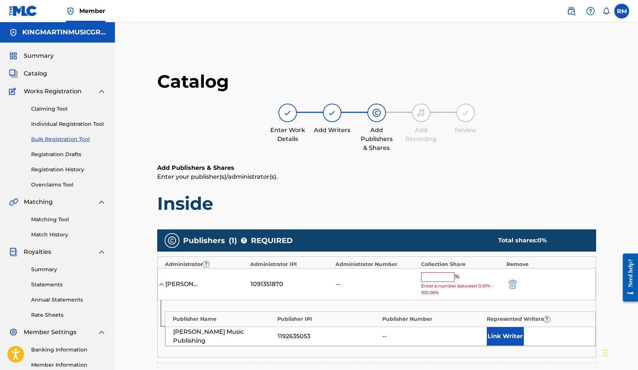
click at [434, 273] on input "text" at bounding box center [437, 278] width 33 height 10
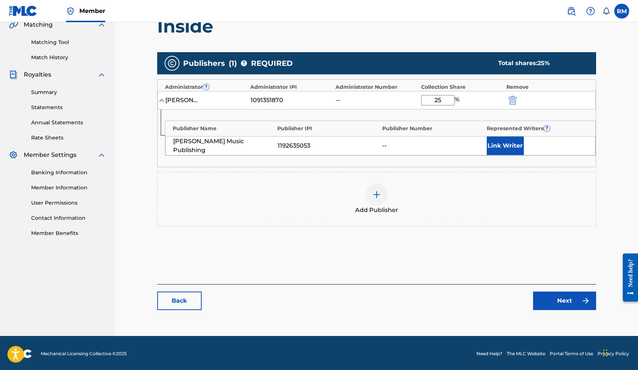
type input "25"
click at [552, 300] on link "Next" at bounding box center [564, 301] width 63 height 19
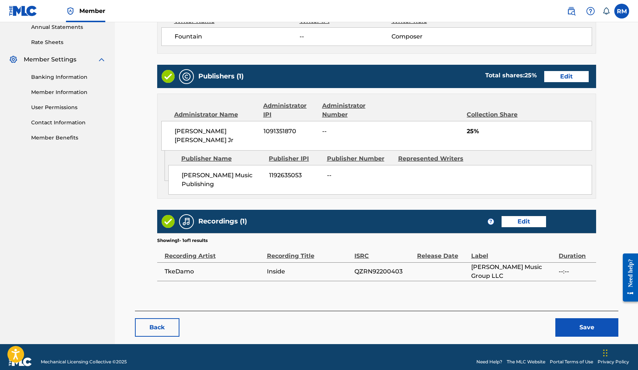
click at [566, 319] on button "Save" at bounding box center [586, 328] width 63 height 19
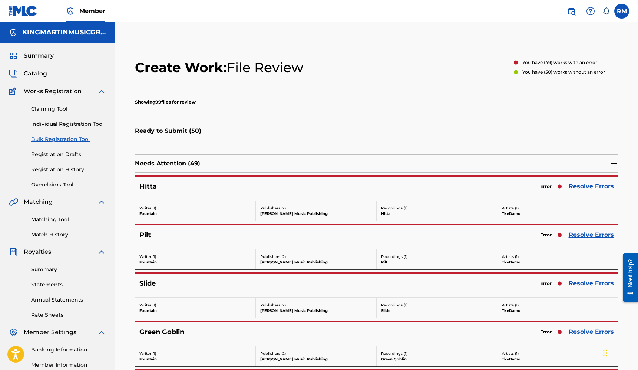
click at [576, 186] on link "Resolve Errors" at bounding box center [590, 186] width 45 height 9
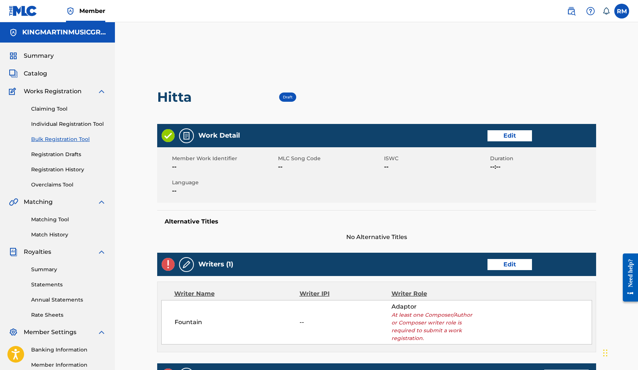
click at [503, 266] on link "Edit" at bounding box center [509, 264] width 44 height 11
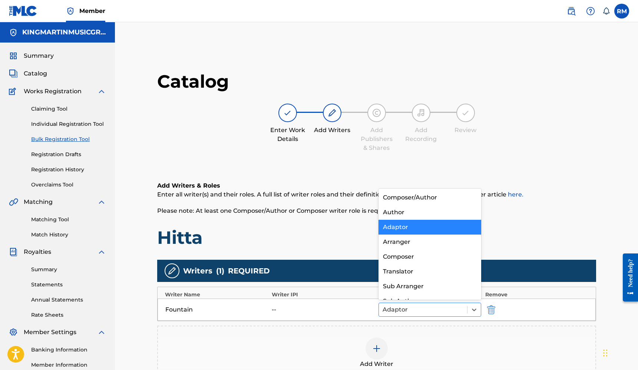
click at [439, 306] on div at bounding box center [422, 310] width 81 height 10
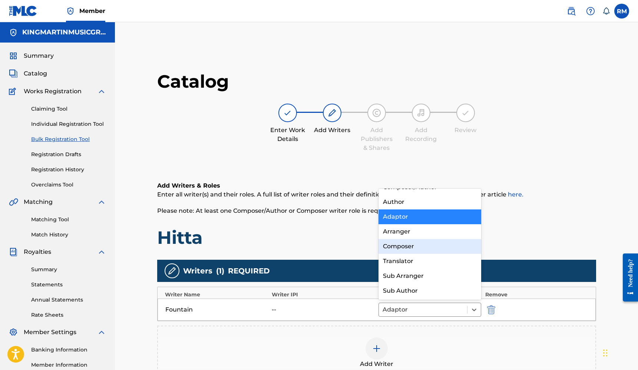
click at [425, 252] on div "Composer" at bounding box center [429, 246] width 103 height 15
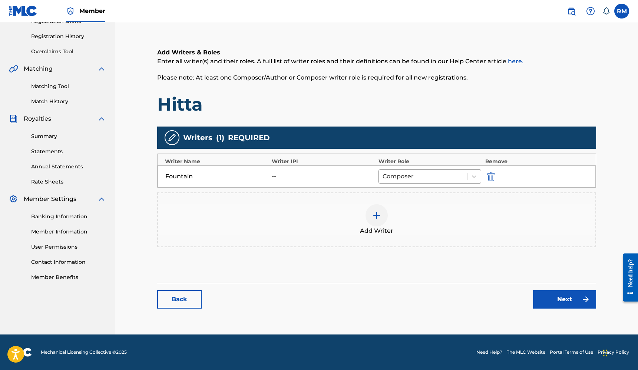
click at [569, 296] on link "Next" at bounding box center [564, 299] width 63 height 19
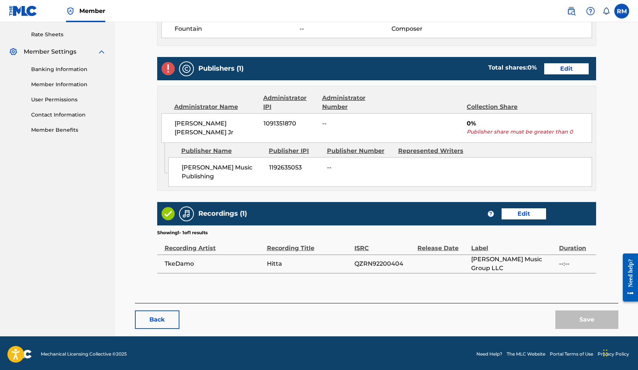
click at [568, 73] on link "Edit" at bounding box center [566, 68] width 44 height 11
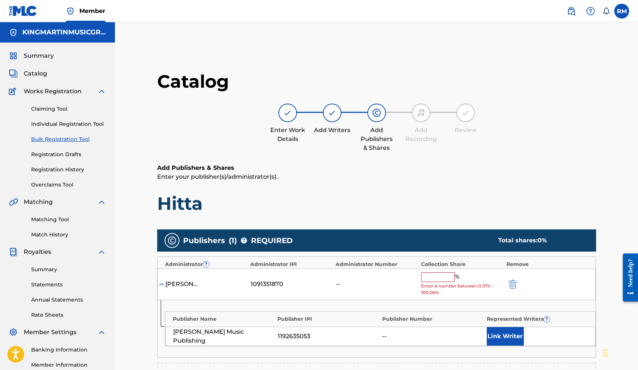
click at [438, 274] on input "text" at bounding box center [437, 278] width 33 height 10
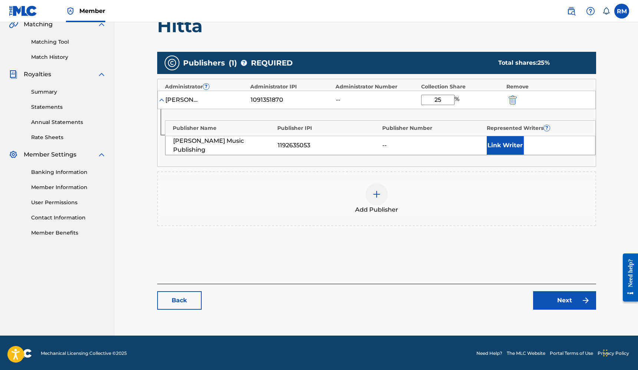
type input "25"
click at [577, 303] on link "Next" at bounding box center [564, 301] width 63 height 19
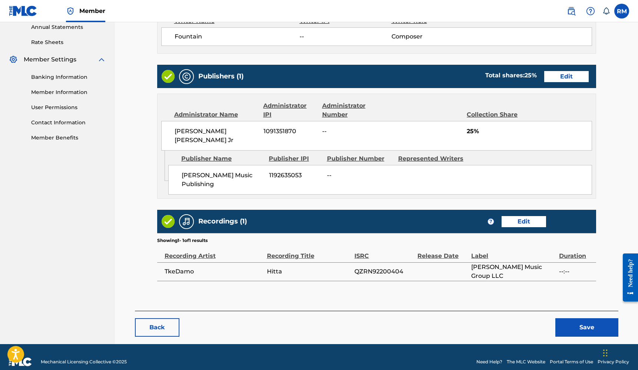
click at [578, 319] on button "Save" at bounding box center [586, 328] width 63 height 19
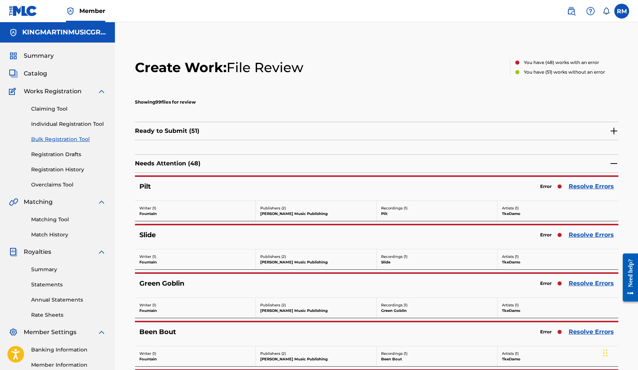
click at [587, 187] on link "Resolve Errors" at bounding box center [590, 186] width 45 height 9
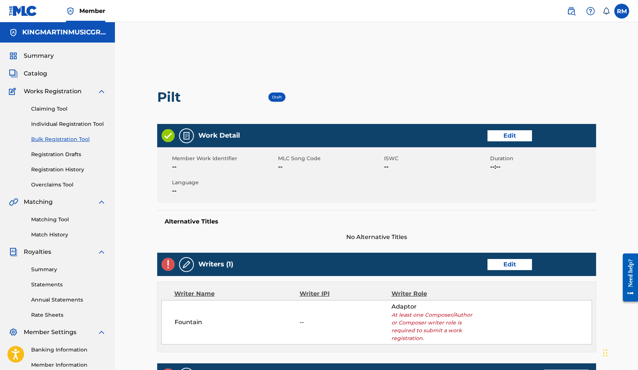
click at [507, 266] on link "Edit" at bounding box center [509, 264] width 44 height 11
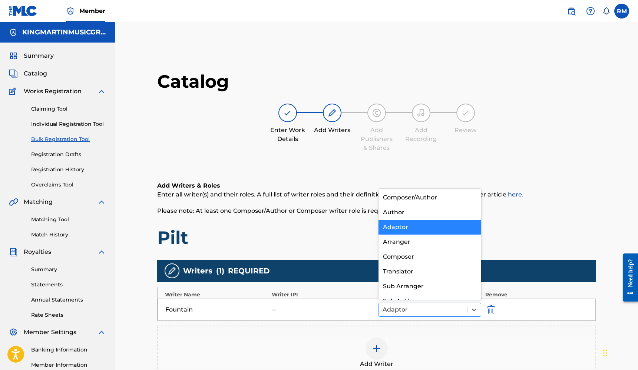
click at [431, 306] on div at bounding box center [422, 310] width 81 height 10
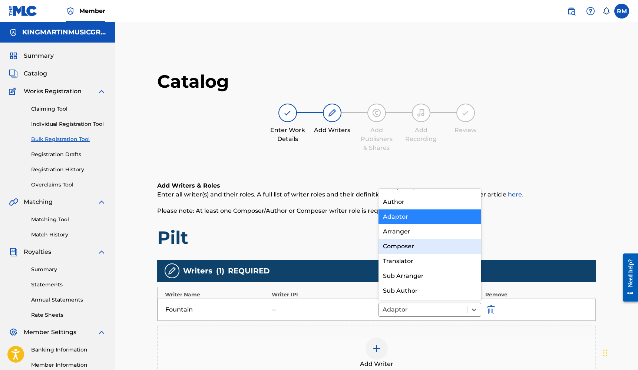
click at [419, 249] on div "Composer" at bounding box center [429, 246] width 103 height 15
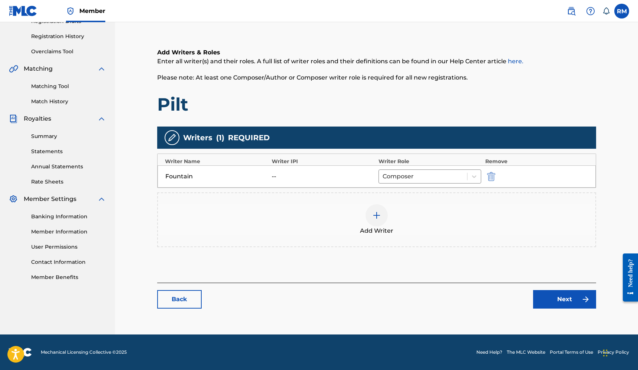
click at [556, 303] on link "Next" at bounding box center [564, 299] width 63 height 19
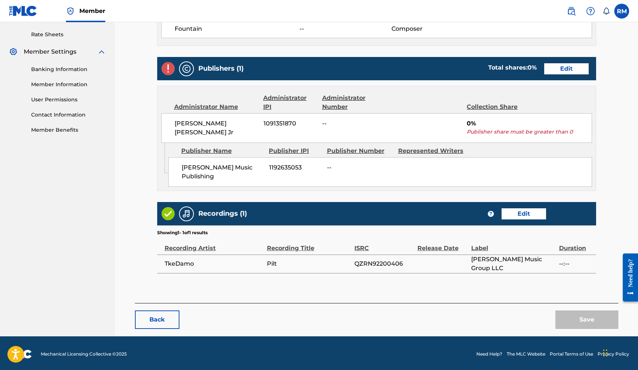
click at [579, 69] on link "Edit" at bounding box center [566, 68] width 44 height 11
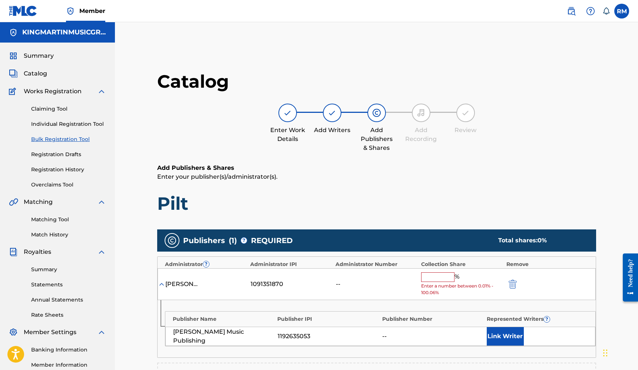
click at [439, 275] on input "text" at bounding box center [437, 278] width 33 height 10
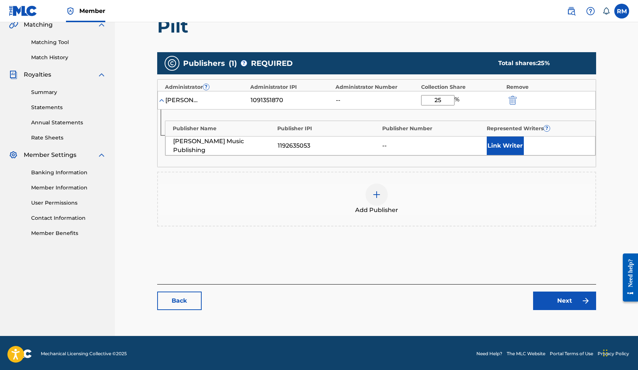
type input "25"
click at [548, 298] on link "Next" at bounding box center [564, 301] width 63 height 19
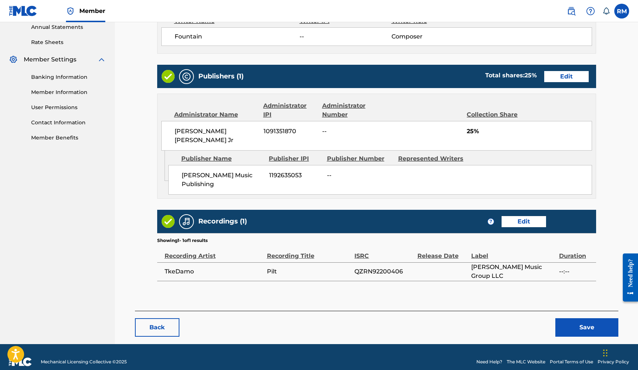
click at [576, 319] on button "Save" at bounding box center [586, 328] width 63 height 19
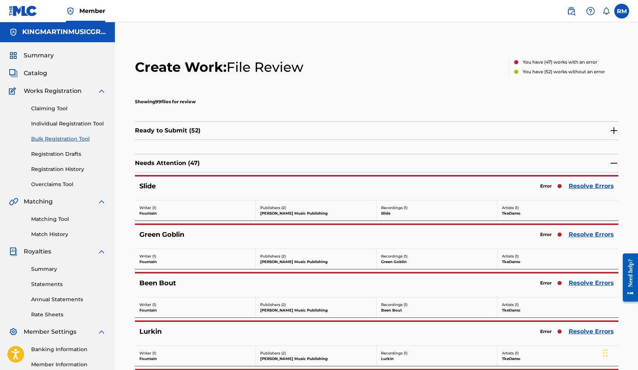
click at [593, 190] on link "Resolve Errors" at bounding box center [590, 186] width 45 height 9
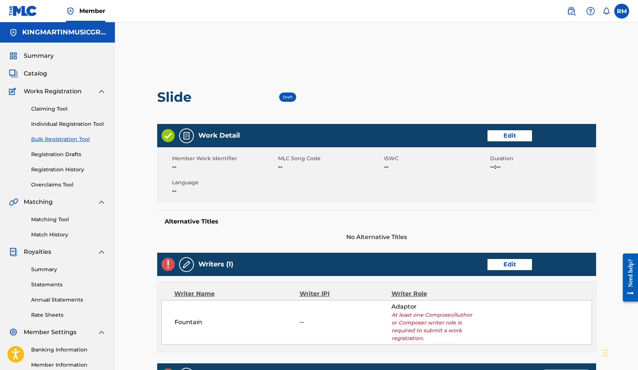
click at [511, 264] on link "Edit" at bounding box center [509, 264] width 44 height 11
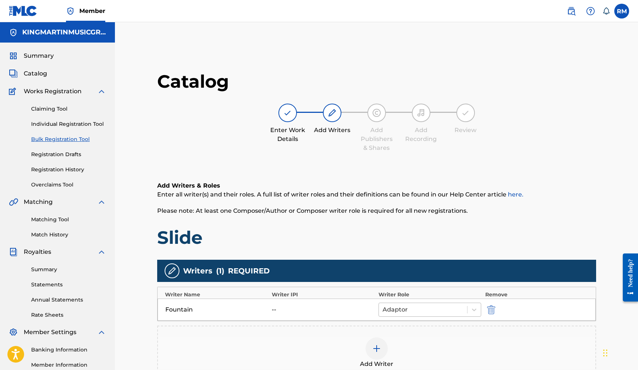
click at [415, 309] on div at bounding box center [422, 310] width 81 height 10
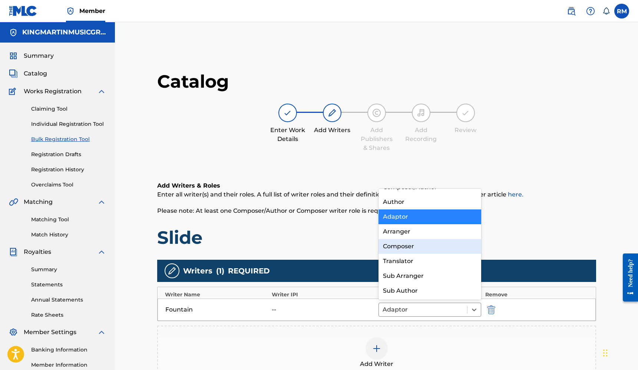
click at [422, 248] on div "Composer" at bounding box center [429, 246] width 103 height 15
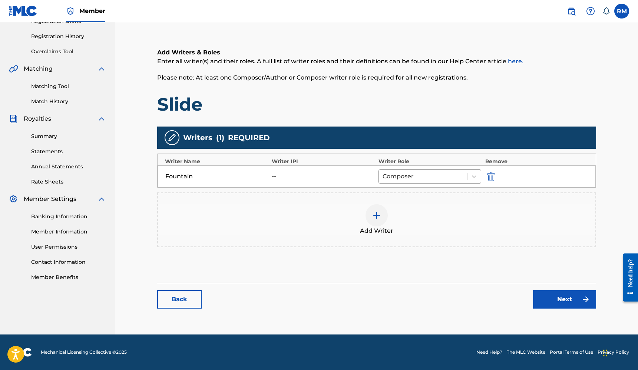
click at [547, 300] on link "Next" at bounding box center [564, 299] width 63 height 19
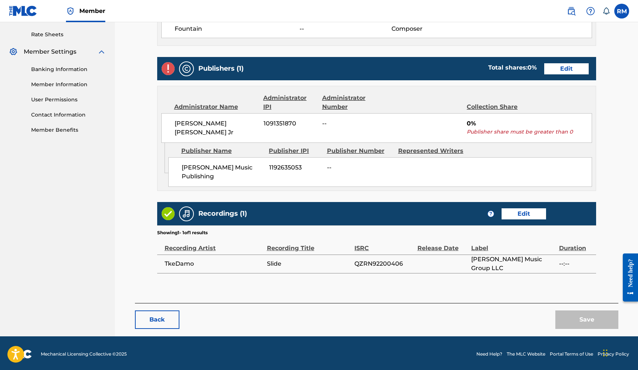
click at [577, 73] on link "Edit" at bounding box center [566, 68] width 44 height 11
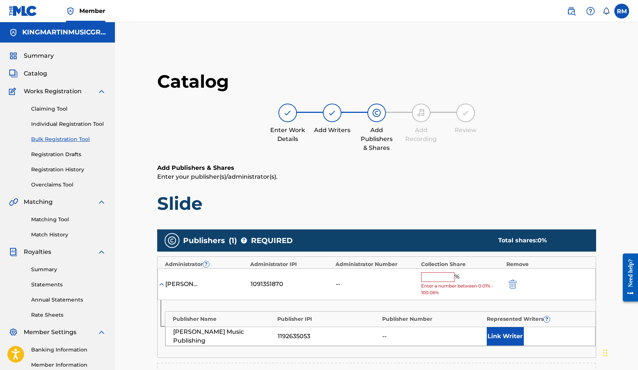
click at [445, 277] on input "text" at bounding box center [437, 278] width 33 height 10
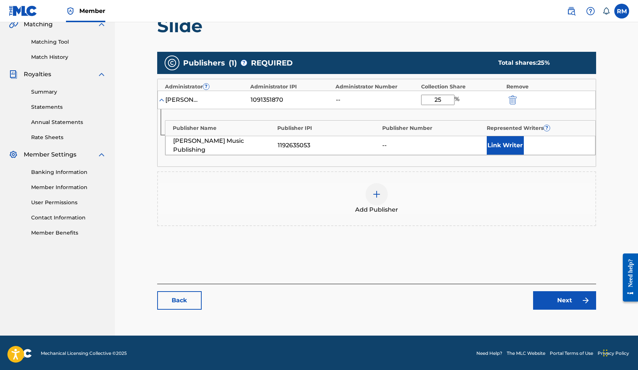
type input "25"
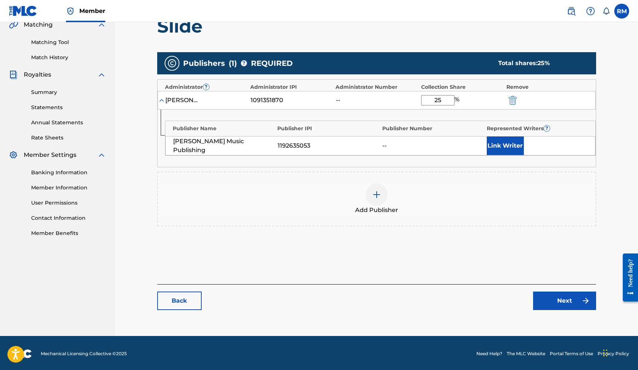
click at [553, 298] on link "Next" at bounding box center [564, 301] width 63 height 19
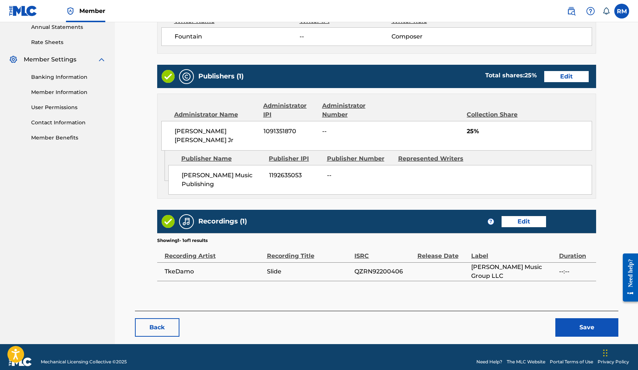
click at [582, 320] on button "Save" at bounding box center [586, 328] width 63 height 19
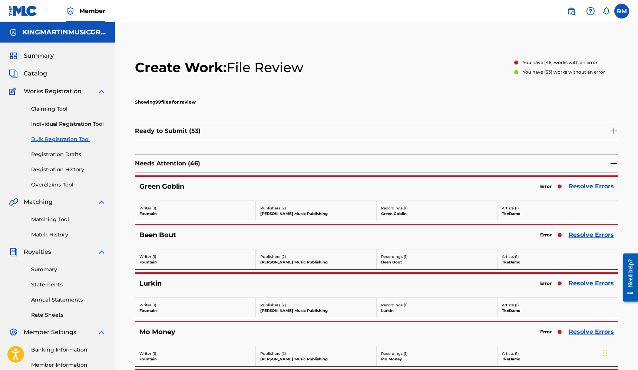
click at [594, 186] on link "Resolve Errors" at bounding box center [590, 186] width 45 height 9
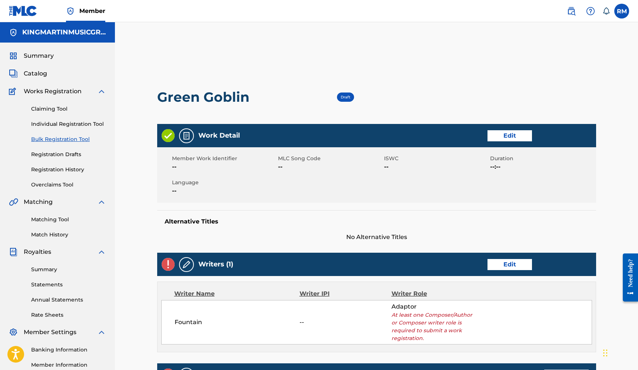
click at [498, 265] on link "Edit" at bounding box center [509, 264] width 44 height 11
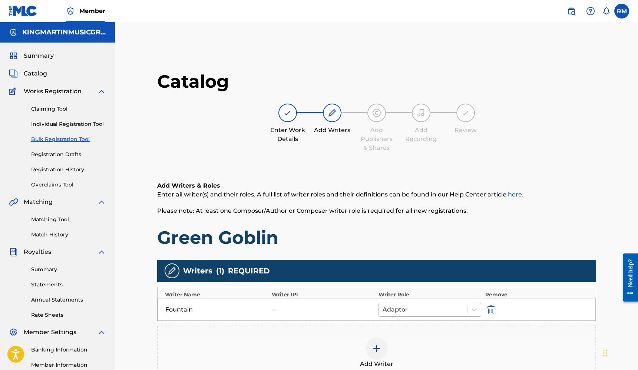
click at [446, 309] on div at bounding box center [422, 310] width 81 height 10
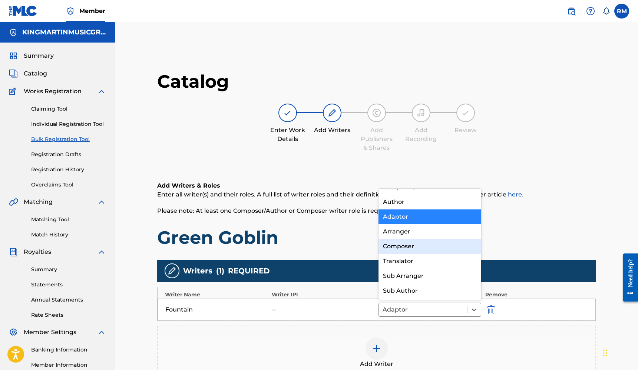
click at [421, 253] on div "Composer" at bounding box center [429, 246] width 103 height 15
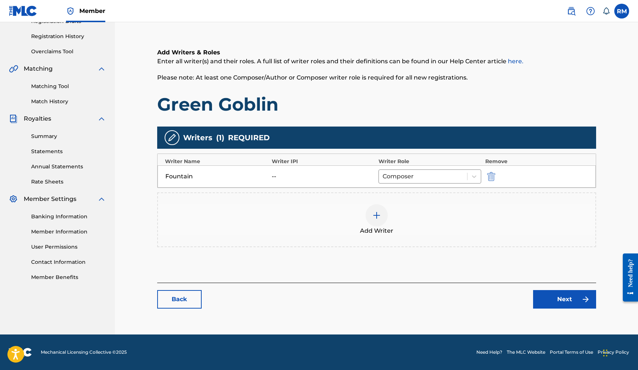
click at [550, 307] on link "Next" at bounding box center [564, 299] width 63 height 19
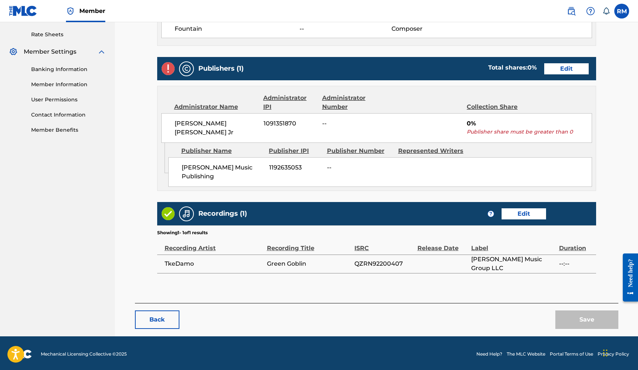
click at [574, 73] on link "Edit" at bounding box center [566, 68] width 44 height 11
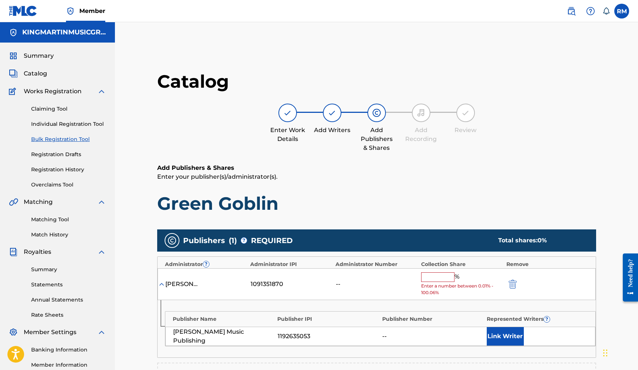
click at [442, 273] on input "text" at bounding box center [437, 278] width 33 height 10
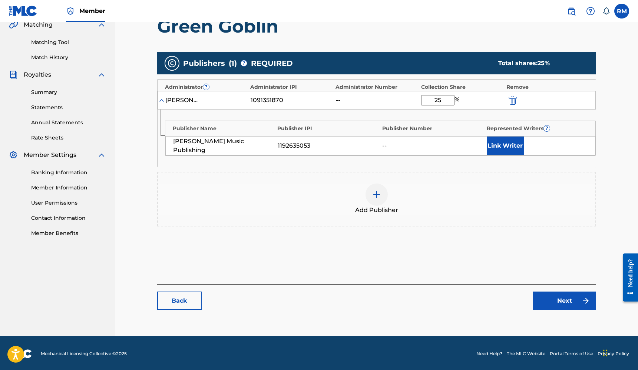
type input "25"
click at [570, 298] on link "Next" at bounding box center [564, 301] width 63 height 19
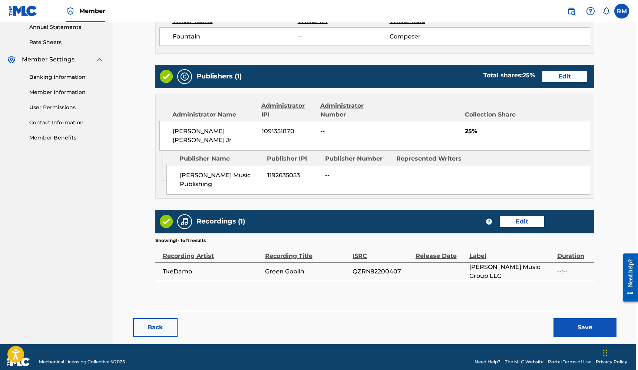
click at [572, 319] on button "Save" at bounding box center [584, 328] width 63 height 19
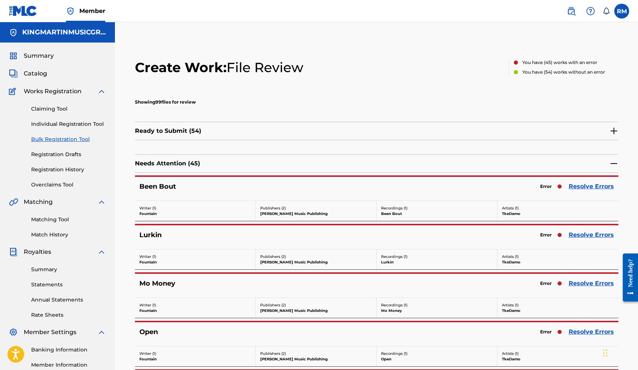
click at [591, 185] on link "Resolve Errors" at bounding box center [590, 186] width 45 height 9
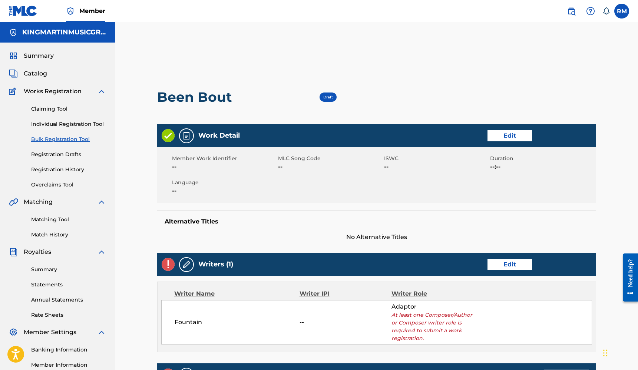
click at [498, 264] on link "Edit" at bounding box center [509, 264] width 44 height 11
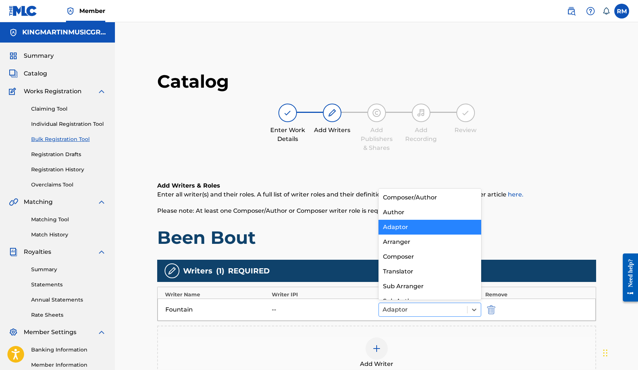
click at [432, 312] on div at bounding box center [422, 310] width 81 height 10
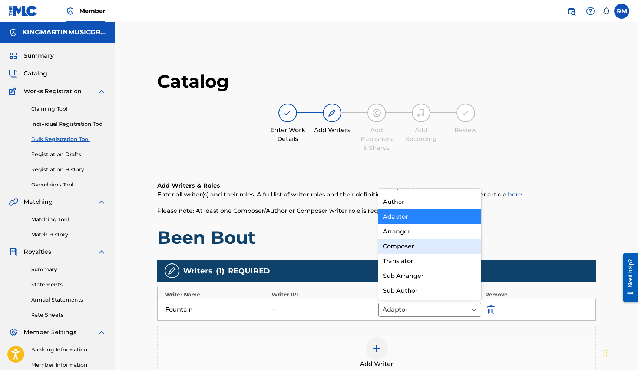
click at [414, 250] on div "Composer" at bounding box center [429, 246] width 103 height 15
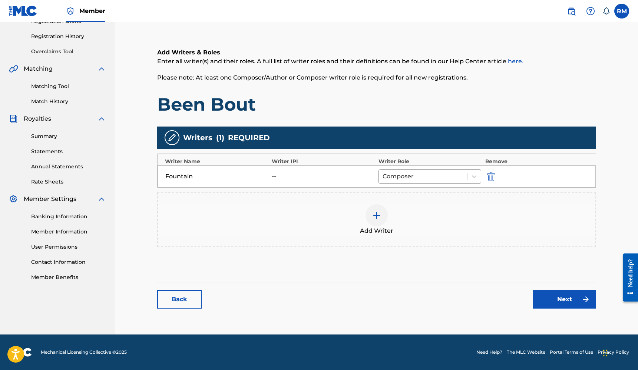
click at [546, 304] on link "Next" at bounding box center [564, 299] width 63 height 19
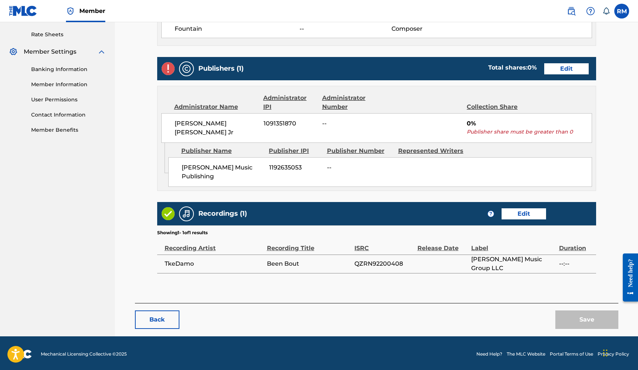
click at [583, 68] on link "Edit" at bounding box center [566, 68] width 44 height 11
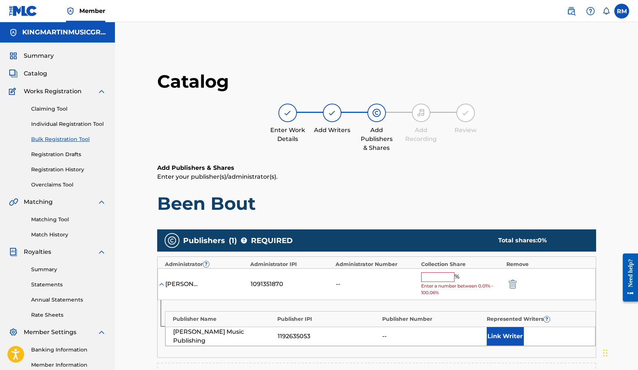
click at [446, 276] on input "text" at bounding box center [437, 278] width 33 height 10
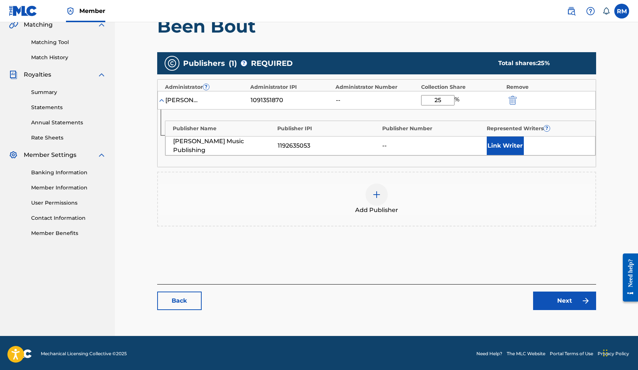
type input "25"
click at [559, 298] on link "Next" at bounding box center [564, 301] width 63 height 19
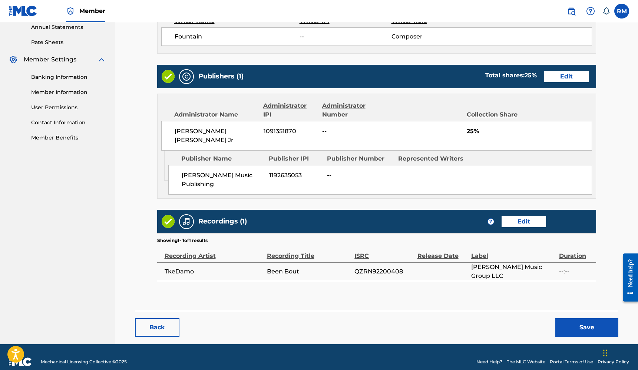
click at [578, 319] on button "Save" at bounding box center [586, 328] width 63 height 19
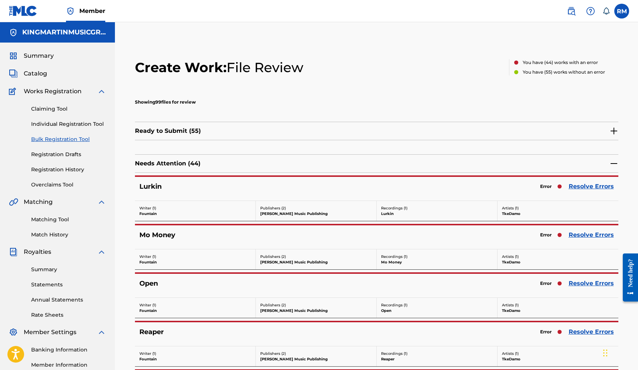
click at [599, 185] on link "Resolve Errors" at bounding box center [590, 186] width 45 height 9
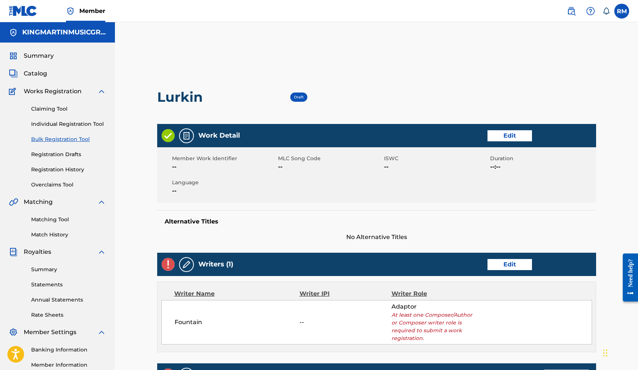
click at [503, 264] on link "Edit" at bounding box center [509, 264] width 44 height 11
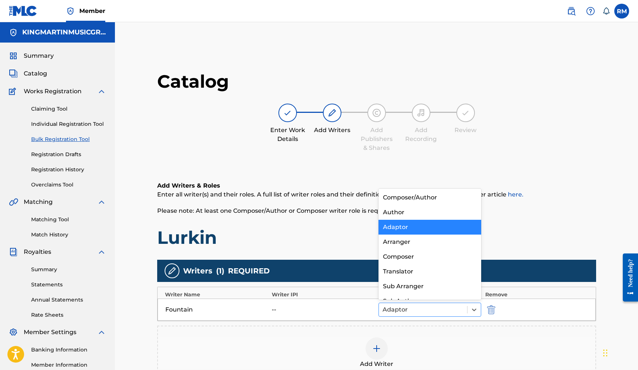
click at [443, 314] on div at bounding box center [422, 310] width 81 height 10
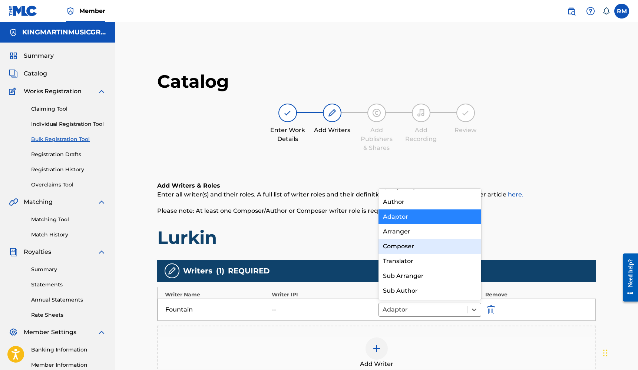
click at [420, 250] on div "Composer" at bounding box center [429, 246] width 103 height 15
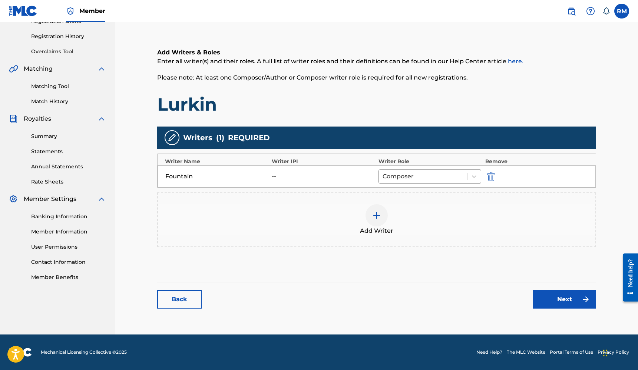
click at [546, 293] on link "Next" at bounding box center [564, 299] width 63 height 19
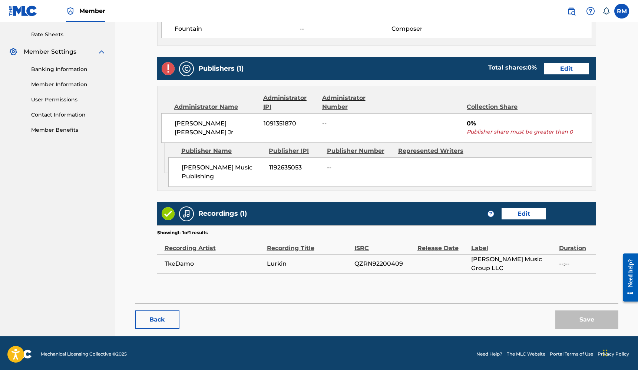
click at [574, 73] on link "Edit" at bounding box center [566, 68] width 44 height 11
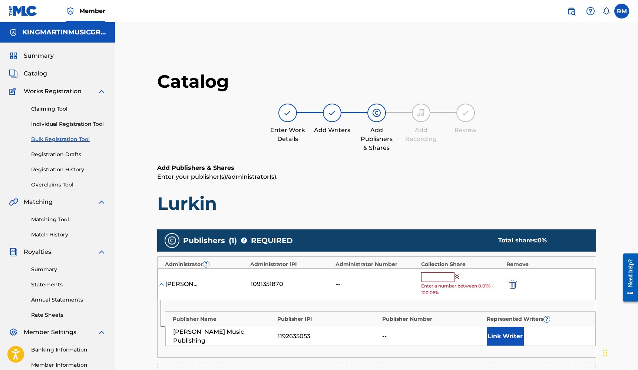
click at [448, 279] on input "text" at bounding box center [437, 278] width 33 height 10
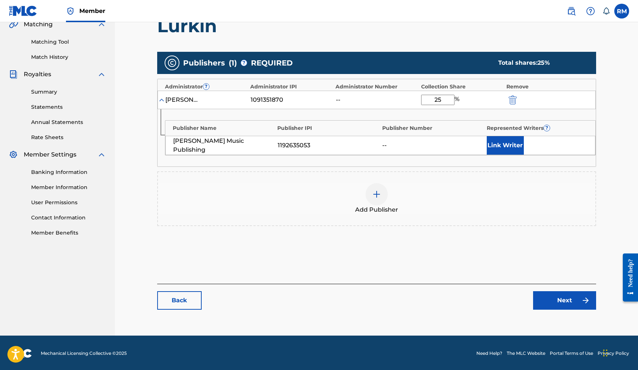
type input "25"
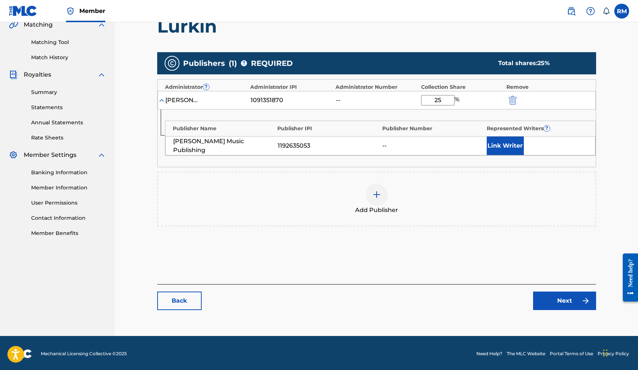
click at [575, 297] on link "Next" at bounding box center [564, 301] width 63 height 19
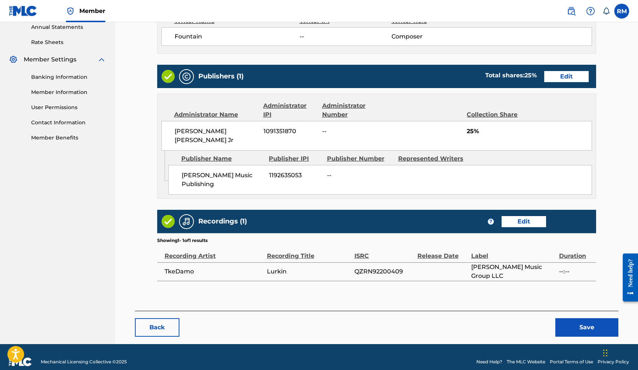
click at [585, 319] on button "Save" at bounding box center [586, 328] width 63 height 19
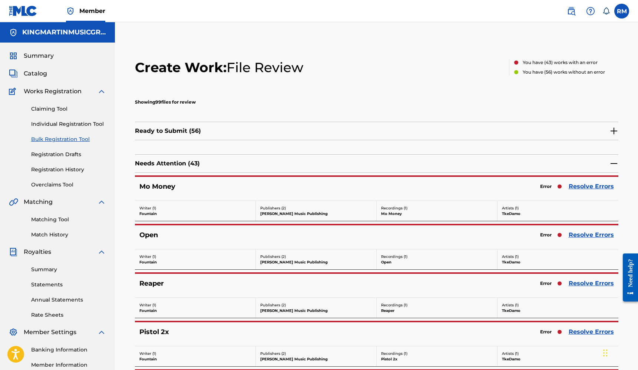
click at [589, 186] on link "Resolve Errors" at bounding box center [590, 186] width 45 height 9
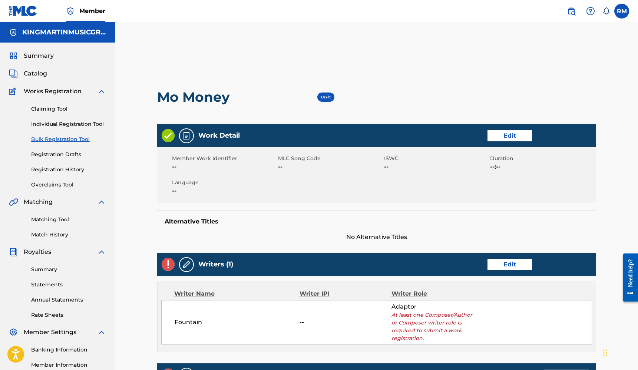
click at [496, 263] on link "Edit" at bounding box center [509, 264] width 44 height 11
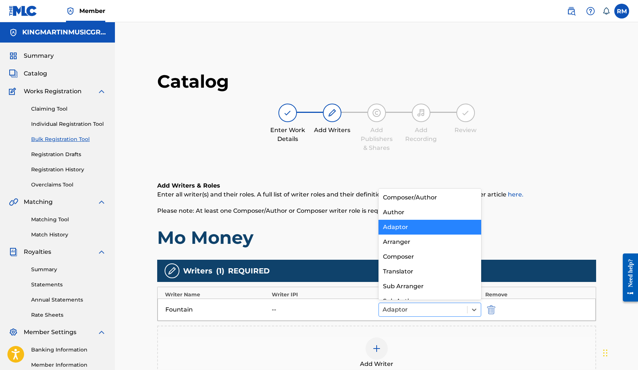
click at [438, 312] on div at bounding box center [422, 310] width 81 height 10
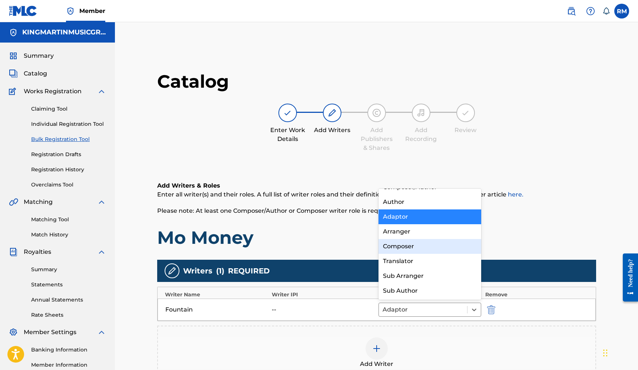
click at [412, 253] on div "Composer" at bounding box center [429, 246] width 103 height 15
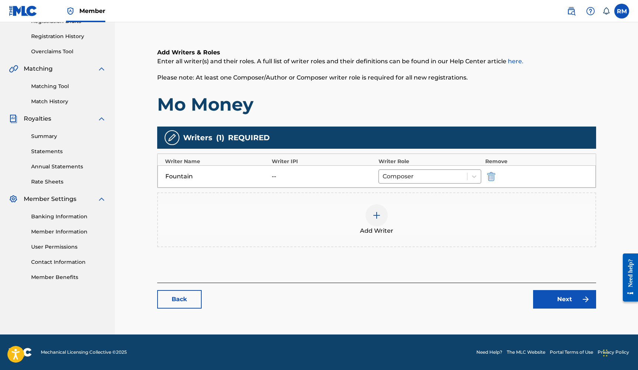
click at [547, 300] on link "Next" at bounding box center [564, 299] width 63 height 19
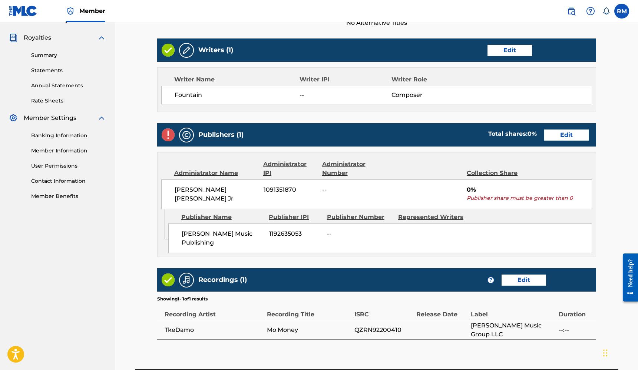
click at [575, 140] on link "Edit" at bounding box center [566, 135] width 44 height 11
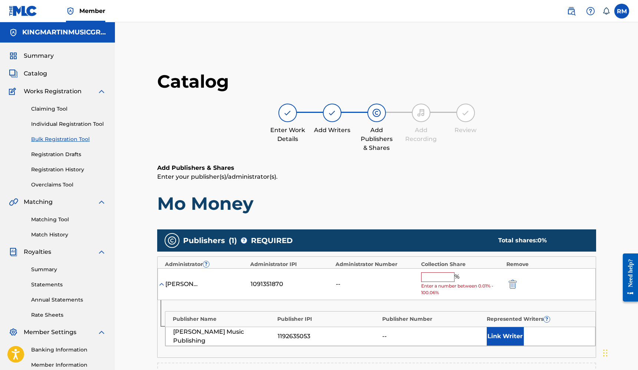
click at [447, 279] on input "text" at bounding box center [437, 278] width 33 height 10
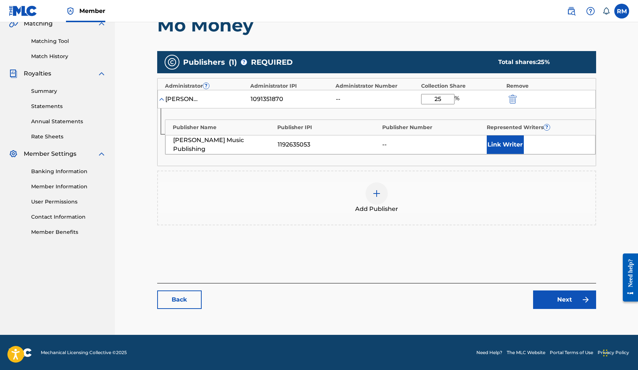
type input "25"
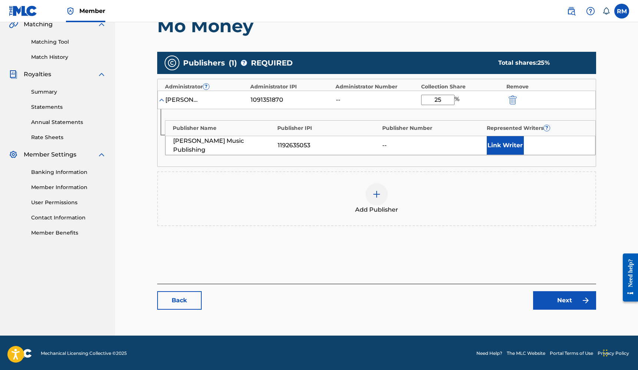
click at [567, 300] on link "Next" at bounding box center [564, 301] width 63 height 19
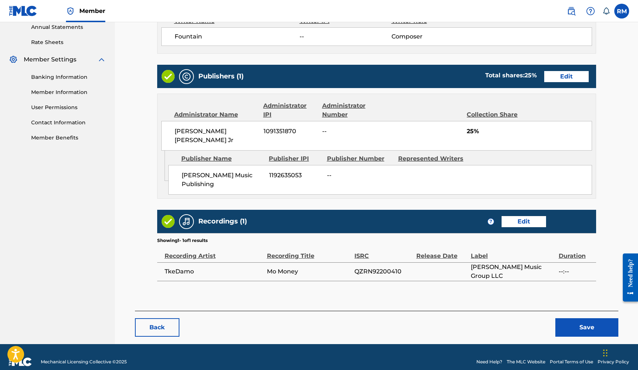
click at [585, 319] on button "Save" at bounding box center [586, 328] width 63 height 19
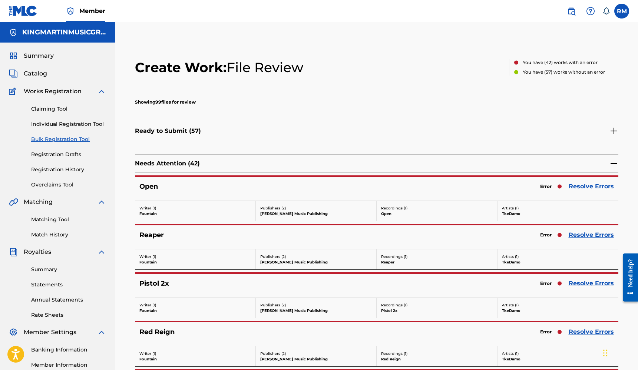
click at [592, 186] on link "Resolve Errors" at bounding box center [590, 186] width 45 height 9
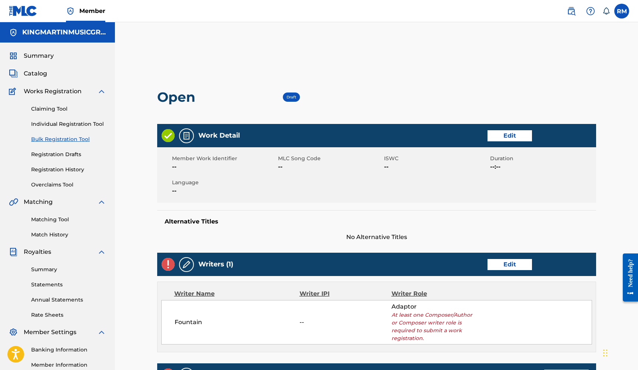
click at [498, 267] on link "Edit" at bounding box center [509, 264] width 44 height 11
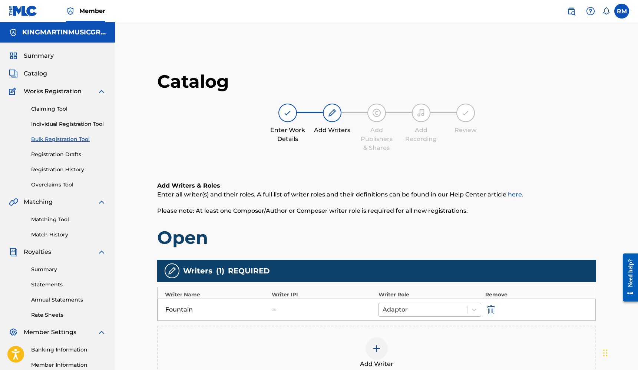
click at [417, 307] on div at bounding box center [422, 310] width 81 height 10
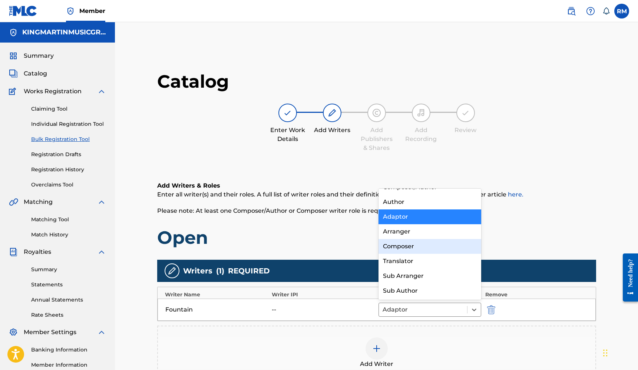
click at [416, 247] on div "Composer" at bounding box center [429, 246] width 103 height 15
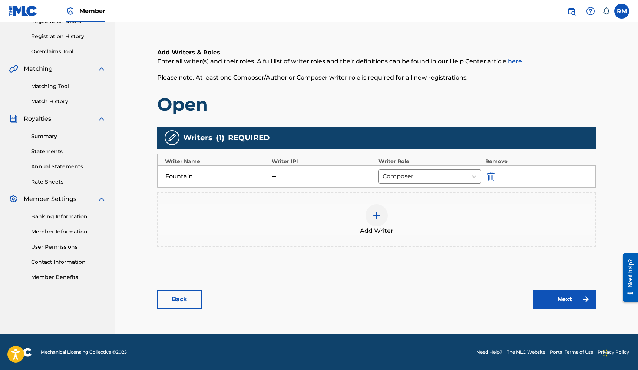
click at [549, 302] on link "Next" at bounding box center [564, 299] width 63 height 19
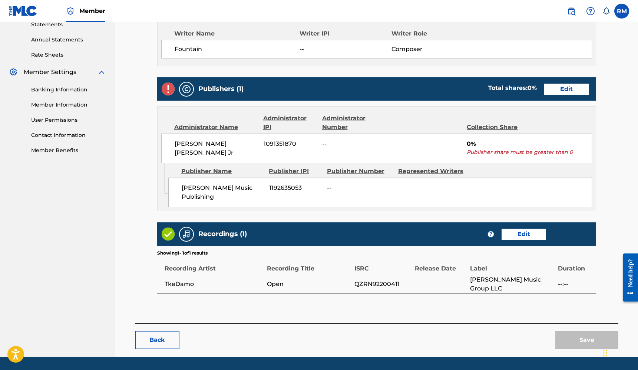
click at [576, 87] on link "Edit" at bounding box center [566, 89] width 44 height 11
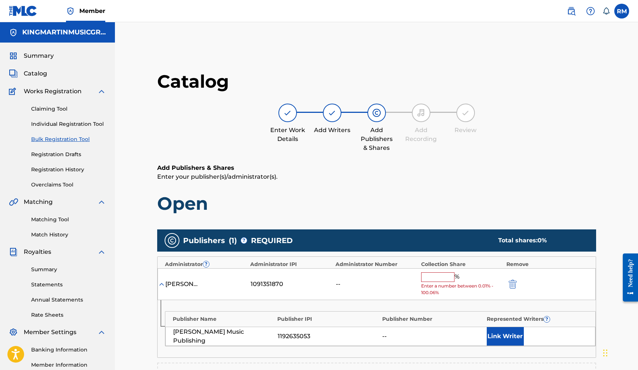
click at [448, 274] on input "text" at bounding box center [437, 278] width 33 height 10
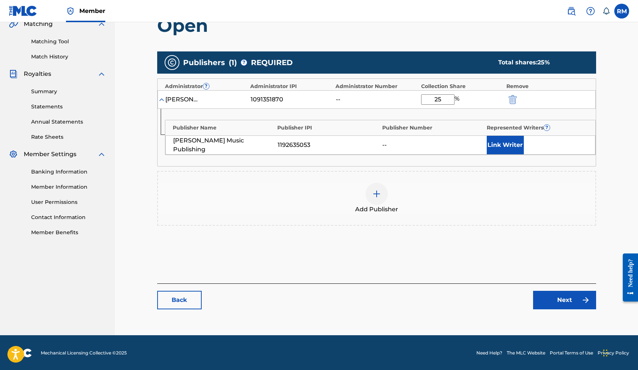
type input "25"
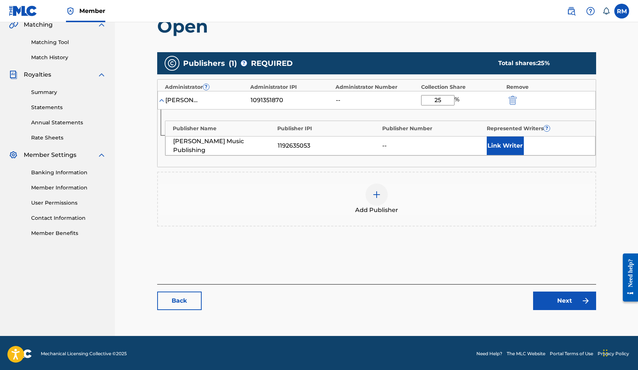
click at [568, 304] on link "Next" at bounding box center [564, 301] width 63 height 19
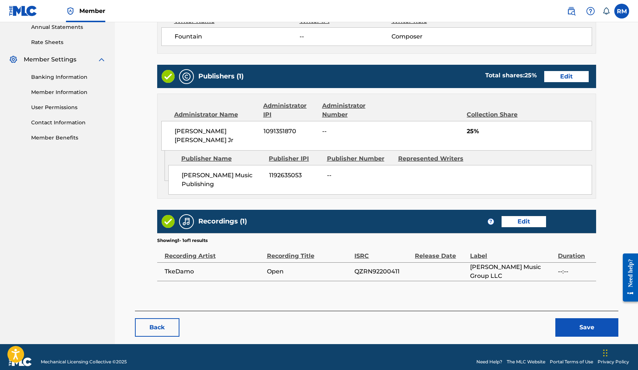
click at [581, 319] on button "Save" at bounding box center [586, 328] width 63 height 19
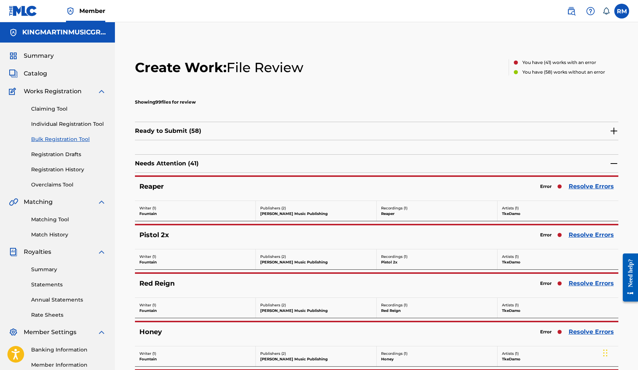
click at [583, 187] on link "Resolve Errors" at bounding box center [590, 186] width 45 height 9
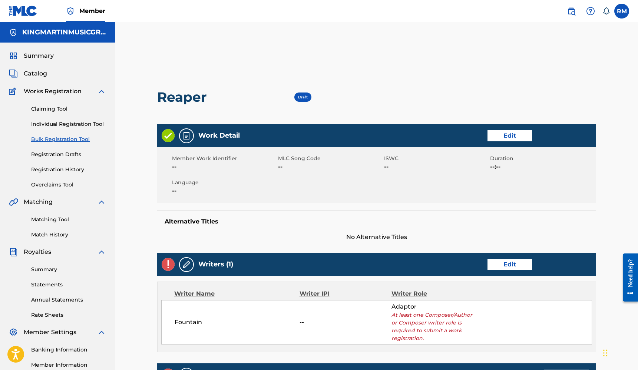
click at [506, 267] on link "Edit" at bounding box center [509, 264] width 44 height 11
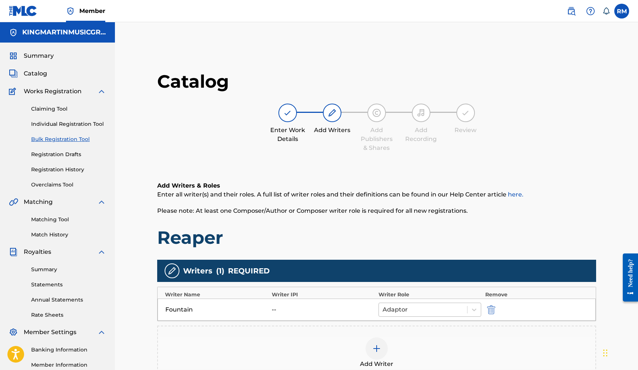
click at [442, 305] on div at bounding box center [422, 310] width 81 height 10
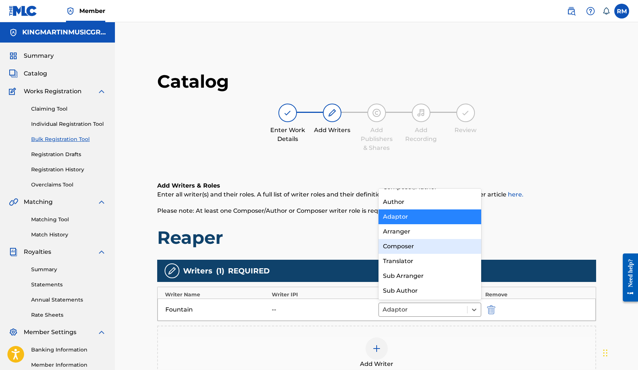
click at [422, 253] on div "Composer" at bounding box center [429, 246] width 103 height 15
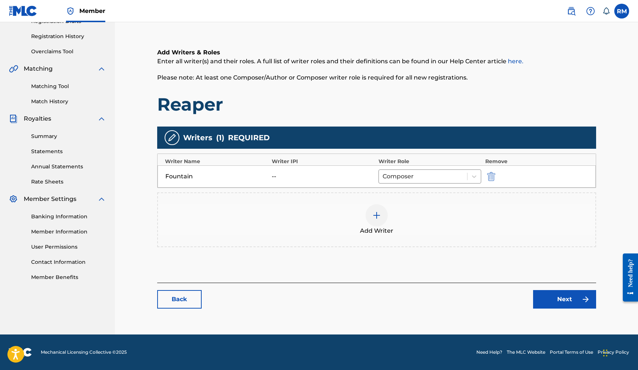
click at [539, 305] on link "Next" at bounding box center [564, 299] width 63 height 19
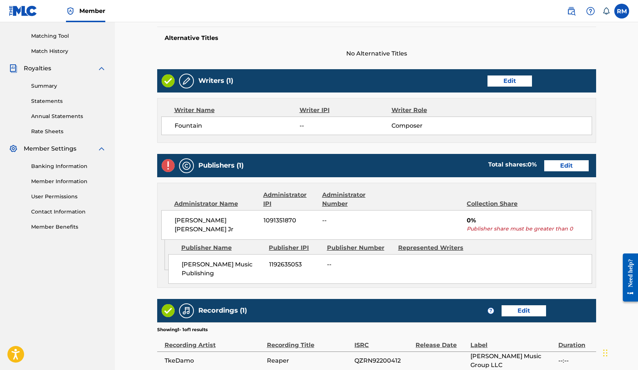
click at [575, 164] on link "Edit" at bounding box center [566, 165] width 44 height 11
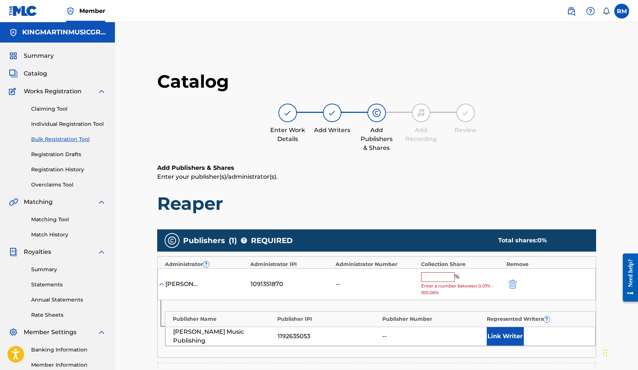
click at [452, 274] on input "text" at bounding box center [437, 278] width 33 height 10
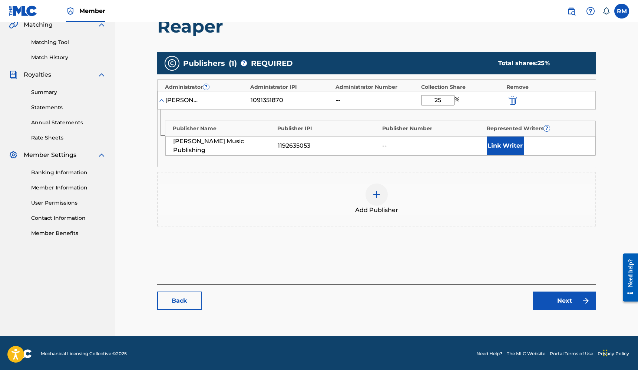
type input "25"
click at [583, 305] on link "Next" at bounding box center [564, 301] width 63 height 19
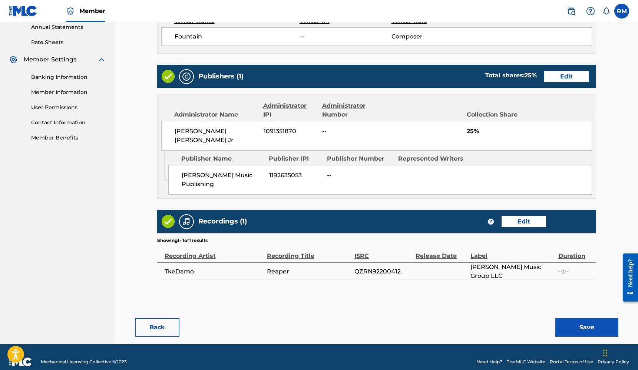
click at [584, 319] on button "Save" at bounding box center [586, 328] width 63 height 19
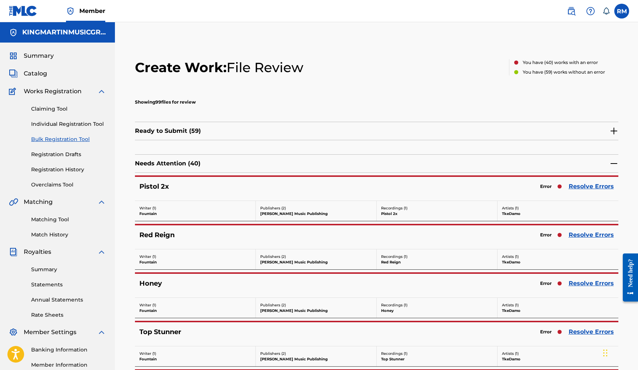
click at [603, 187] on link "Resolve Errors" at bounding box center [590, 186] width 45 height 9
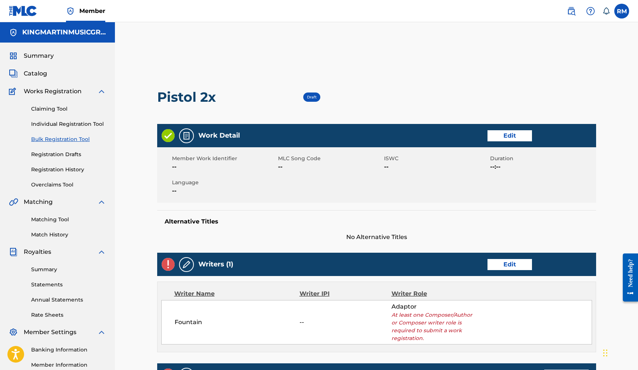
click at [498, 262] on link "Edit" at bounding box center [509, 264] width 44 height 11
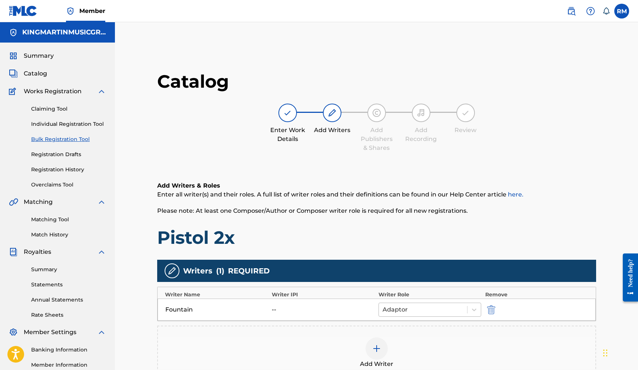
click at [433, 308] on div at bounding box center [422, 310] width 81 height 10
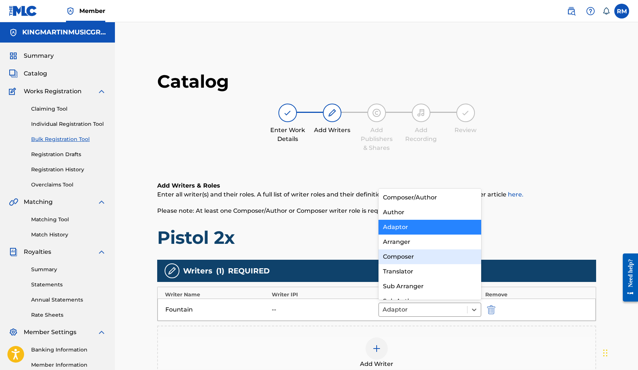
click at [416, 255] on div "Composer" at bounding box center [429, 257] width 103 height 15
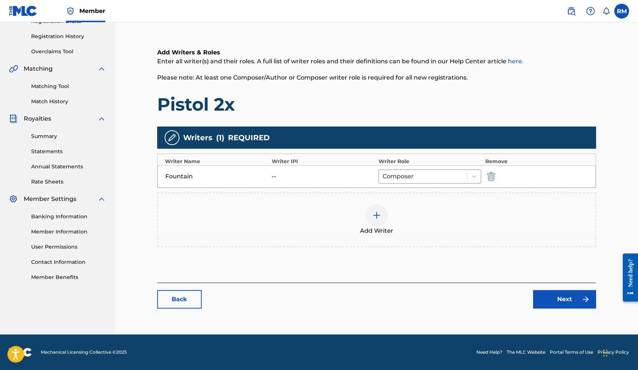
click at [556, 297] on link "Next" at bounding box center [564, 299] width 63 height 19
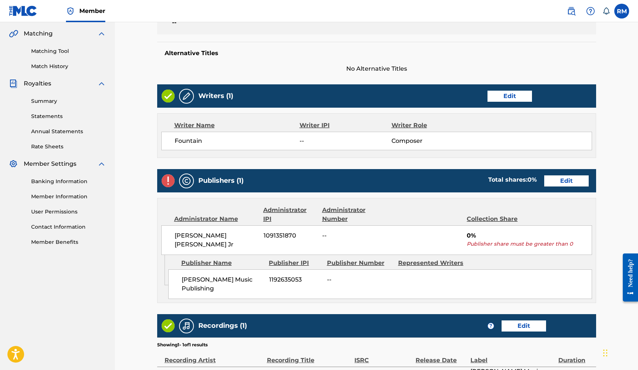
click at [574, 186] on link "Edit" at bounding box center [566, 181] width 44 height 11
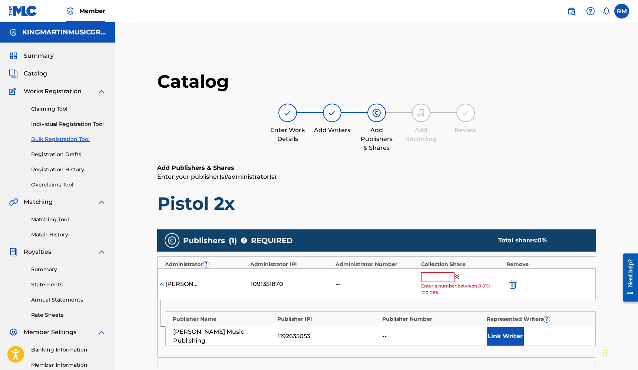
click at [446, 273] on input "text" at bounding box center [437, 278] width 33 height 10
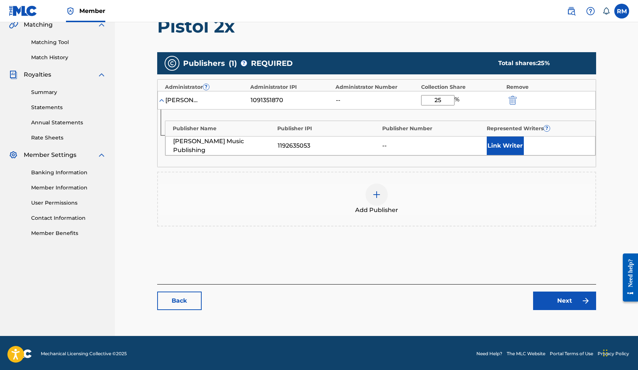
type input "25"
click at [551, 295] on link "Next" at bounding box center [564, 301] width 63 height 19
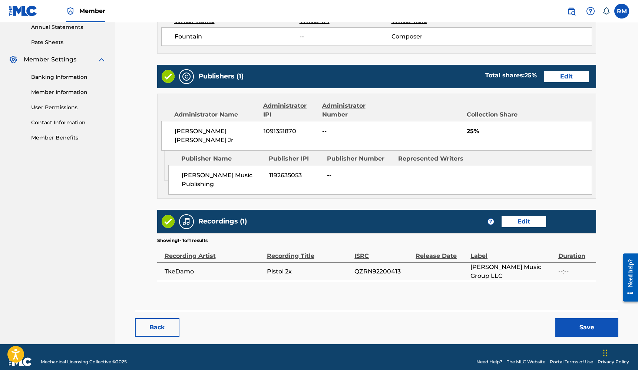
click at [578, 319] on button "Save" at bounding box center [586, 328] width 63 height 19
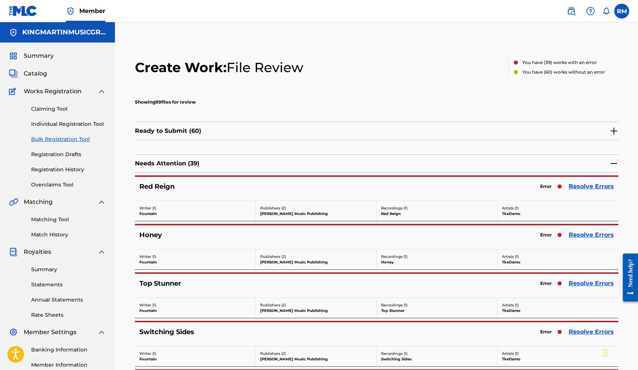
click at [606, 186] on link "Resolve Errors" at bounding box center [590, 186] width 45 height 9
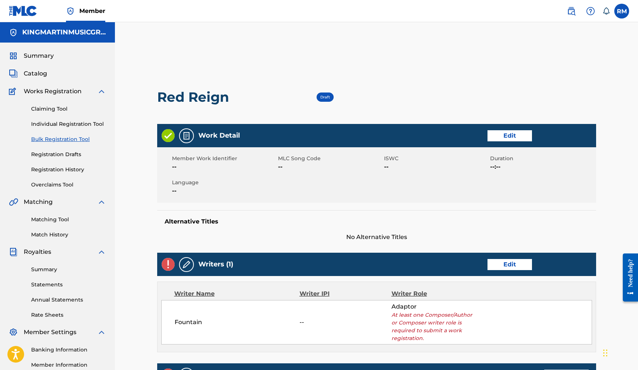
click at [504, 262] on link "Edit" at bounding box center [509, 264] width 44 height 11
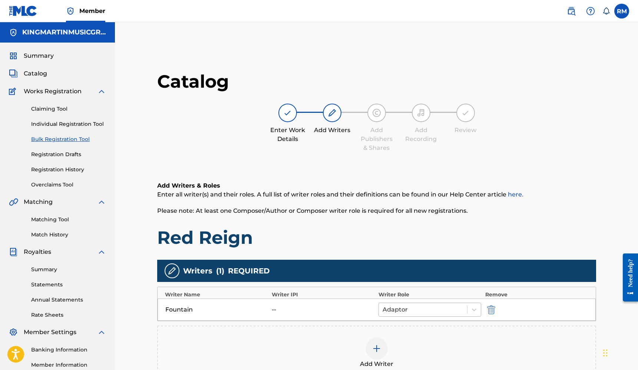
click at [423, 312] on div at bounding box center [422, 310] width 81 height 10
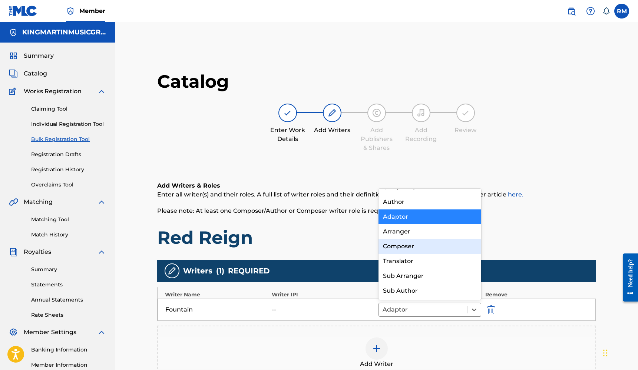
click at [418, 242] on div "Composer" at bounding box center [429, 246] width 103 height 15
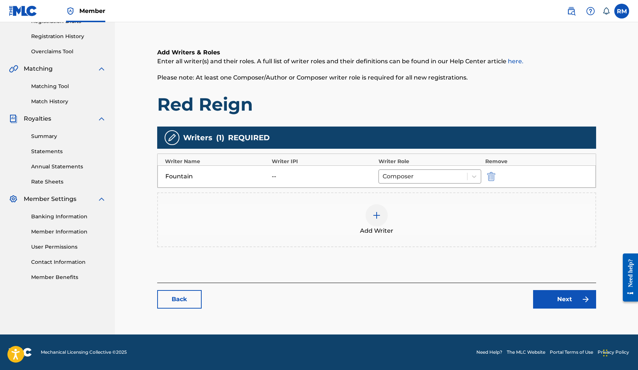
click at [555, 302] on link "Next" at bounding box center [564, 299] width 63 height 19
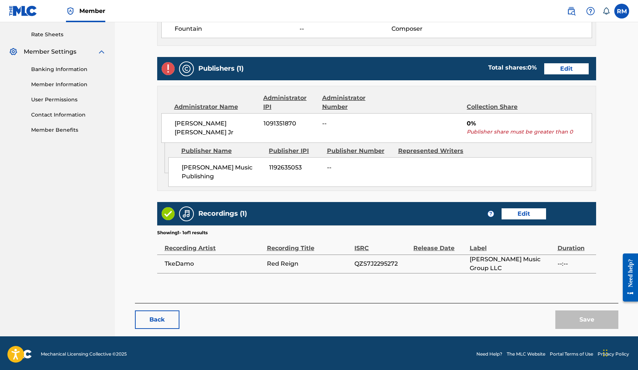
click at [572, 74] on link "Edit" at bounding box center [566, 68] width 44 height 11
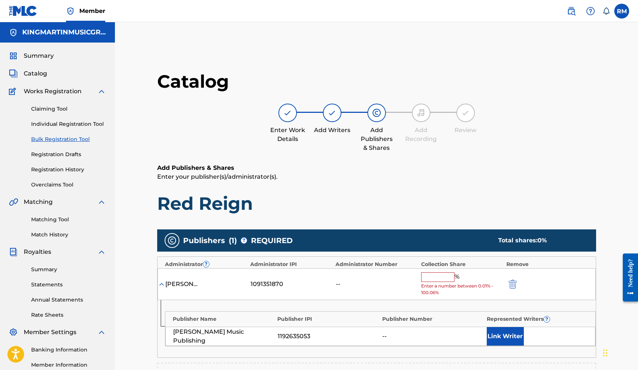
click at [446, 278] on input "text" at bounding box center [437, 278] width 33 height 10
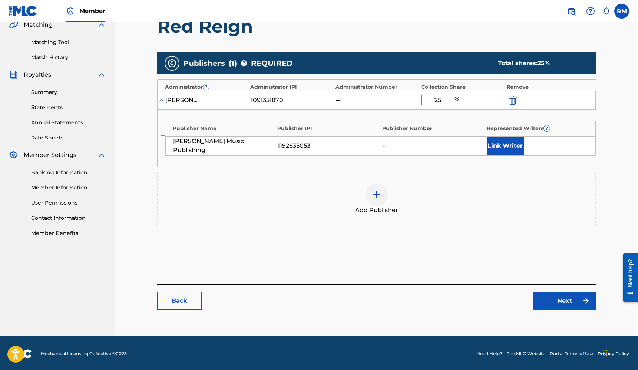
type input "25"
click at [562, 299] on link "Next" at bounding box center [564, 301] width 63 height 19
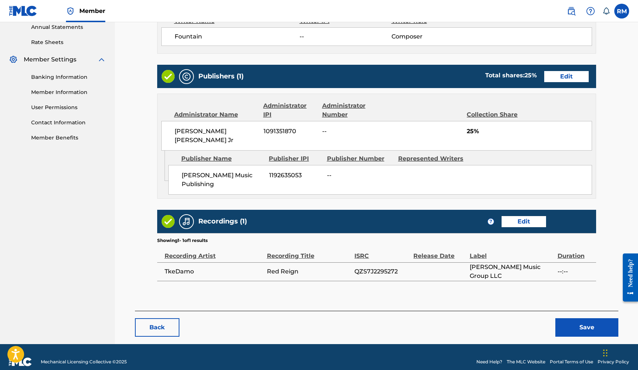
click at [578, 319] on button "Save" at bounding box center [586, 328] width 63 height 19
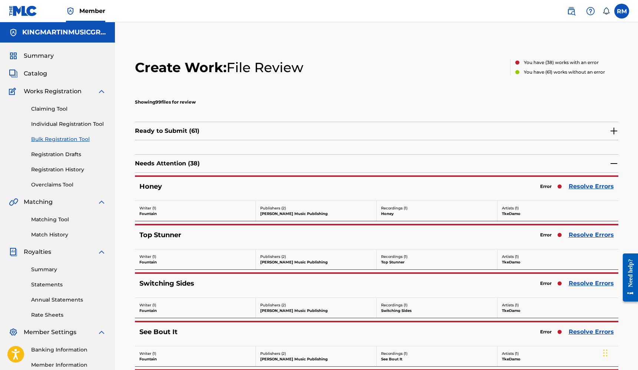
click at [589, 188] on link "Resolve Errors" at bounding box center [590, 186] width 45 height 9
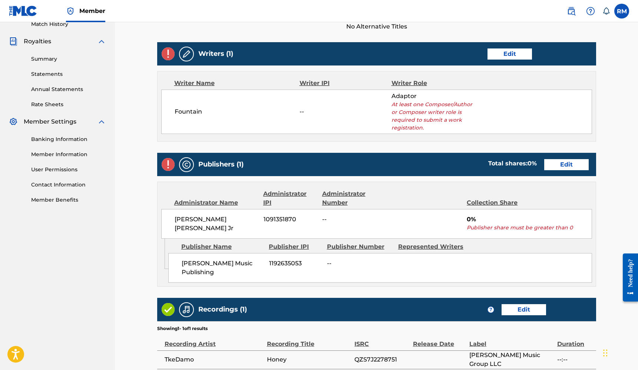
click at [525, 58] on link "Edit" at bounding box center [509, 54] width 44 height 11
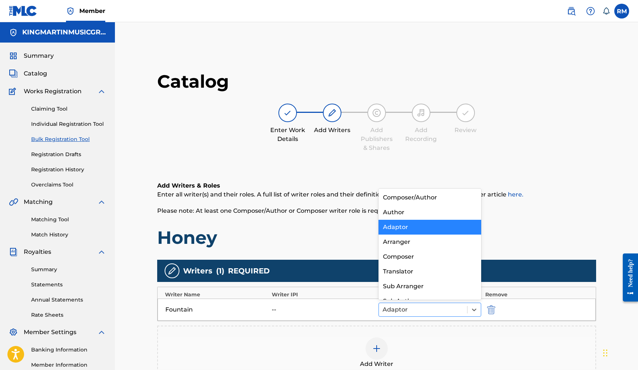
click at [403, 308] on div at bounding box center [422, 310] width 81 height 10
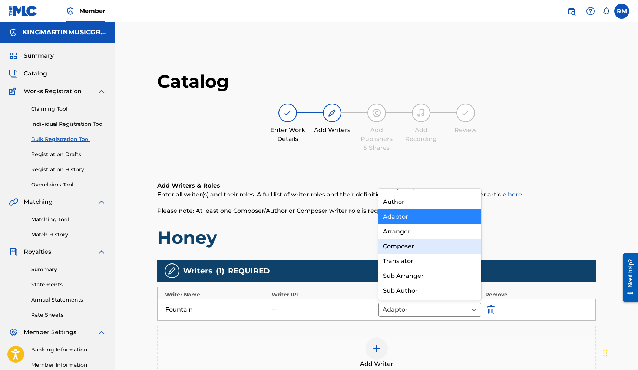
click at [413, 247] on div "Composer" at bounding box center [429, 246] width 103 height 15
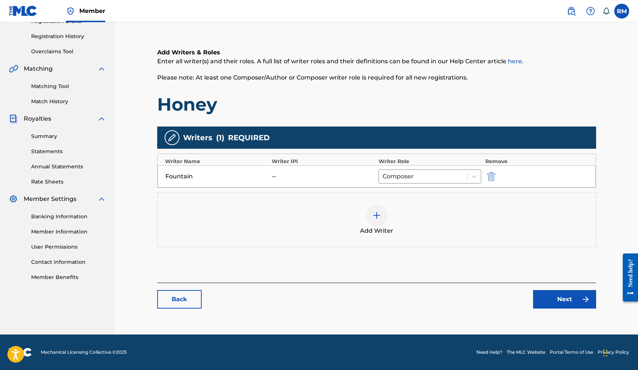
click at [538, 296] on link "Next" at bounding box center [564, 299] width 63 height 19
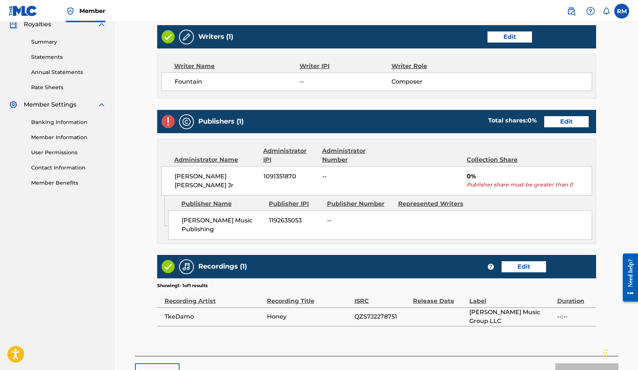
click at [558, 119] on link "Edit" at bounding box center [566, 121] width 44 height 11
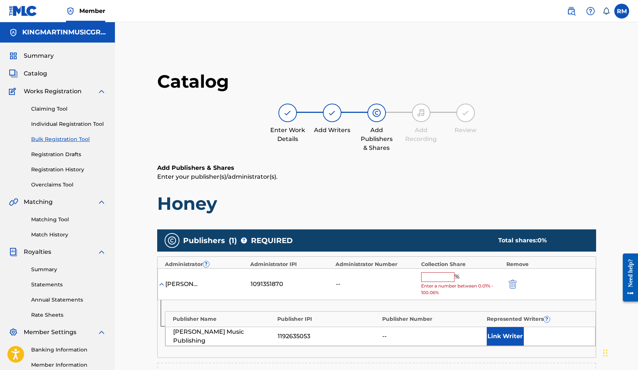
click at [440, 275] on input "text" at bounding box center [437, 278] width 33 height 10
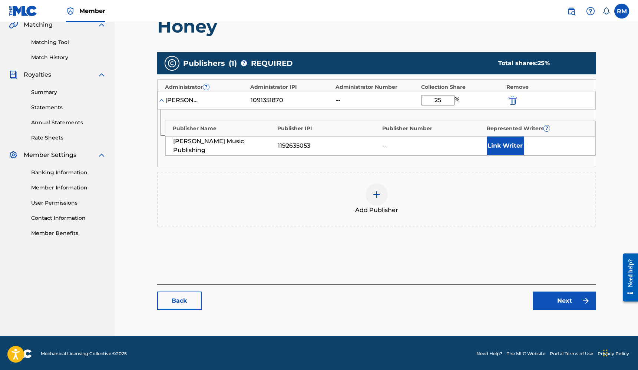
type input "25"
click at [569, 299] on link "Next" at bounding box center [564, 301] width 63 height 19
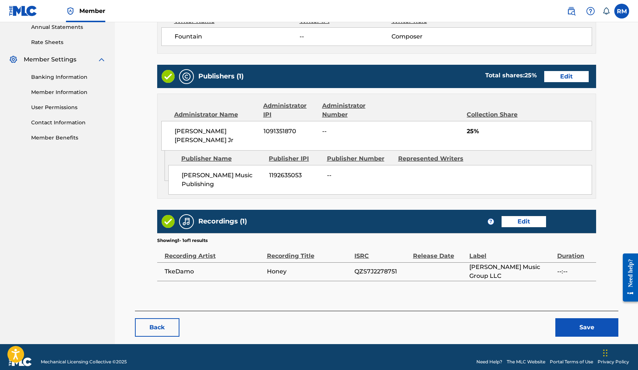
click at [582, 320] on button "Save" at bounding box center [586, 328] width 63 height 19
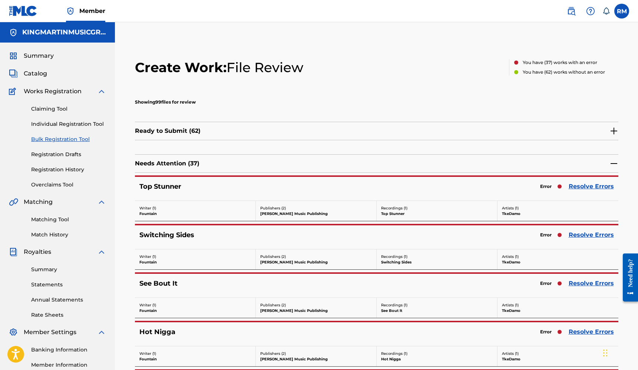
click at [582, 189] on link "Resolve Errors" at bounding box center [590, 186] width 45 height 9
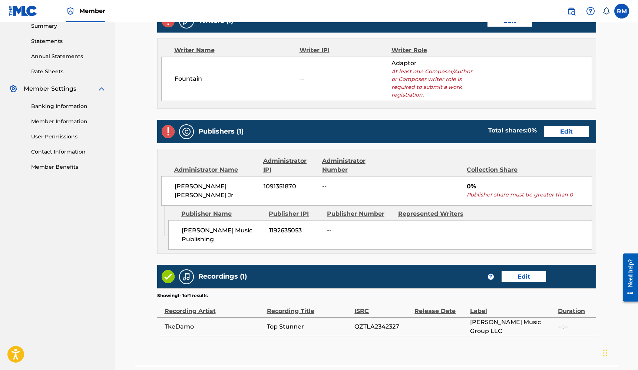
click at [569, 133] on link "Edit" at bounding box center [566, 131] width 44 height 11
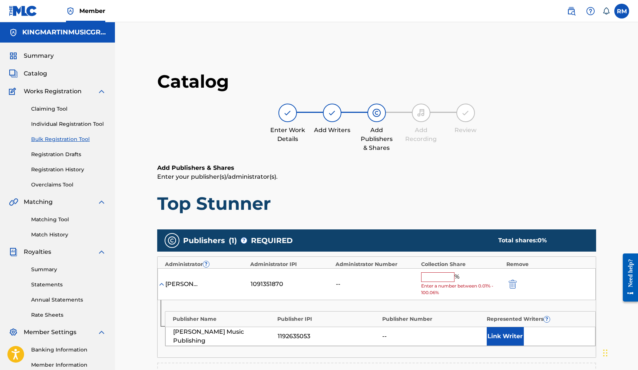
click at [429, 273] on input "text" at bounding box center [437, 278] width 33 height 10
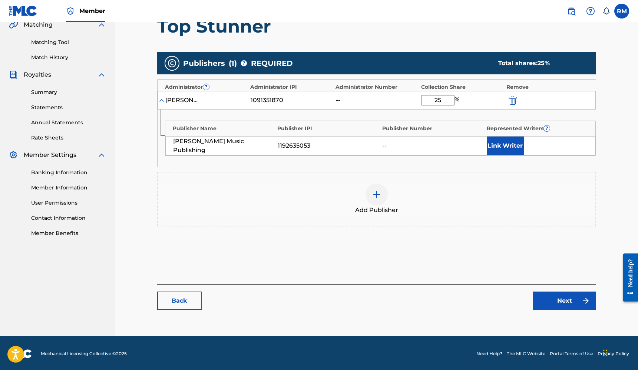
type input "25"
click at [536, 300] on link "Next" at bounding box center [564, 301] width 63 height 19
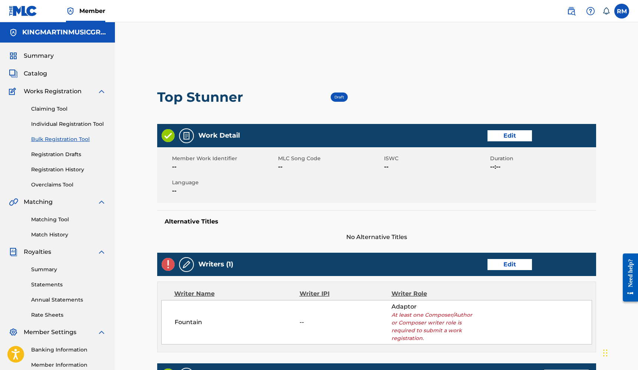
click at [522, 267] on link "Edit" at bounding box center [509, 264] width 44 height 11
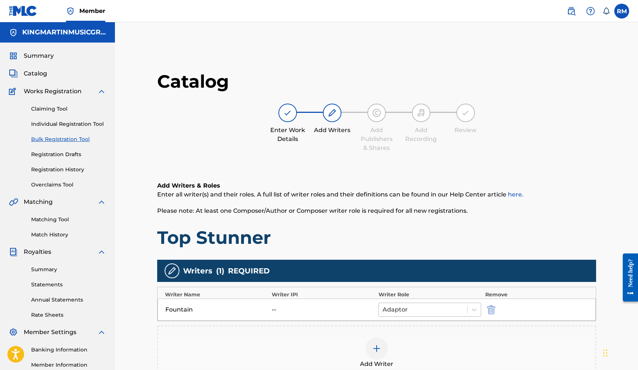
click at [438, 306] on div at bounding box center [422, 310] width 81 height 10
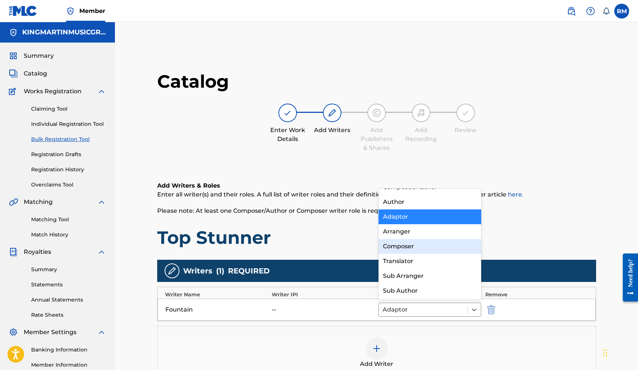
click at [416, 242] on div "Composer" at bounding box center [429, 246] width 103 height 15
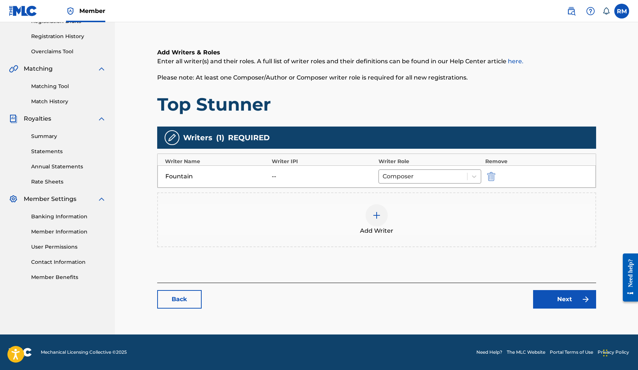
click at [550, 305] on link "Next" at bounding box center [564, 299] width 63 height 19
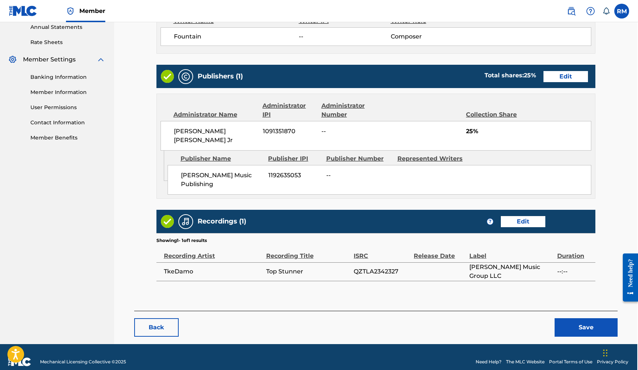
click at [580, 319] on button "Save" at bounding box center [585, 328] width 63 height 19
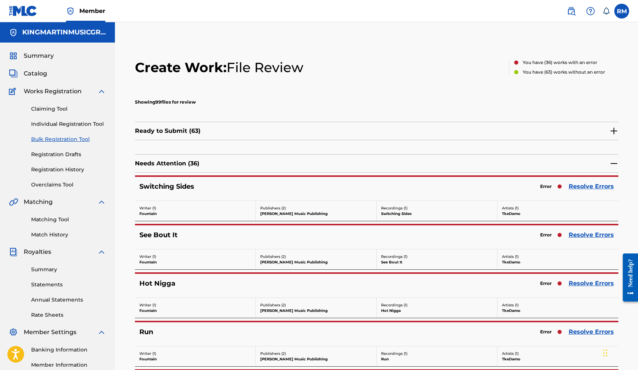
click at [594, 187] on link "Resolve Errors" at bounding box center [590, 186] width 45 height 9
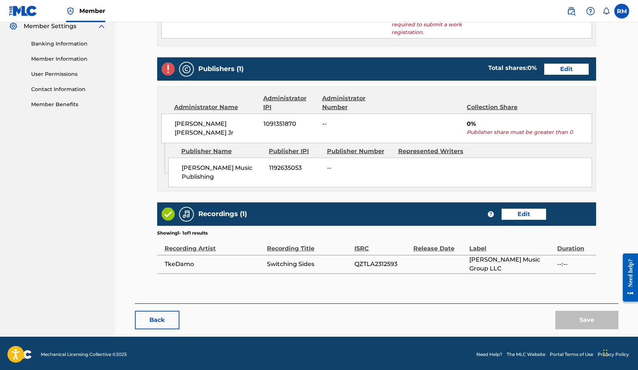
click at [567, 72] on link "Edit" at bounding box center [566, 69] width 44 height 11
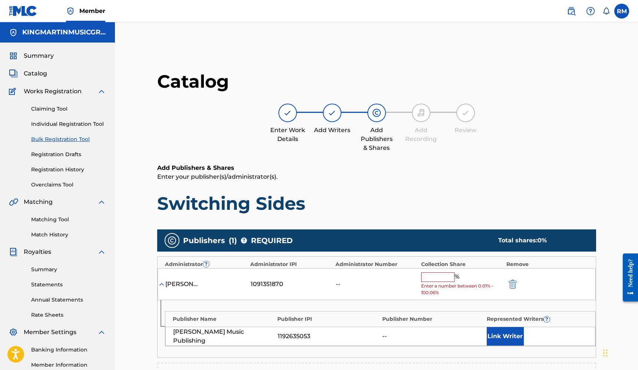
click at [432, 275] on input "text" at bounding box center [437, 278] width 33 height 10
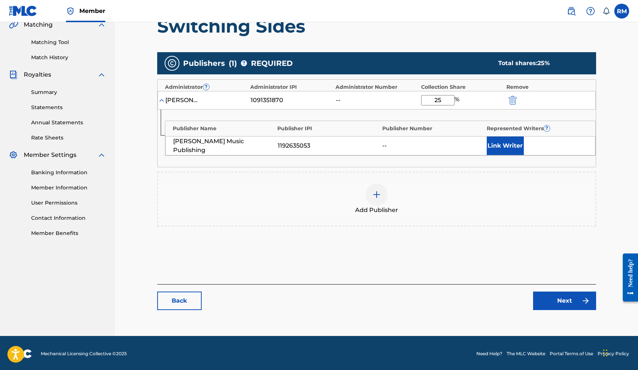
type input "25"
click at [552, 304] on link "Next" at bounding box center [564, 301] width 63 height 19
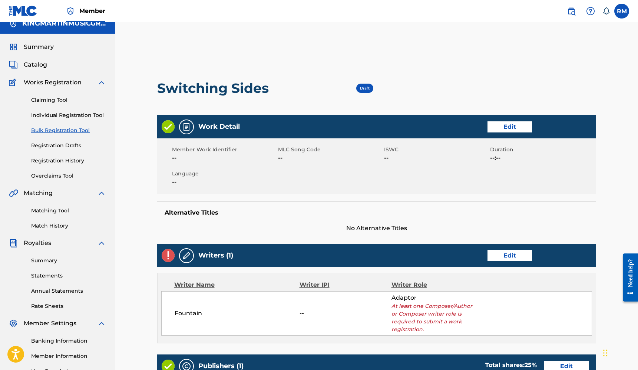
click at [522, 257] on link "Edit" at bounding box center [509, 255] width 44 height 11
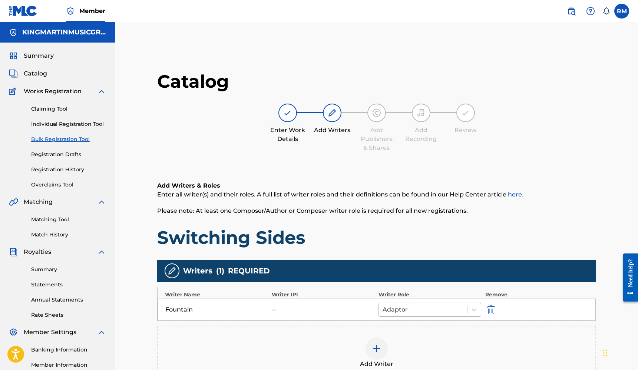
click at [413, 309] on div at bounding box center [422, 310] width 81 height 10
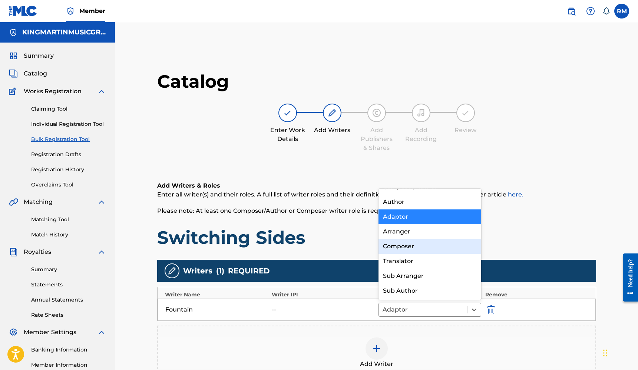
click at [409, 252] on div "Composer" at bounding box center [429, 246] width 103 height 15
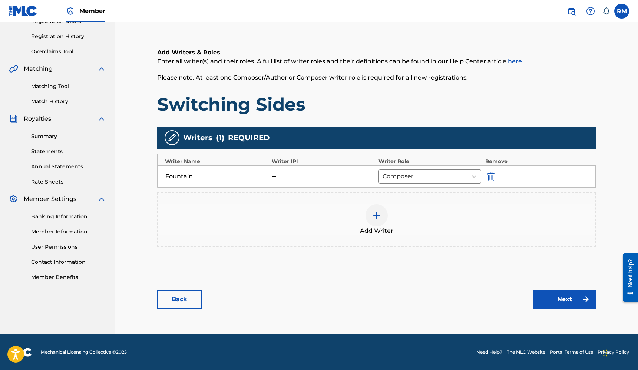
click at [558, 298] on link "Next" at bounding box center [564, 299] width 63 height 19
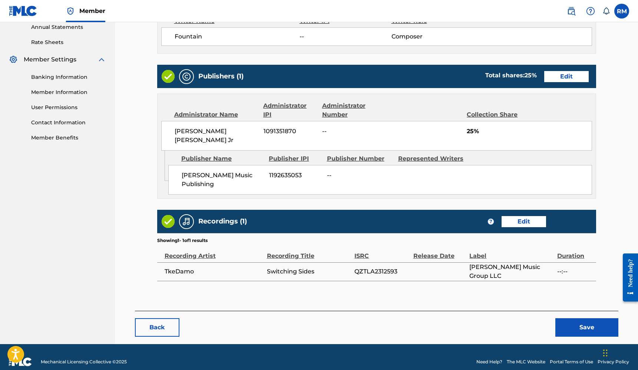
click at [576, 319] on button "Save" at bounding box center [586, 328] width 63 height 19
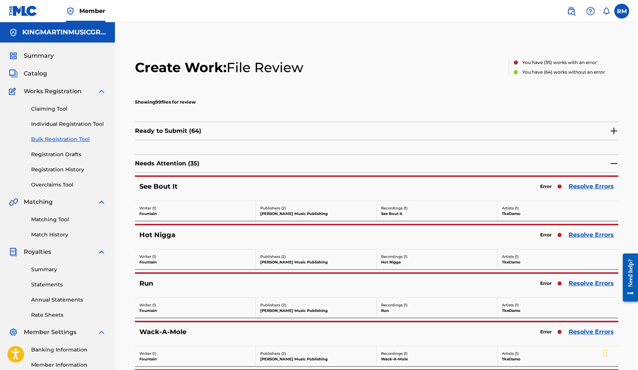
click at [587, 186] on link "Resolve Errors" at bounding box center [590, 186] width 45 height 9
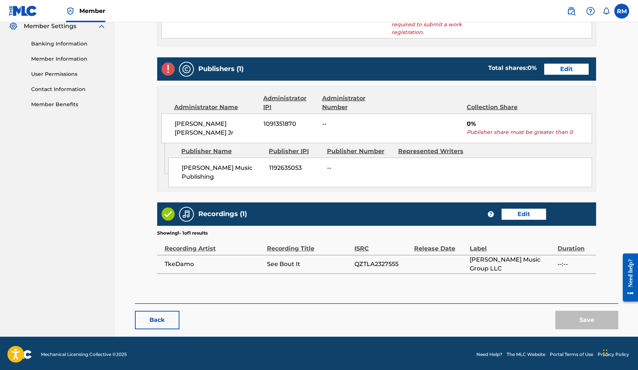
click at [574, 67] on link "Edit" at bounding box center [566, 69] width 44 height 11
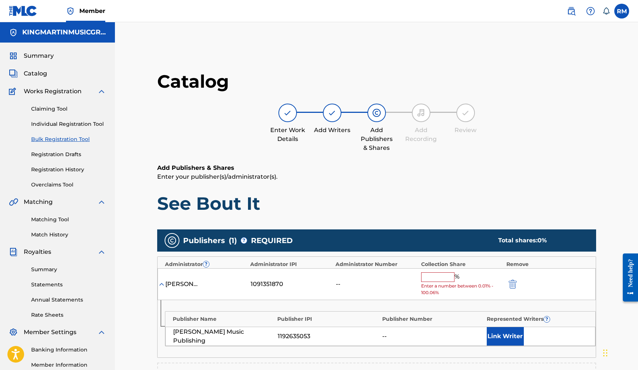
click at [440, 279] on input "text" at bounding box center [437, 278] width 33 height 10
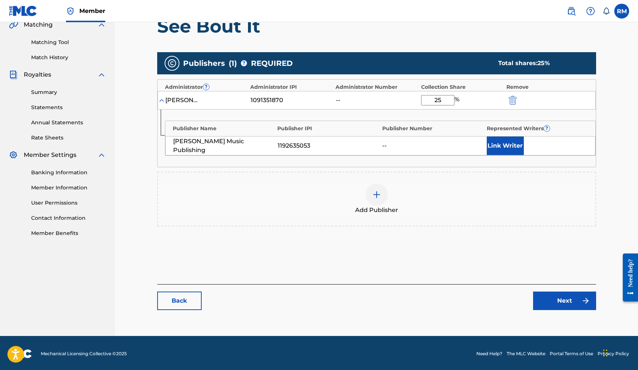
type input "25"
click at [556, 303] on link "Next" at bounding box center [564, 301] width 63 height 19
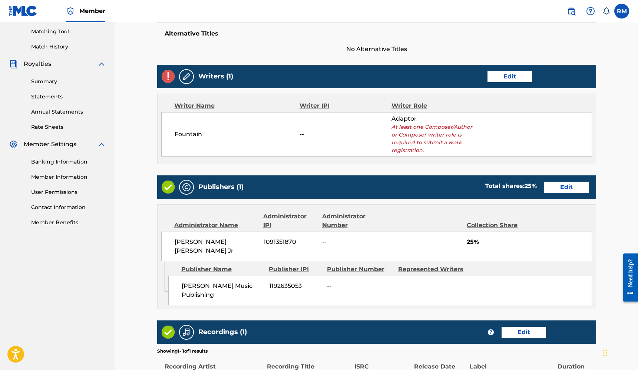
click at [526, 79] on link "Edit" at bounding box center [509, 76] width 44 height 11
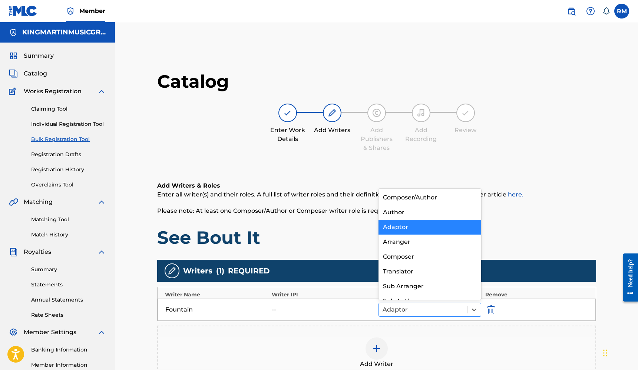
click at [401, 306] on div at bounding box center [422, 310] width 81 height 10
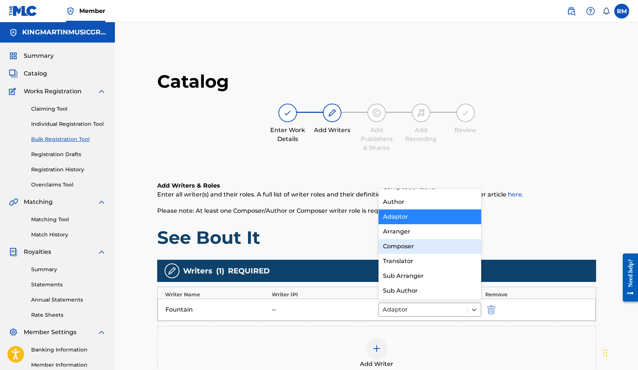
click at [408, 253] on div "Composer" at bounding box center [429, 246] width 103 height 15
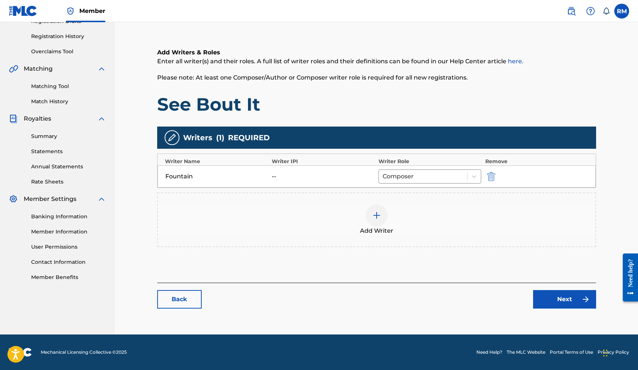
click at [565, 302] on link "Next" at bounding box center [564, 299] width 63 height 19
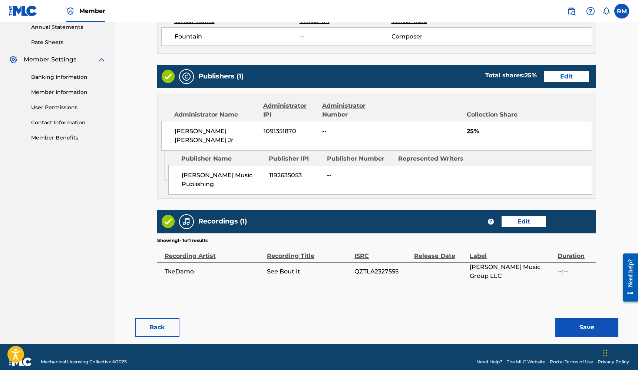
click at [582, 319] on button "Save" at bounding box center [586, 328] width 63 height 19
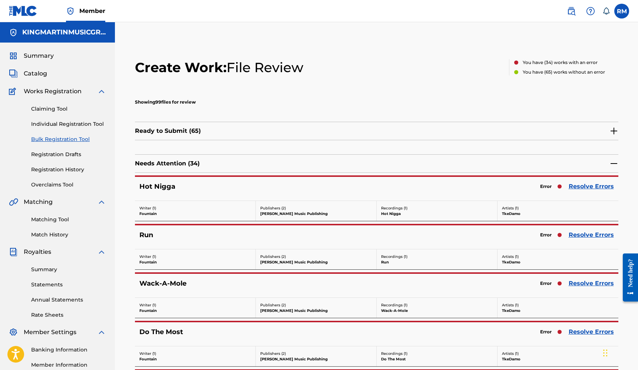
click at [596, 185] on link "Resolve Errors" at bounding box center [590, 186] width 45 height 9
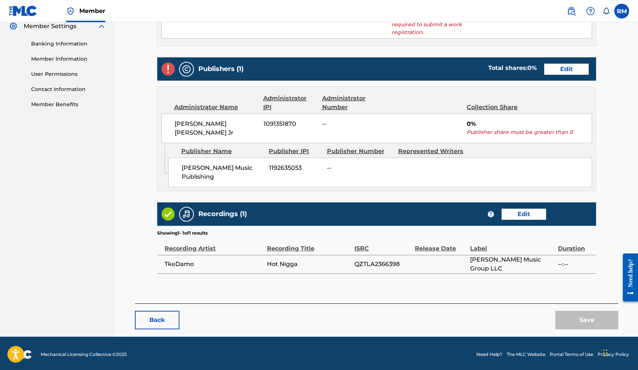
click at [578, 70] on link "Edit" at bounding box center [566, 69] width 44 height 11
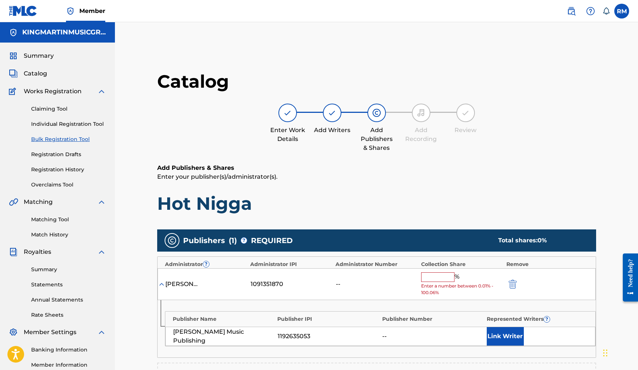
click at [446, 276] on input "text" at bounding box center [437, 278] width 33 height 10
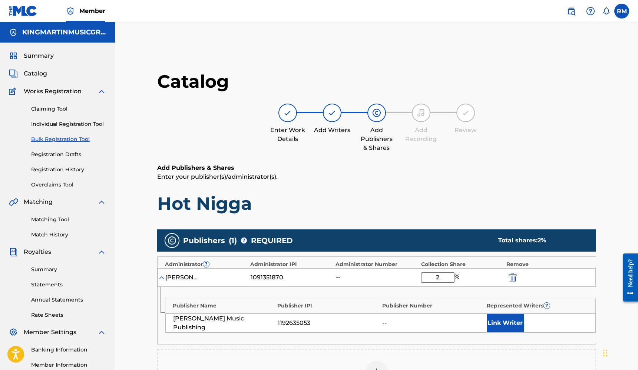
type input "25"
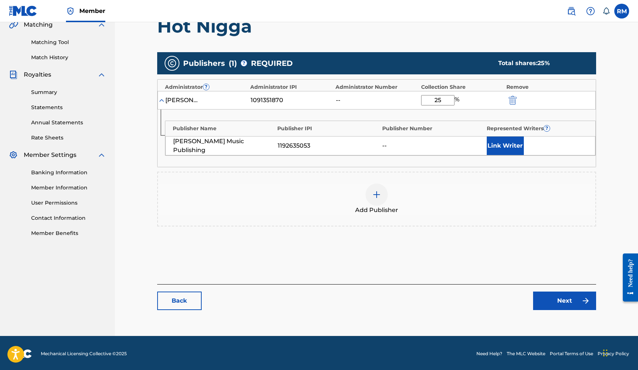
click at [560, 302] on link "Next" at bounding box center [564, 301] width 63 height 19
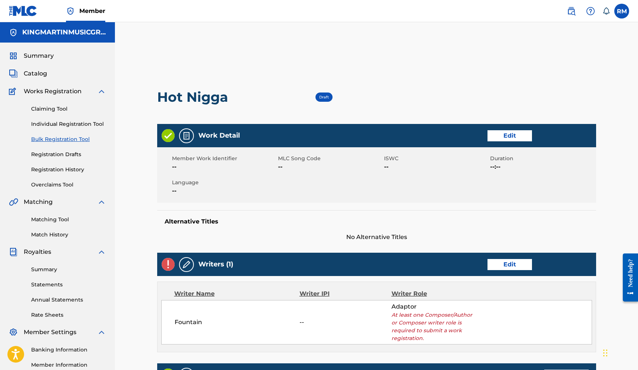
click at [513, 269] on link "Edit" at bounding box center [509, 264] width 44 height 11
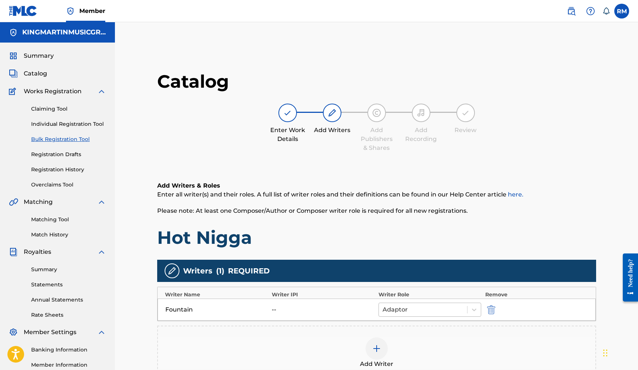
click at [400, 308] on div at bounding box center [422, 310] width 81 height 10
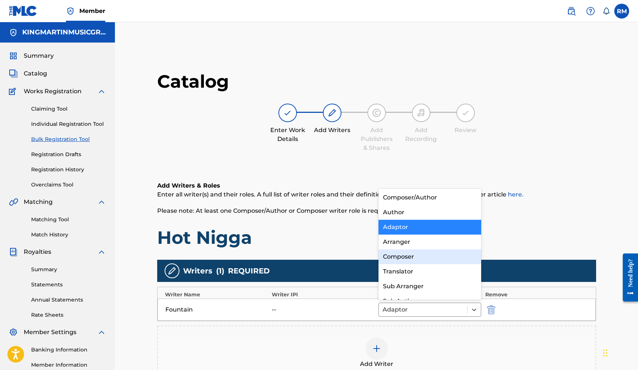
click at [402, 256] on div "Composer" at bounding box center [429, 257] width 103 height 15
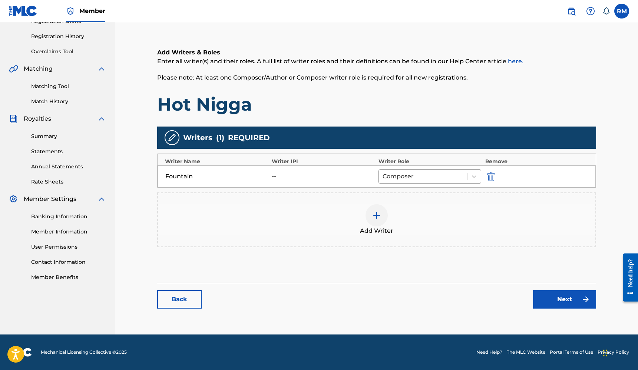
click at [569, 294] on link "Next" at bounding box center [564, 299] width 63 height 19
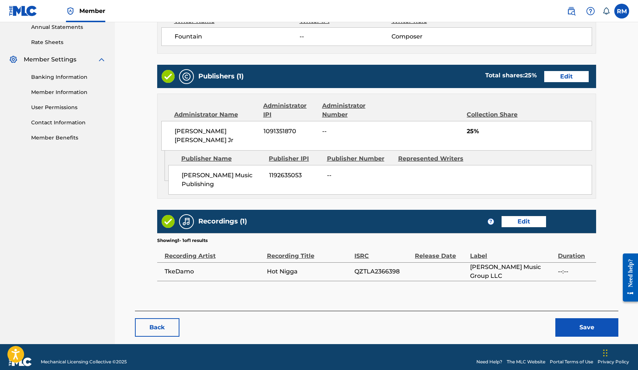
click at [577, 319] on button "Save" at bounding box center [586, 328] width 63 height 19
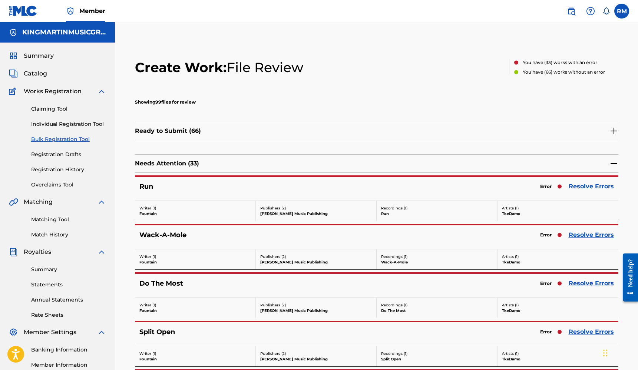
click at [584, 184] on link "Resolve Errors" at bounding box center [590, 186] width 45 height 9
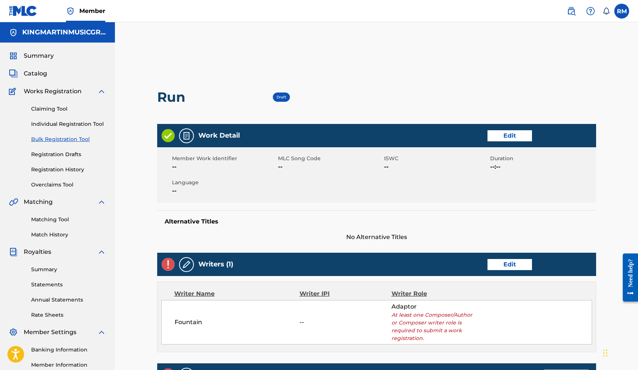
click at [523, 258] on div "Writers (1) Edit" at bounding box center [376, 264] width 439 height 23
click at [522, 264] on link "Edit" at bounding box center [509, 264] width 44 height 11
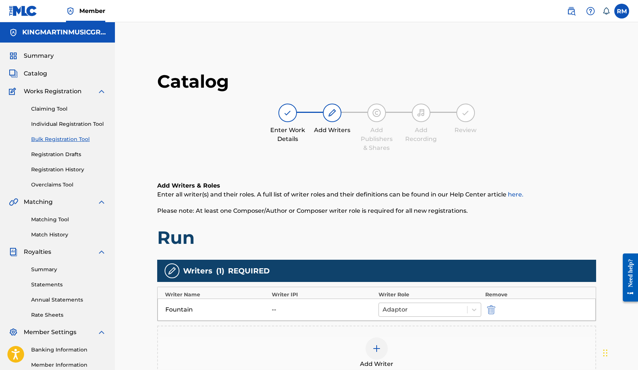
click at [449, 313] on div at bounding box center [422, 310] width 81 height 10
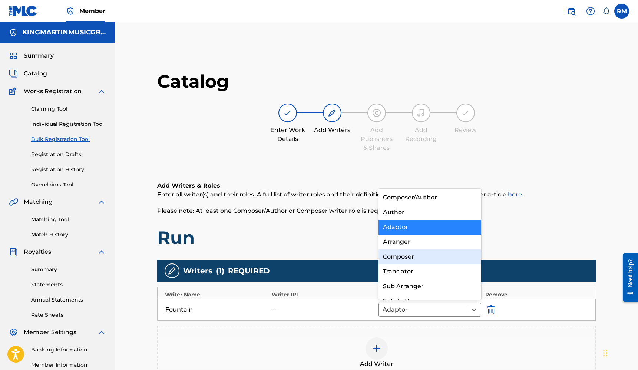
click at [409, 261] on div "Composer" at bounding box center [429, 257] width 103 height 15
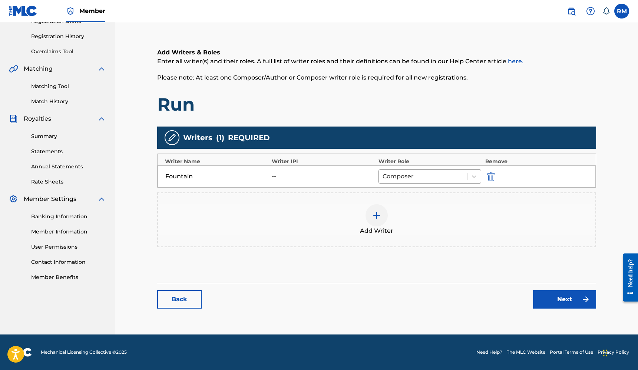
click at [555, 300] on link "Next" at bounding box center [564, 299] width 63 height 19
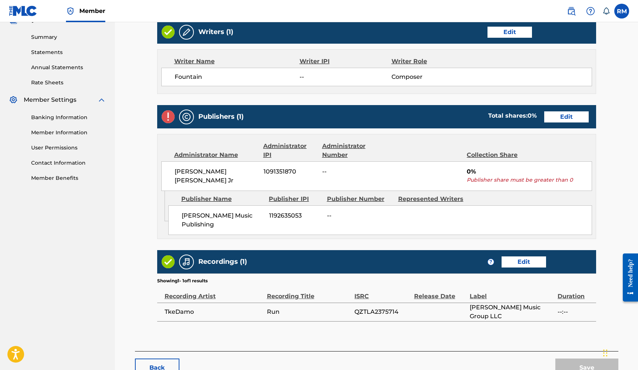
click at [565, 121] on link "Edit" at bounding box center [566, 117] width 44 height 11
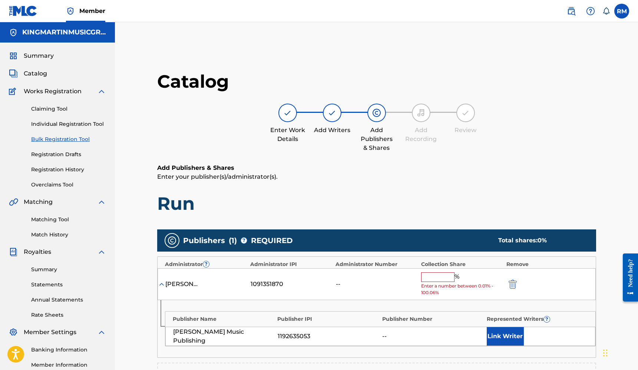
click at [443, 278] on input "text" at bounding box center [437, 278] width 33 height 10
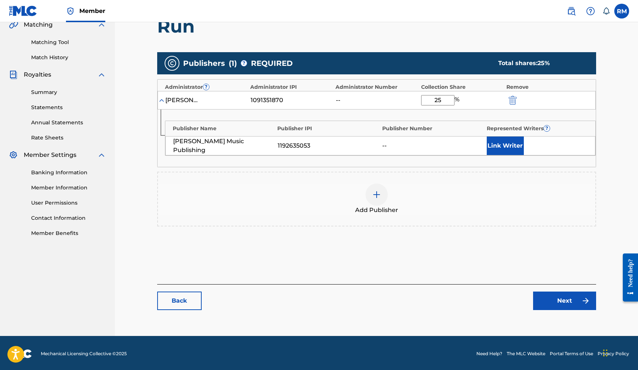
type input "25"
click at [551, 296] on link "Next" at bounding box center [564, 301] width 63 height 19
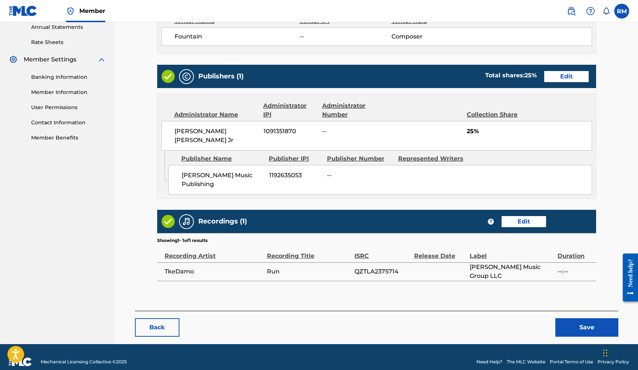
click at [584, 319] on button "Save" at bounding box center [586, 328] width 63 height 19
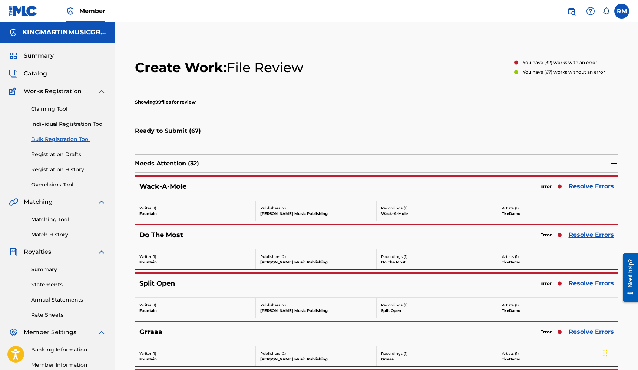
click at [594, 190] on link "Resolve Errors" at bounding box center [590, 186] width 45 height 9
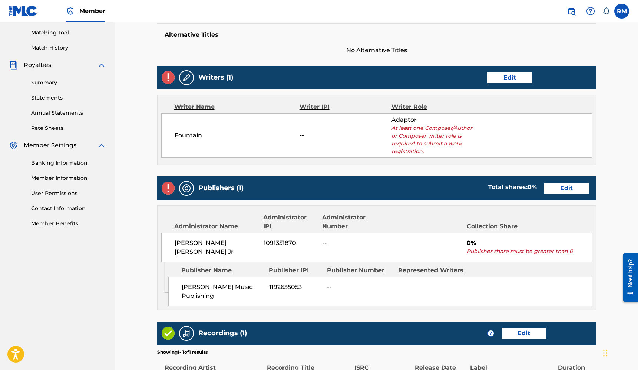
click at [570, 192] on link "Edit" at bounding box center [566, 188] width 44 height 11
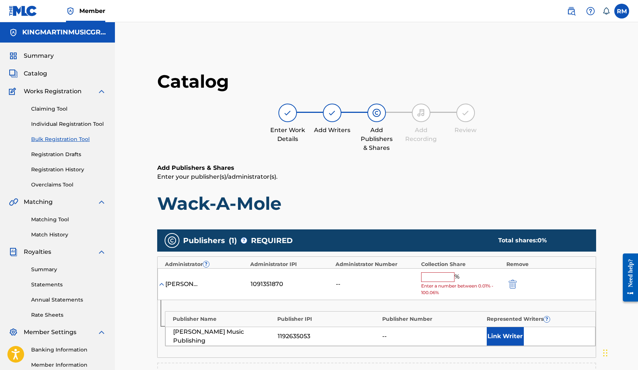
click at [433, 276] on input "text" at bounding box center [437, 278] width 33 height 10
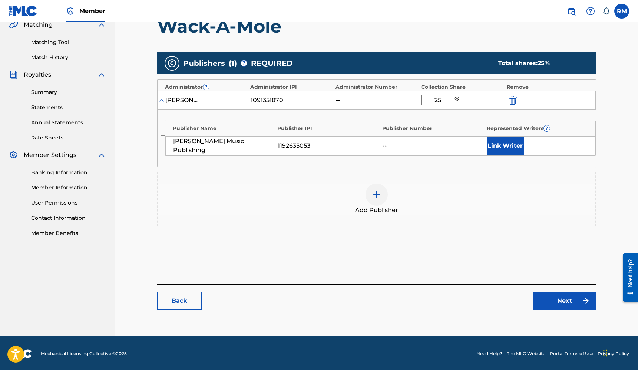
type input "25"
click at [553, 299] on link "Next" at bounding box center [564, 301] width 63 height 19
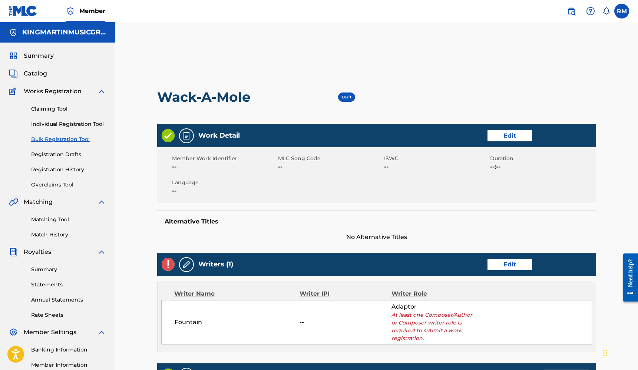
click at [522, 265] on link "Edit" at bounding box center [509, 264] width 44 height 11
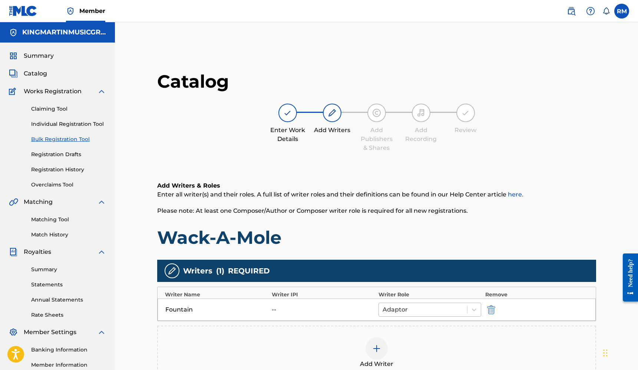
click at [407, 305] on div at bounding box center [422, 310] width 81 height 10
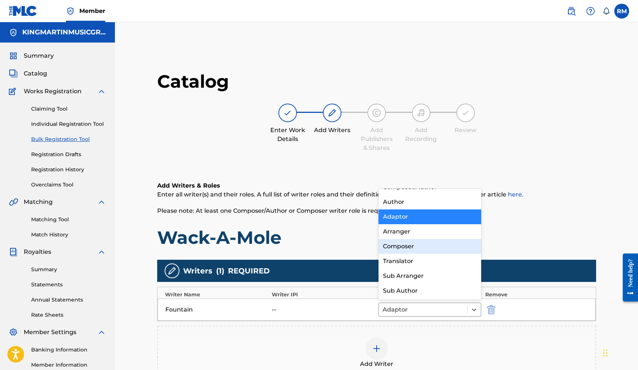
click at [410, 250] on div "Composer" at bounding box center [429, 246] width 103 height 15
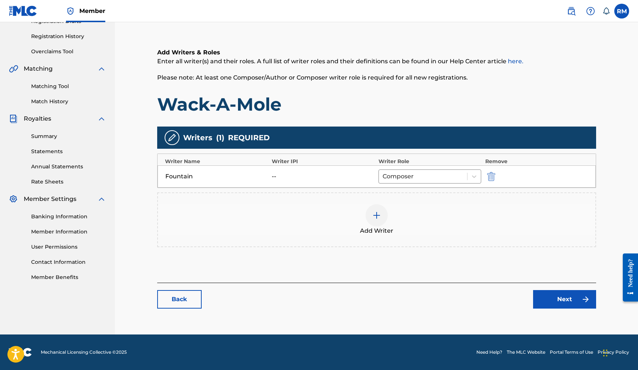
click at [560, 300] on link "Next" at bounding box center [564, 299] width 63 height 19
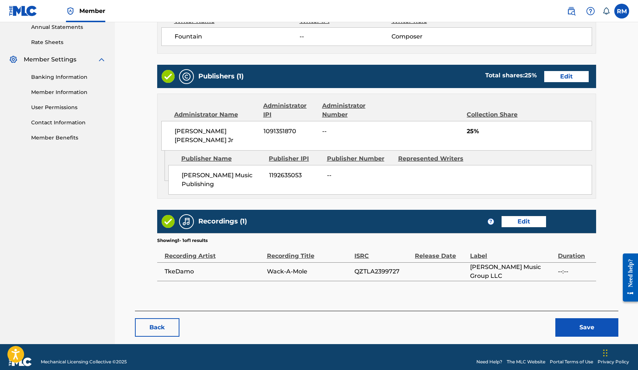
click at [585, 319] on button "Save" at bounding box center [586, 328] width 63 height 19
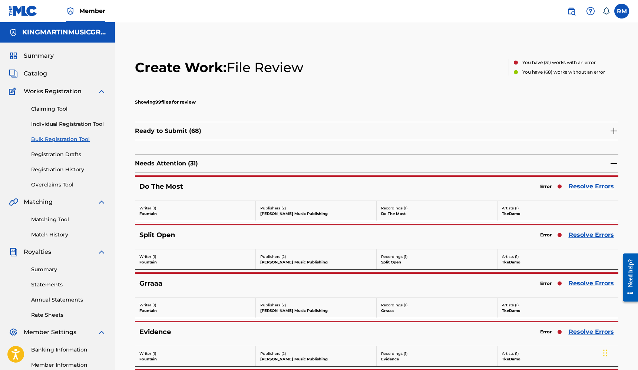
click at [599, 186] on link "Resolve Errors" at bounding box center [590, 186] width 45 height 9
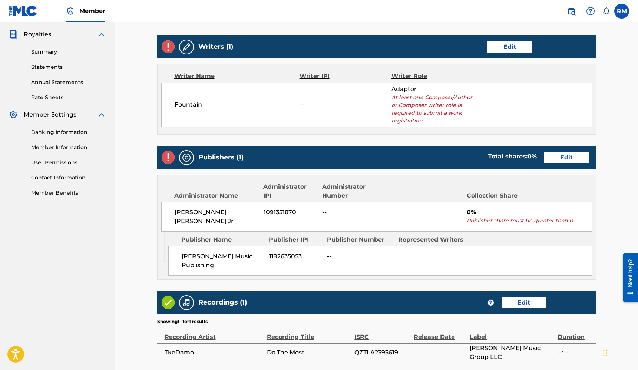
click at [561, 161] on link "Edit" at bounding box center [566, 157] width 44 height 11
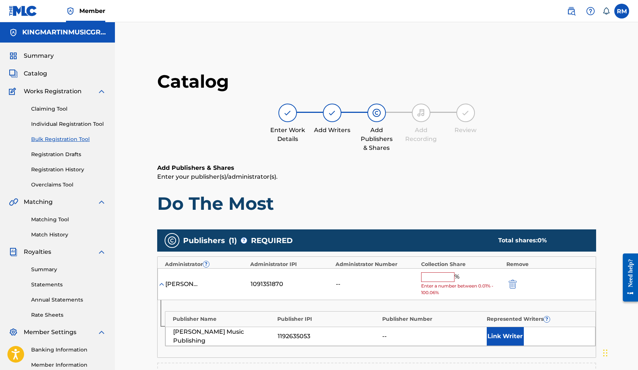
click at [433, 276] on input "text" at bounding box center [437, 278] width 33 height 10
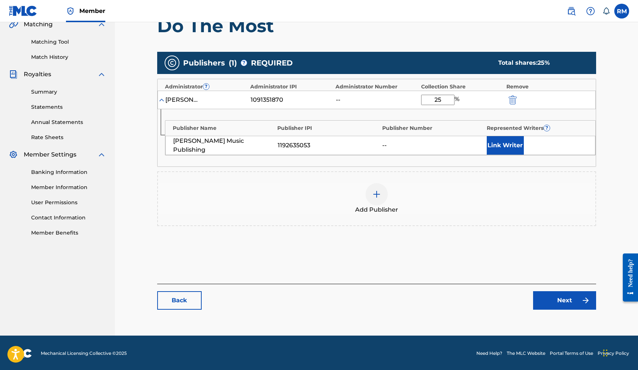
type input "25"
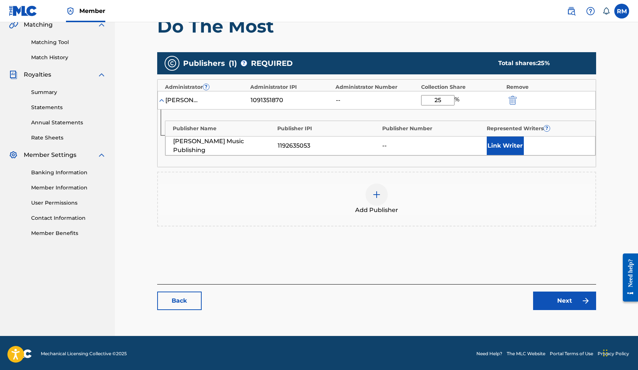
click at [555, 292] on link "Next" at bounding box center [564, 301] width 63 height 19
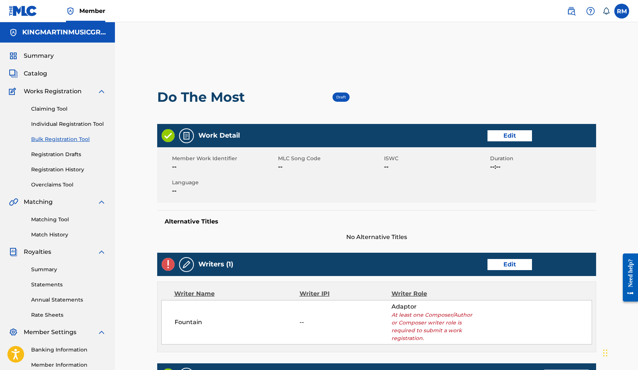
click at [519, 258] on div "Writers (1) Edit" at bounding box center [376, 264] width 439 height 23
click at [513, 266] on link "Edit" at bounding box center [509, 264] width 44 height 11
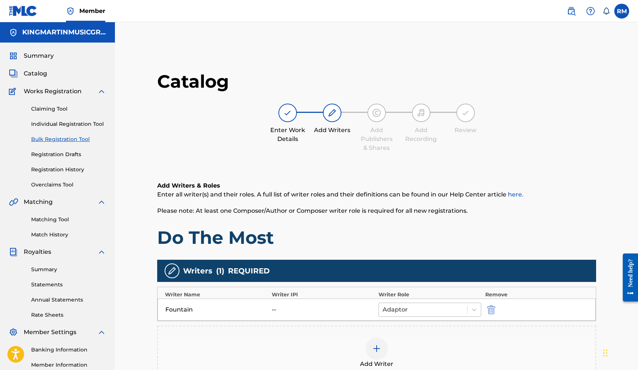
click at [425, 308] on div at bounding box center [422, 310] width 81 height 10
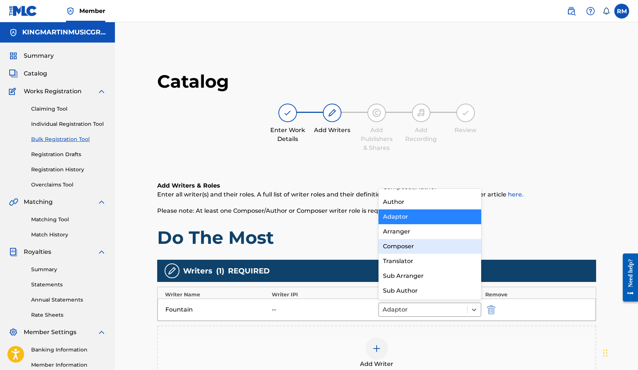
click at [407, 252] on div "Composer" at bounding box center [429, 246] width 103 height 15
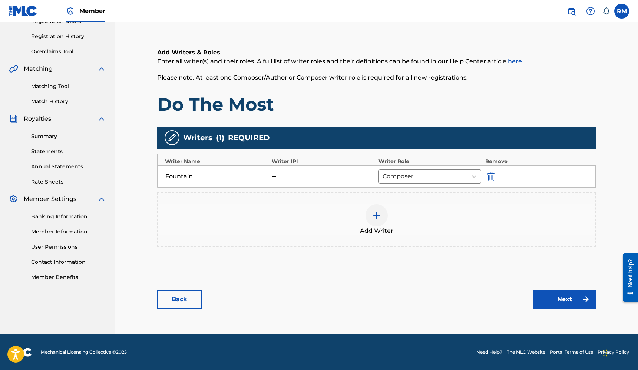
click at [547, 295] on link "Next" at bounding box center [564, 299] width 63 height 19
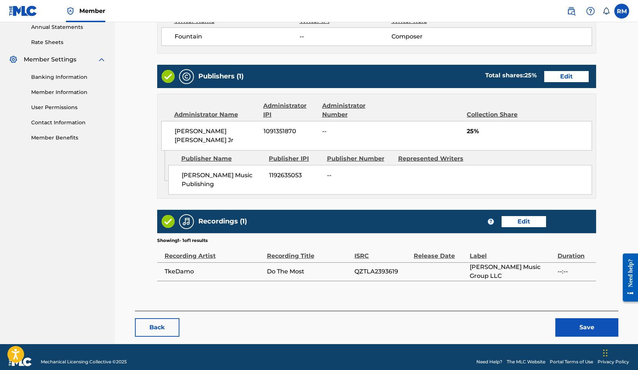
click at [585, 319] on button "Save" at bounding box center [586, 328] width 63 height 19
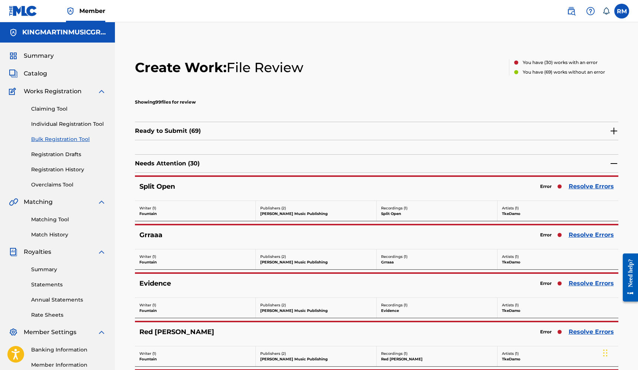
click at [581, 184] on link "Resolve Errors" at bounding box center [590, 186] width 45 height 9
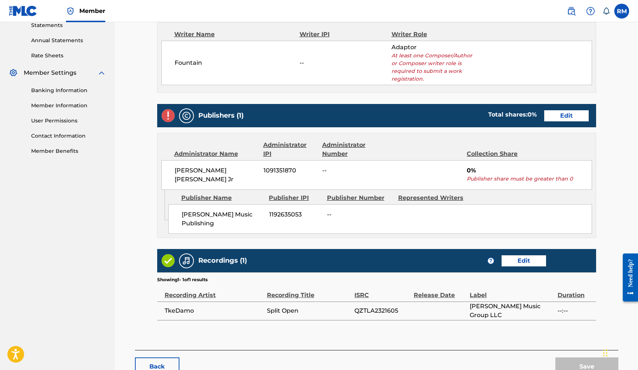
click at [571, 118] on link "Edit" at bounding box center [566, 115] width 44 height 11
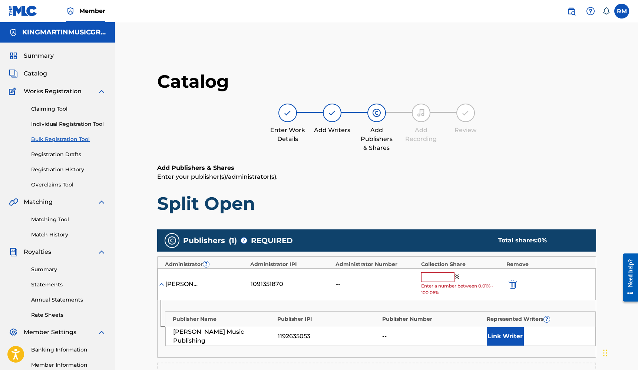
click at [443, 275] on input "text" at bounding box center [437, 278] width 33 height 10
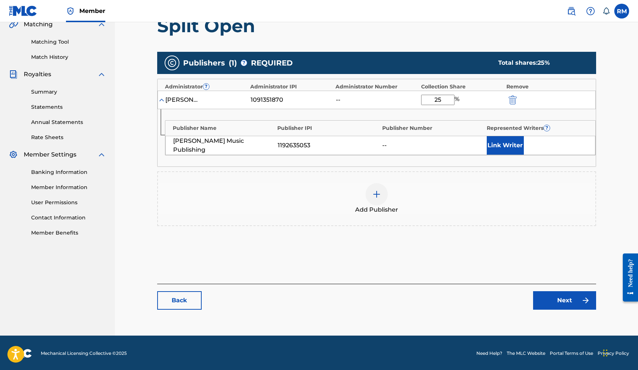
type input "25"
click at [574, 295] on link "Next" at bounding box center [564, 301] width 63 height 19
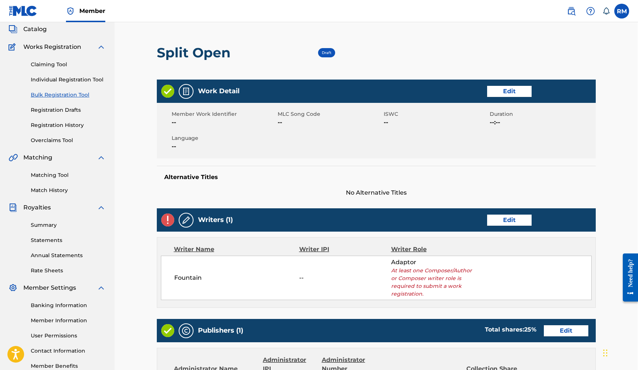
click at [506, 224] on link "Edit" at bounding box center [509, 220] width 44 height 11
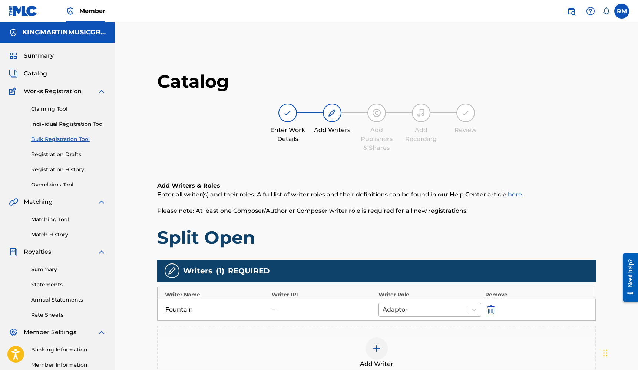
click at [415, 311] on div at bounding box center [422, 310] width 81 height 10
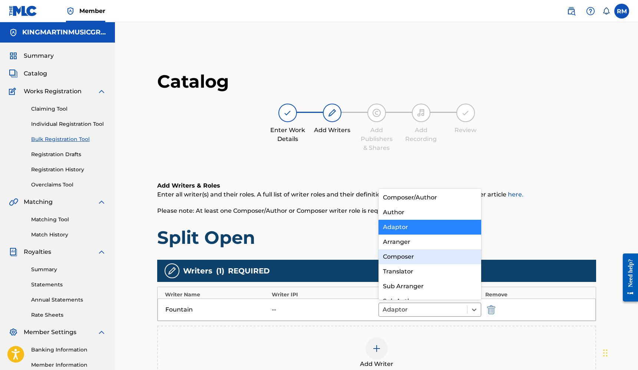
click at [401, 259] on div "Composer" at bounding box center [429, 257] width 103 height 15
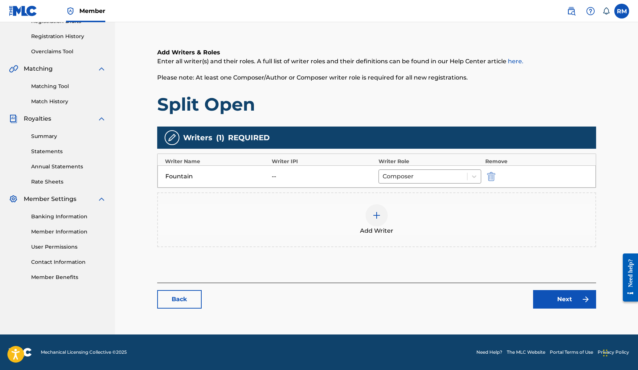
click at [562, 296] on link "Next" at bounding box center [564, 299] width 63 height 19
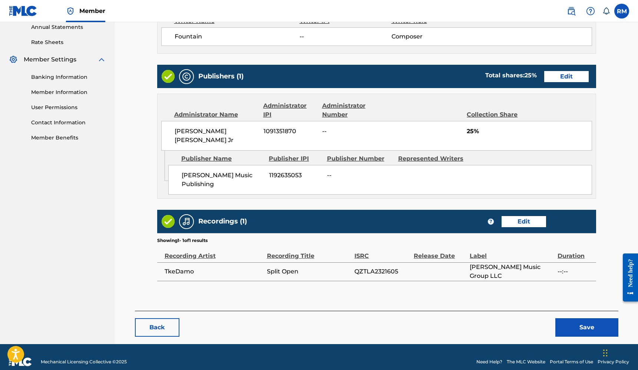
click at [576, 319] on button "Save" at bounding box center [586, 328] width 63 height 19
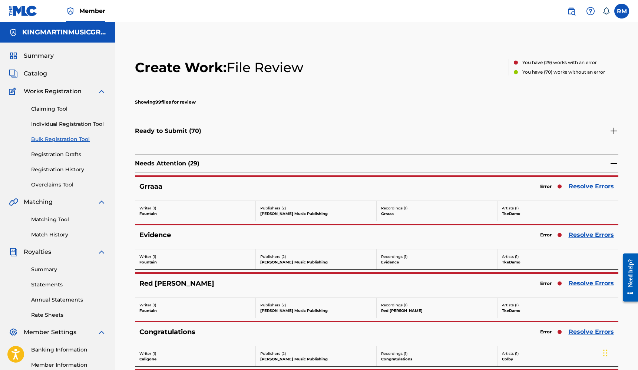
click at [578, 187] on link "Resolve Errors" at bounding box center [590, 186] width 45 height 9
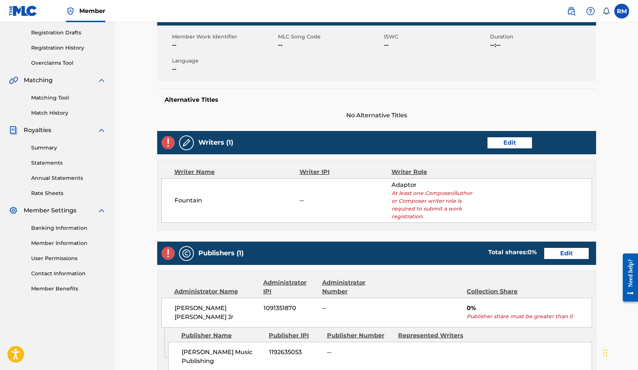
click at [560, 257] on link "Edit" at bounding box center [566, 253] width 44 height 11
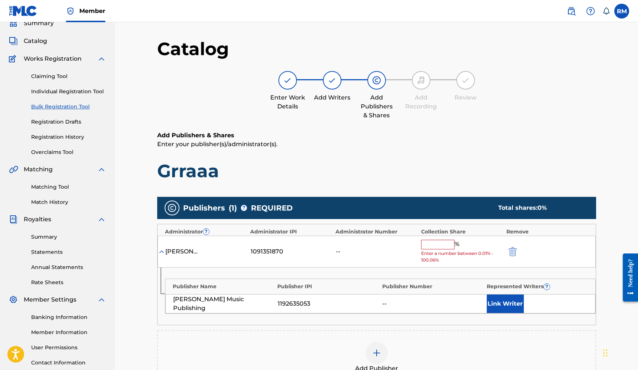
click at [449, 244] on input "text" at bounding box center [437, 245] width 33 height 10
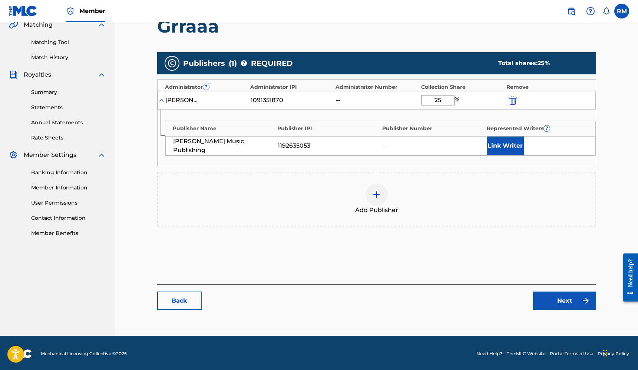
type input "25"
click at [565, 297] on link "Next" at bounding box center [564, 301] width 63 height 19
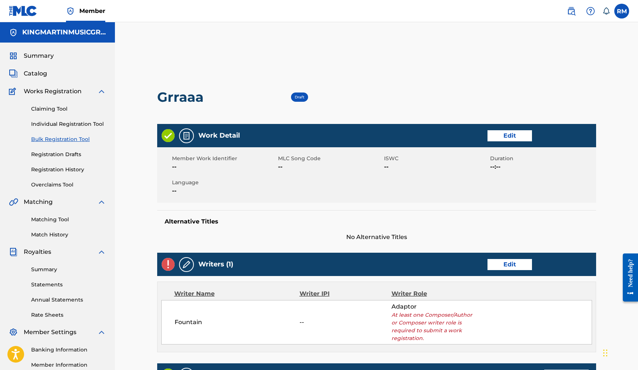
click at [521, 269] on link "Edit" at bounding box center [509, 264] width 44 height 11
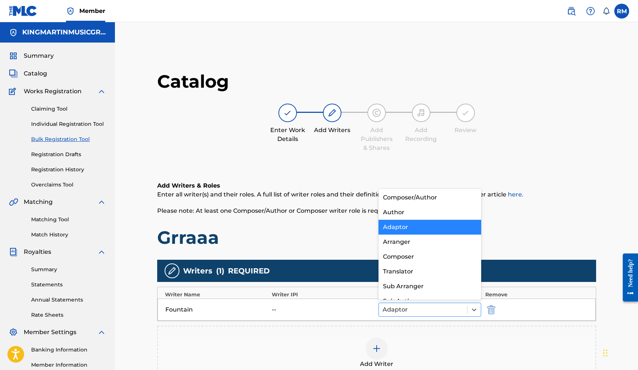
click at [412, 309] on div at bounding box center [422, 310] width 81 height 10
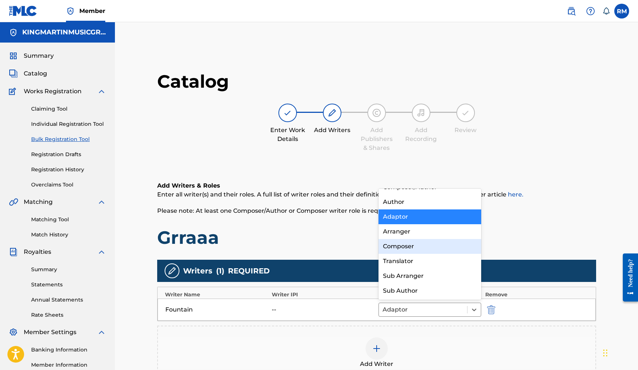
click at [410, 251] on div "Composer" at bounding box center [429, 246] width 103 height 15
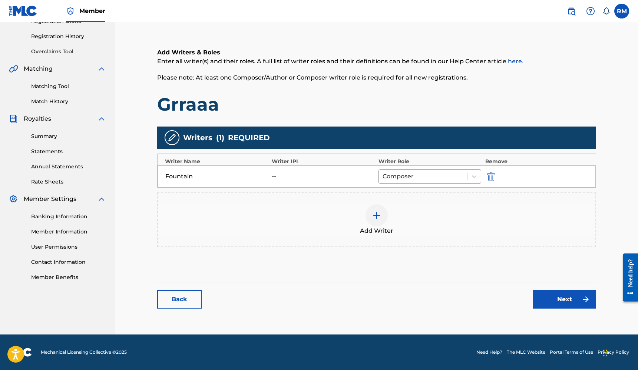
click at [563, 303] on link "Next" at bounding box center [564, 299] width 63 height 19
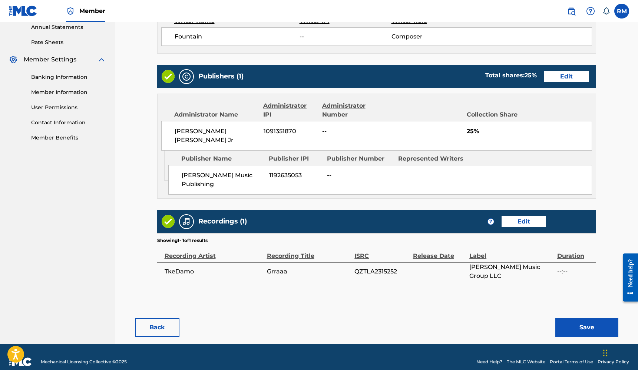
click at [577, 319] on button "Save" at bounding box center [586, 328] width 63 height 19
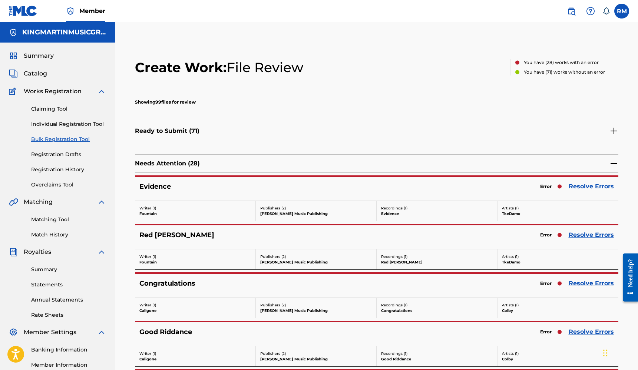
click at [592, 190] on link "Resolve Errors" at bounding box center [590, 186] width 45 height 9
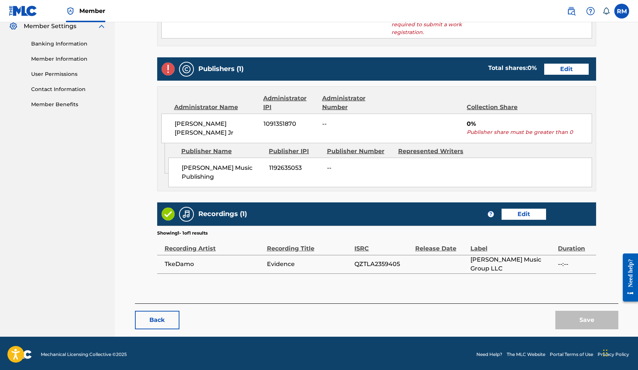
click at [574, 72] on link "Edit" at bounding box center [566, 69] width 44 height 11
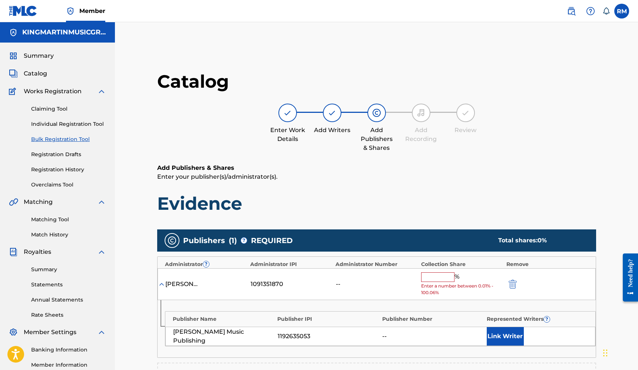
click at [442, 279] on input "text" at bounding box center [437, 278] width 33 height 10
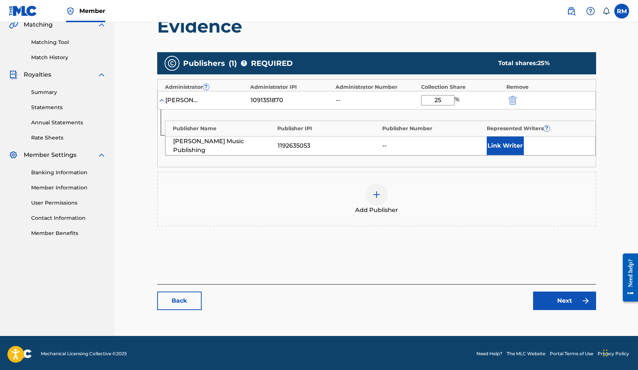
type input "25"
click at [561, 309] on link "Next" at bounding box center [564, 301] width 63 height 19
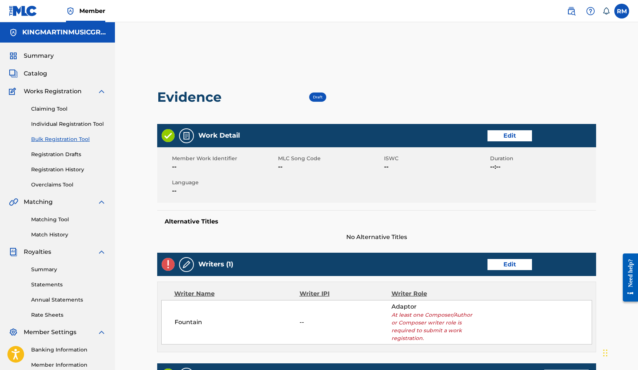
click at [517, 265] on link "Edit" at bounding box center [509, 264] width 44 height 11
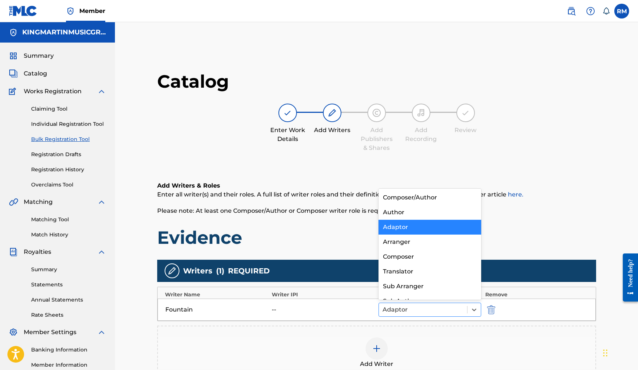
click at [427, 308] on div at bounding box center [422, 310] width 81 height 10
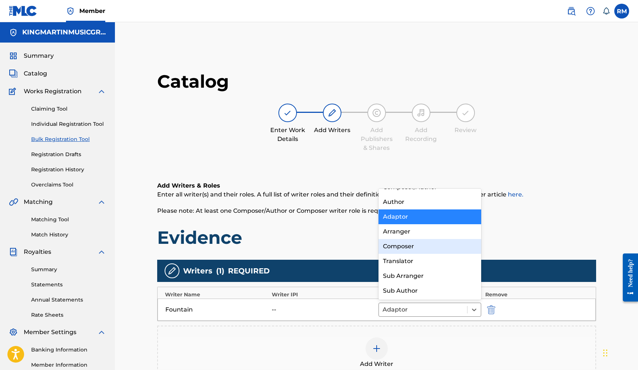
click at [409, 248] on div "Composer" at bounding box center [429, 246] width 103 height 15
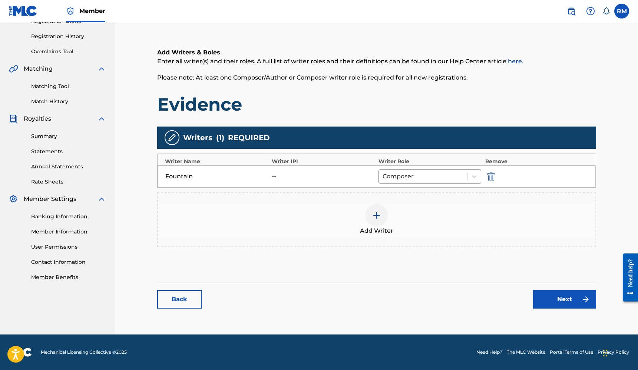
click at [552, 299] on link "Next" at bounding box center [564, 299] width 63 height 19
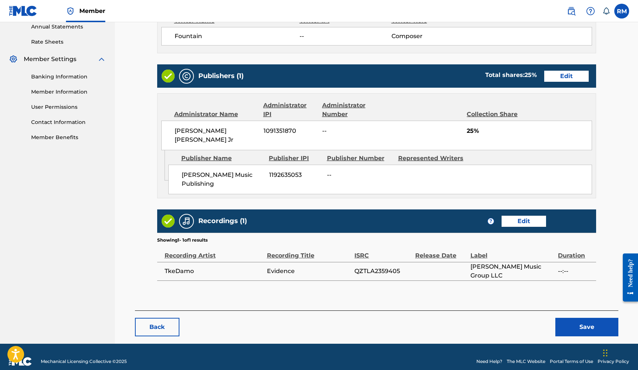
click at [589, 319] on button "Save" at bounding box center [586, 327] width 63 height 19
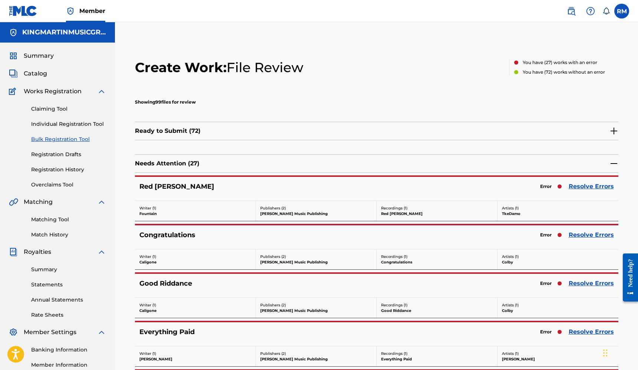
click at [589, 186] on link "Resolve Errors" at bounding box center [590, 186] width 45 height 9
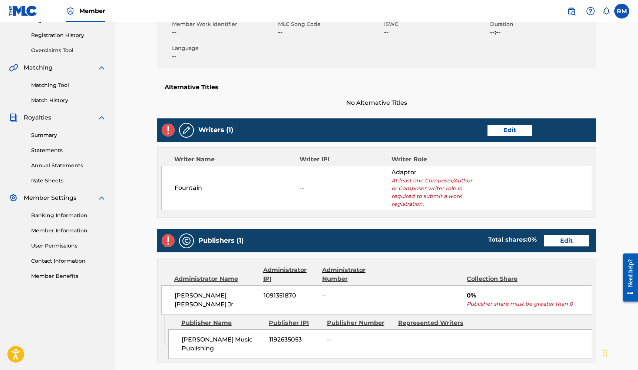
click at [559, 239] on link "Edit" at bounding box center [566, 241] width 44 height 11
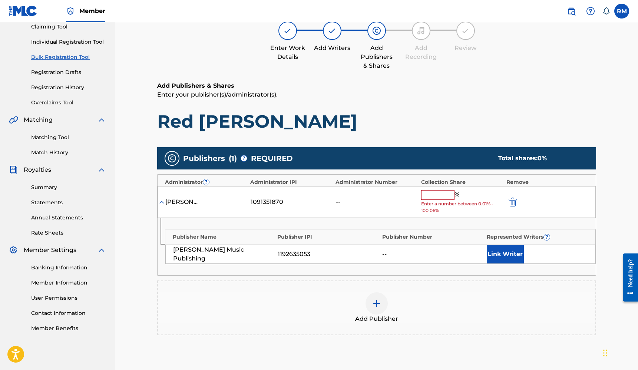
click at [435, 193] on input "text" at bounding box center [437, 195] width 33 height 10
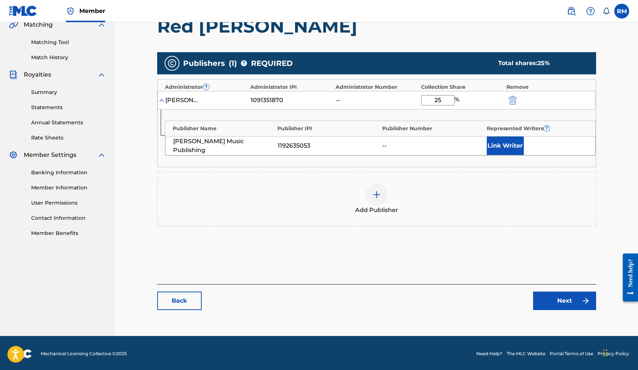
type input "25"
click at [547, 303] on link "Next" at bounding box center [564, 301] width 63 height 19
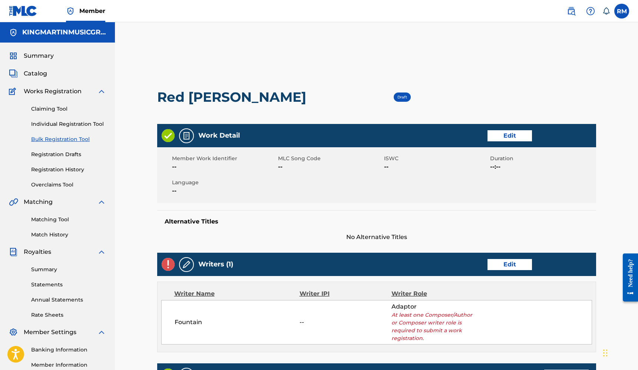
click at [509, 269] on link "Edit" at bounding box center [509, 264] width 44 height 11
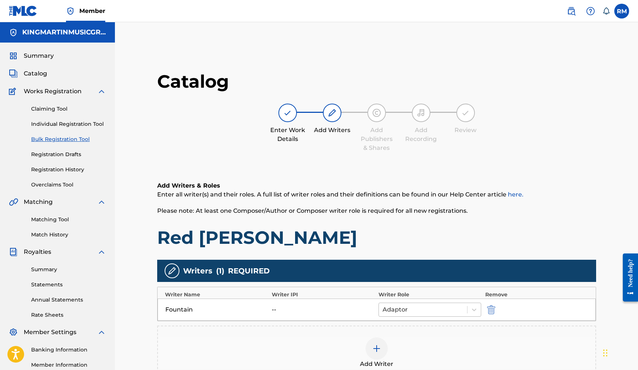
click at [423, 308] on div at bounding box center [422, 310] width 81 height 10
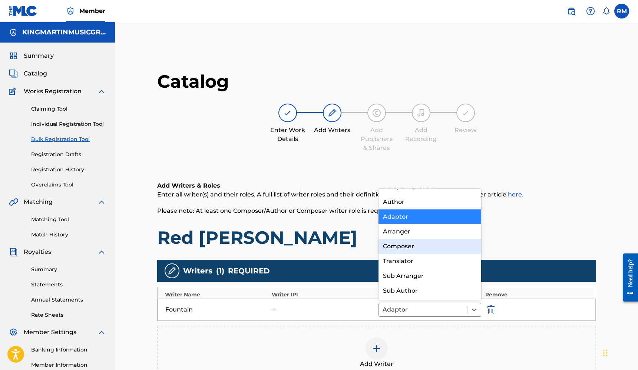
click at [413, 252] on div "Composer" at bounding box center [429, 246] width 103 height 15
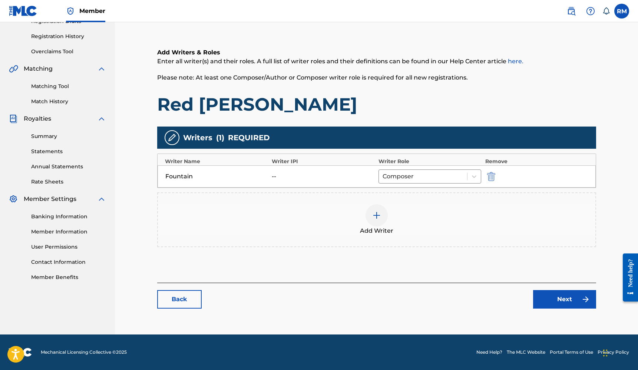
click at [542, 301] on link "Next" at bounding box center [564, 299] width 63 height 19
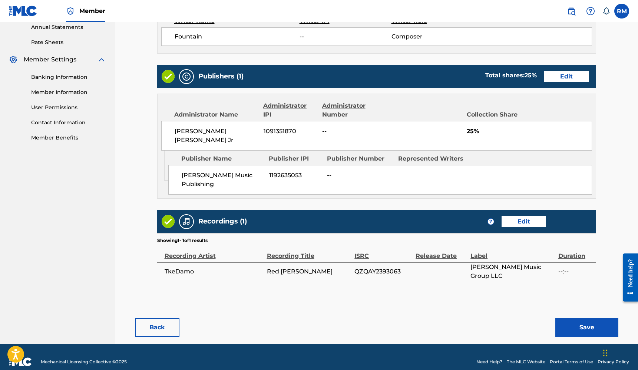
click at [587, 319] on button "Save" at bounding box center [586, 328] width 63 height 19
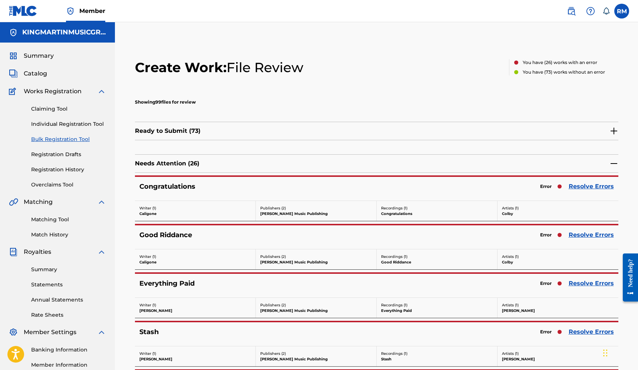
click at [593, 189] on link "Resolve Errors" at bounding box center [590, 186] width 45 height 9
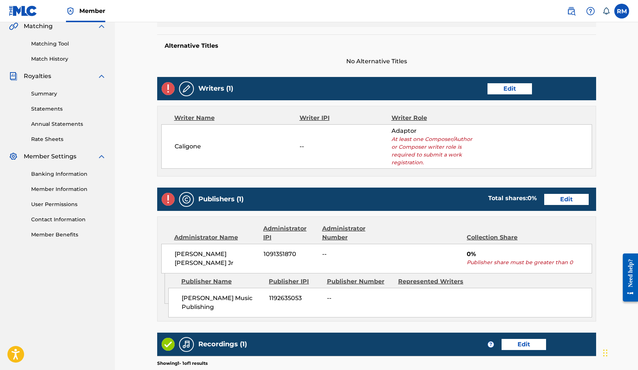
click at [563, 199] on link "Edit" at bounding box center [566, 199] width 44 height 11
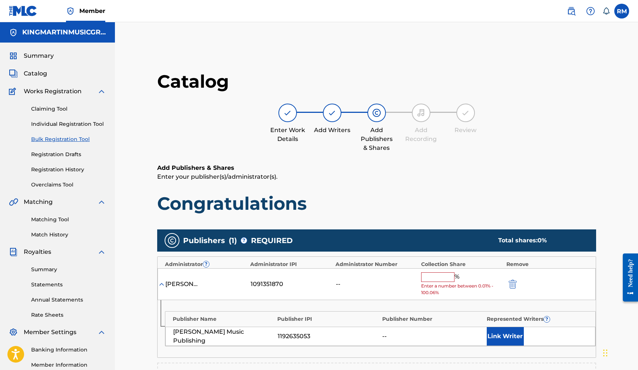
click at [436, 272] on div "[PERSON_NAME] [PERSON_NAME] Jr 1091351870 -- % Enter a number between 0.01% - 1…" at bounding box center [376, 285] width 438 height 32
click at [435, 275] on input "text" at bounding box center [437, 278] width 33 height 10
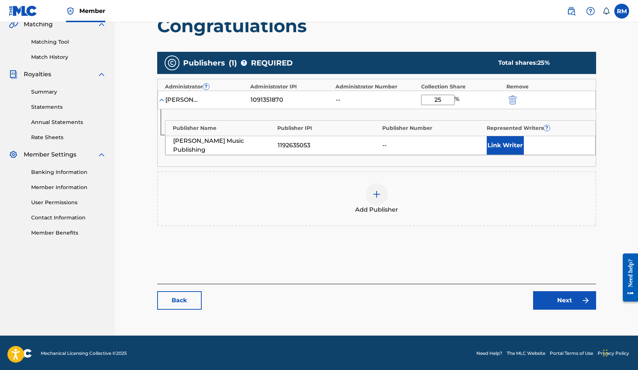
type input "25"
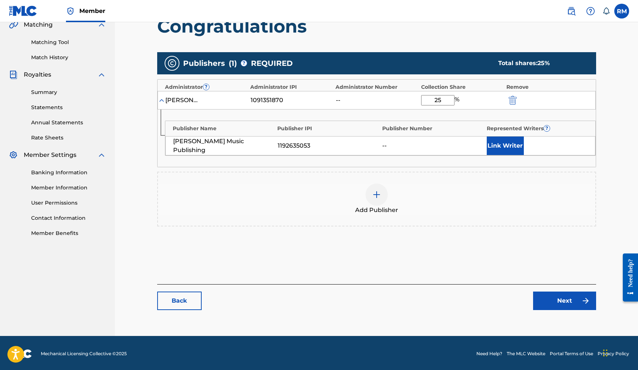
click at [581, 306] on link "Next" at bounding box center [564, 301] width 63 height 19
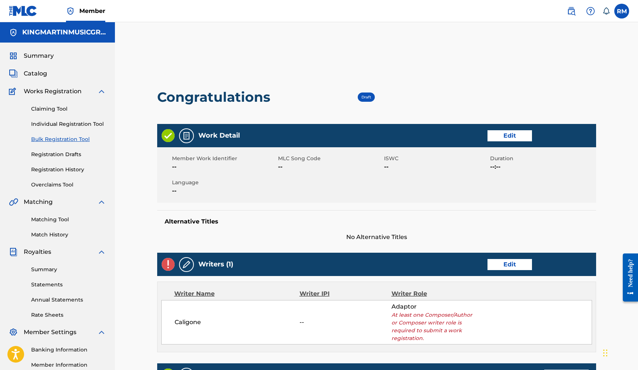
click at [516, 265] on link "Edit" at bounding box center [509, 264] width 44 height 11
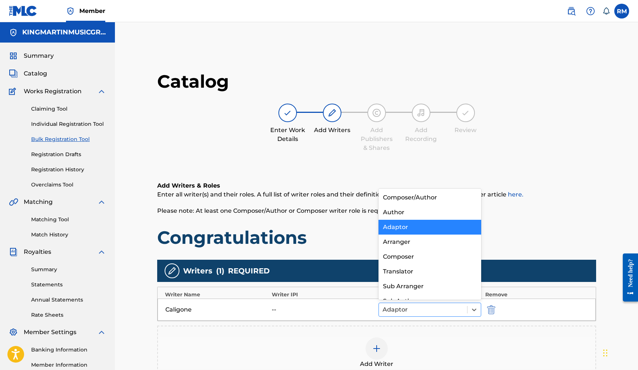
click at [414, 308] on div at bounding box center [422, 310] width 81 height 10
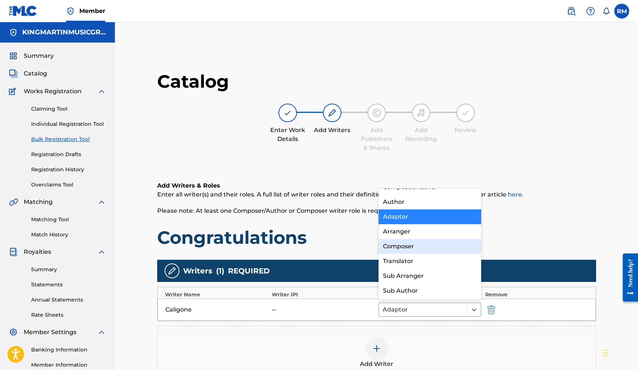
click at [413, 253] on div "Composer" at bounding box center [429, 246] width 103 height 15
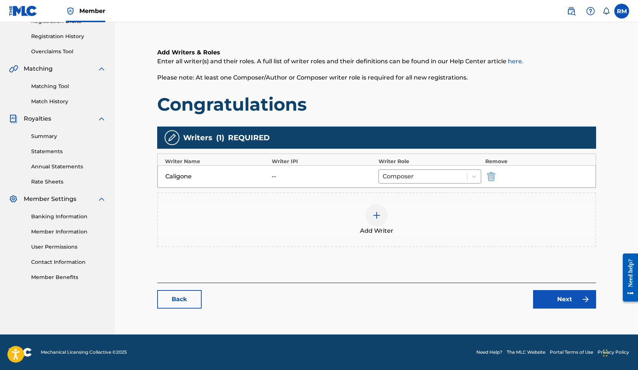
click at [568, 305] on link "Next" at bounding box center [564, 299] width 63 height 19
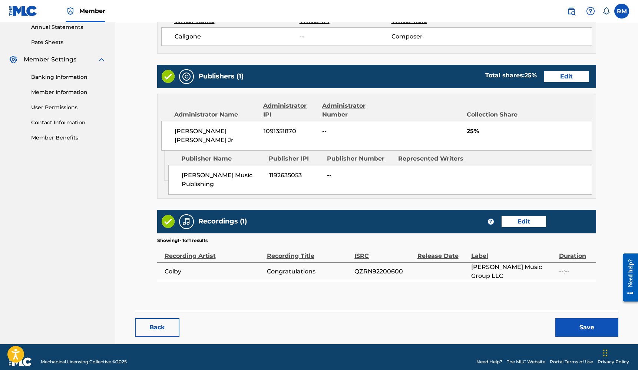
click at [582, 321] on button "Save" at bounding box center [586, 328] width 63 height 19
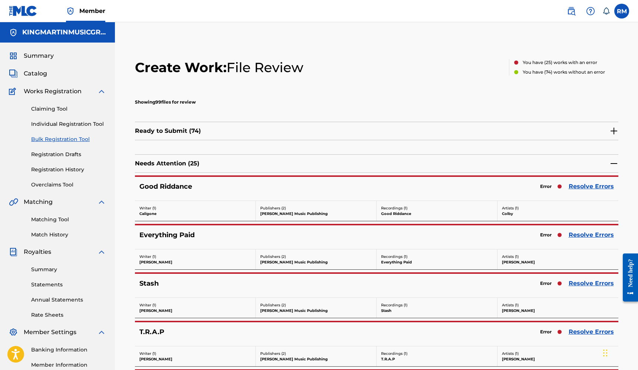
click at [583, 187] on link "Resolve Errors" at bounding box center [590, 186] width 45 height 9
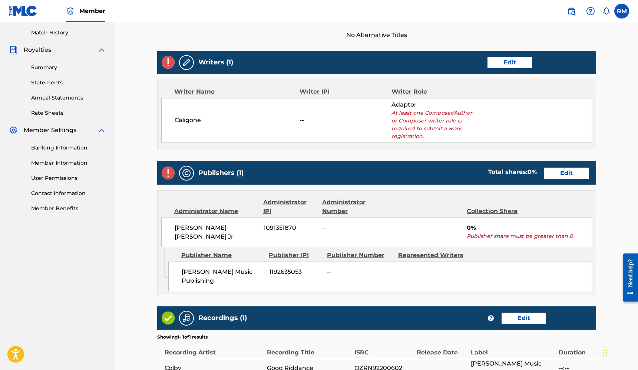
click at [564, 173] on link "Edit" at bounding box center [566, 173] width 44 height 11
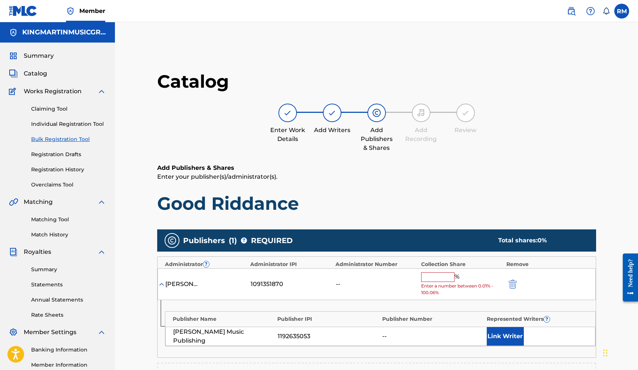
click at [438, 280] on div "%" at bounding box center [441, 278] width 40 height 10
click at [438, 280] on input "text" at bounding box center [437, 278] width 33 height 10
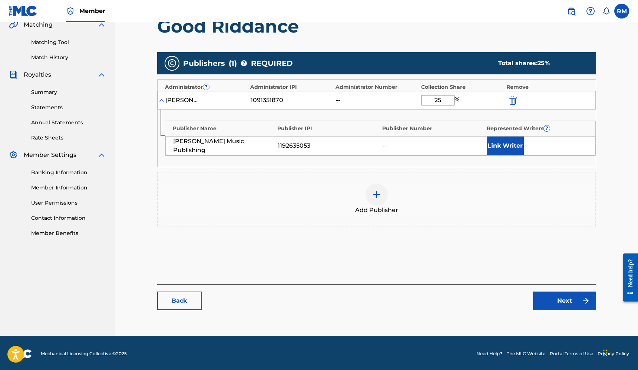
type input "25"
click at [556, 300] on link "Next" at bounding box center [564, 301] width 63 height 19
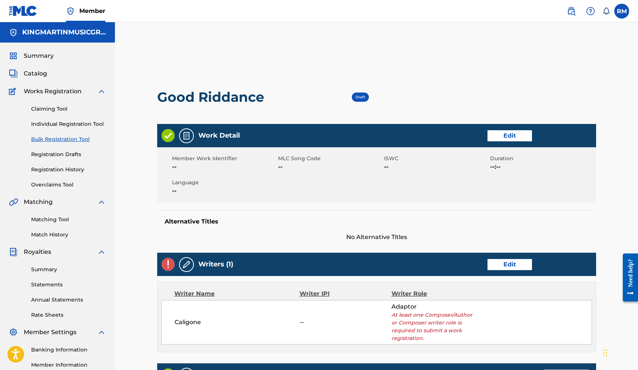
click at [512, 264] on link "Edit" at bounding box center [509, 264] width 44 height 11
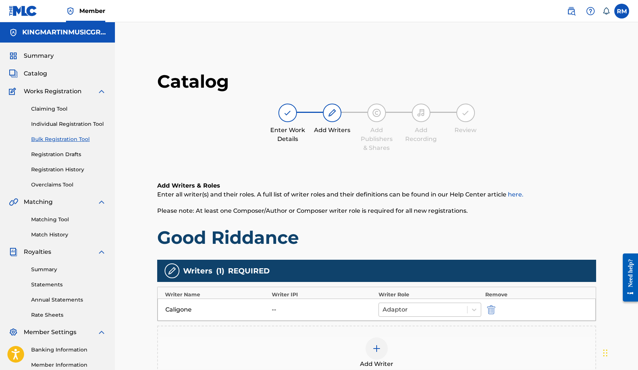
click at [413, 310] on div at bounding box center [422, 310] width 81 height 10
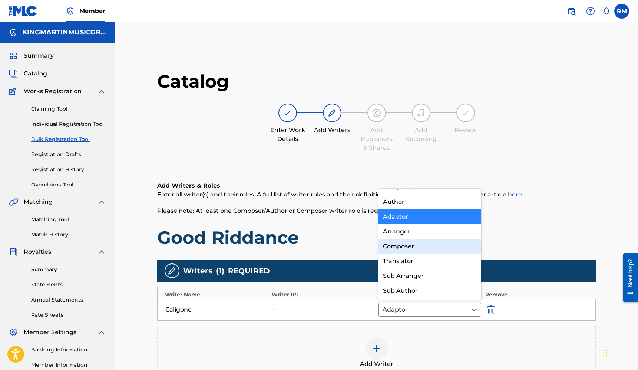
click at [409, 251] on div "Composer" at bounding box center [429, 246] width 103 height 15
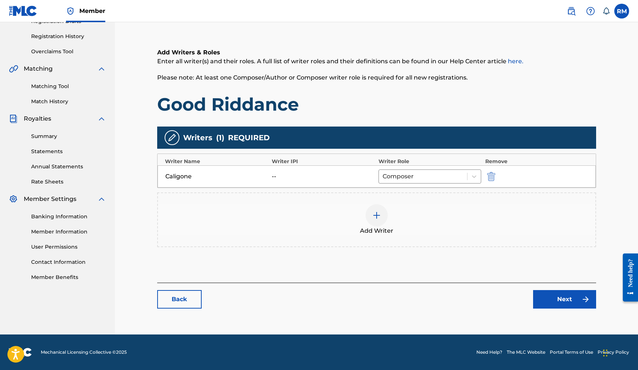
click at [551, 300] on link "Next" at bounding box center [564, 299] width 63 height 19
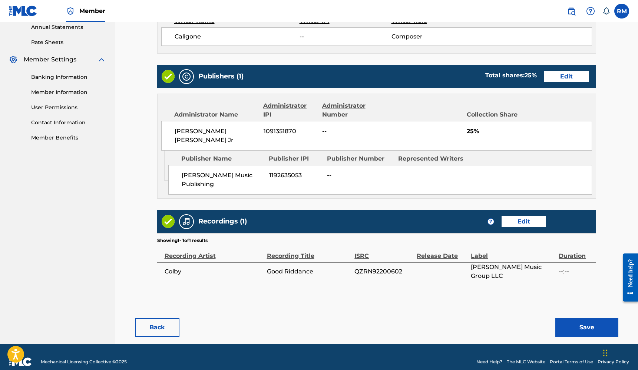
click at [580, 319] on button "Save" at bounding box center [586, 328] width 63 height 19
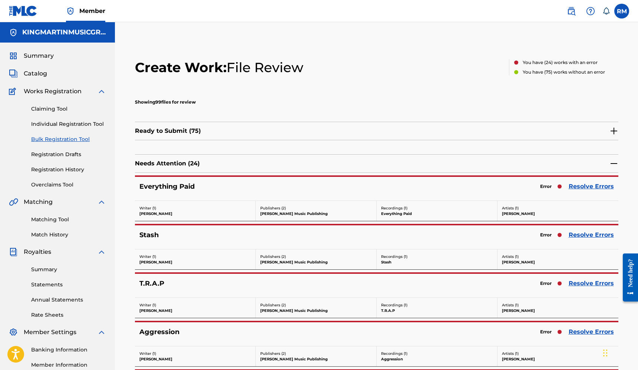
click at [594, 188] on link "Resolve Errors" at bounding box center [590, 186] width 45 height 9
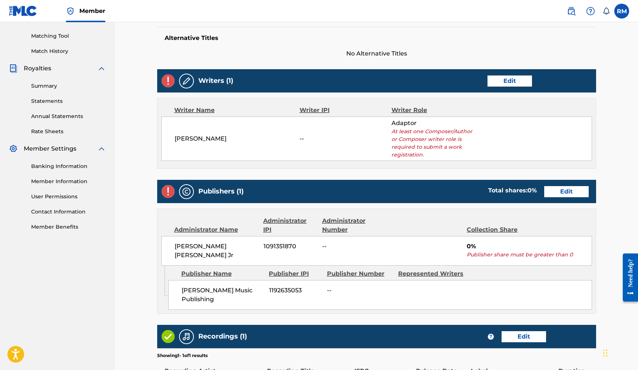
click at [564, 191] on link "Edit" at bounding box center [566, 191] width 44 height 11
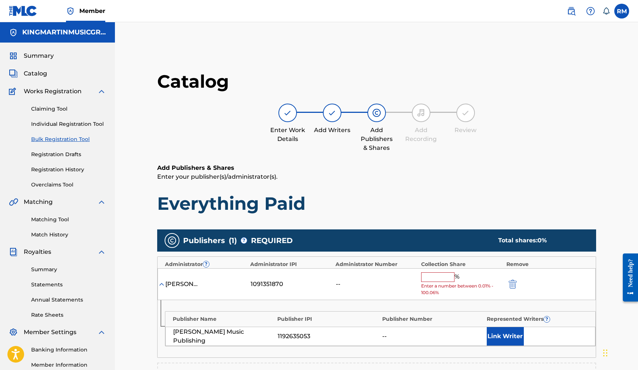
click at [444, 278] on input "text" at bounding box center [437, 278] width 33 height 10
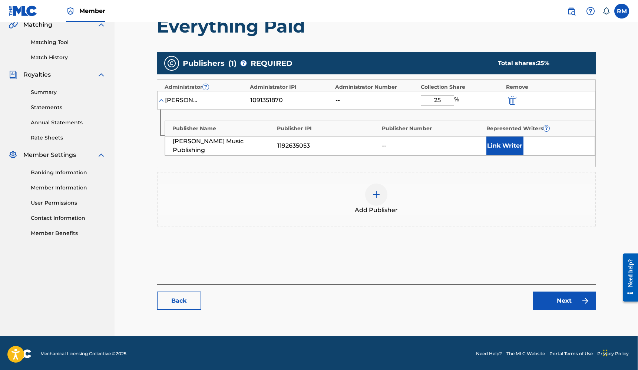
type input "25"
click at [582, 298] on img at bounding box center [585, 301] width 9 height 9
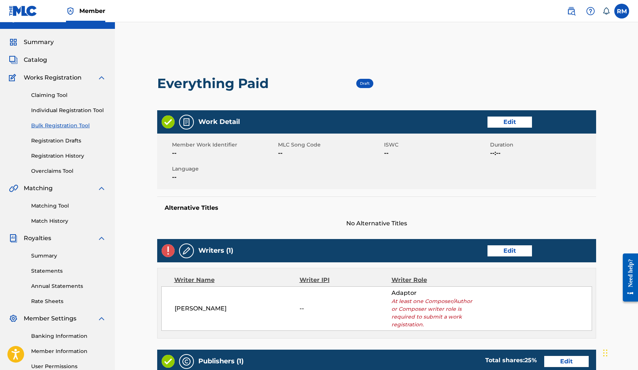
click at [523, 257] on div "Writers (1) Edit" at bounding box center [376, 250] width 439 height 23
click at [520, 252] on link "Edit" at bounding box center [509, 251] width 44 height 11
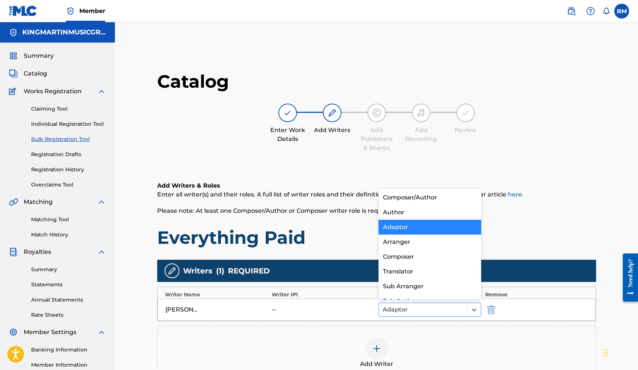
click at [432, 306] on div at bounding box center [422, 310] width 81 height 10
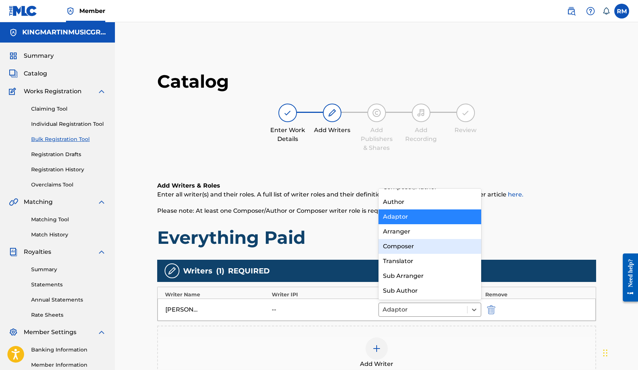
click at [410, 252] on div "Composer" at bounding box center [429, 246] width 103 height 15
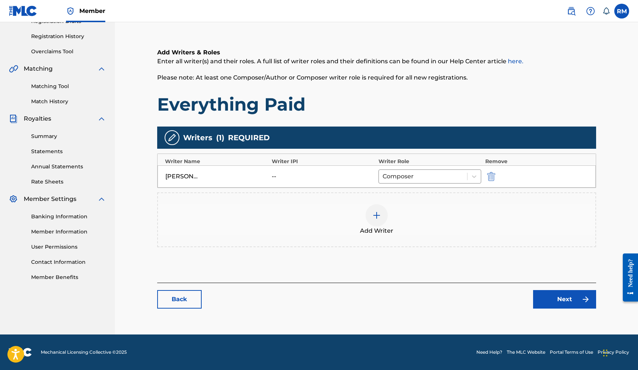
click at [554, 299] on link "Next" at bounding box center [564, 299] width 63 height 19
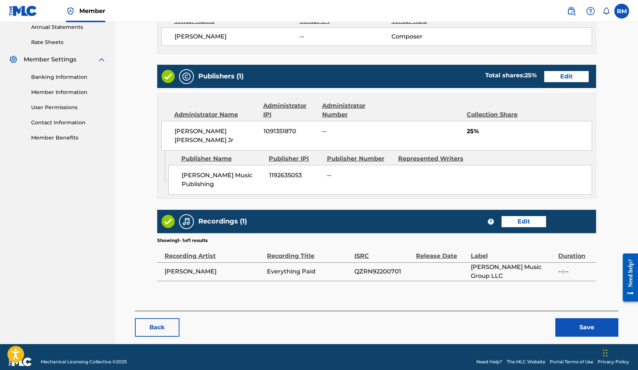
click at [584, 321] on button "Save" at bounding box center [586, 328] width 63 height 19
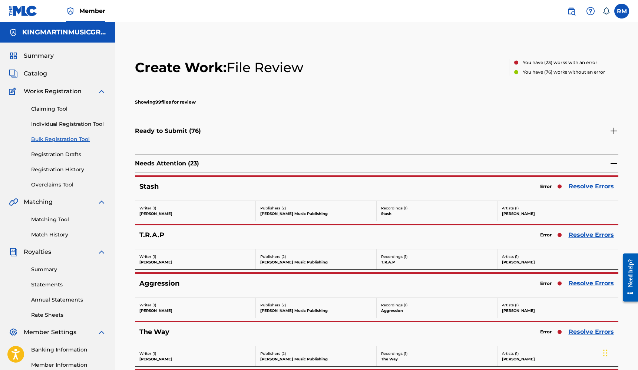
click at [591, 184] on link "Resolve Errors" at bounding box center [590, 186] width 45 height 9
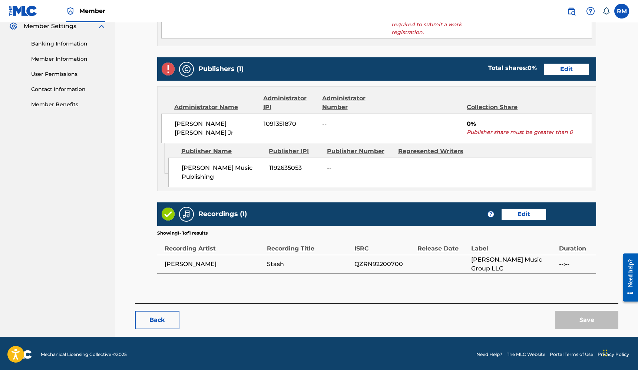
click at [567, 72] on link "Edit" at bounding box center [566, 69] width 44 height 11
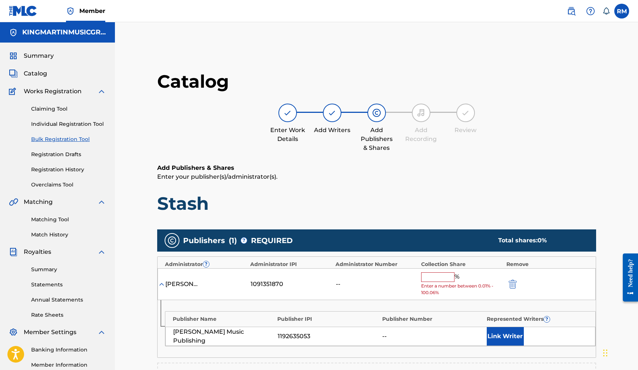
click at [430, 277] on input "text" at bounding box center [437, 278] width 33 height 10
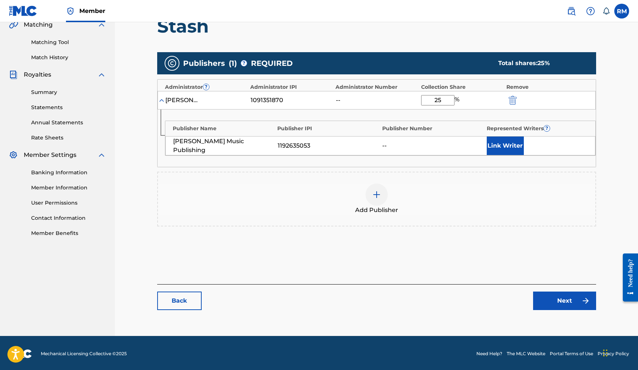
type input "25"
click at [573, 300] on link "Next" at bounding box center [564, 301] width 63 height 19
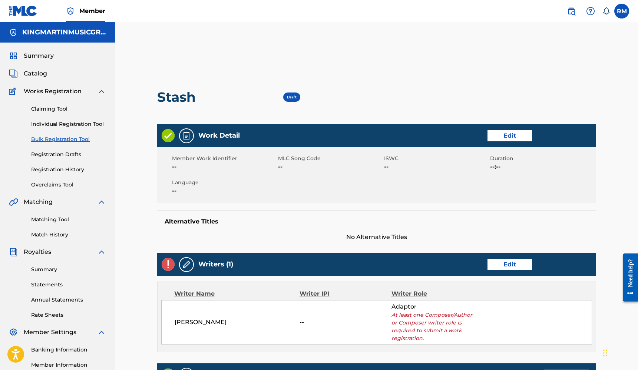
click at [524, 265] on link "Edit" at bounding box center [509, 264] width 44 height 11
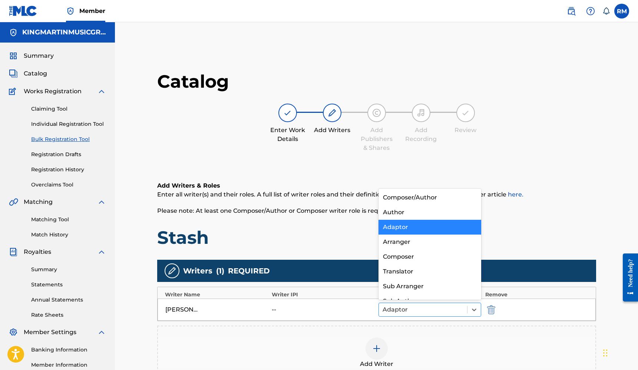
click at [409, 307] on div at bounding box center [422, 310] width 81 height 10
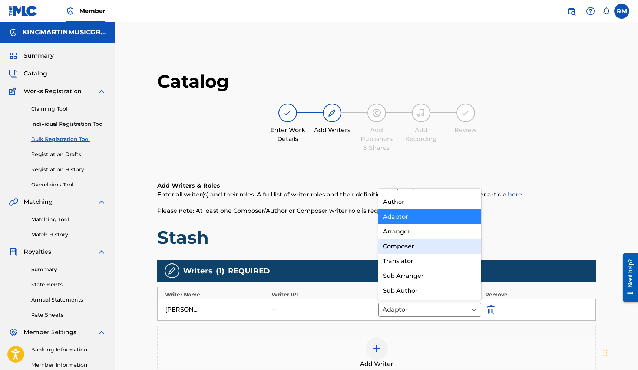
click at [404, 249] on div "Composer" at bounding box center [429, 246] width 103 height 15
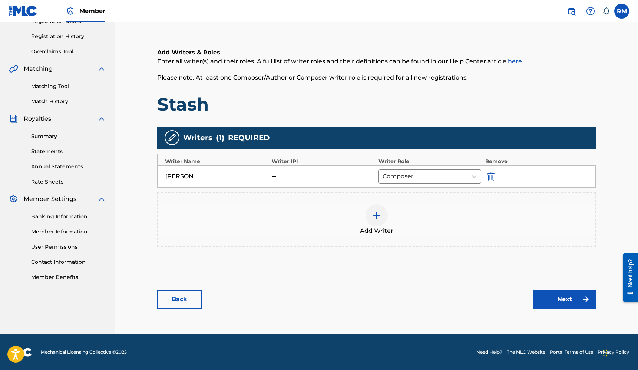
click at [551, 302] on link "Next" at bounding box center [564, 299] width 63 height 19
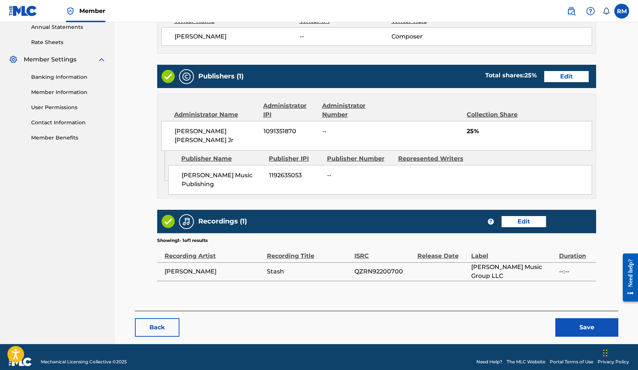
click at [573, 319] on button "Save" at bounding box center [586, 328] width 63 height 19
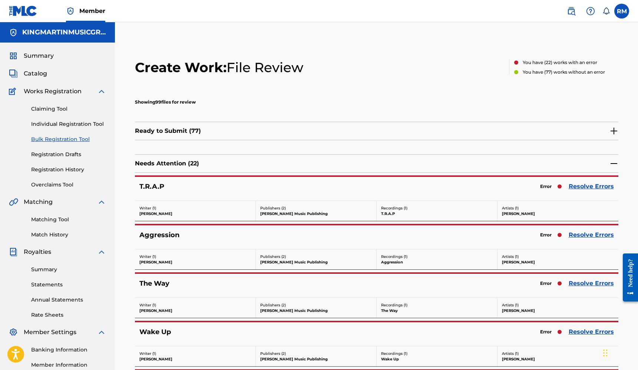
click at [587, 188] on link "Resolve Errors" at bounding box center [590, 186] width 45 height 9
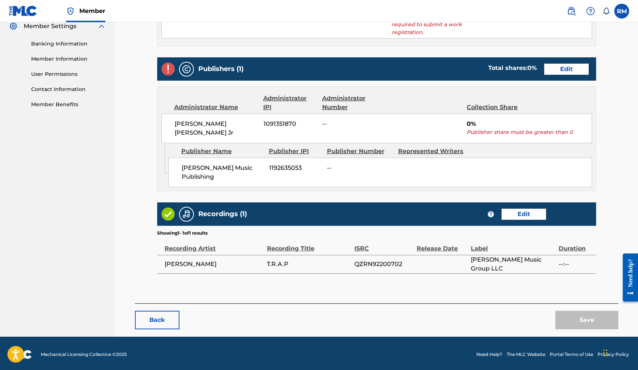
click at [568, 67] on link "Edit" at bounding box center [566, 69] width 44 height 11
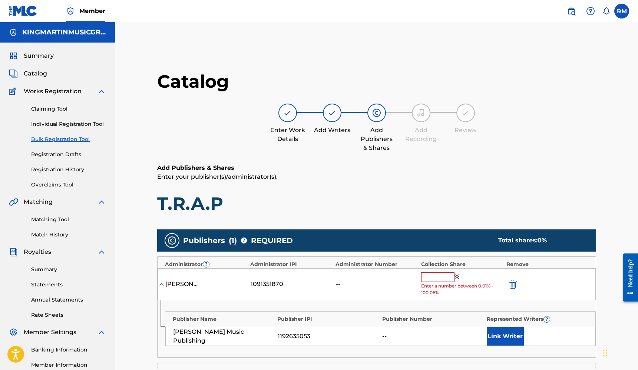
click at [439, 277] on input "text" at bounding box center [437, 278] width 33 height 10
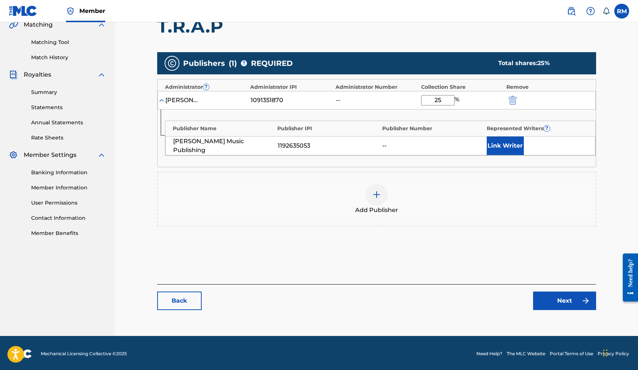
type input "25"
click at [575, 296] on link "Next" at bounding box center [564, 301] width 63 height 19
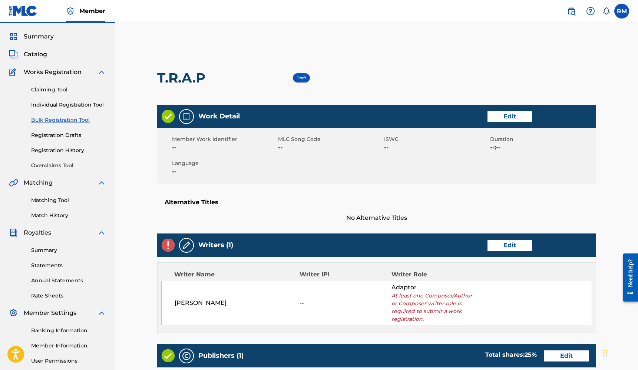
click at [526, 247] on link "Edit" at bounding box center [509, 245] width 44 height 11
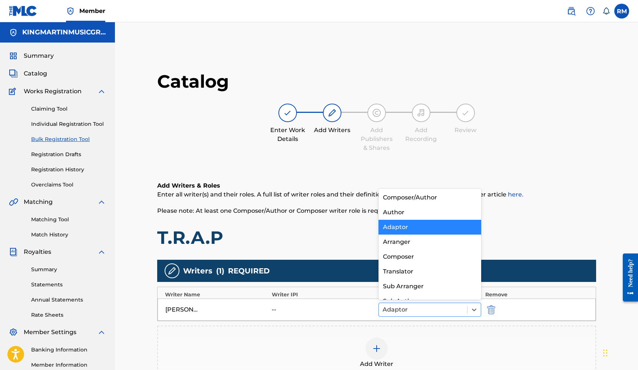
click at [395, 308] on div at bounding box center [422, 310] width 81 height 10
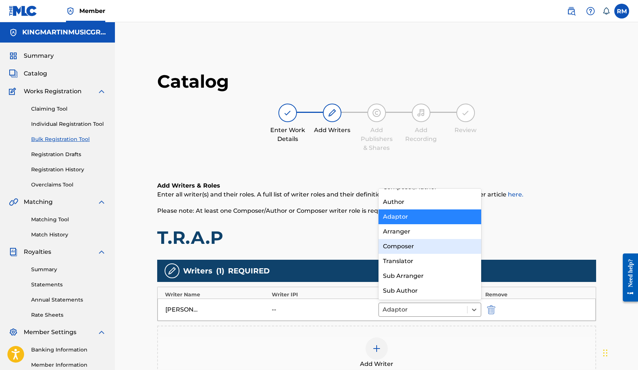
click at [392, 245] on div "Composer" at bounding box center [429, 246] width 103 height 15
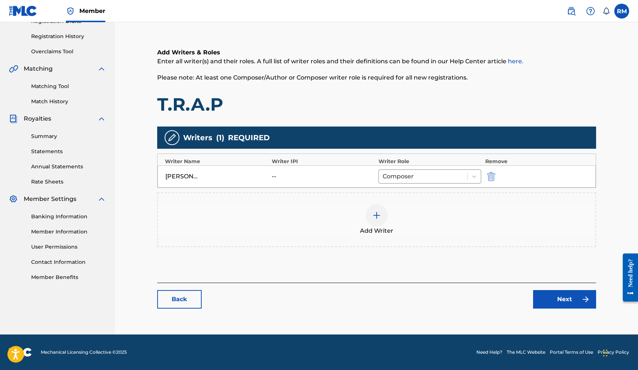
click at [544, 300] on link "Next" at bounding box center [564, 299] width 63 height 19
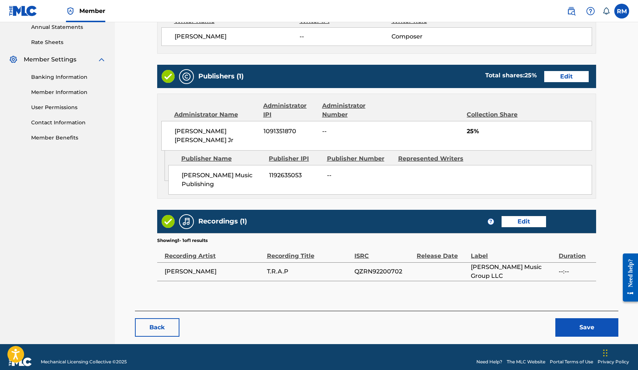
click at [582, 319] on button "Save" at bounding box center [586, 328] width 63 height 19
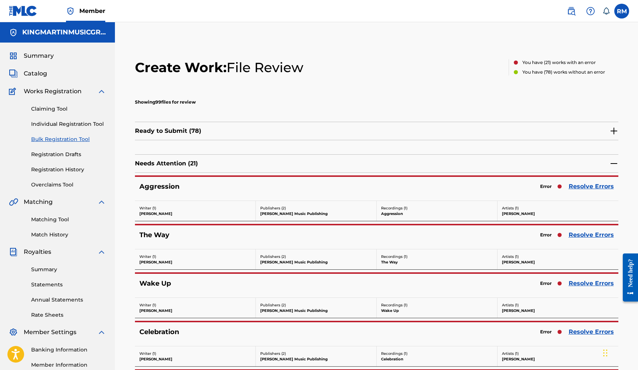
click at [586, 185] on link "Resolve Errors" at bounding box center [590, 186] width 45 height 9
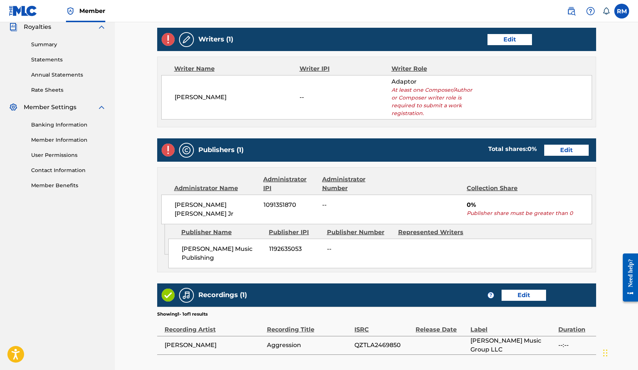
click at [563, 152] on link "Edit" at bounding box center [566, 150] width 44 height 11
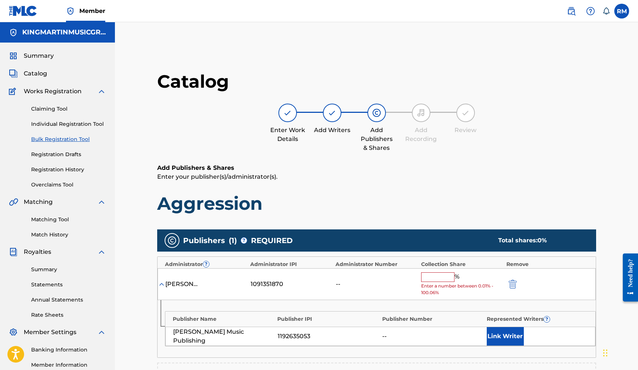
click at [436, 280] on input "text" at bounding box center [437, 278] width 33 height 10
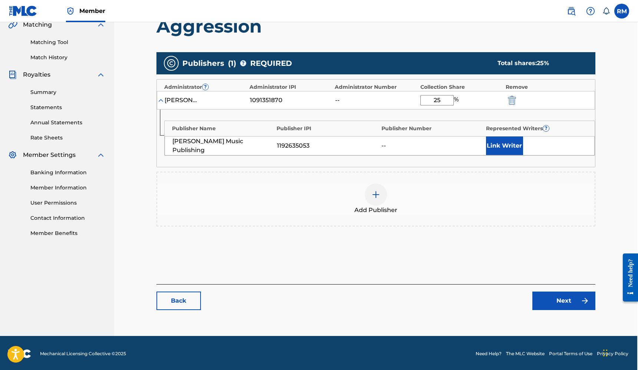
type input "25"
click at [558, 300] on link "Next" at bounding box center [563, 301] width 63 height 19
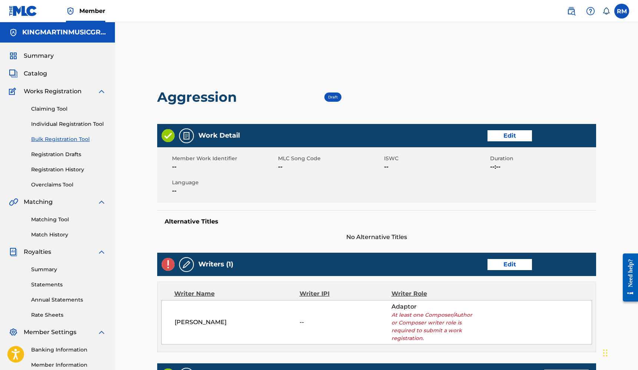
click at [527, 261] on link "Edit" at bounding box center [509, 264] width 44 height 11
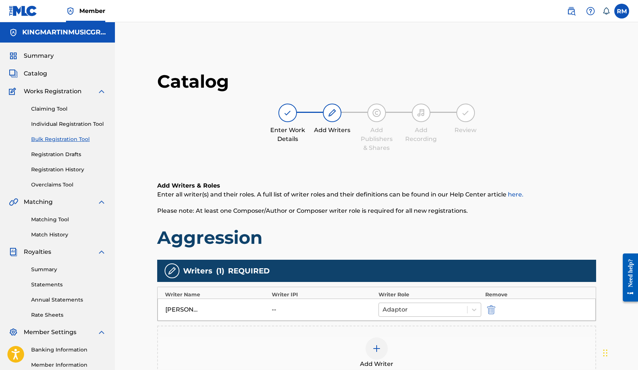
click at [436, 308] on div at bounding box center [422, 310] width 81 height 10
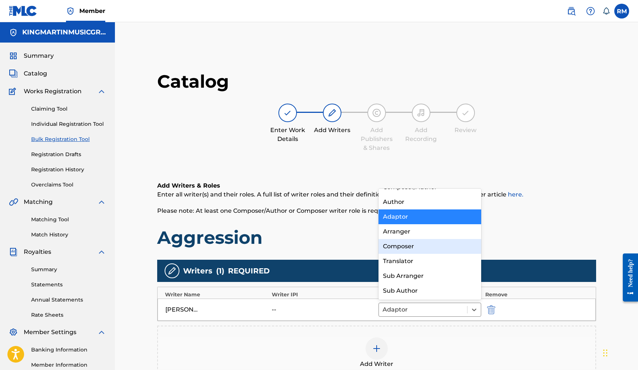
click at [407, 246] on div "Composer" at bounding box center [429, 246] width 103 height 15
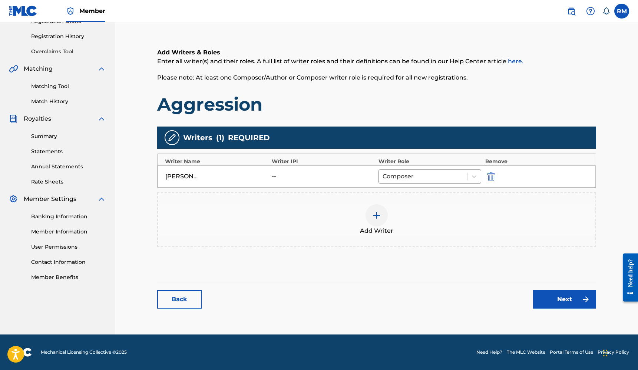
click at [558, 297] on link "Next" at bounding box center [564, 299] width 63 height 19
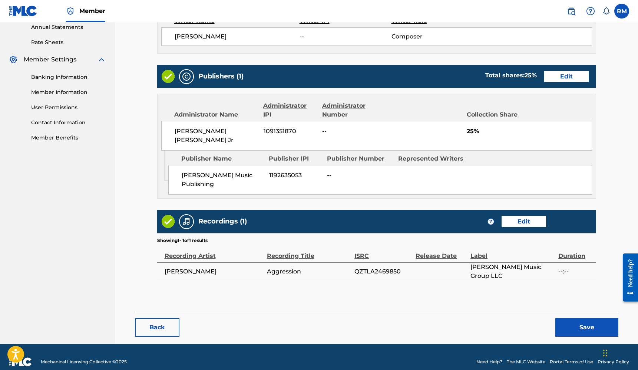
click at [579, 319] on button "Save" at bounding box center [586, 328] width 63 height 19
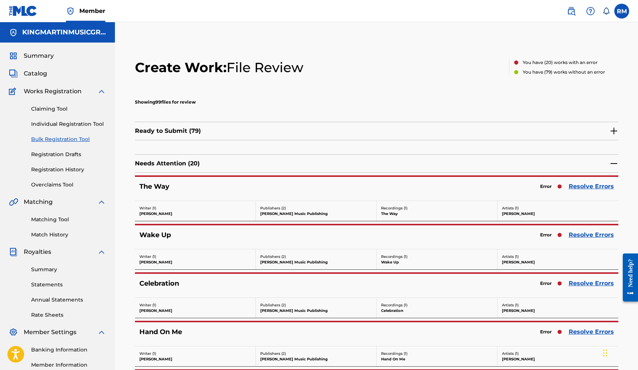
click at [576, 186] on link "Resolve Errors" at bounding box center [590, 186] width 45 height 9
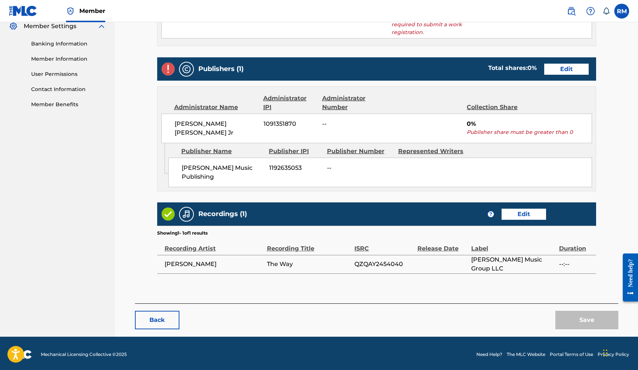
click at [562, 66] on link "Edit" at bounding box center [566, 69] width 44 height 11
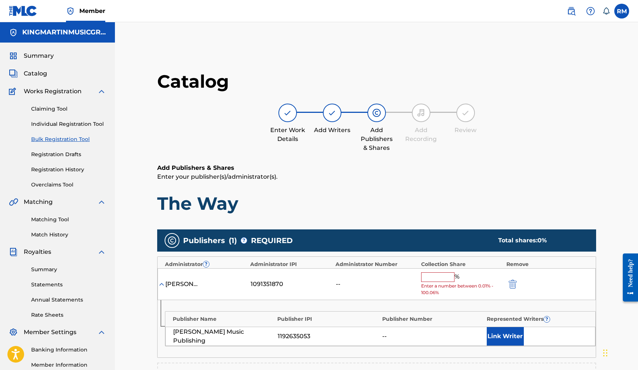
click at [430, 275] on input "text" at bounding box center [437, 278] width 33 height 10
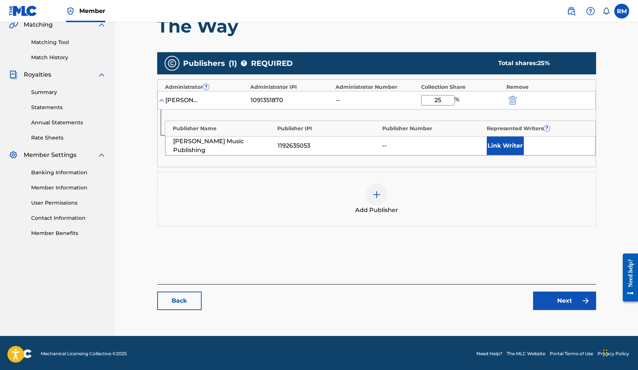
type input "25"
click at [549, 296] on link "Next" at bounding box center [564, 301] width 63 height 19
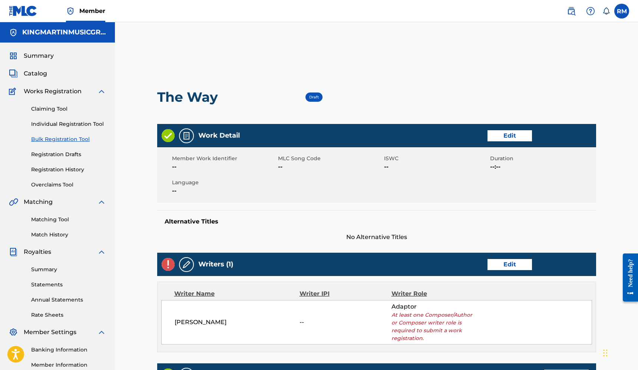
click at [497, 270] on div "Writers (1) Edit" at bounding box center [376, 264] width 439 height 23
click at [506, 263] on link "Edit" at bounding box center [509, 264] width 44 height 11
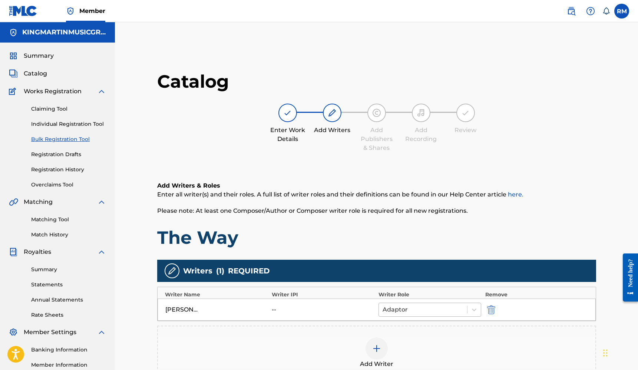
click at [409, 307] on div at bounding box center [422, 310] width 81 height 10
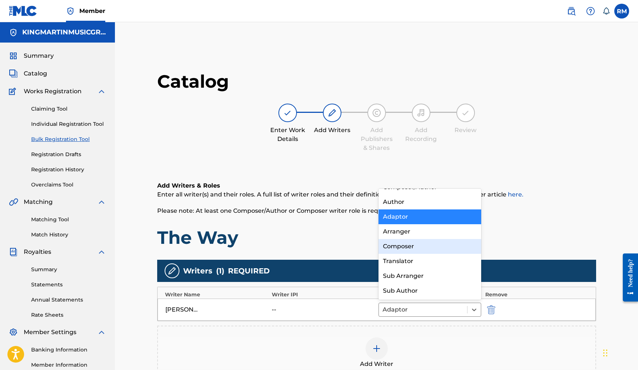
click at [415, 248] on div "Composer" at bounding box center [429, 246] width 103 height 15
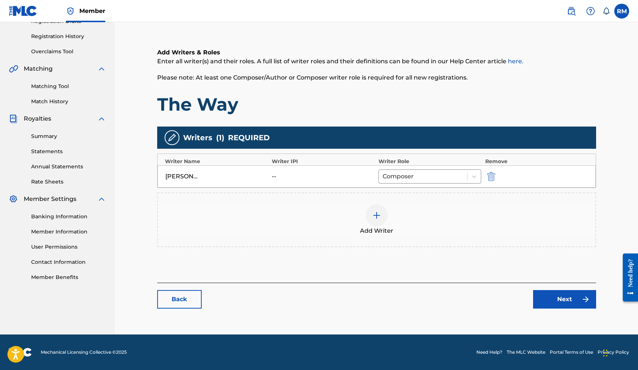
click at [559, 296] on link "Next" at bounding box center [564, 299] width 63 height 19
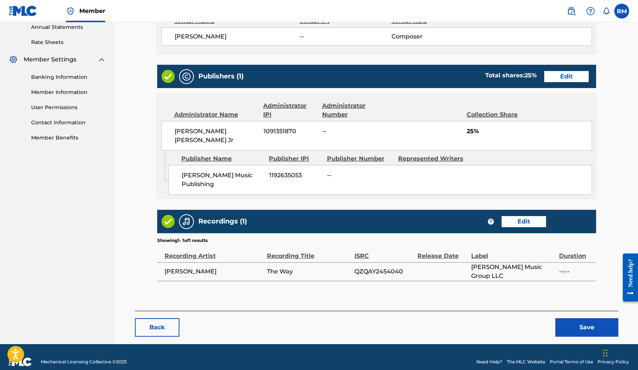
click at [581, 320] on button "Save" at bounding box center [586, 328] width 63 height 19
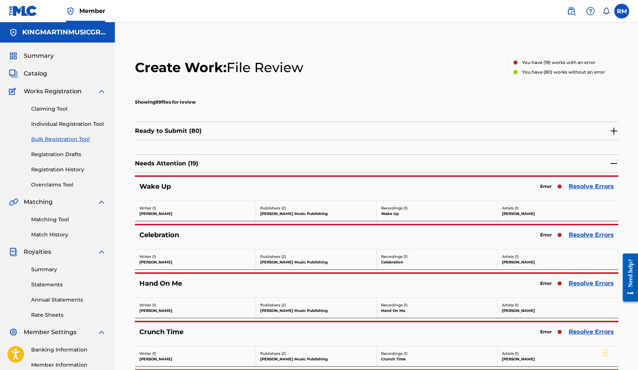
click at [597, 190] on link "Resolve Errors" at bounding box center [590, 186] width 45 height 9
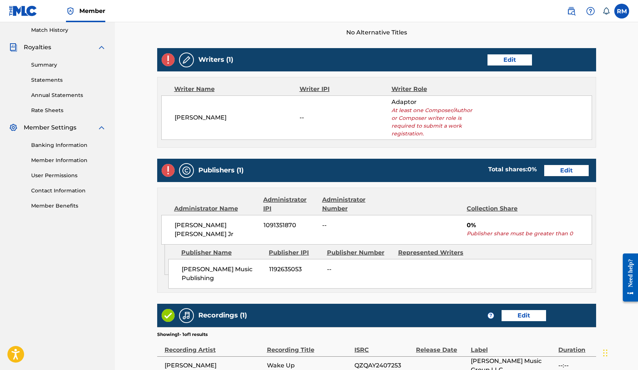
click at [559, 171] on link "Edit" at bounding box center [566, 170] width 44 height 11
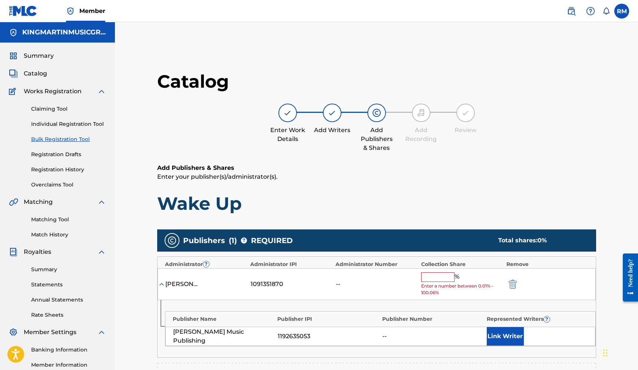
click at [432, 275] on input "text" at bounding box center [437, 278] width 33 height 10
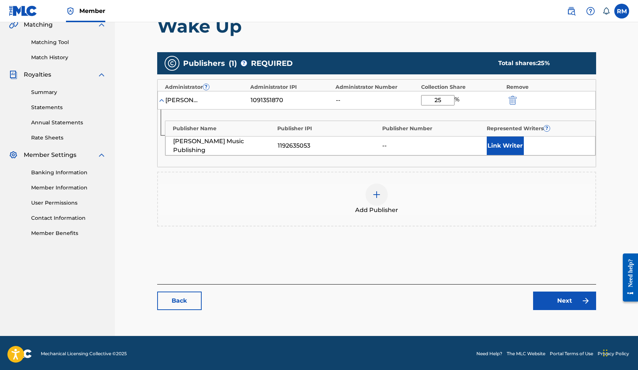
type input "25"
click at [586, 298] on img at bounding box center [585, 301] width 9 height 9
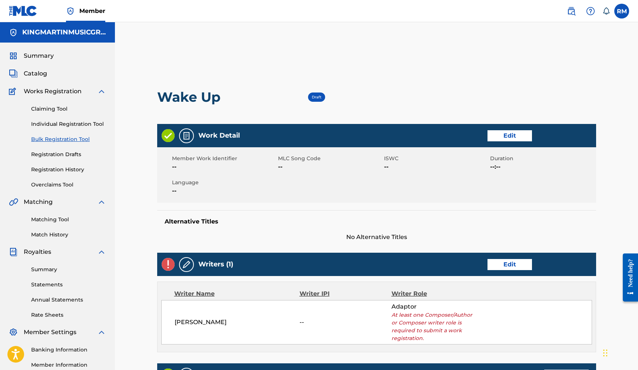
click at [514, 262] on link "Edit" at bounding box center [509, 264] width 44 height 11
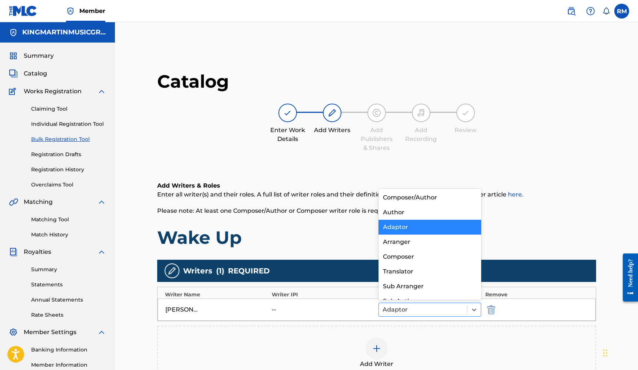
click at [413, 307] on div at bounding box center [422, 310] width 81 height 10
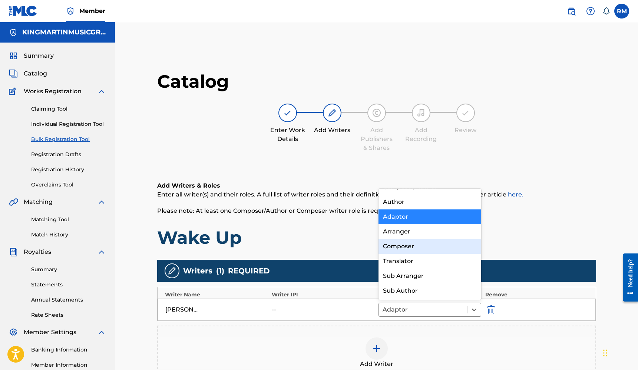
click at [410, 252] on div "Composer" at bounding box center [429, 246] width 103 height 15
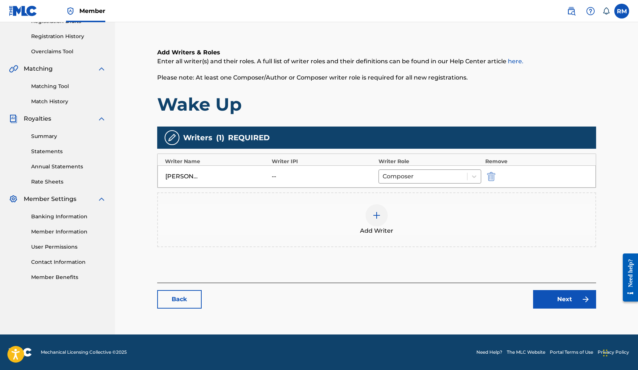
click at [542, 301] on link "Next" at bounding box center [564, 299] width 63 height 19
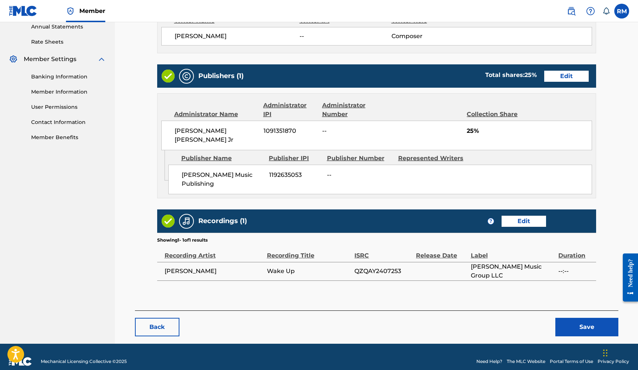
scroll to position [273, 0]
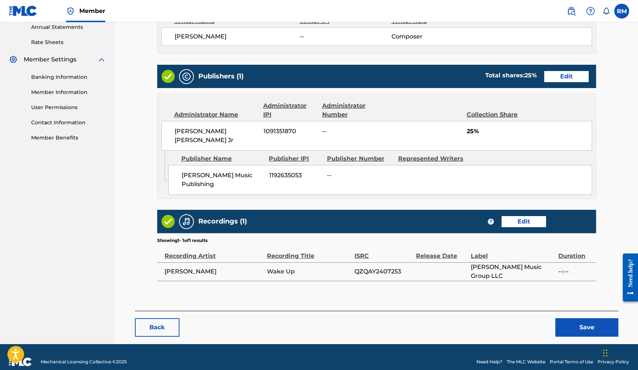
click at [577, 319] on button "Save" at bounding box center [586, 328] width 63 height 19
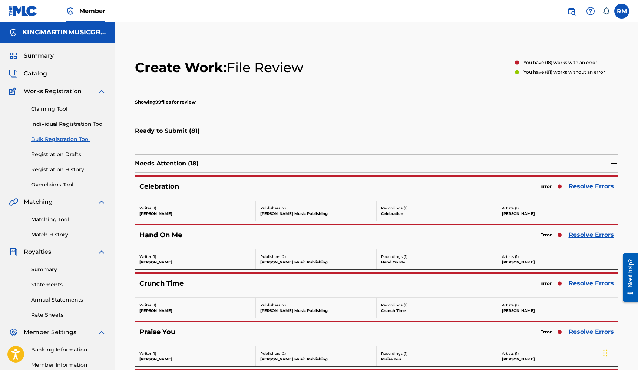
click
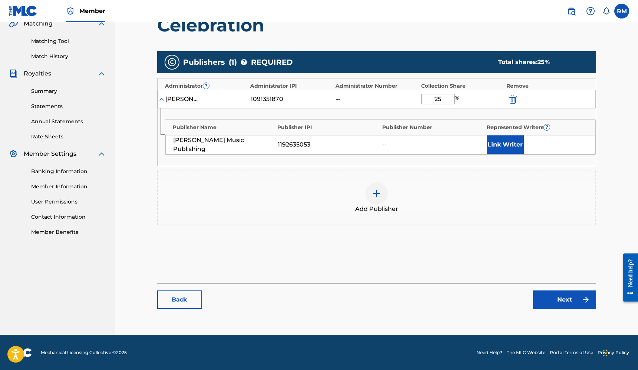
type input "25"
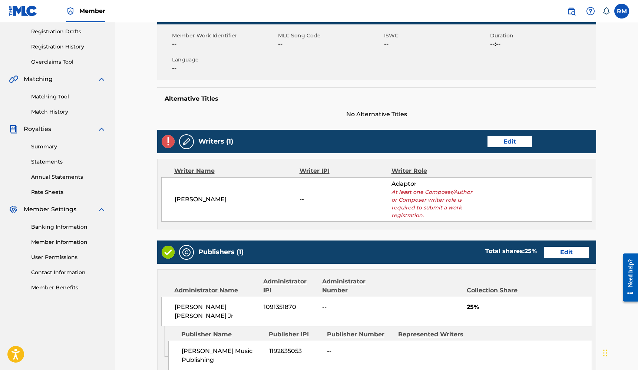
scroll to position [103, 0]
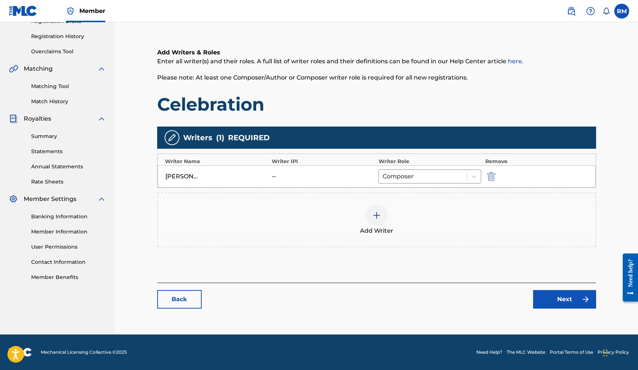
scroll to position [133, 0]
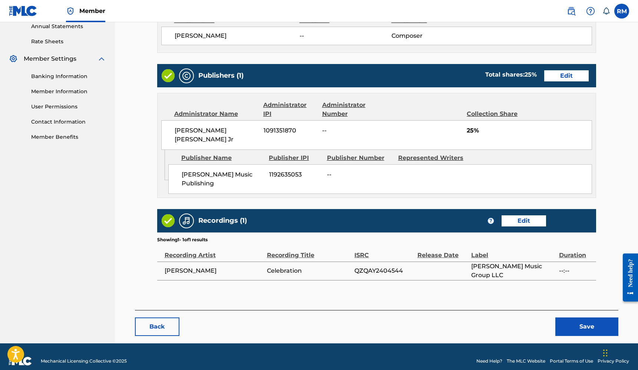
scroll to position [273, 0]
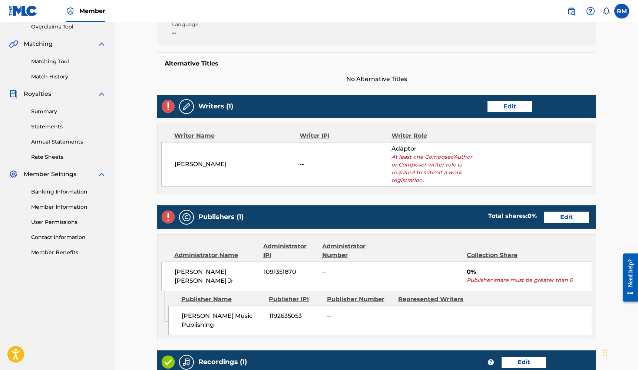
scroll to position [201, 0]
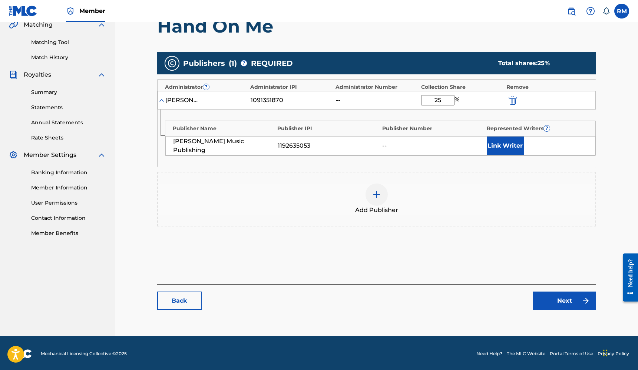
type input "25"
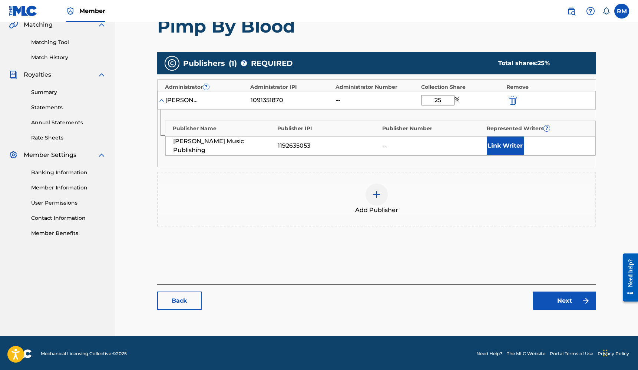
type input "25"
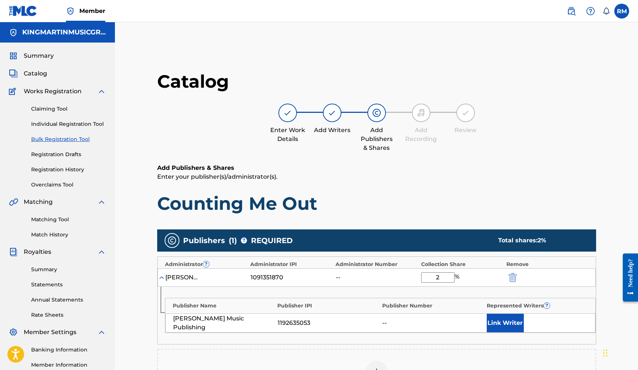
type input "25"
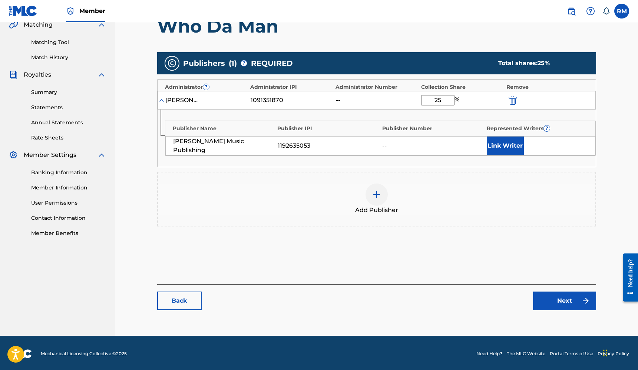
type input "25"
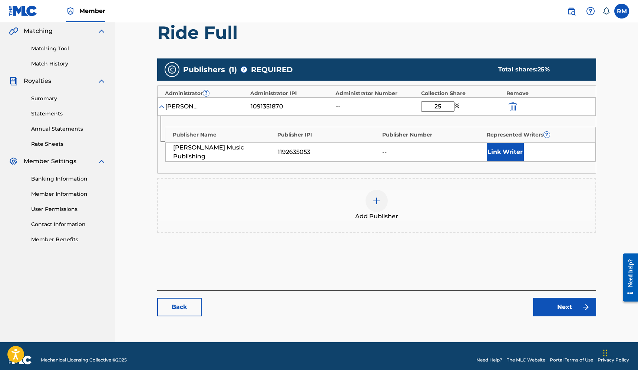
type input "25"
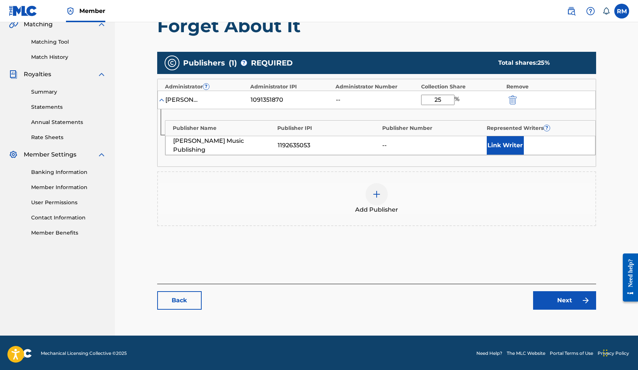
type input "25"
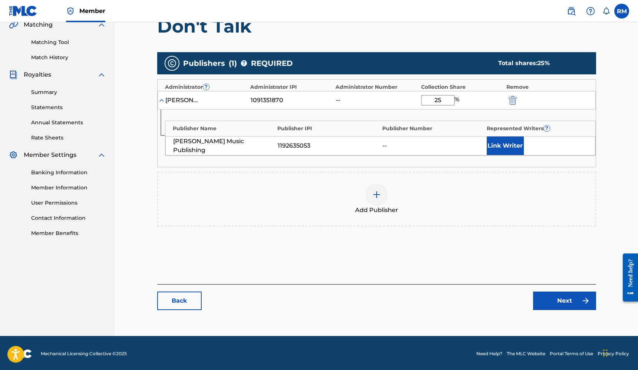
type input "25"
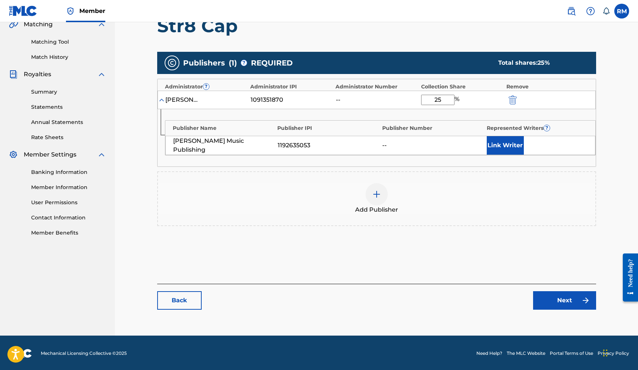
type input "25"
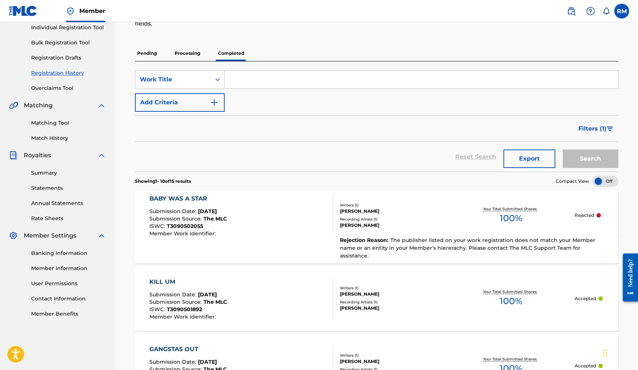
scroll to position [97, 0]
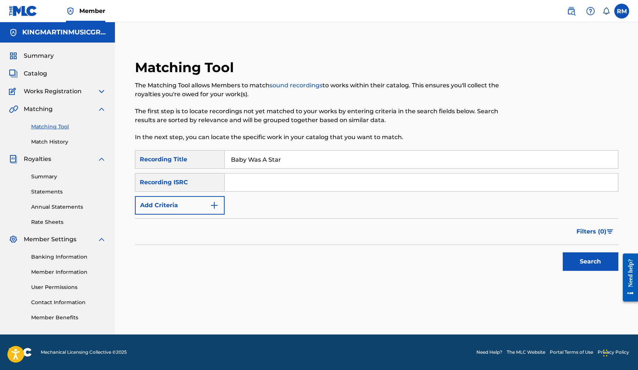
type input "Baby Was A Star"
paste input "QZTLA2366558"
type input "QZTLA2366558"
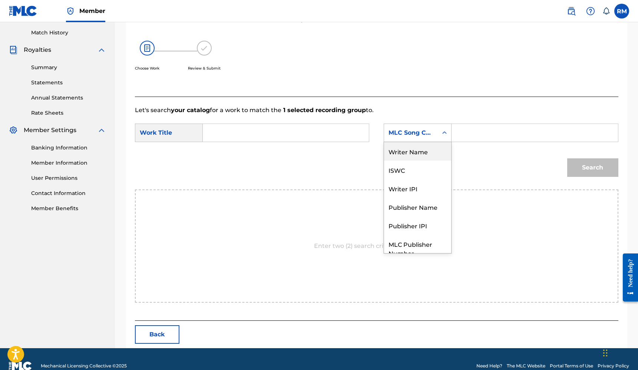
scroll to position [113, 0]
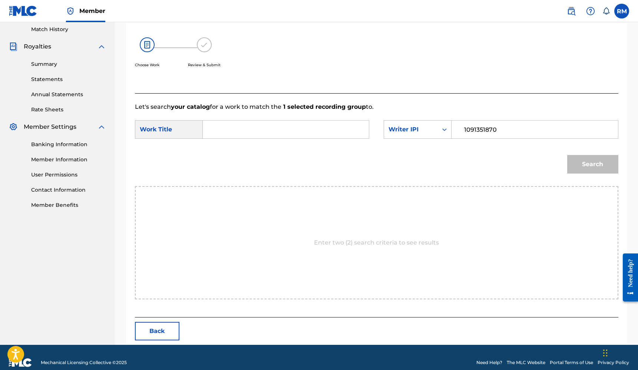
type input "1091351870"
type input "Baby Was A Star"
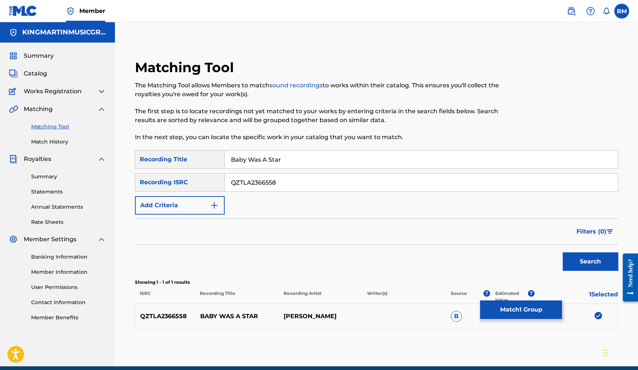
scroll to position [0, 0]
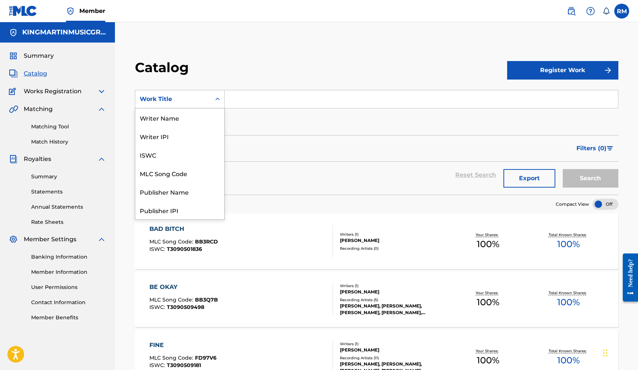
scroll to position [111, 0]
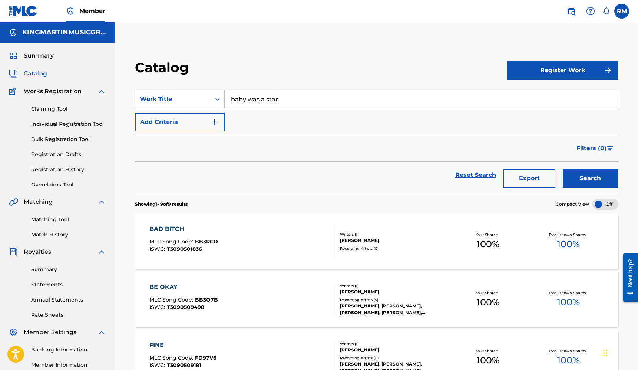
type input "baby was a star"
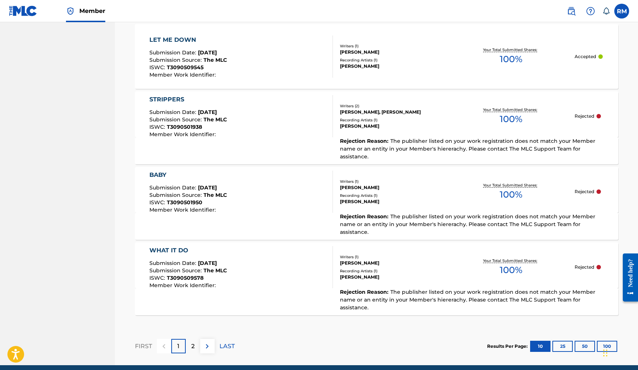
scroll to position [676, 0]
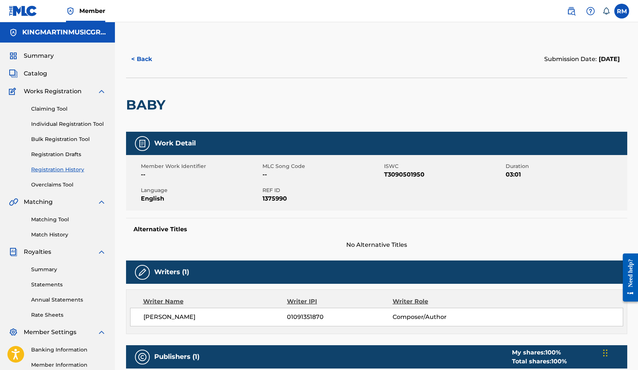
click at [146, 59] on button "< Back" at bounding box center [148, 59] width 44 height 19
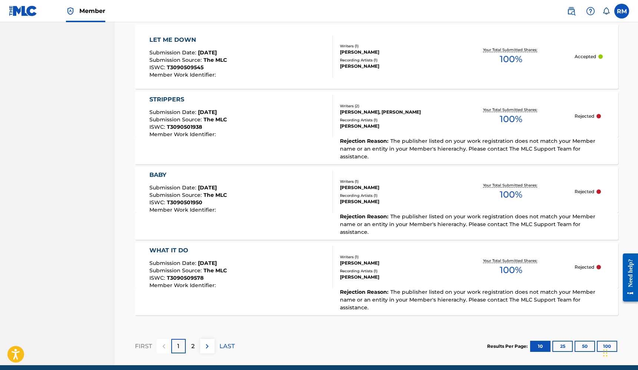
scroll to position [676, 0]
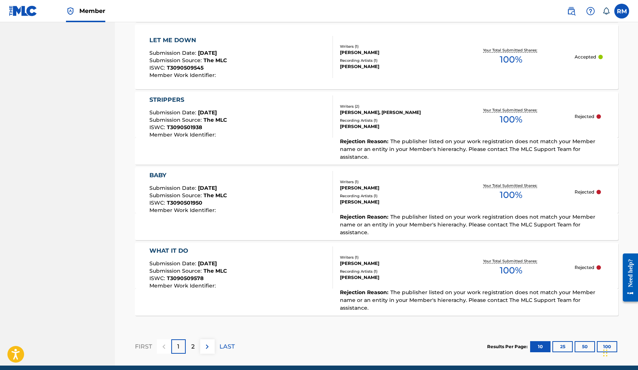
click at [561, 342] on button "25" at bounding box center [562, 347] width 20 height 11
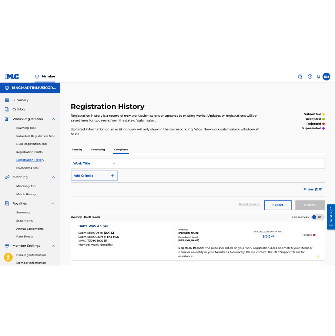
scroll to position [0, 0]
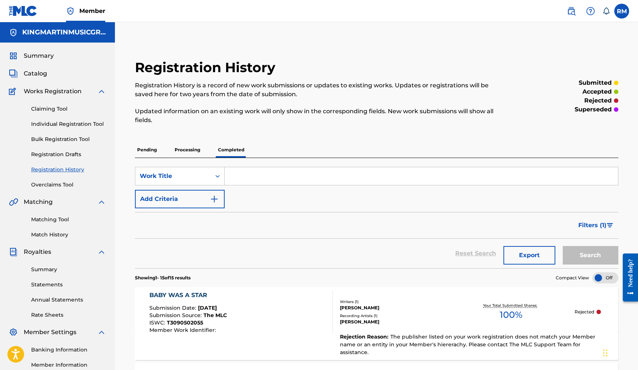
click at [101, 40] on div "KINGMARTINMUSICGROUP" at bounding box center [57, 32] width 115 height 20
click at [88, 33] on h5 "KINGMARTINMUSICGROUP" at bounding box center [64, 32] width 84 height 9
click at [30, 30] on h5 "KINGMARTINMUSICGROUP" at bounding box center [64, 32] width 84 height 9
click at [619, 11] on label at bounding box center [621, 11] width 15 height 15
click at [621, 11] on input "RM [PERSON_NAME] [PERSON_NAME][EMAIL_ADDRESS][DOMAIN_NAME] Notification Prefere…" at bounding box center [621, 11] width 0 height 0
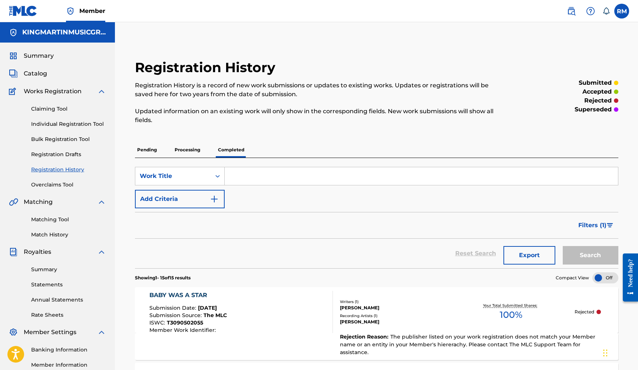
click at [77, 33] on h5 "KINGMARTINMUSICGROUP" at bounding box center [64, 32] width 84 height 9
drag, startPoint x: 57, startPoint y: 41, endPoint x: 13, endPoint y: 33, distance: 45.3
click at [13, 33] on div "KINGMARTINMUSICGROUP" at bounding box center [57, 32] width 115 height 20
click at [93, 13] on span "Member" at bounding box center [92, 11] width 26 height 9
